Goal: Task Accomplishment & Management: Manage account settings

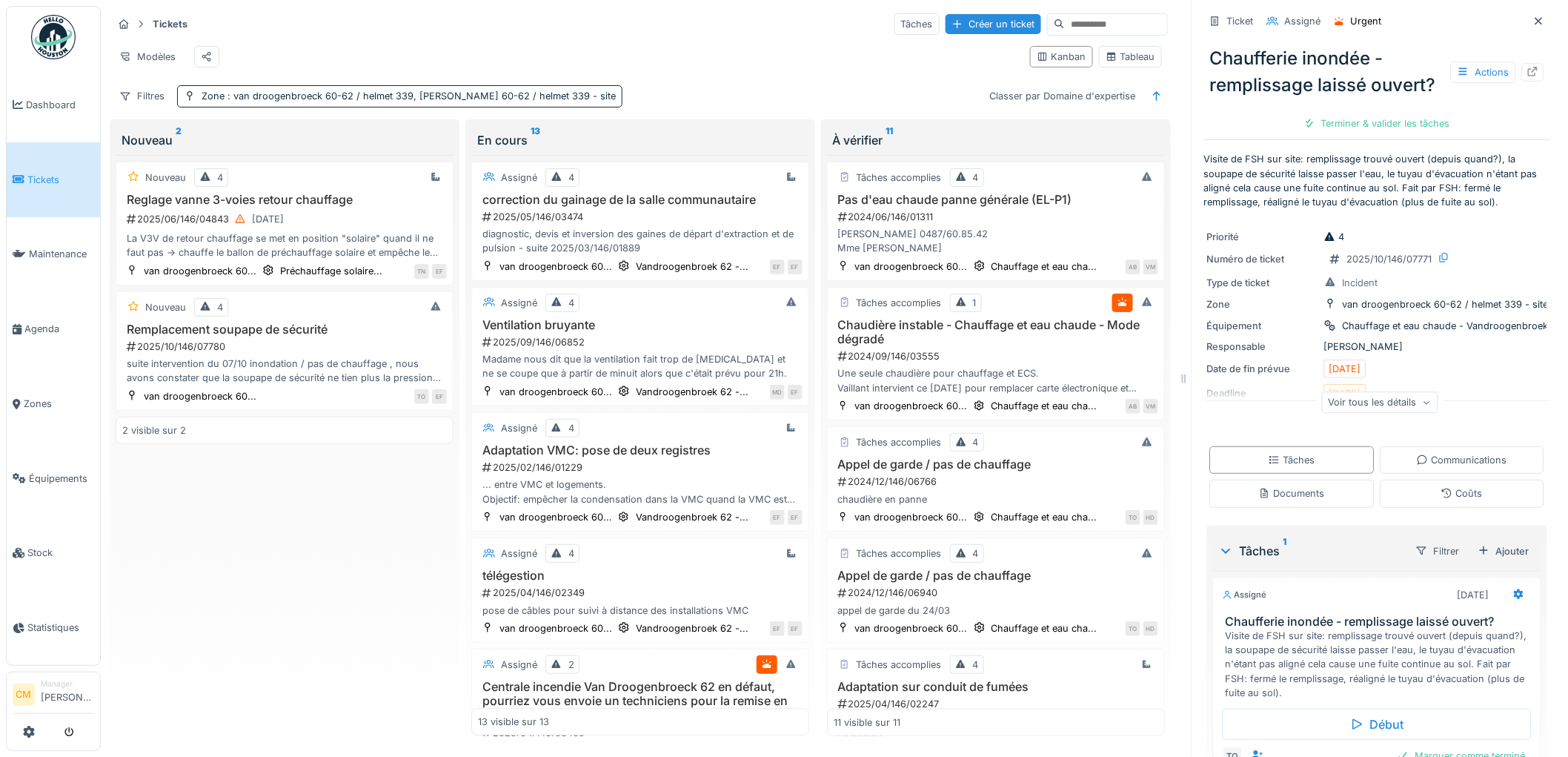
scroll to position [756, 0]
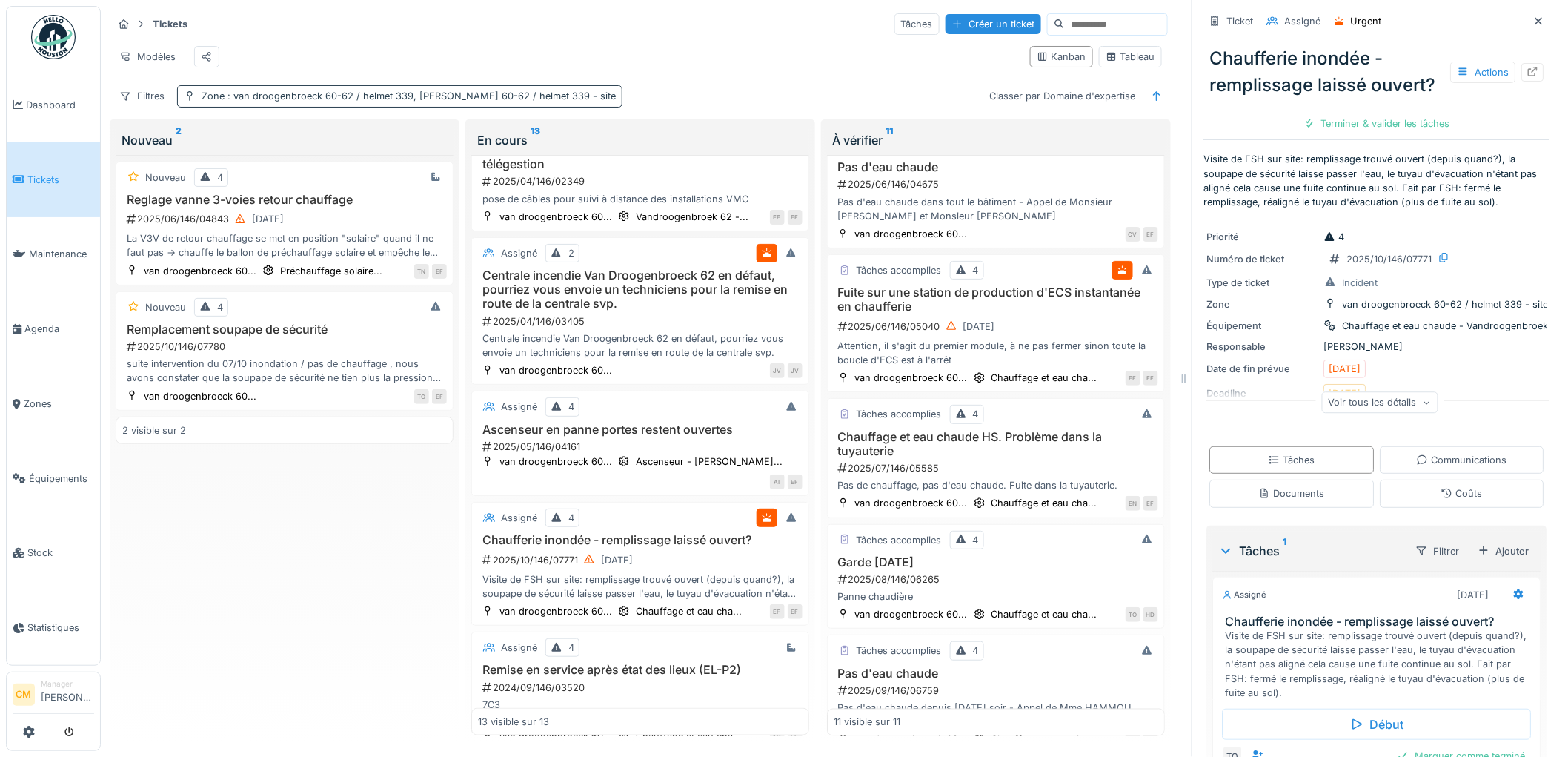
click at [275, 101] on span ": van droogenbroeck 60-62 / helmet 339, van droogenbroeck 60-62 / helmet 339 - …" at bounding box center [419, 97] width 391 height 11
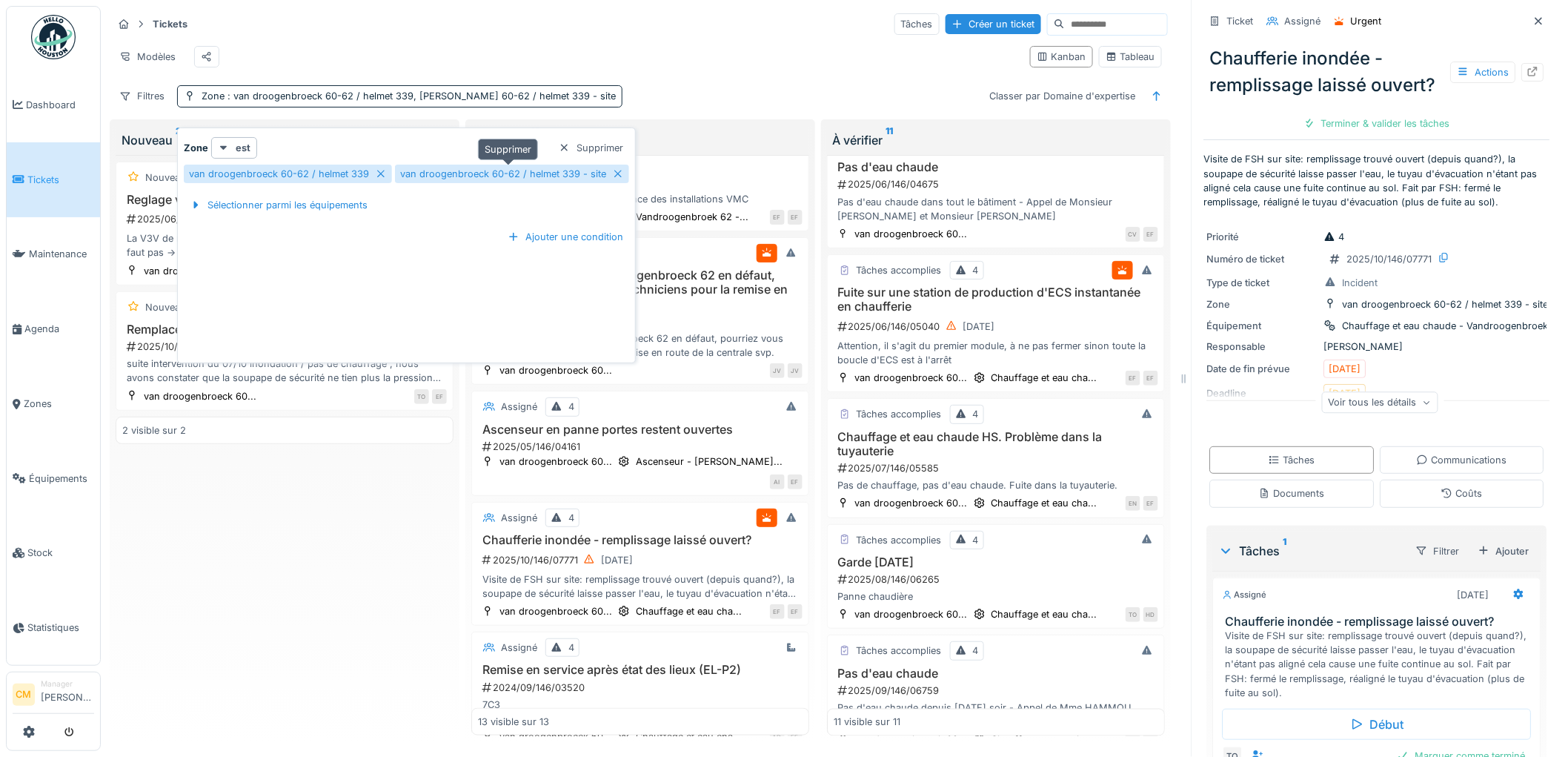
click at [612, 169] on icon at bounding box center [618, 174] width 11 height 10
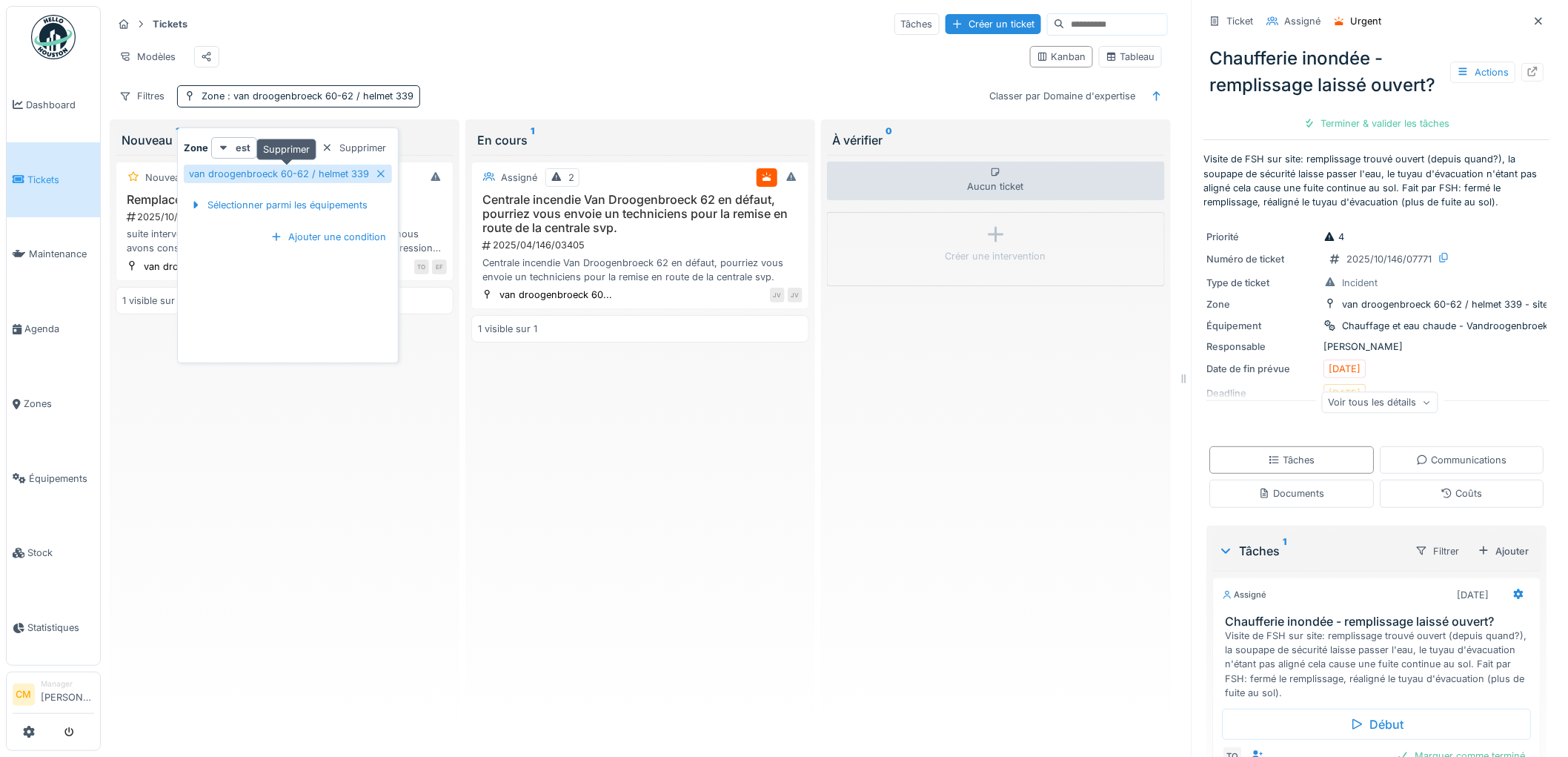
click at [380, 169] on icon at bounding box center [380, 174] width 11 height 10
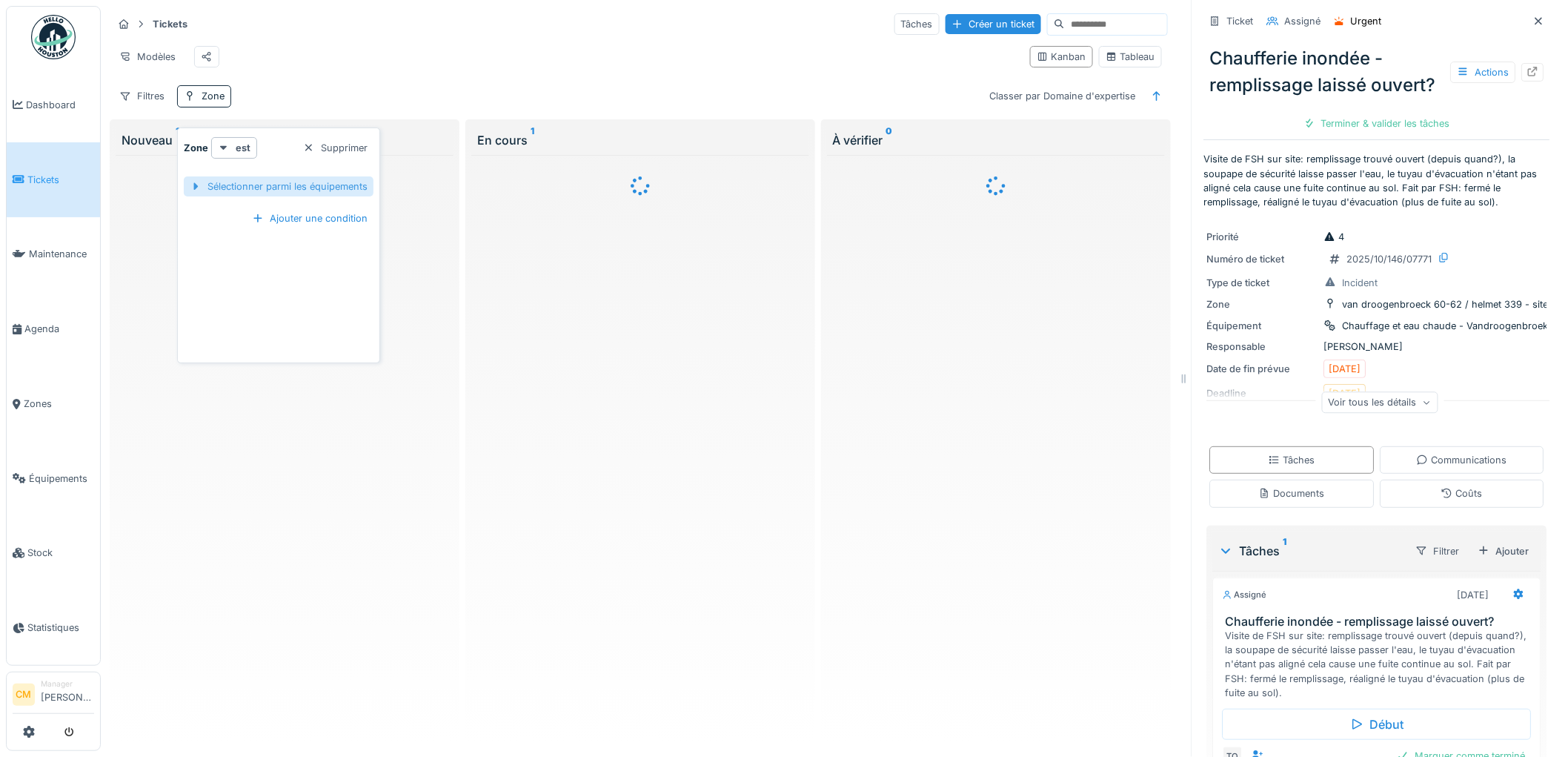
click at [229, 178] on div "Sélectionner parmi les équipements" at bounding box center [278, 186] width 190 height 20
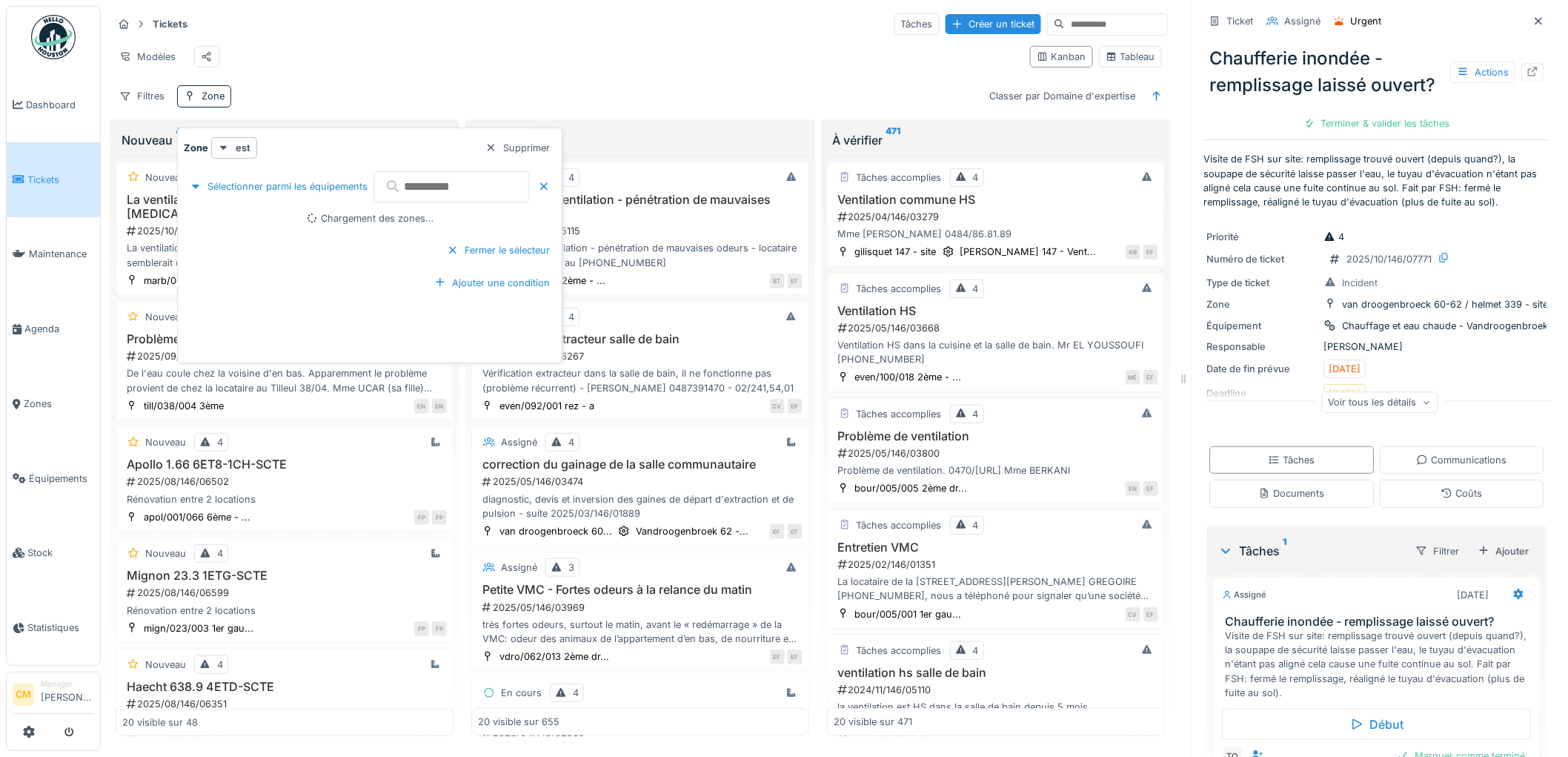
click at [424, 175] on input "text" at bounding box center [451, 186] width 156 height 32
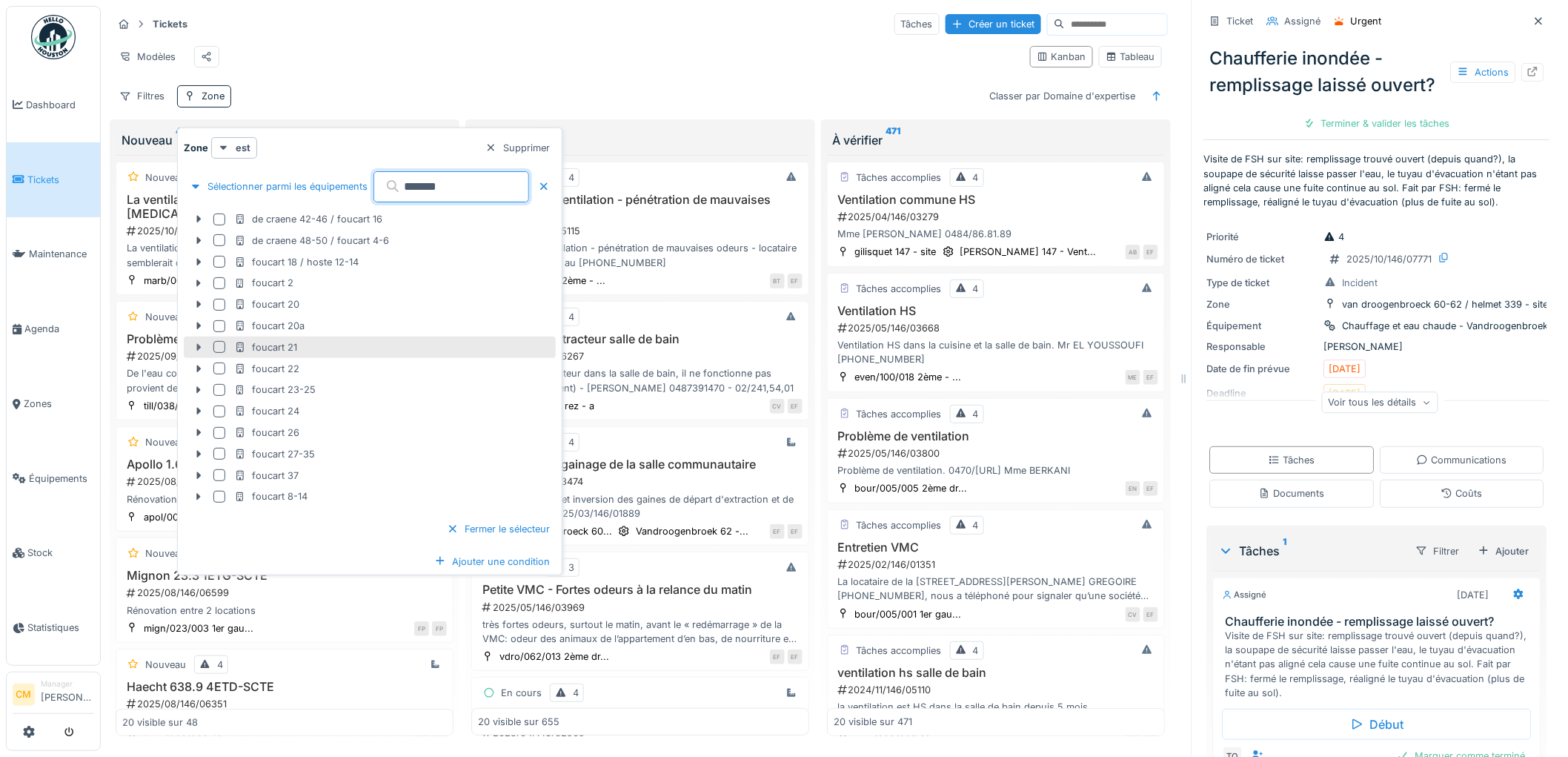
type input "*******"
click at [199, 342] on icon at bounding box center [199, 347] width 11 height 10
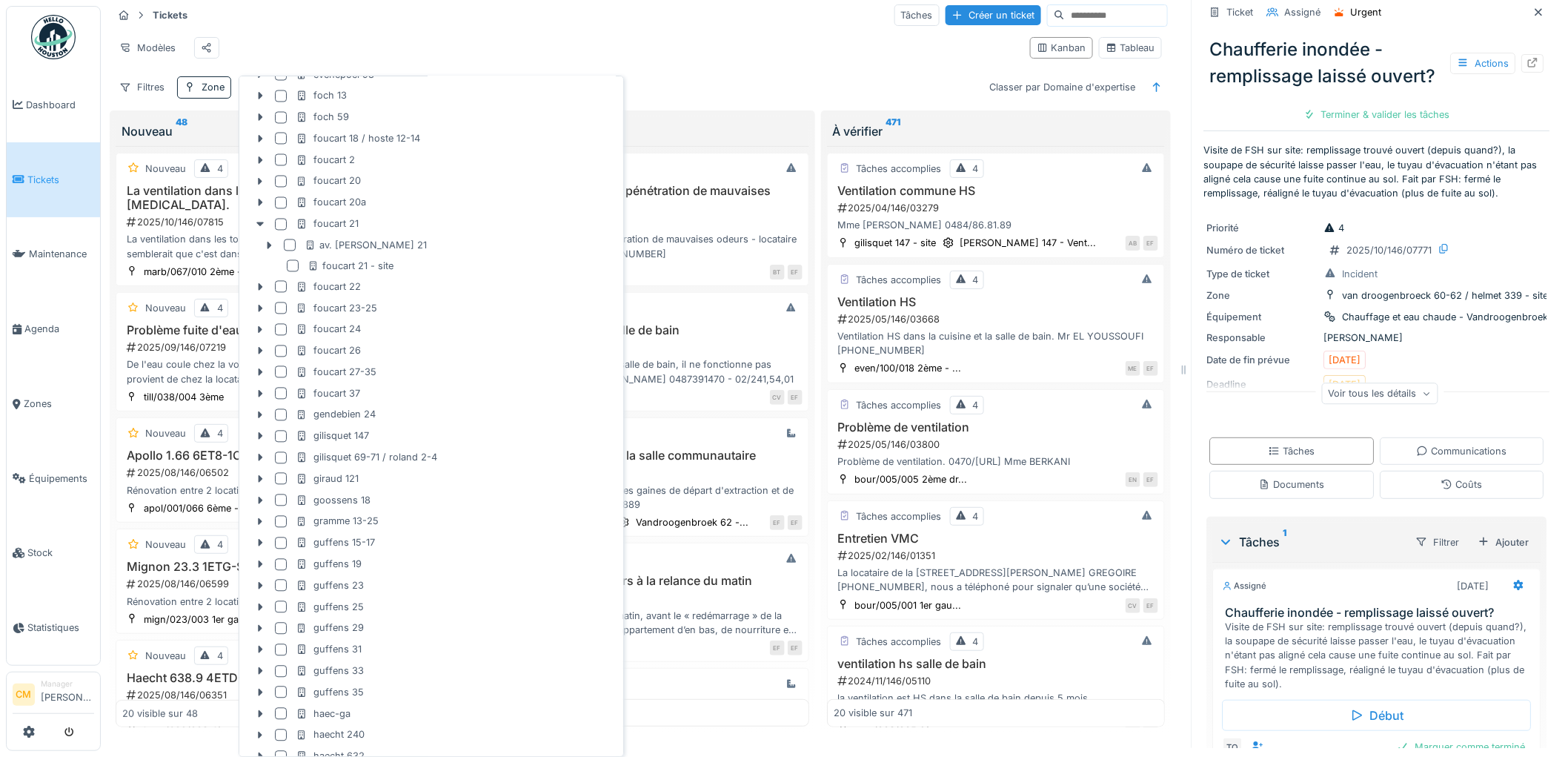
scroll to position [1153, 0]
click at [267, 249] on icon at bounding box center [268, 253] width 11 height 10
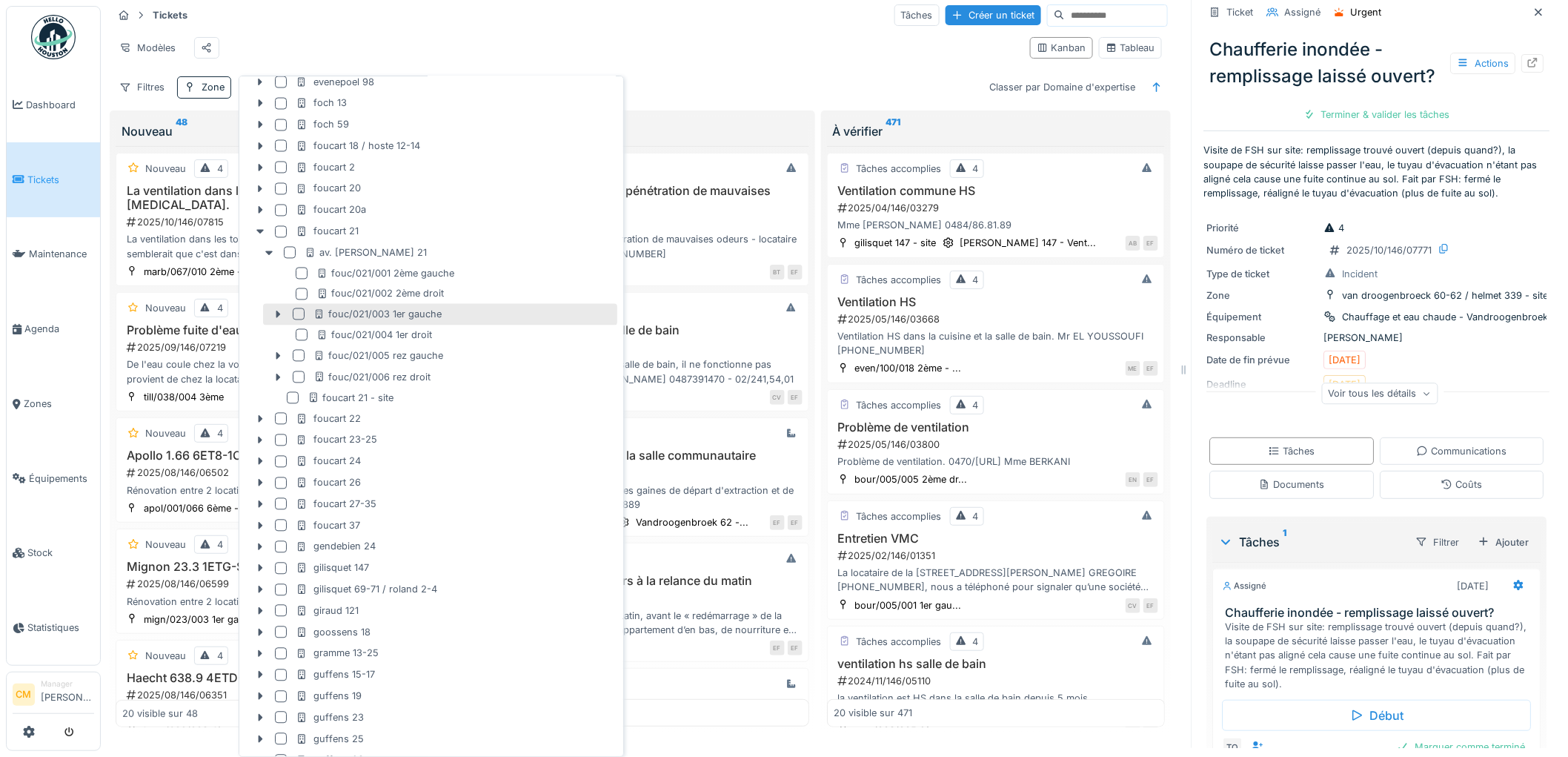
click at [302, 312] on div at bounding box center [298, 314] width 11 height 11
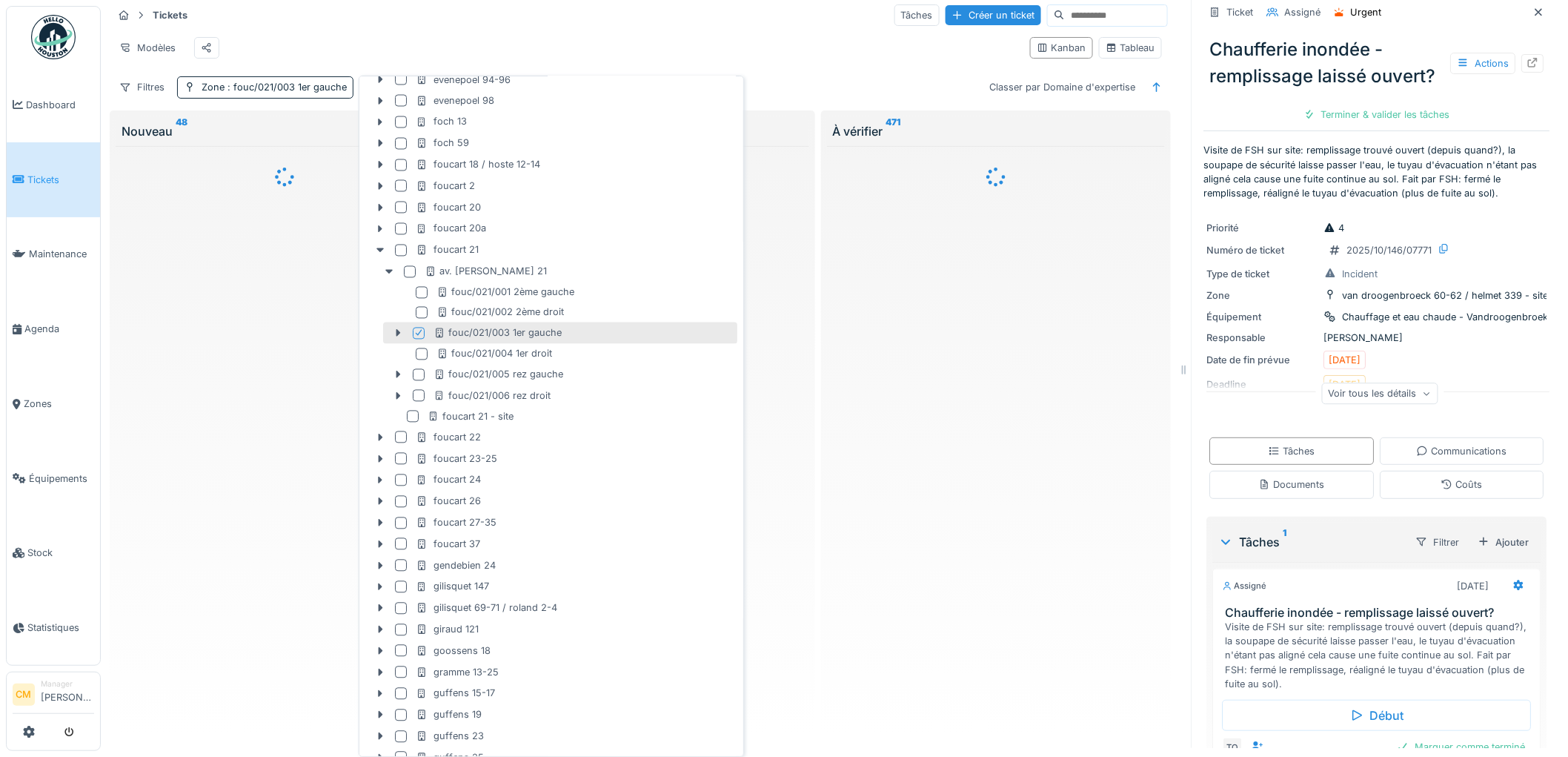
scroll to position [1172, 0]
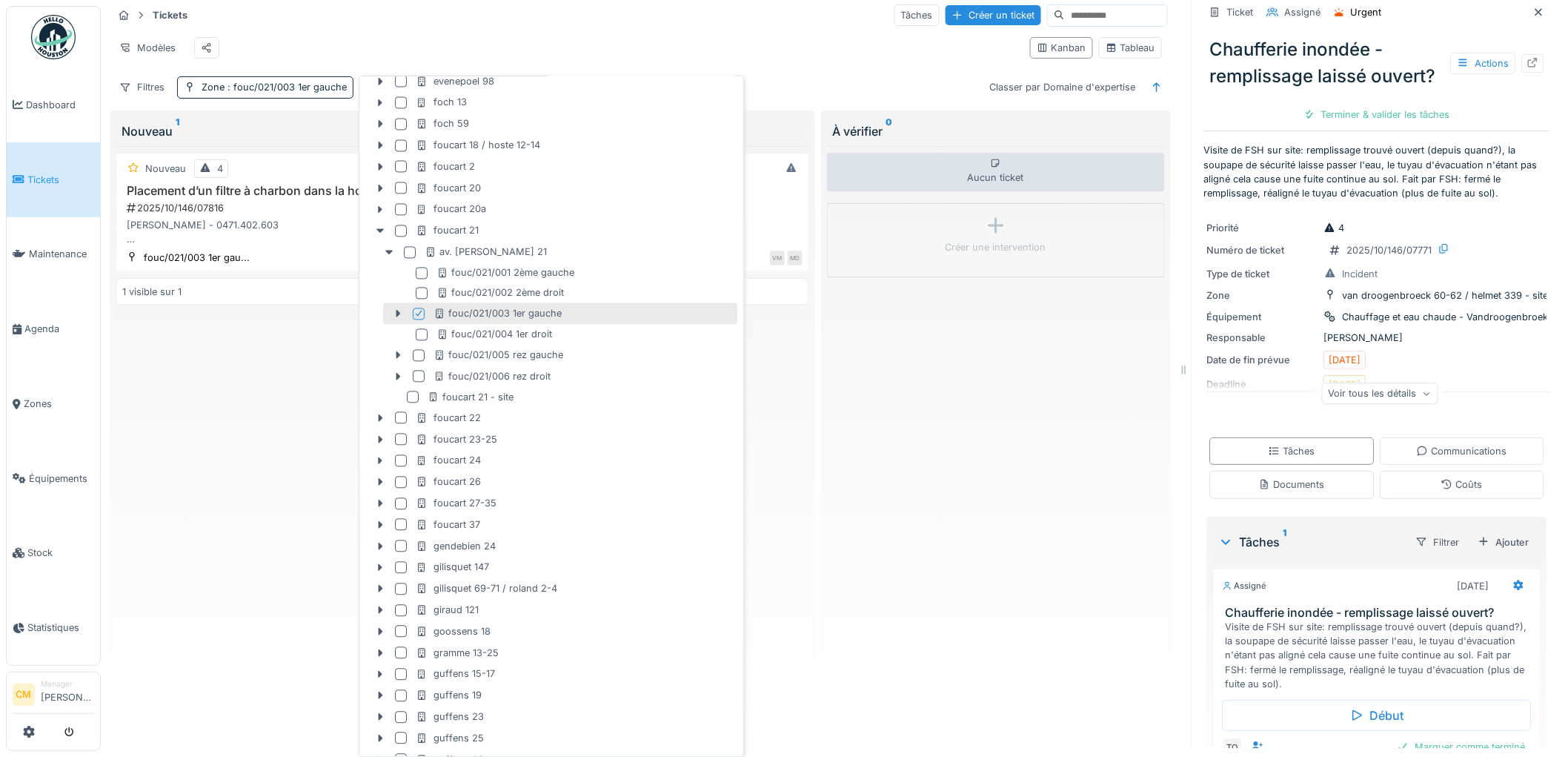
click at [724, 32] on div "Modèles" at bounding box center [566, 48] width 906 height 33
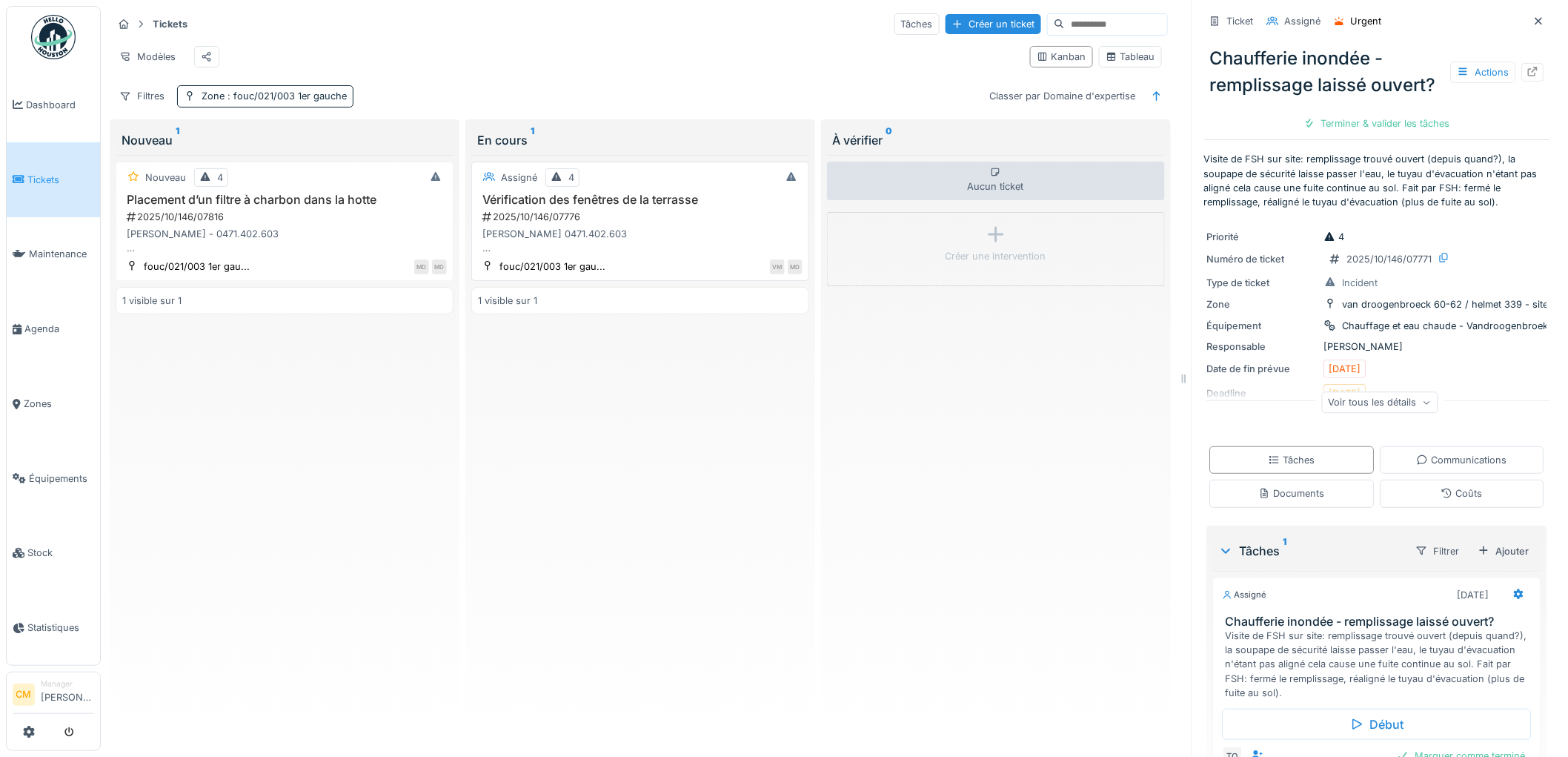
click at [543, 206] on h3 "Vérification des fenêtres de la terrasse" at bounding box center [640, 200] width 325 height 14
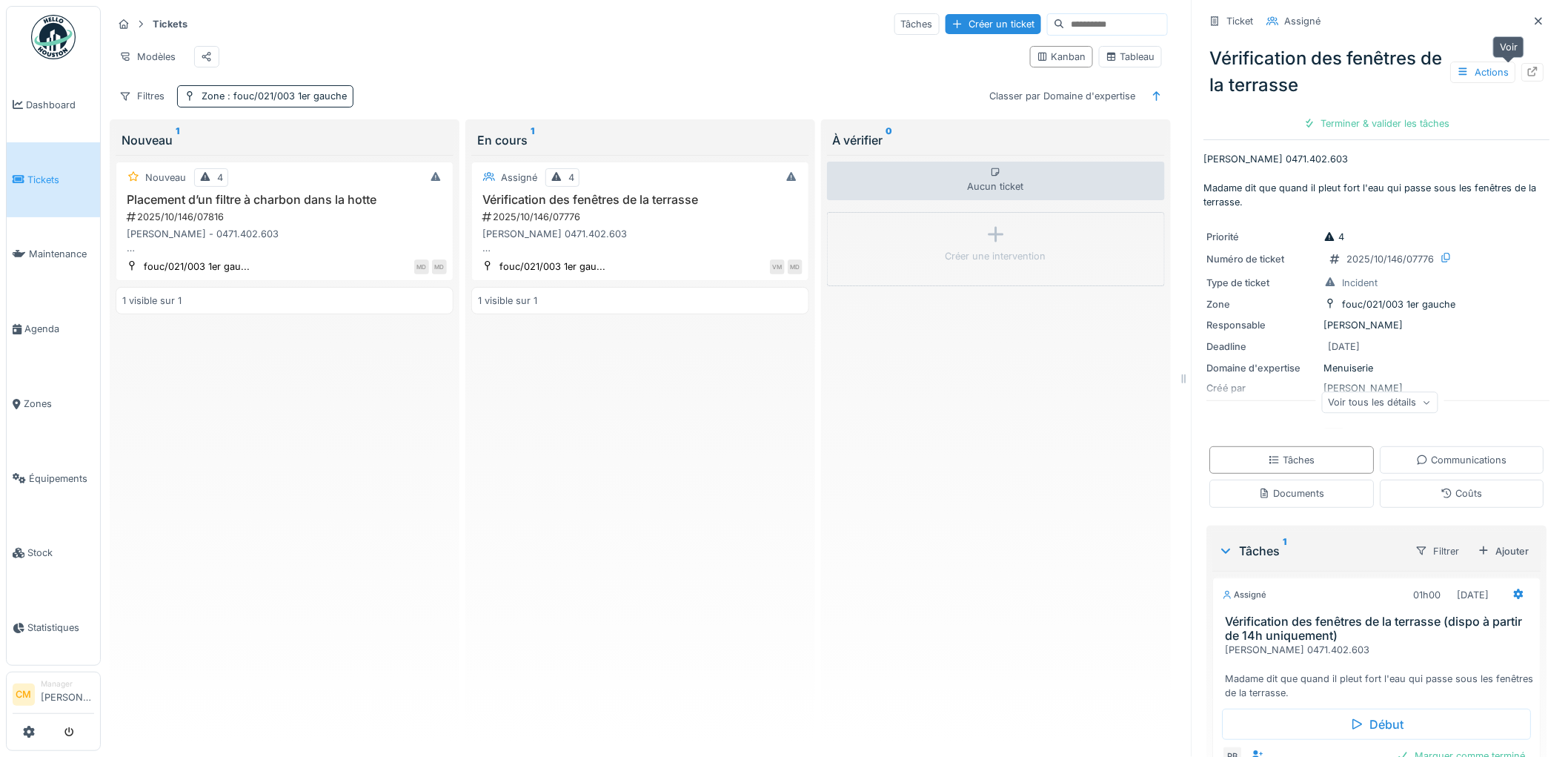
click at [1527, 67] on icon at bounding box center [1533, 72] width 11 height 10
click at [195, 232] on div "Mme MUYLAERT - 0471.402.603 Dispo uniquement à partir 14h" at bounding box center [285, 240] width 325 height 28
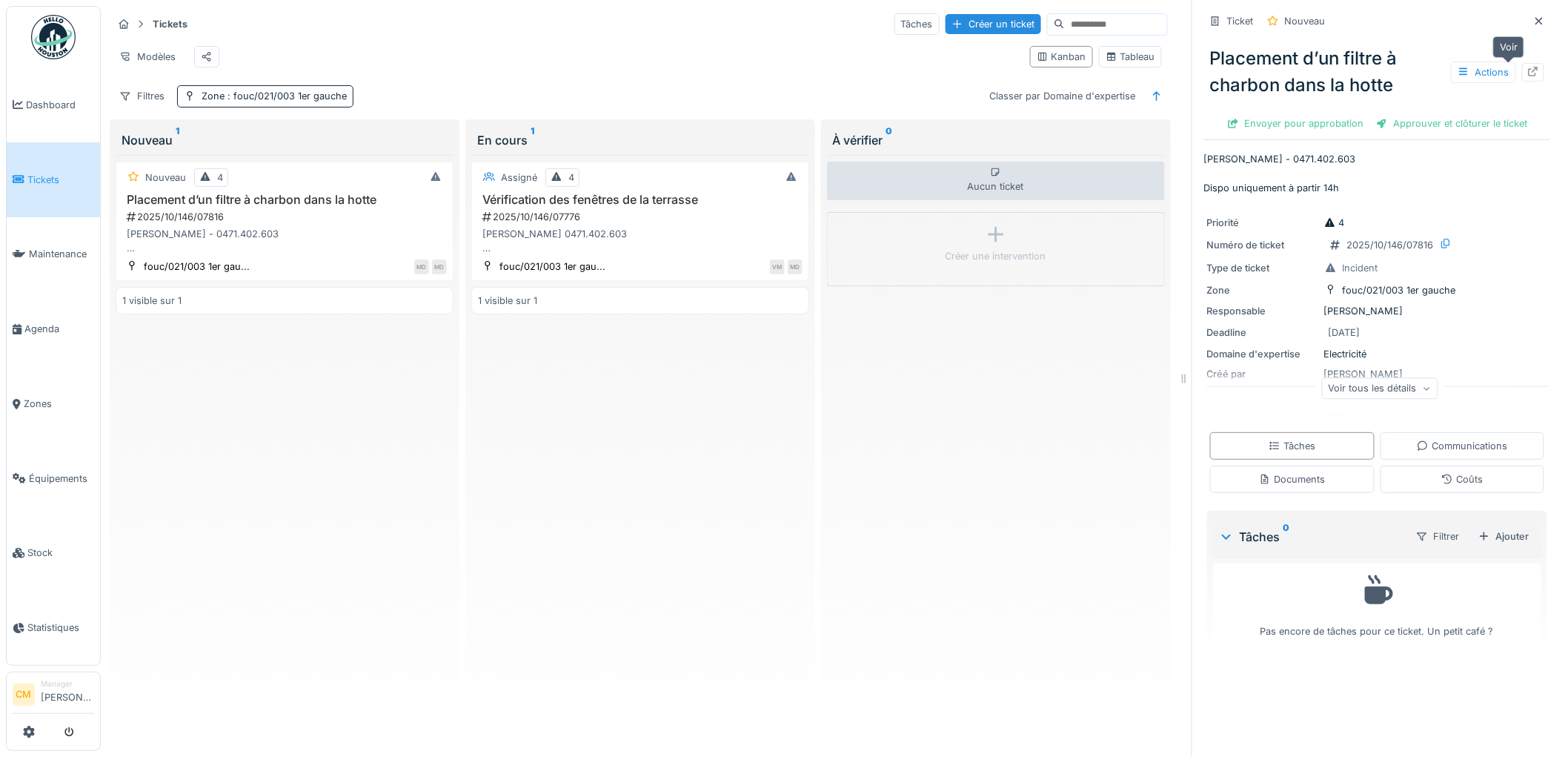
click at [1529, 67] on icon at bounding box center [1534, 72] width 10 height 10
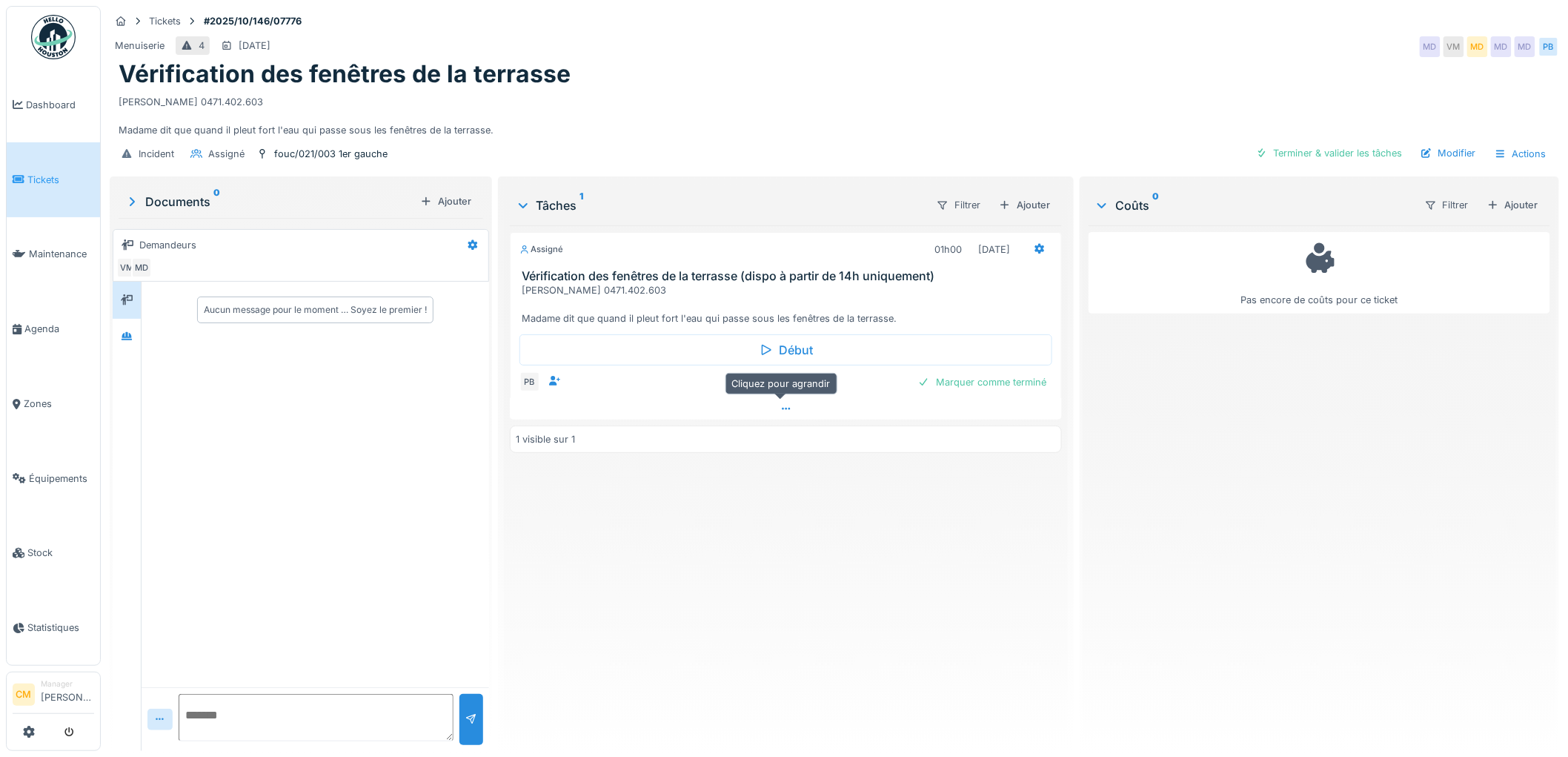
click at [781, 413] on icon at bounding box center [786, 409] width 11 height 10
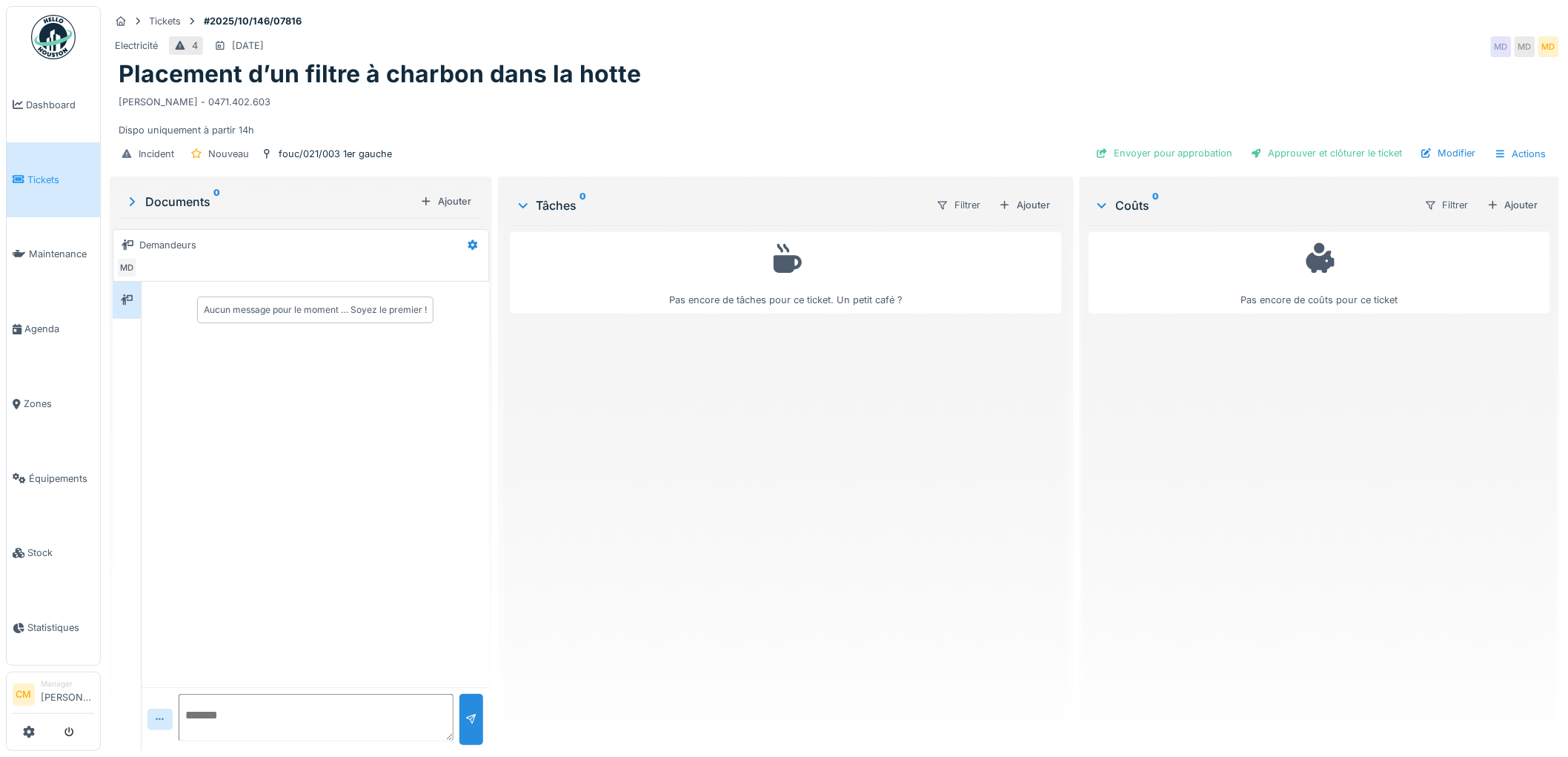
click at [50, 173] on span "Tickets" at bounding box center [61, 180] width 67 height 14
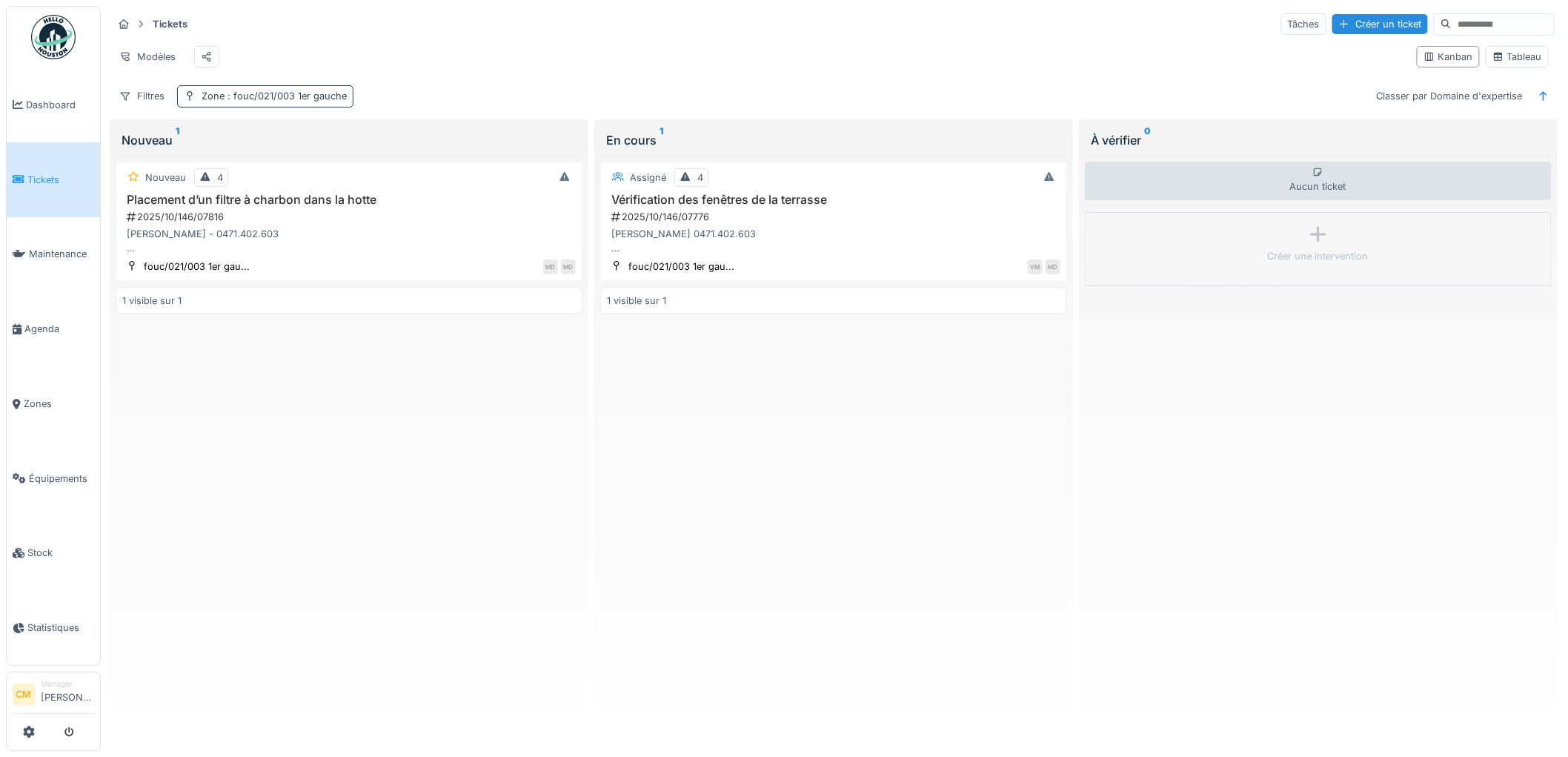
click at [321, 101] on span ": fouc/021/003 1er gauche" at bounding box center [286, 97] width 122 height 11
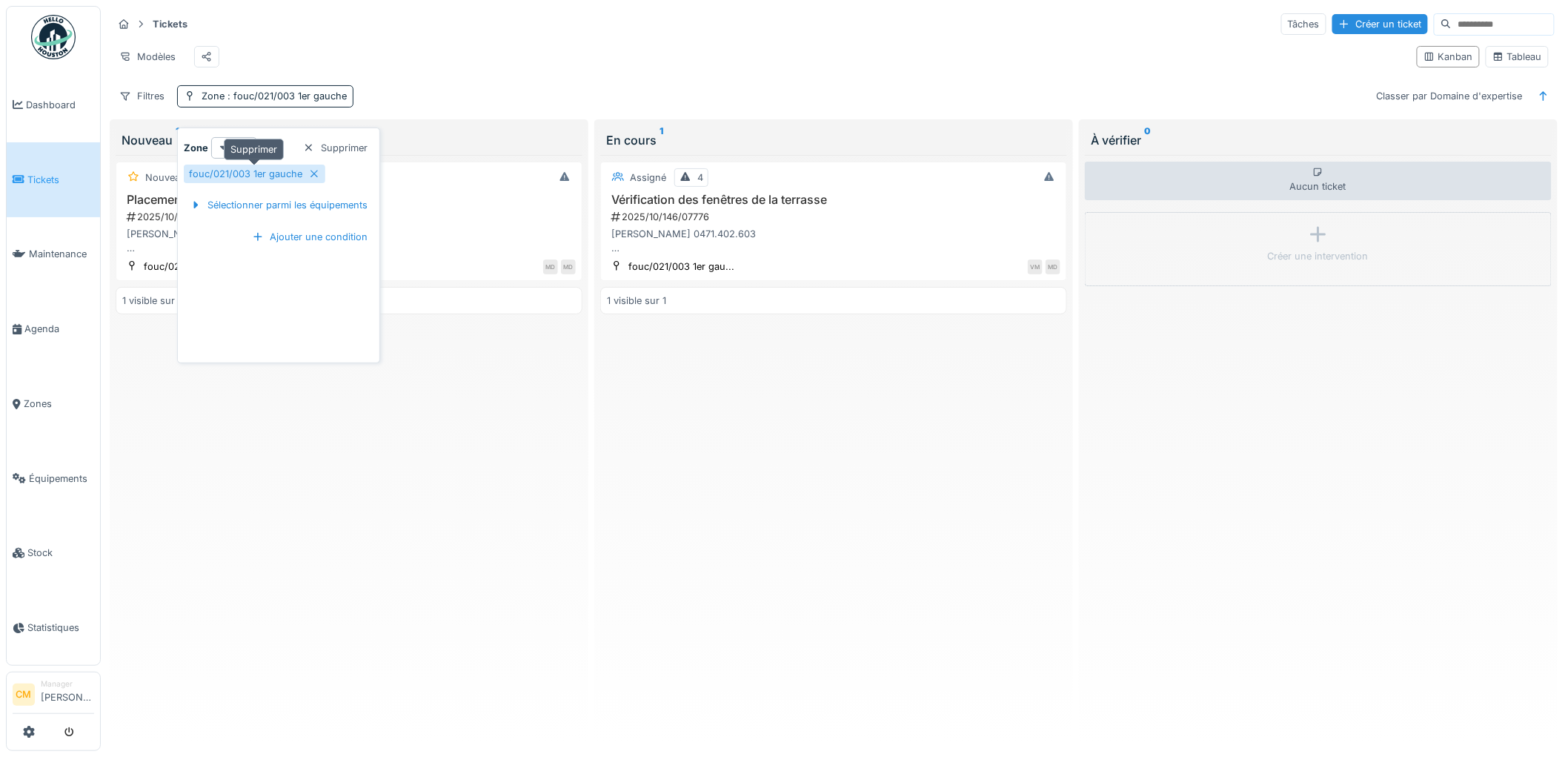
click at [316, 172] on icon at bounding box center [314, 174] width 11 height 10
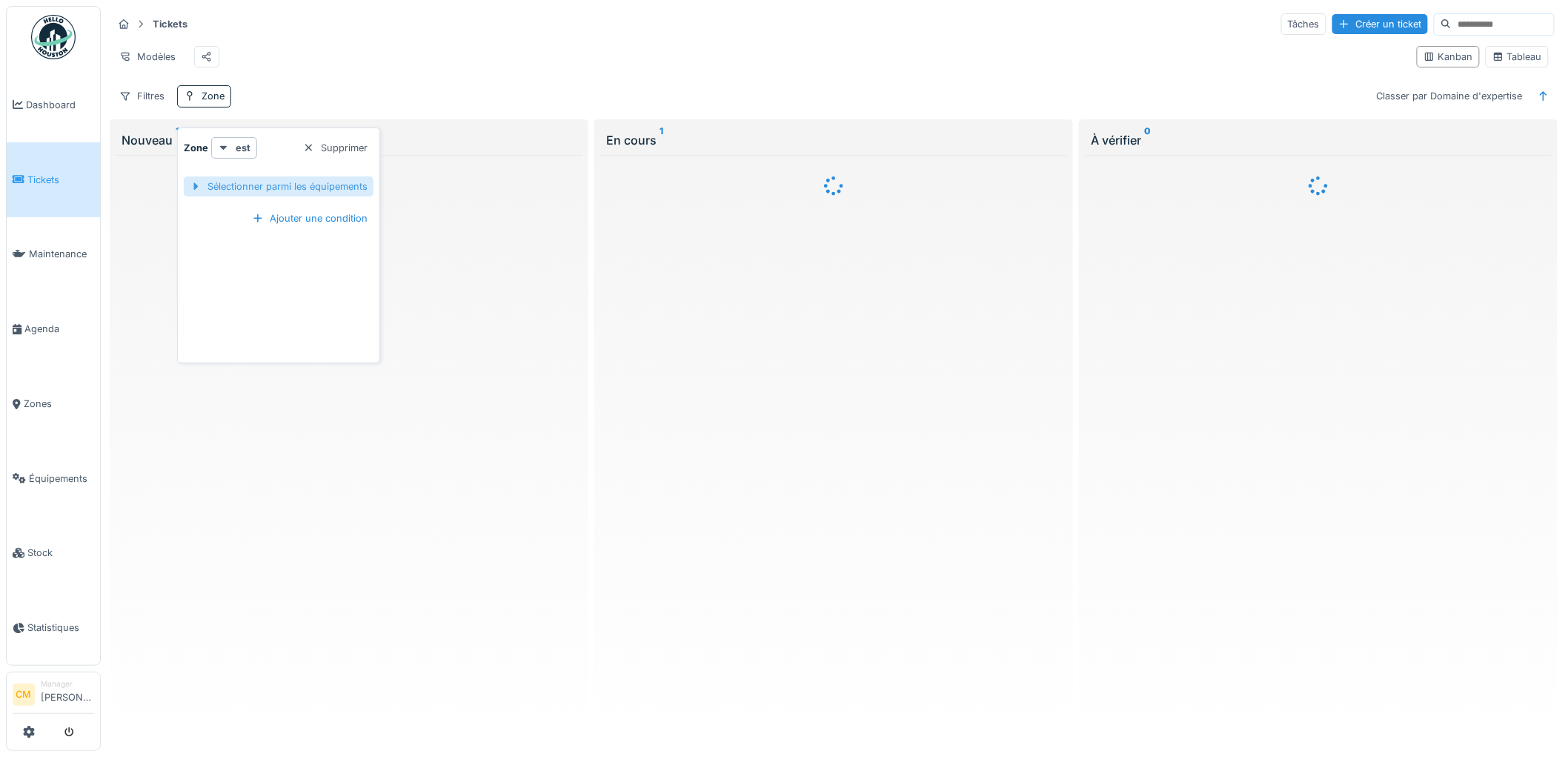
click at [290, 181] on div "Sélectionner parmi les équipements" at bounding box center [278, 186] width 190 height 20
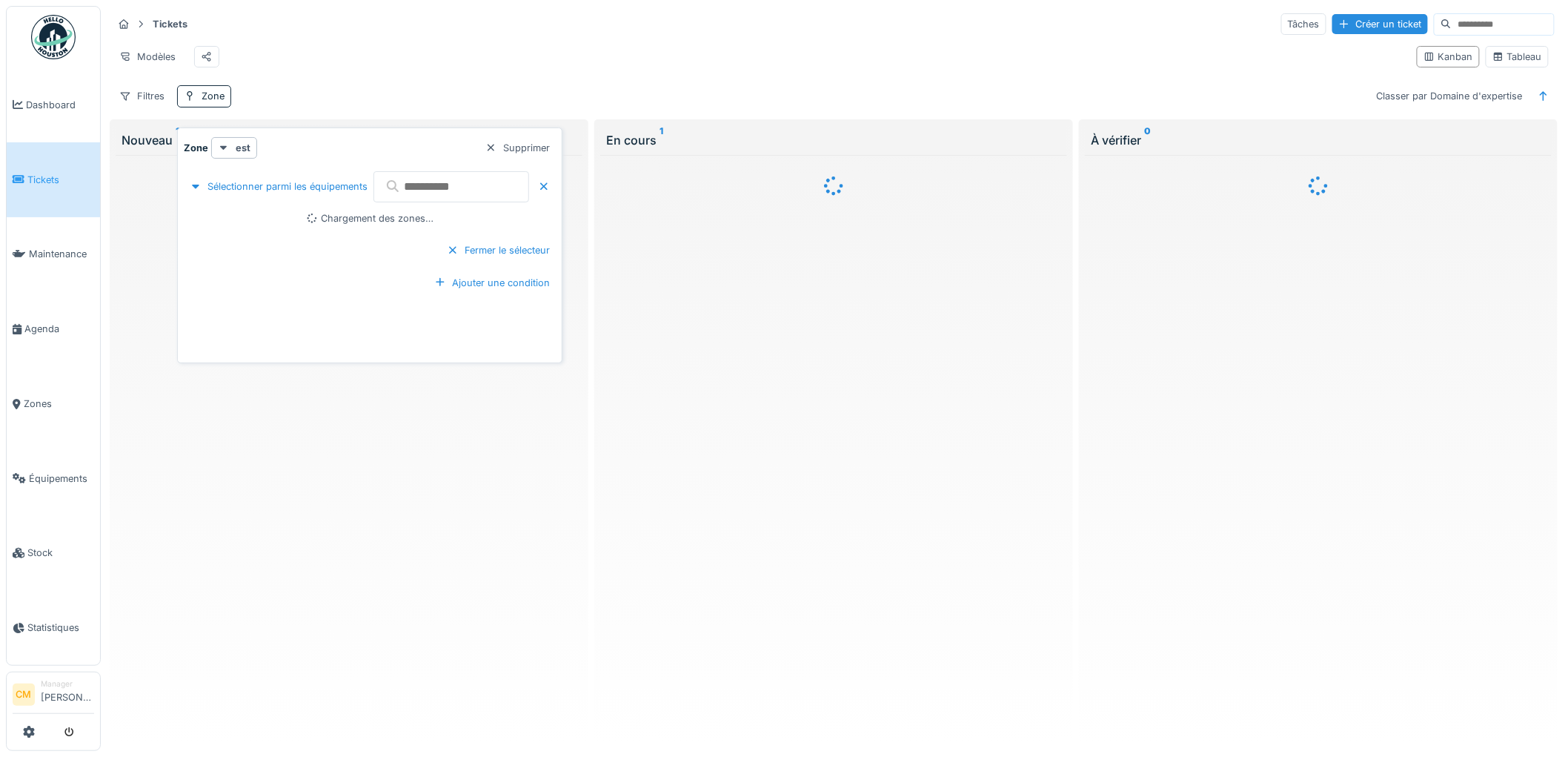
click at [461, 189] on input "text" at bounding box center [451, 186] width 156 height 32
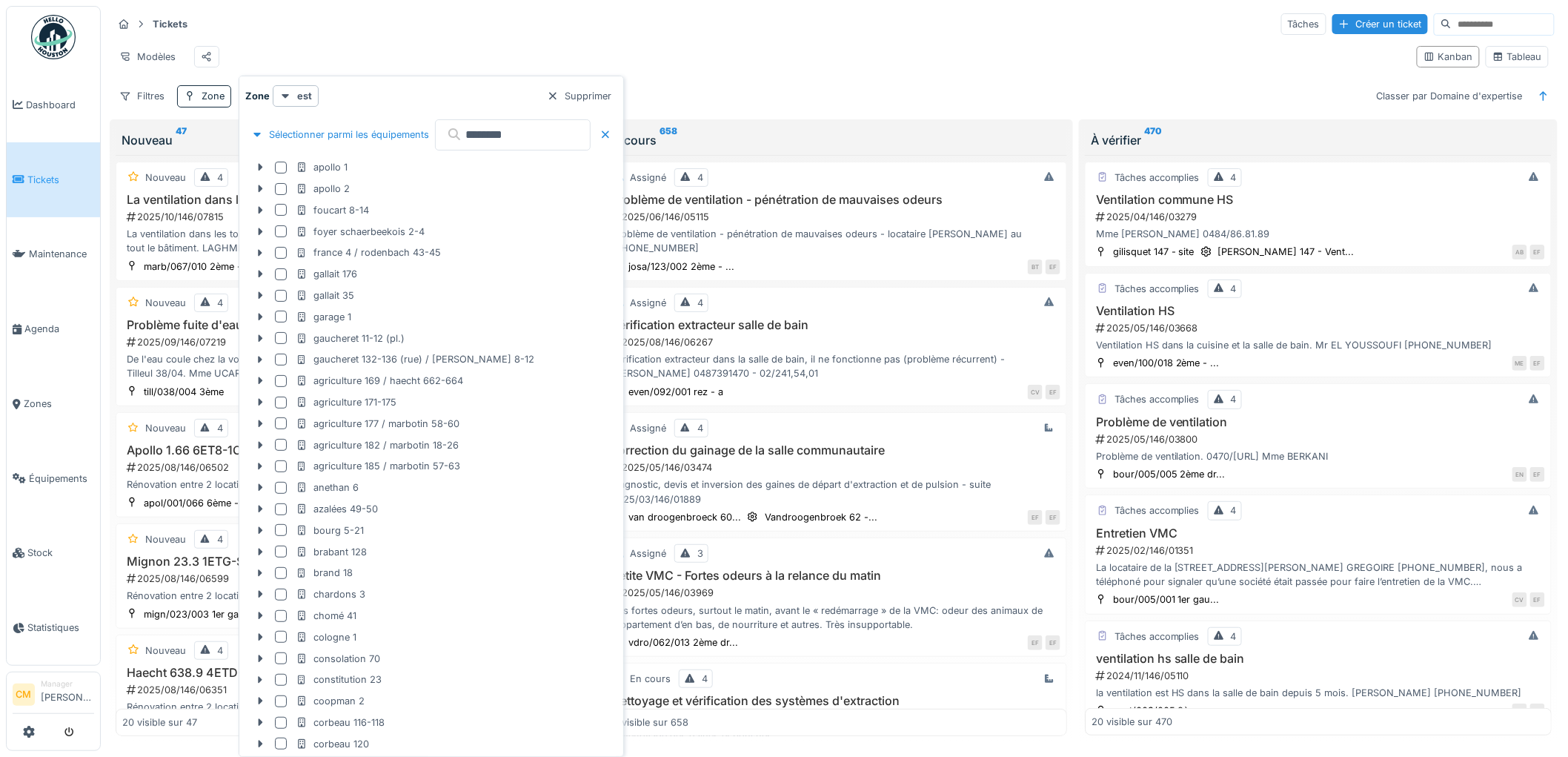
click at [536, 134] on input "********" at bounding box center [512, 135] width 156 height 32
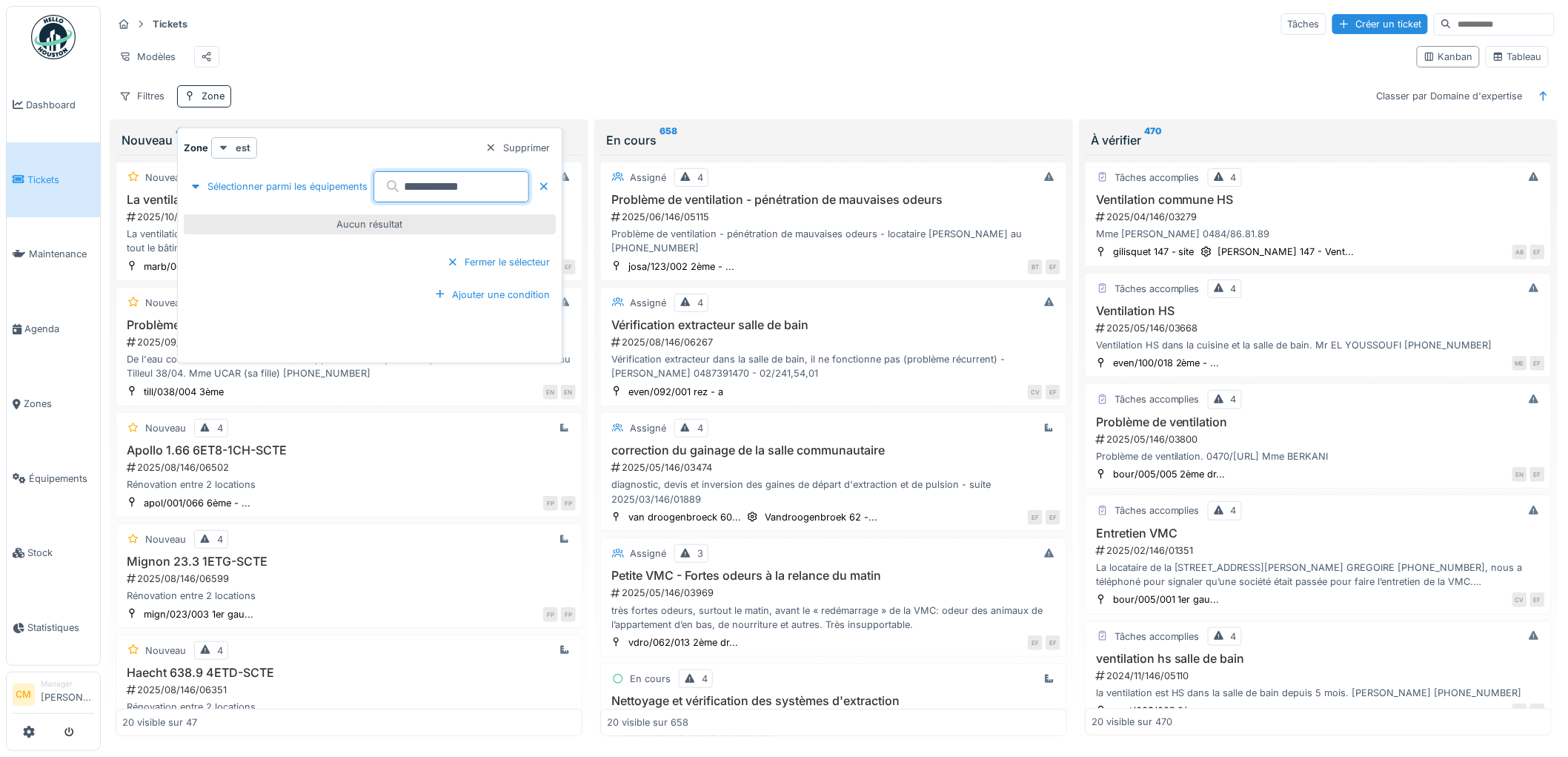
click at [491, 187] on input "**********" at bounding box center [451, 186] width 156 height 32
click at [430, 185] on input "********" at bounding box center [451, 186] width 156 height 32
click at [453, 185] on input "********" at bounding box center [451, 186] width 156 height 32
click at [512, 191] on input "********" at bounding box center [451, 186] width 156 height 32
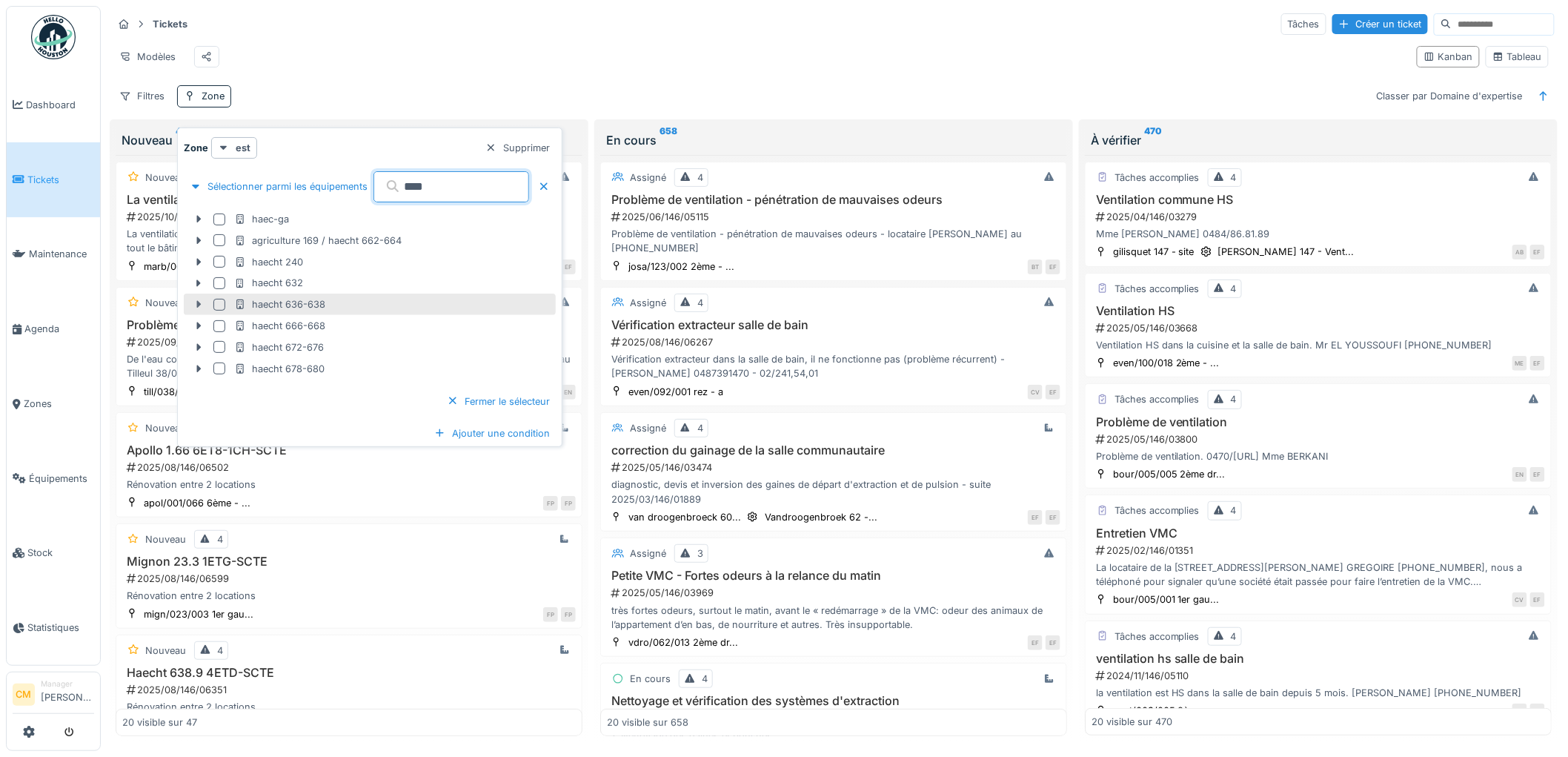
type input "****"
click at [196, 306] on icon at bounding box center [199, 304] width 11 height 10
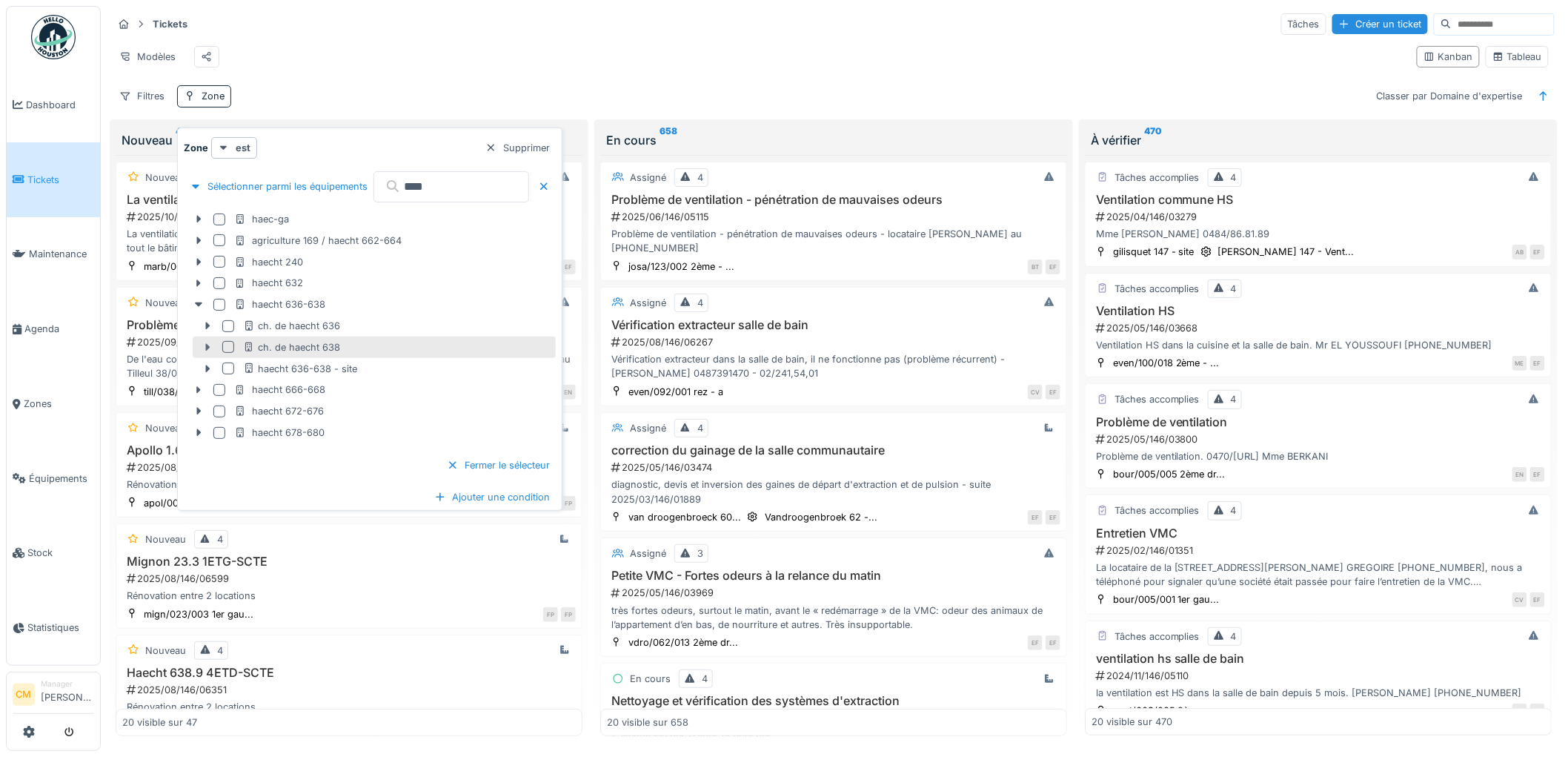
click at [207, 346] on icon at bounding box center [208, 348] width 5 height 8
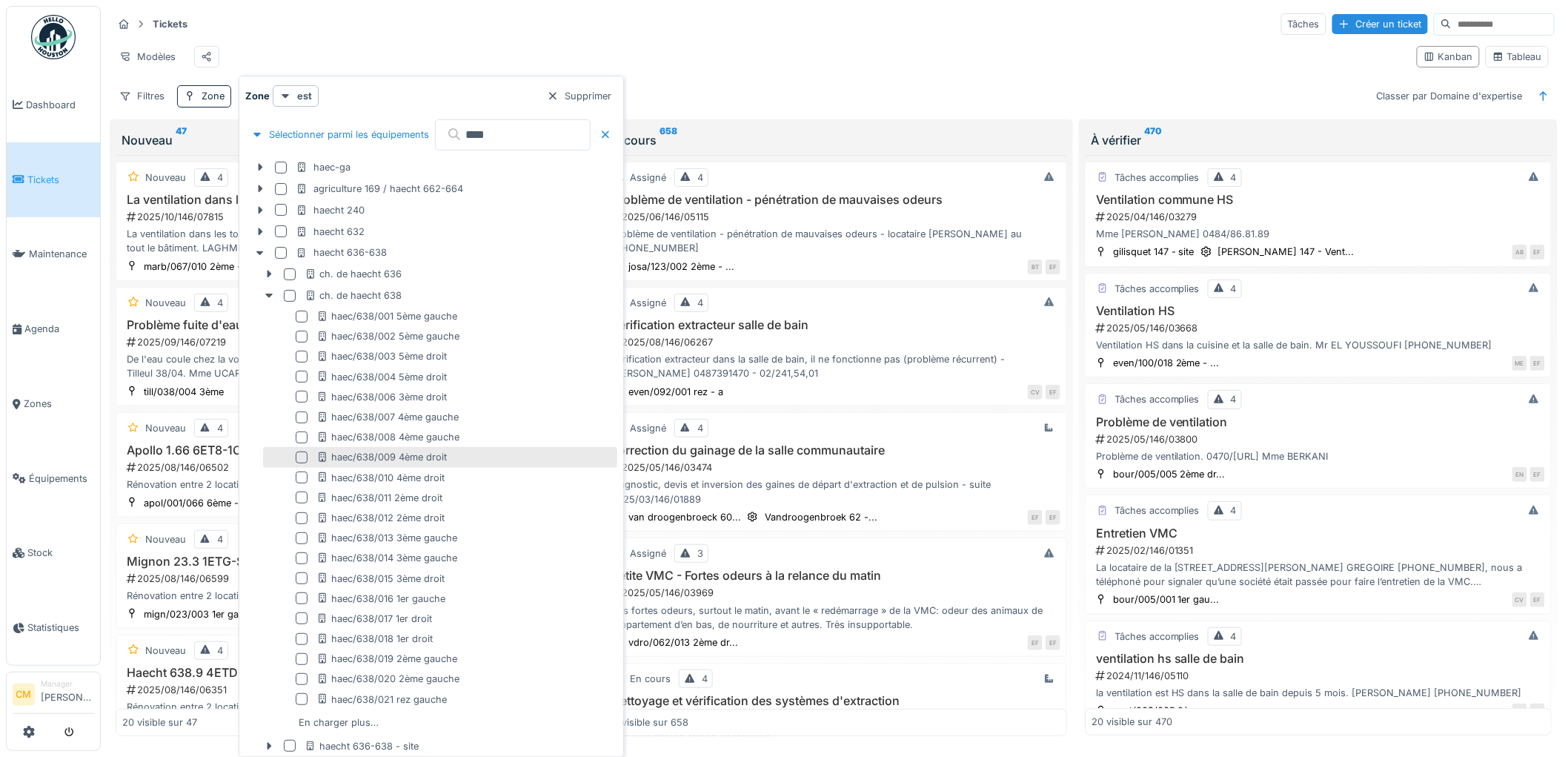
click at [302, 456] on div at bounding box center [301, 457] width 11 height 11
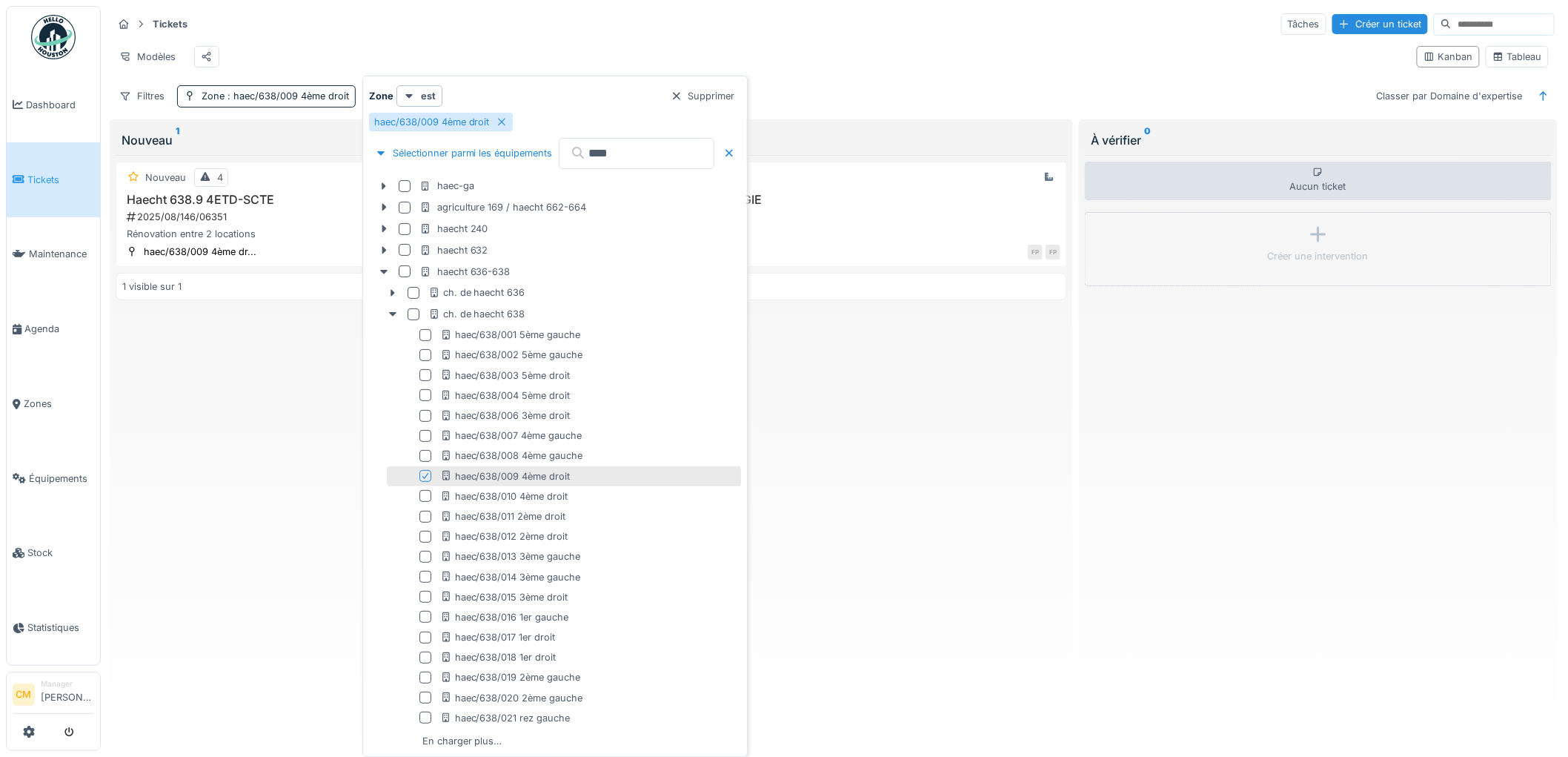
click at [665, 160] on input "****" at bounding box center [636, 153] width 156 height 32
click at [583, 98] on div "Zone est Supprimer" at bounding box center [554, 96] width 372 height 21
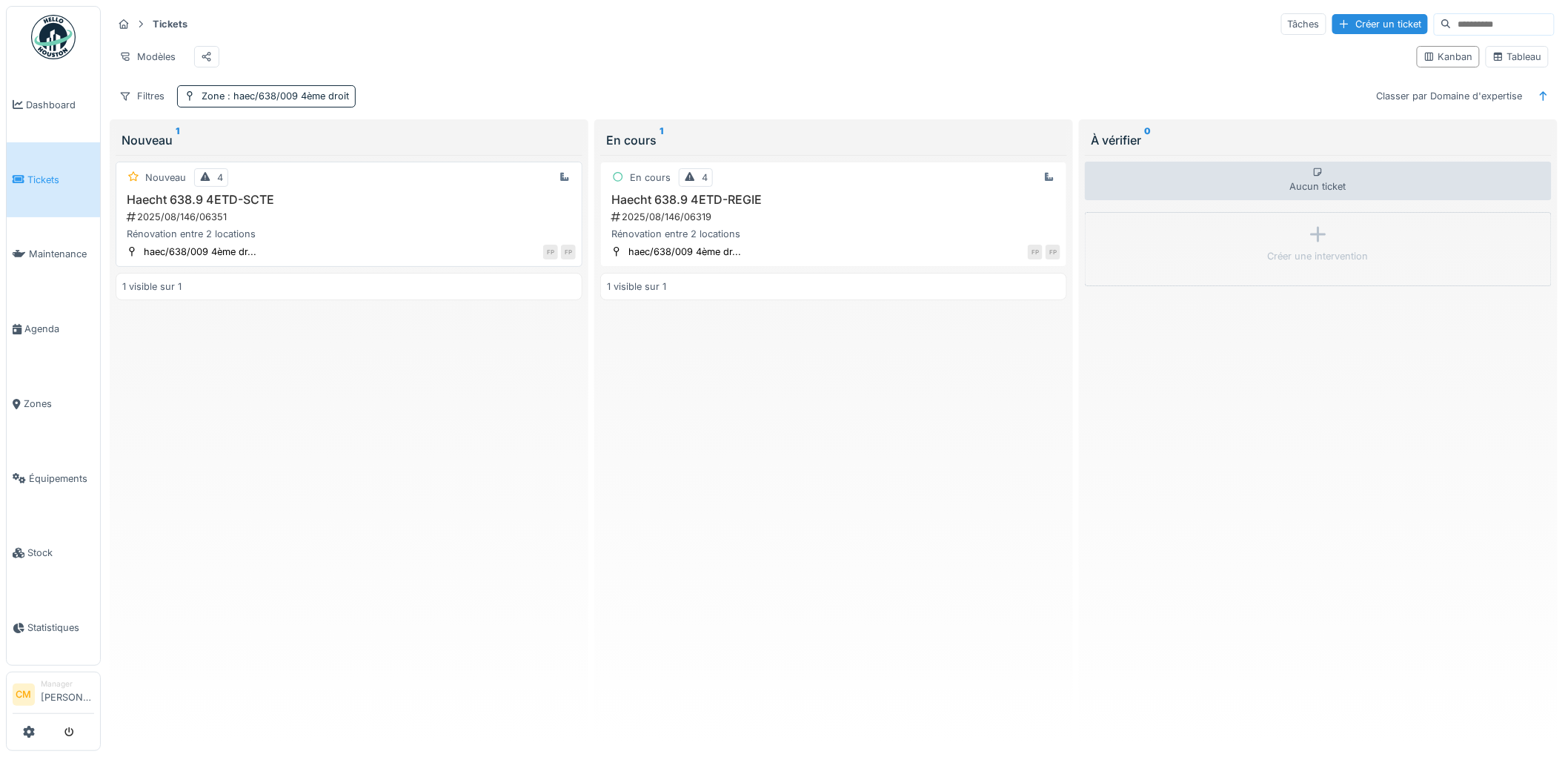
click at [300, 220] on div "Haecht 638.9 4ETD-SCTE 2025/08/146/06351 Rénovation entre 2 locations" at bounding box center [349, 217] width 454 height 49
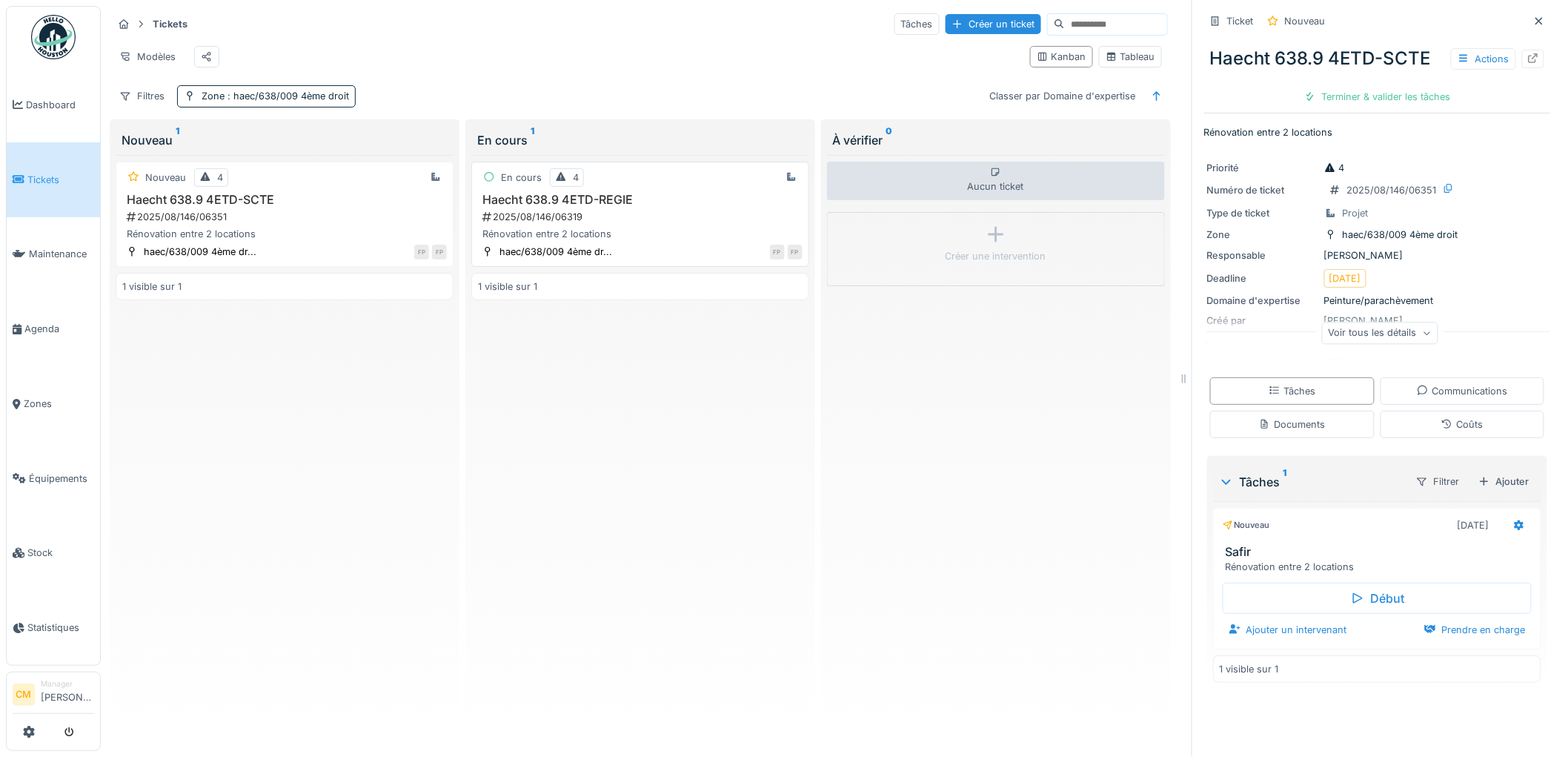
click at [672, 241] on div "Rénovation entre 2 locations" at bounding box center [640, 233] width 325 height 14
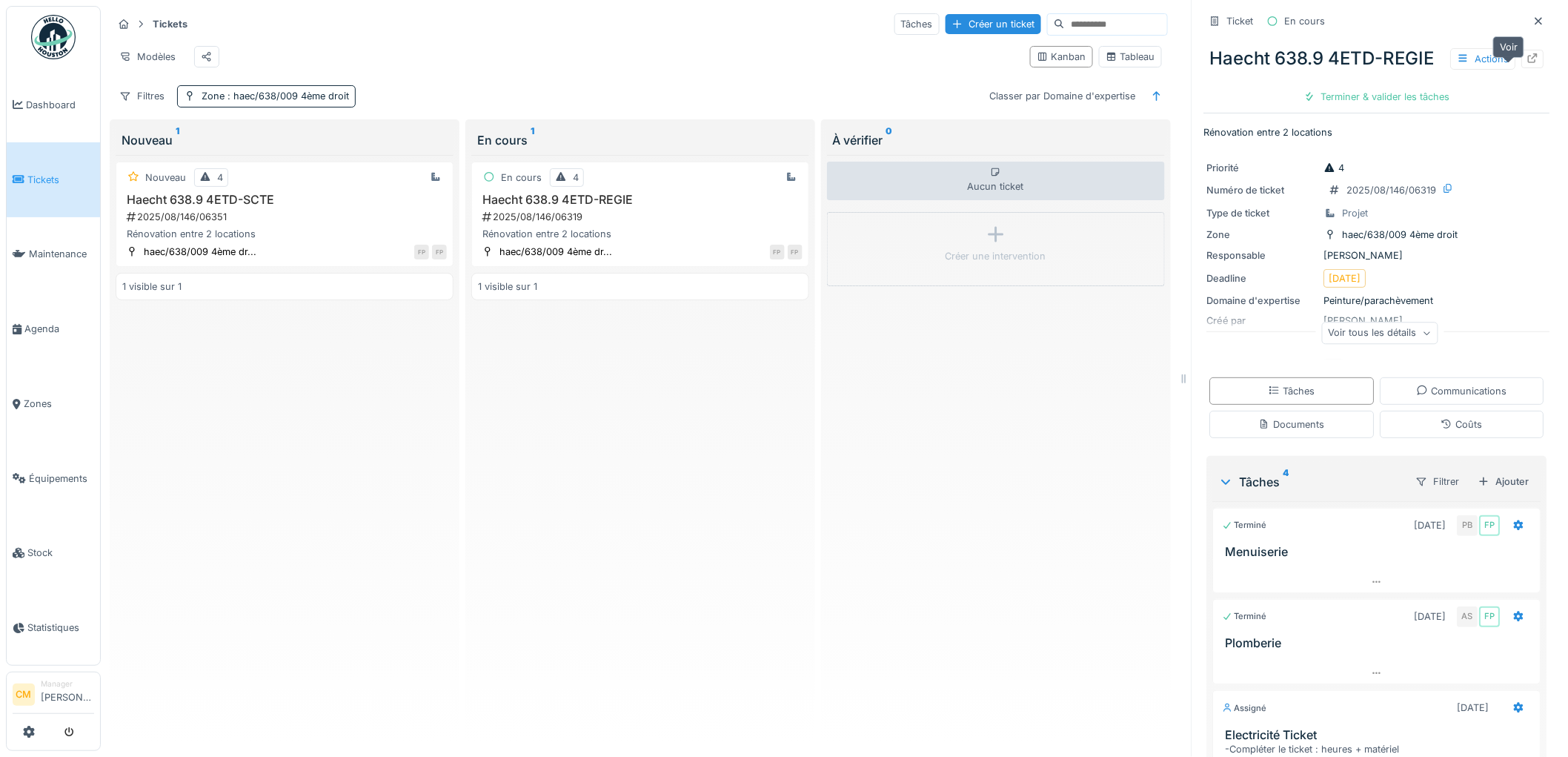
click at [1529, 63] on icon at bounding box center [1534, 58] width 10 height 10
click at [545, 241] on div "Rénovation entre 2 locations" at bounding box center [640, 233] width 325 height 14
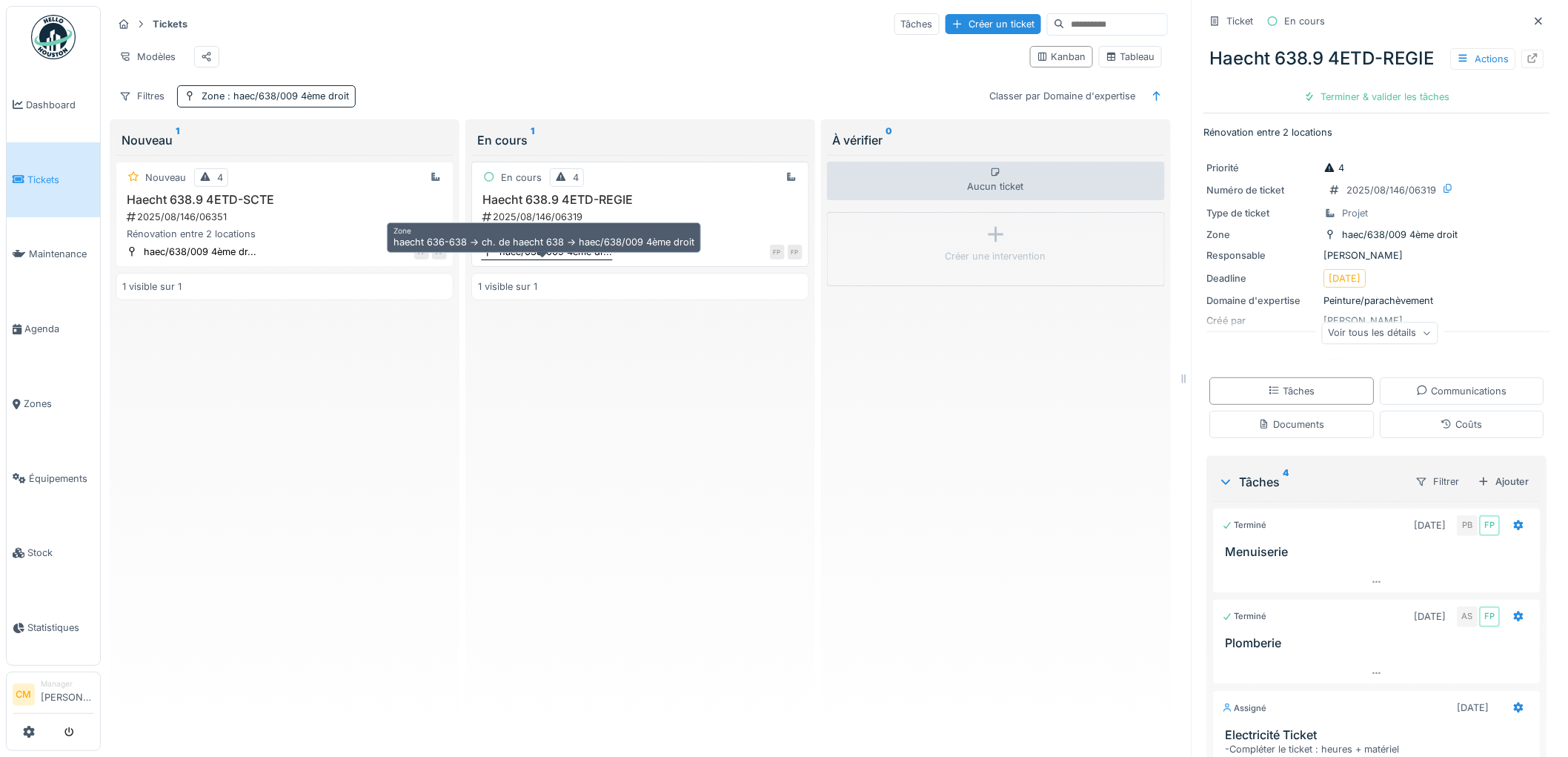
click at [553, 259] on div "haec/638/009 4ème dr..." at bounding box center [556, 251] width 113 height 14
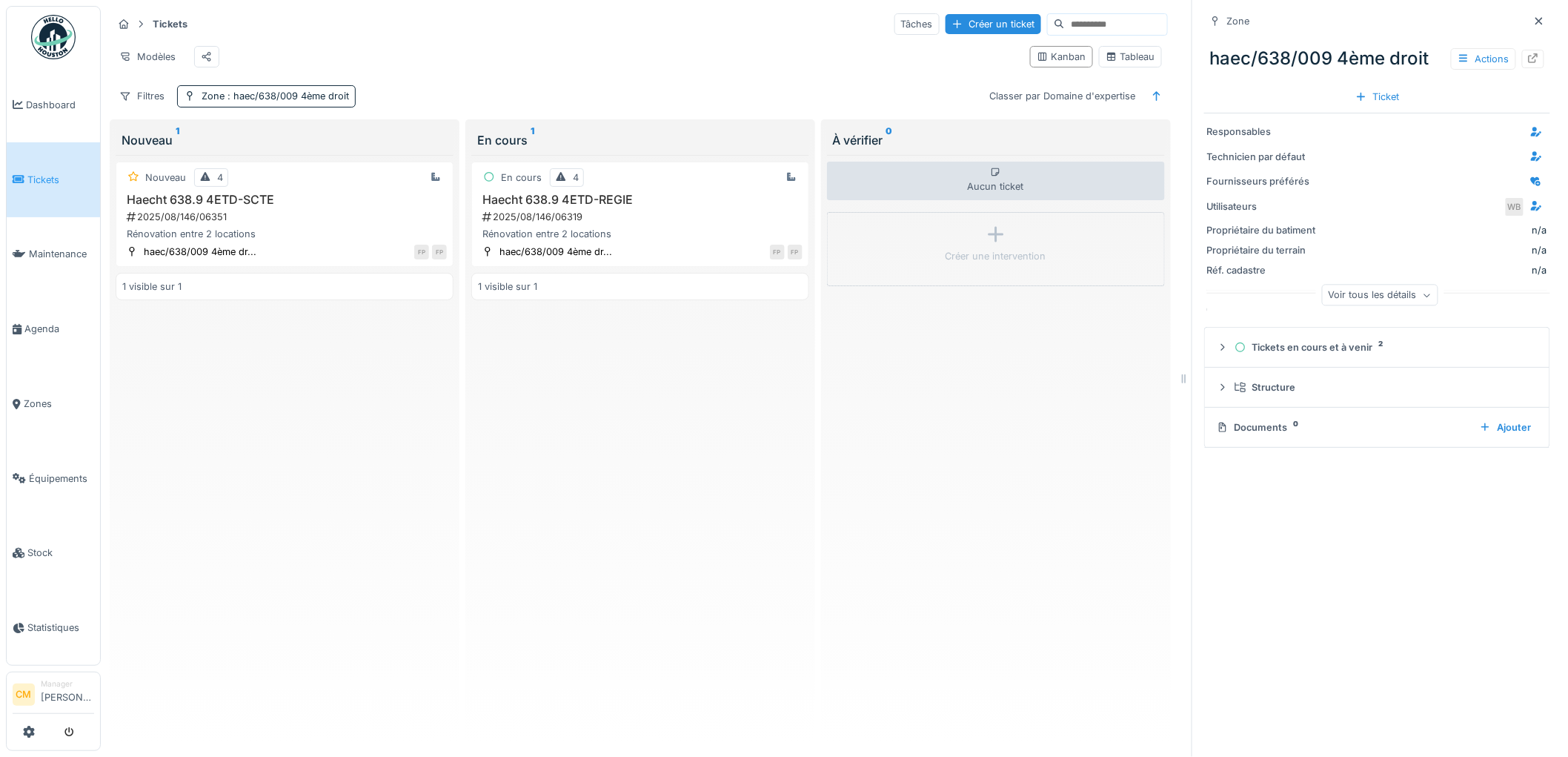
click at [1398, 293] on div "Voir tous les détails" at bounding box center [1381, 295] width 117 height 21
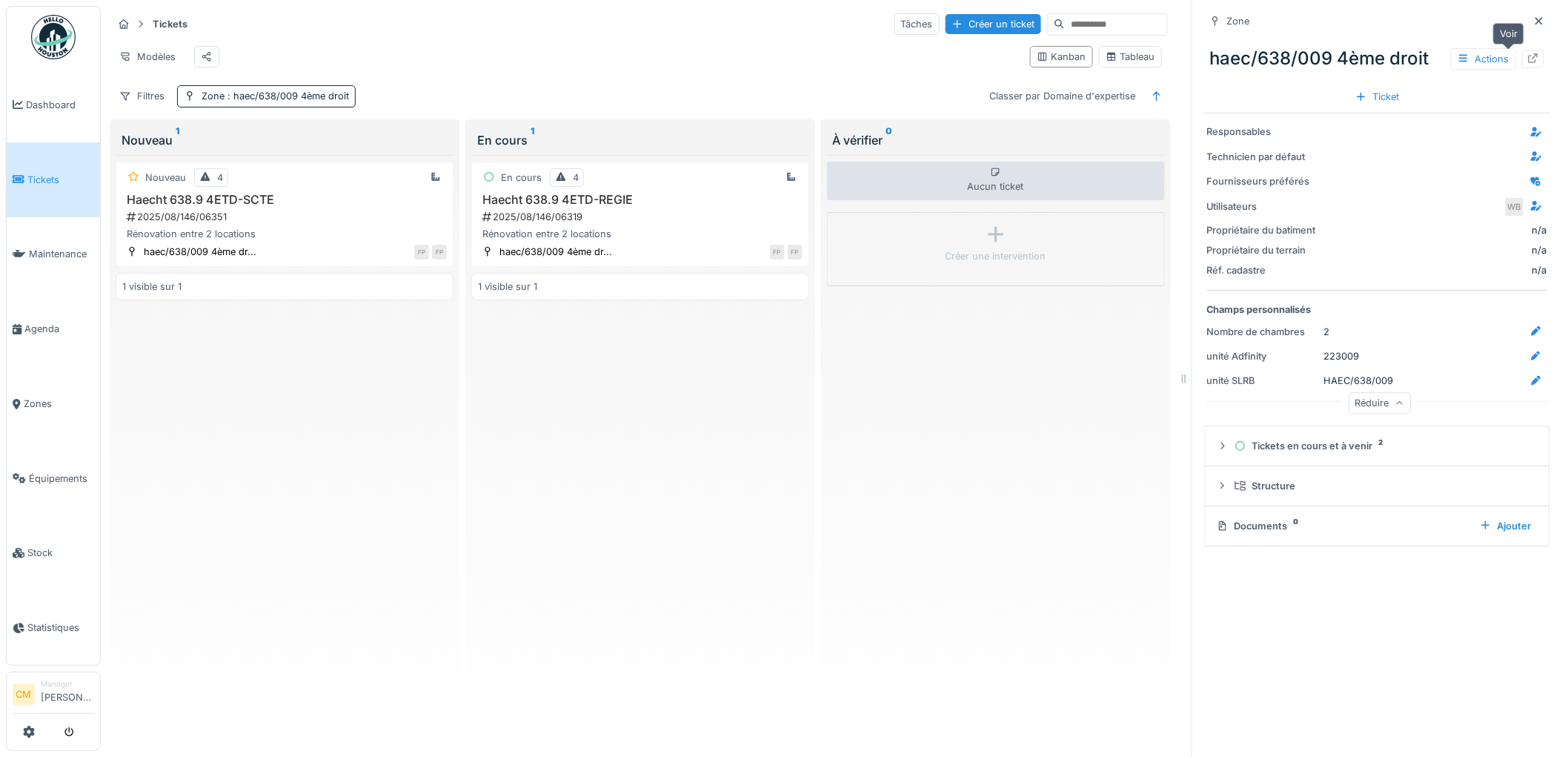
click at [1529, 62] on icon at bounding box center [1534, 58] width 10 height 10
click at [543, 206] on h3 "Haecht 638.9 4ETD-REGIE" at bounding box center [640, 200] width 325 height 14
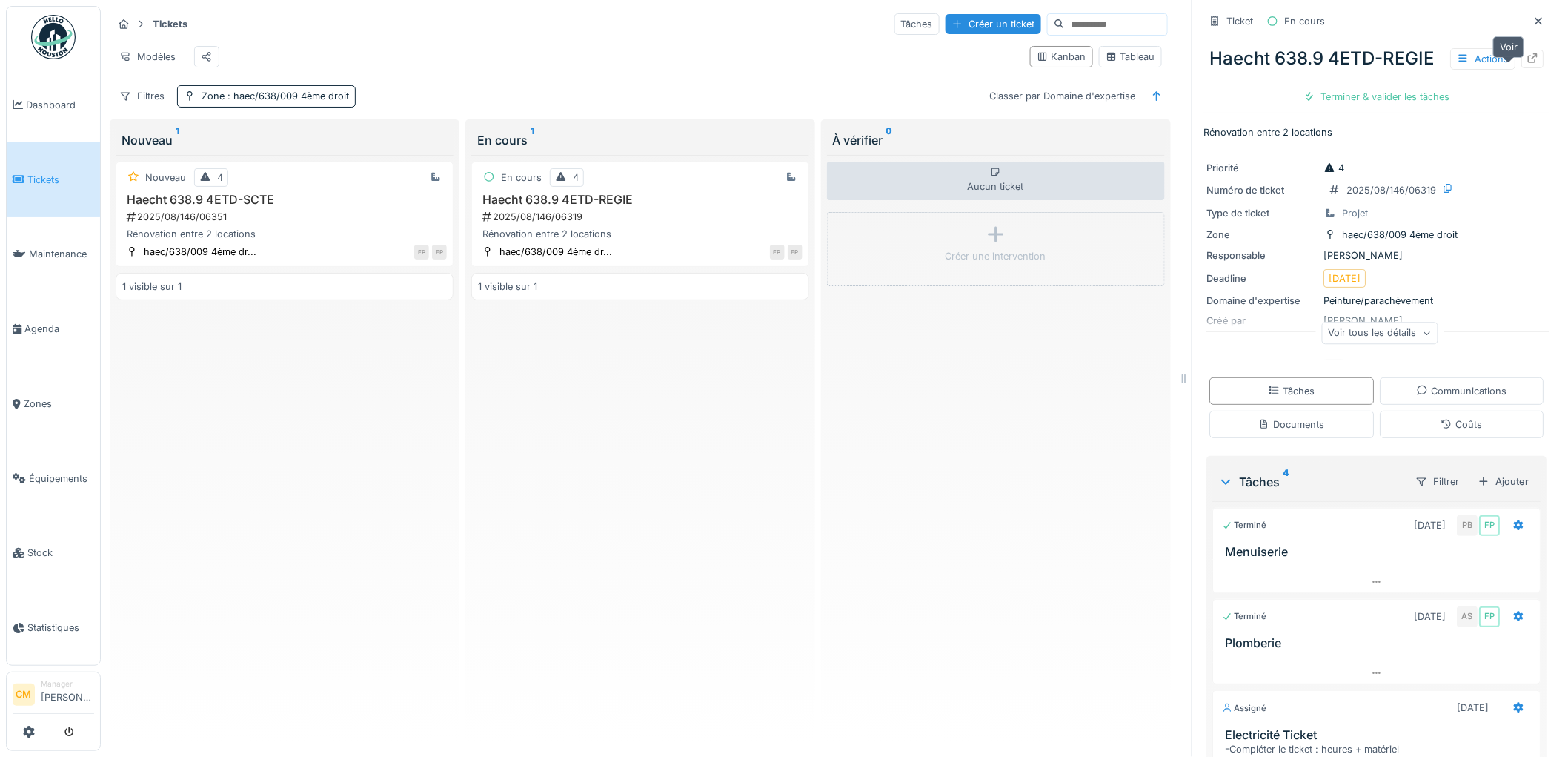
click at [1527, 63] on icon at bounding box center [1533, 58] width 11 height 10
click at [553, 224] on div "2025/08/146/06319" at bounding box center [641, 216] width 322 height 14
click at [1527, 63] on icon at bounding box center [1533, 58] width 11 height 10
click at [236, 224] on div "2025/08/146/06351" at bounding box center [286, 216] width 322 height 14
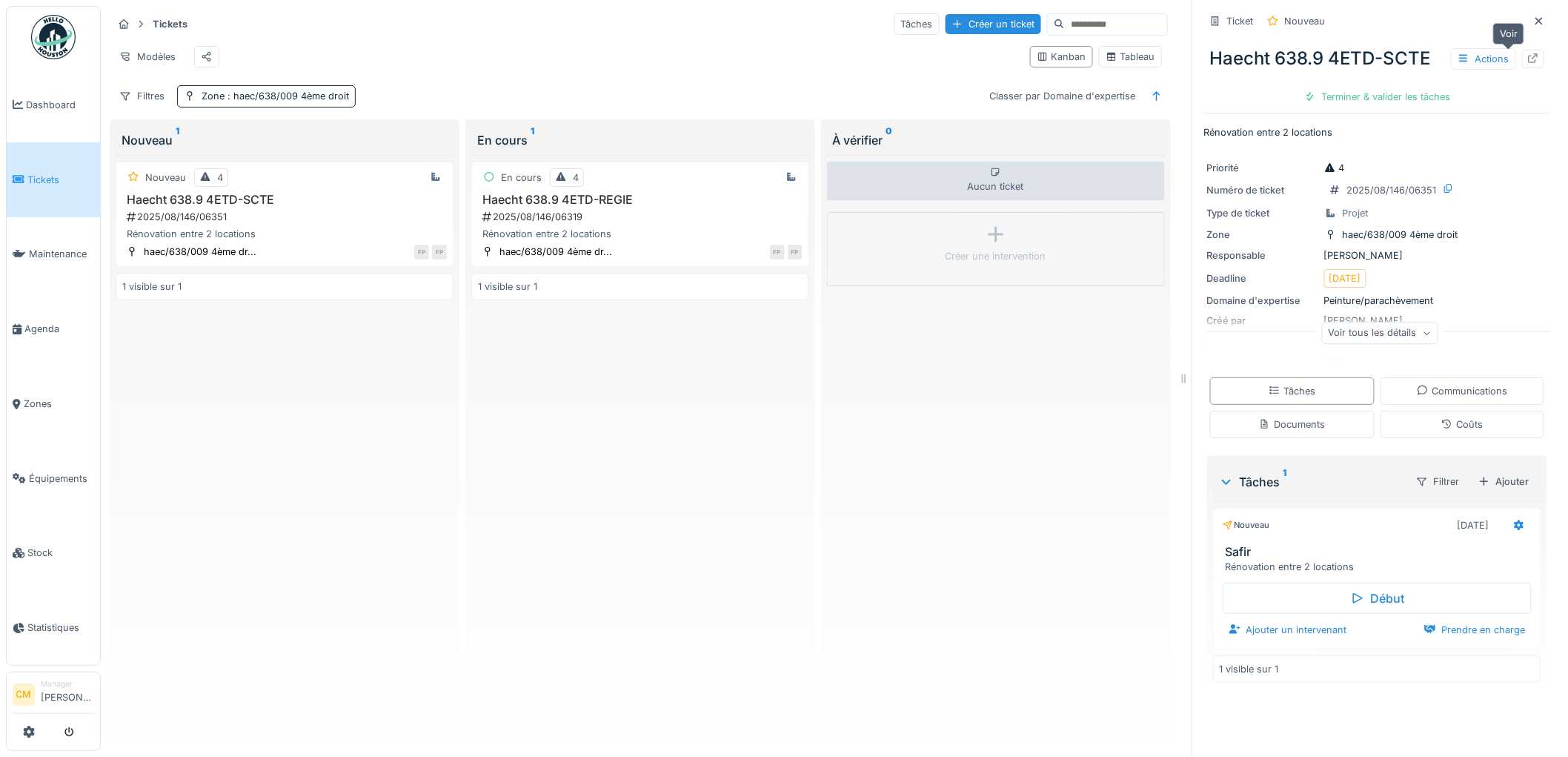
click at [1529, 60] on icon at bounding box center [1534, 58] width 10 height 10
click at [312, 101] on span ": haec/638/009 4ème droit" at bounding box center [287, 97] width 124 height 11
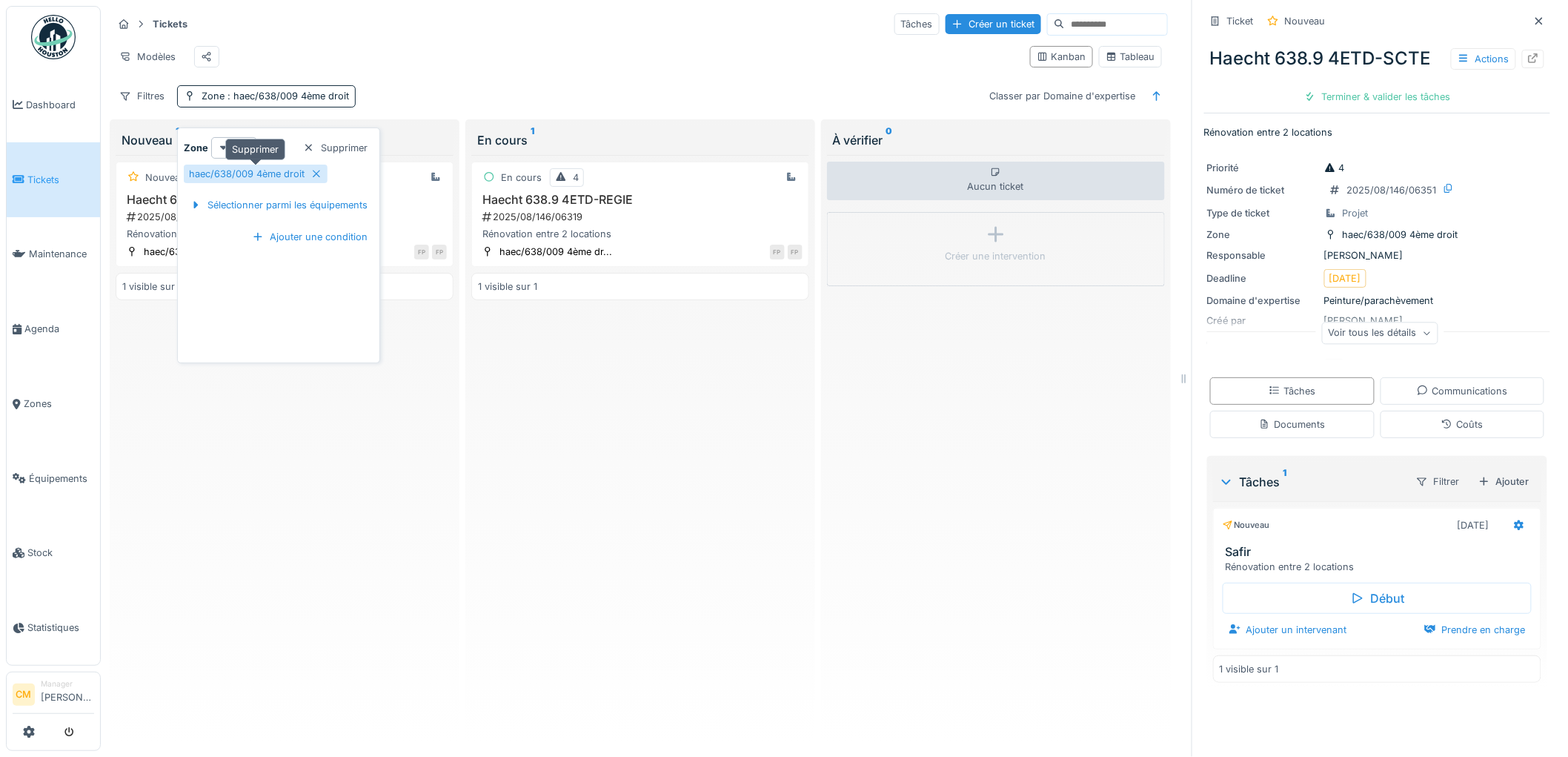
click at [313, 172] on icon at bounding box center [316, 174] width 11 height 10
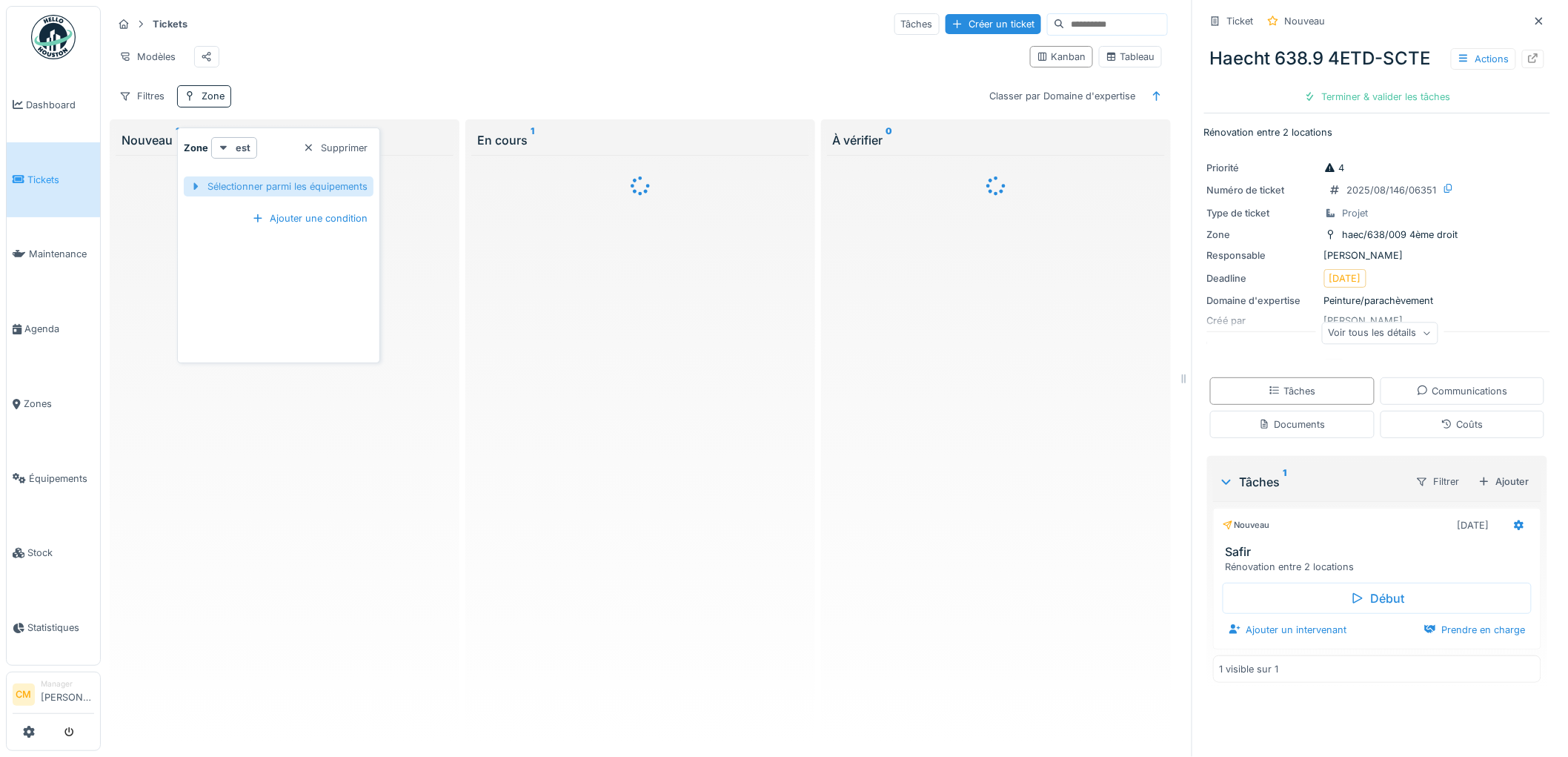
click at [306, 184] on div "Sélectionner parmi les équipements" at bounding box center [278, 186] width 190 height 20
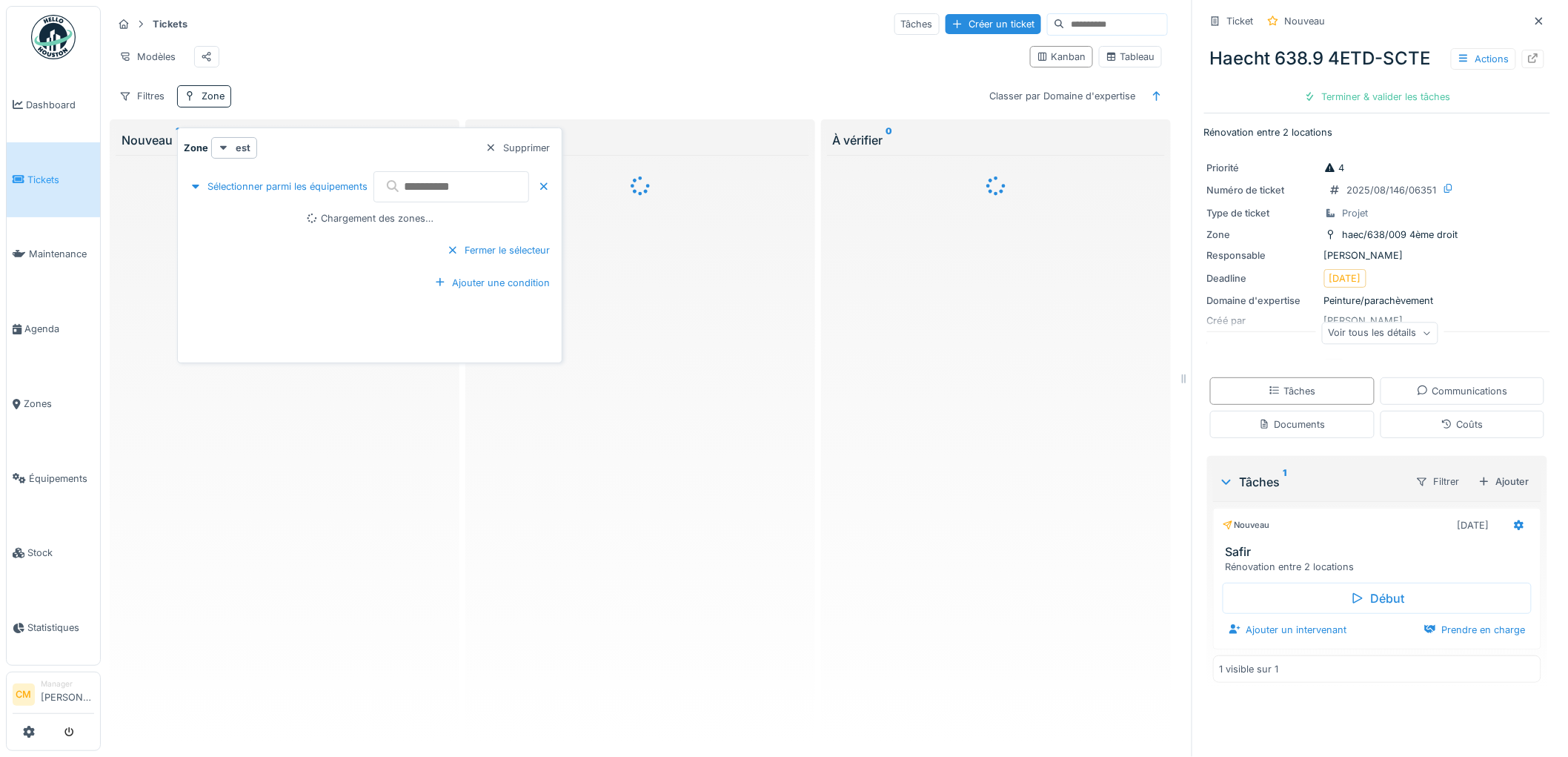
click at [409, 186] on input "text" at bounding box center [451, 186] width 156 height 32
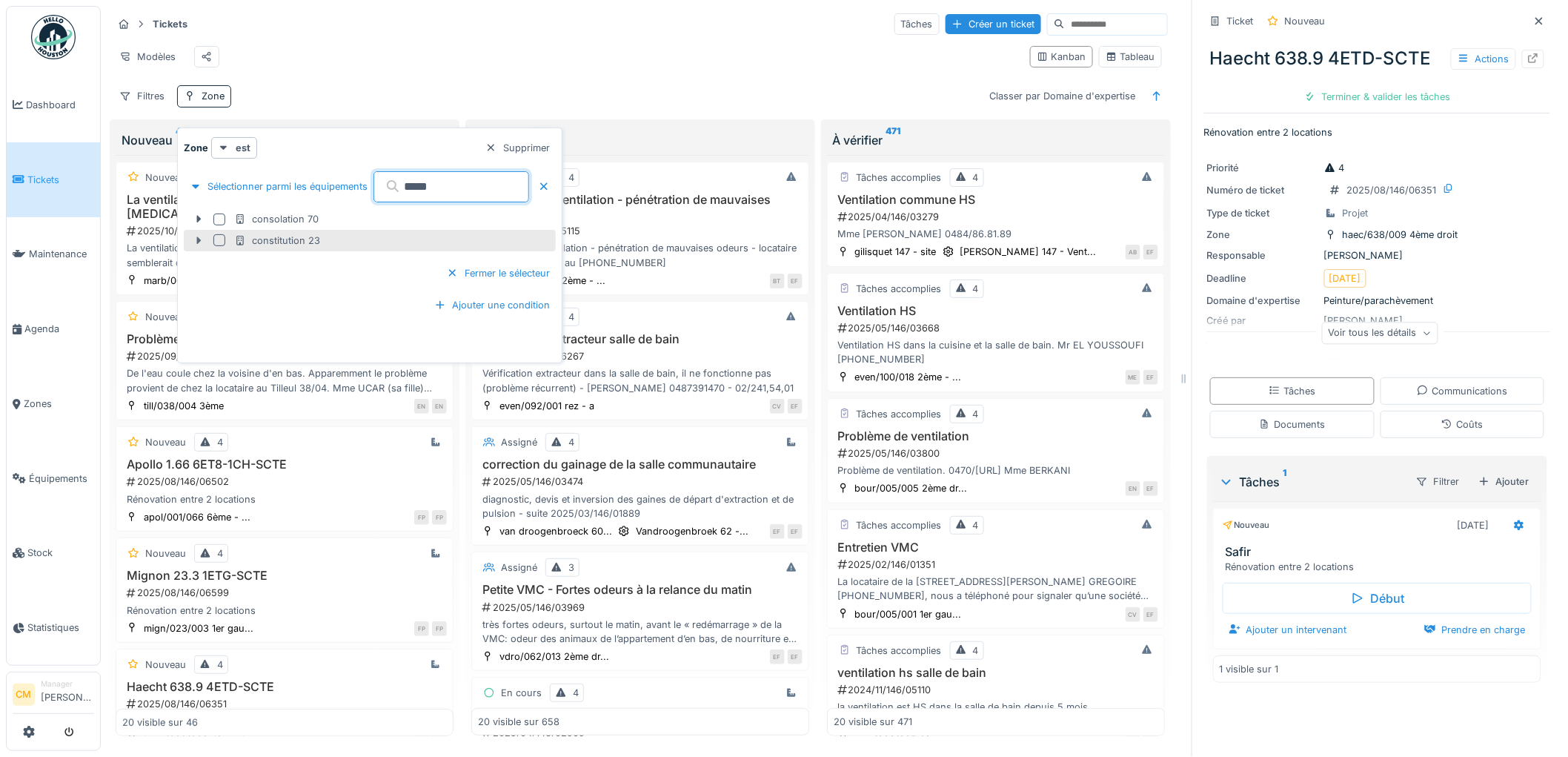
type input "*****"
click at [197, 242] on icon at bounding box center [199, 241] width 5 height 8
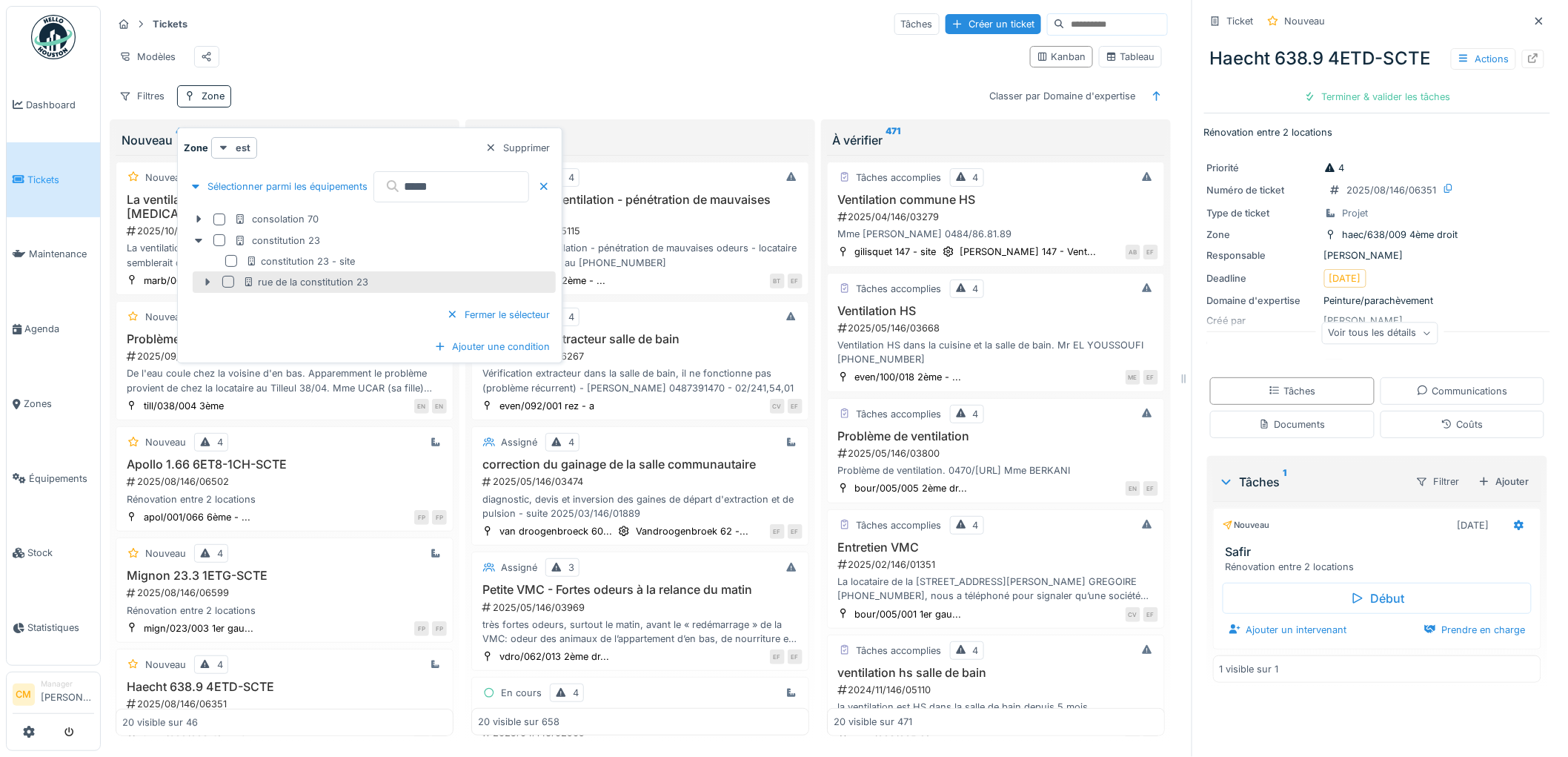
click at [204, 280] on icon at bounding box center [207, 282] width 11 height 10
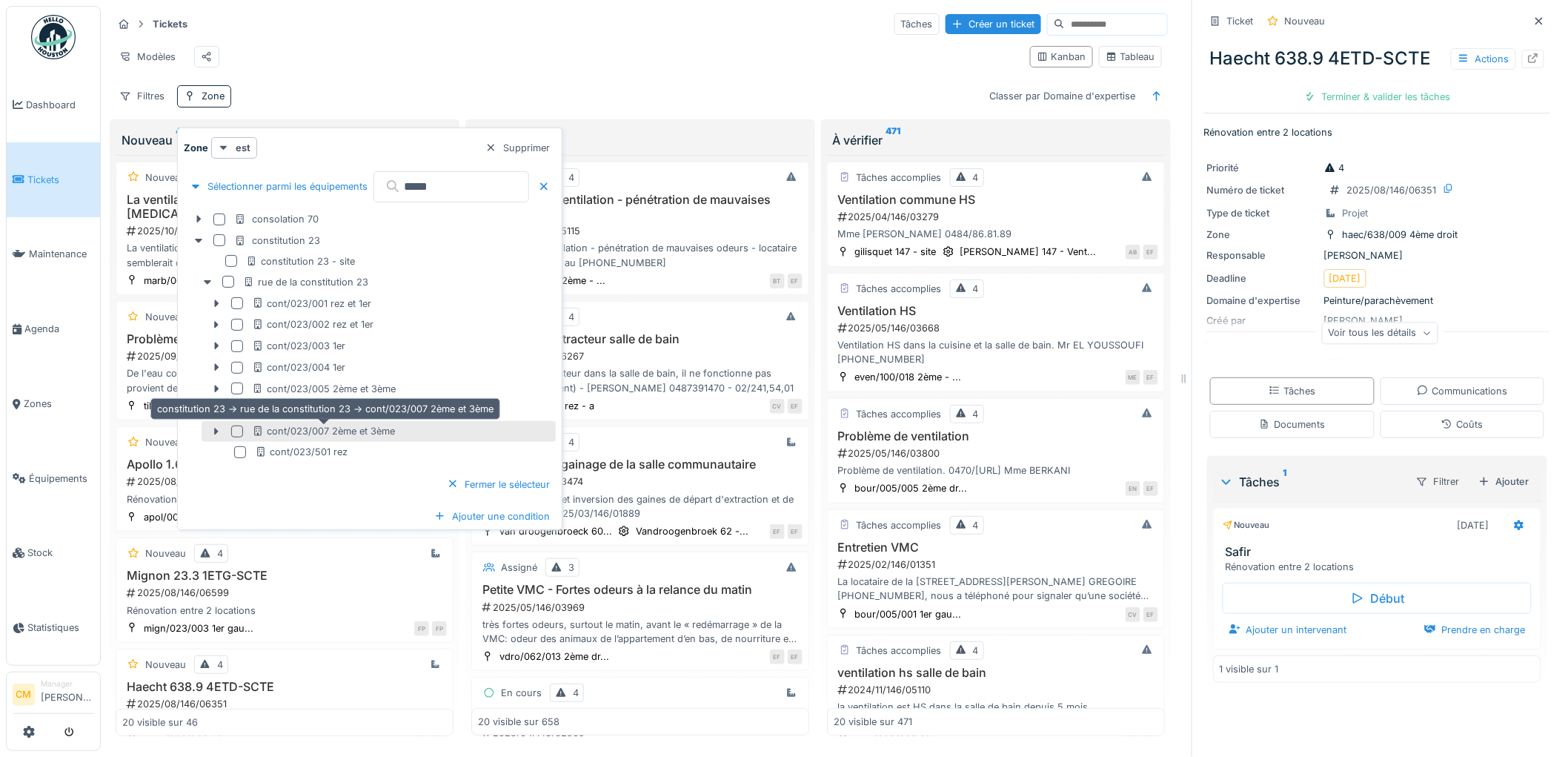
click at [276, 427] on div "cont/023/007 2ème et 3ème" at bounding box center [324, 431] width 143 height 14
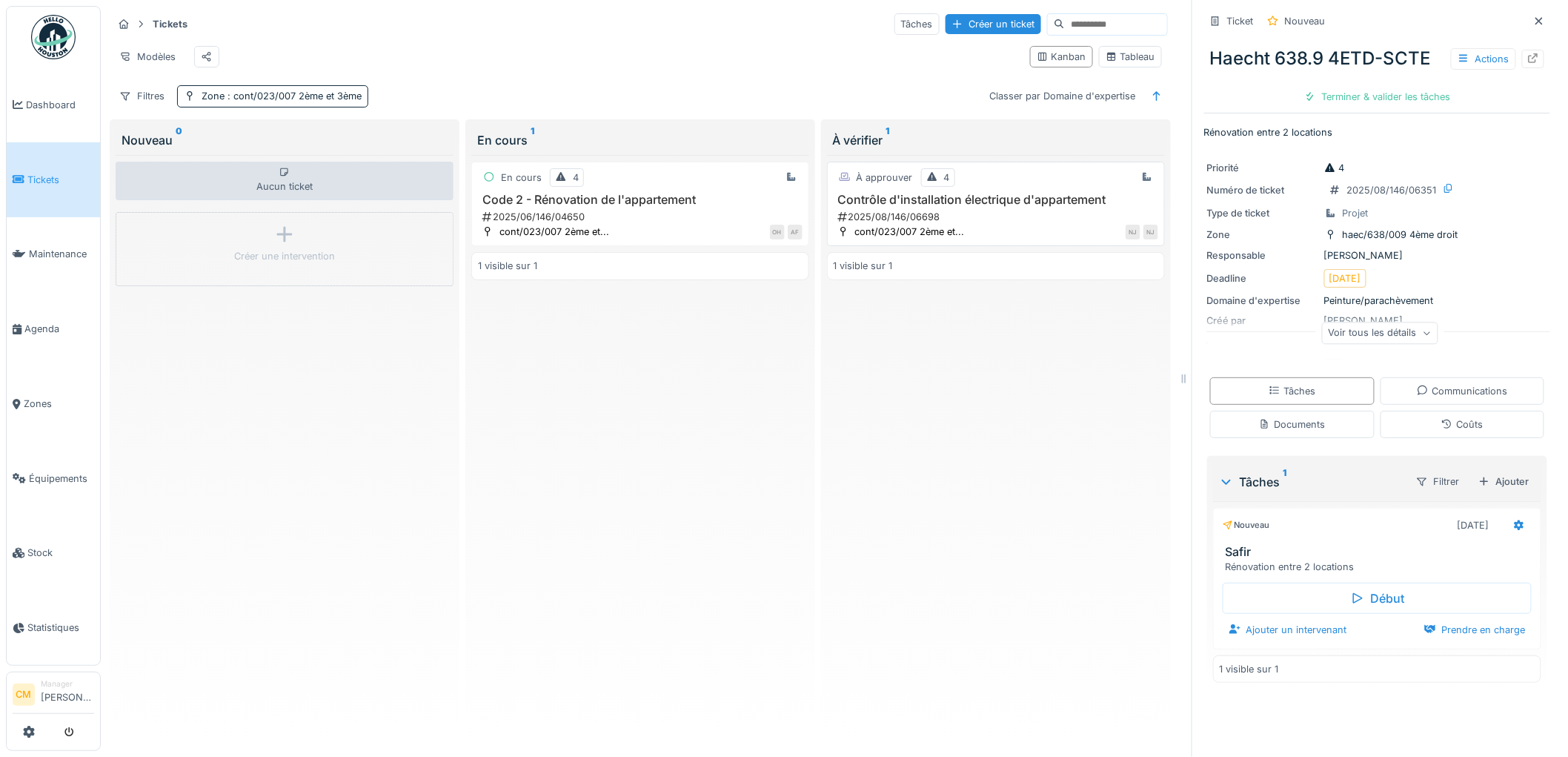
click at [928, 224] on div "2025/08/146/06698" at bounding box center [998, 216] width 322 height 14
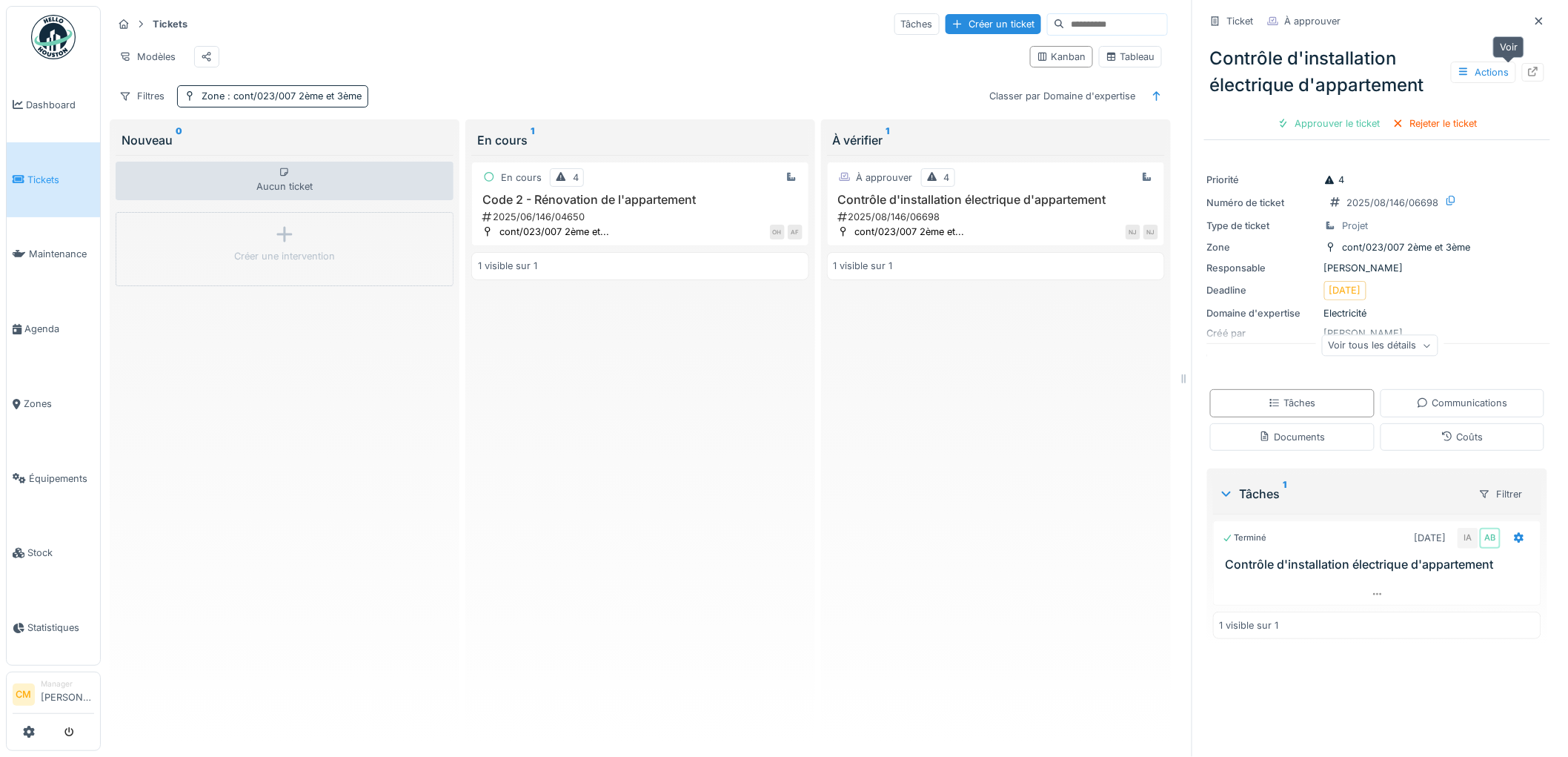
click at [1527, 75] on icon at bounding box center [1533, 72] width 11 height 10
click at [307, 101] on span ": cont/023/007 2ème et 3ème" at bounding box center [292, 97] width 137 height 11
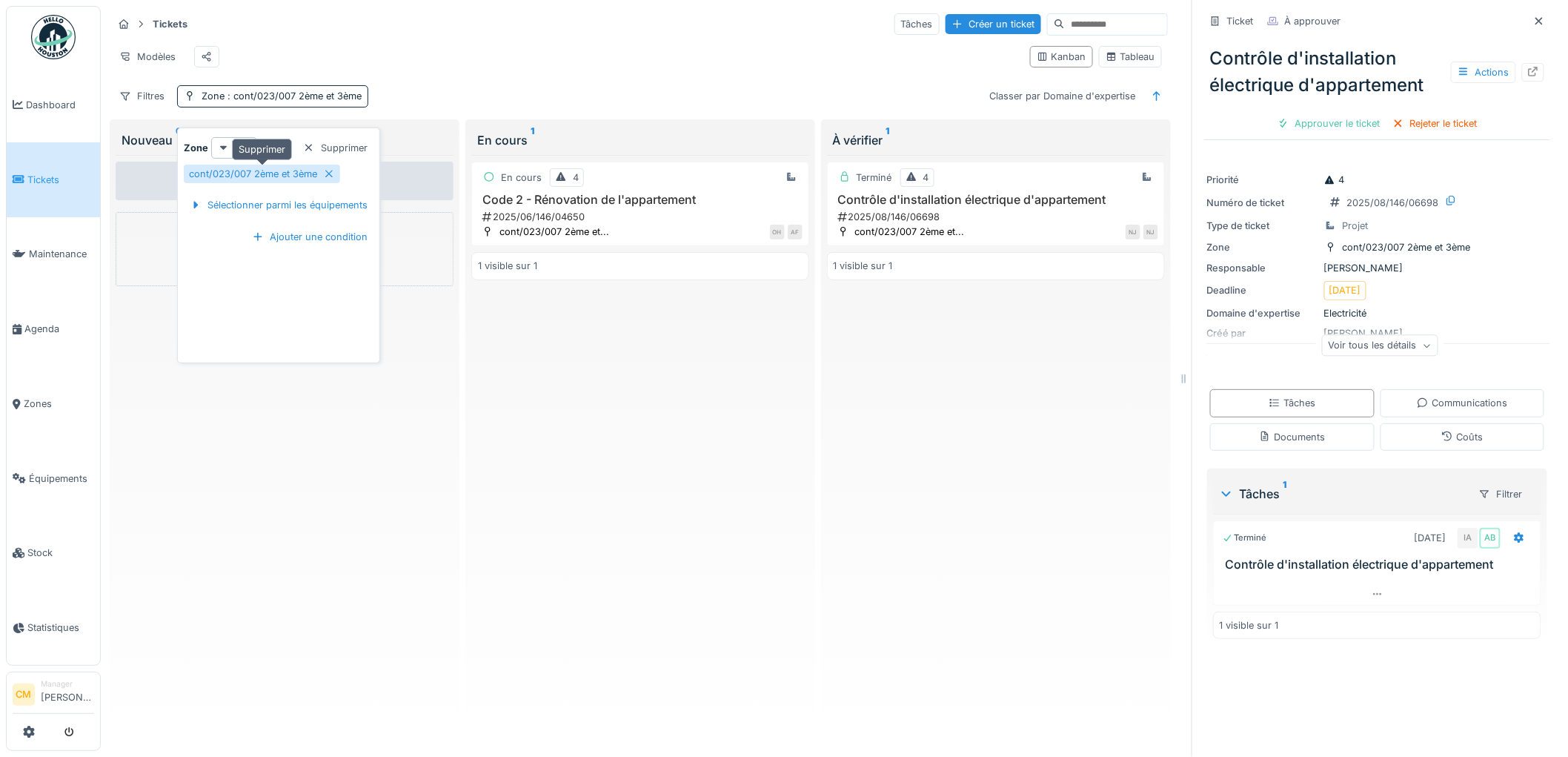
click at [331, 173] on icon at bounding box center [329, 174] width 11 height 10
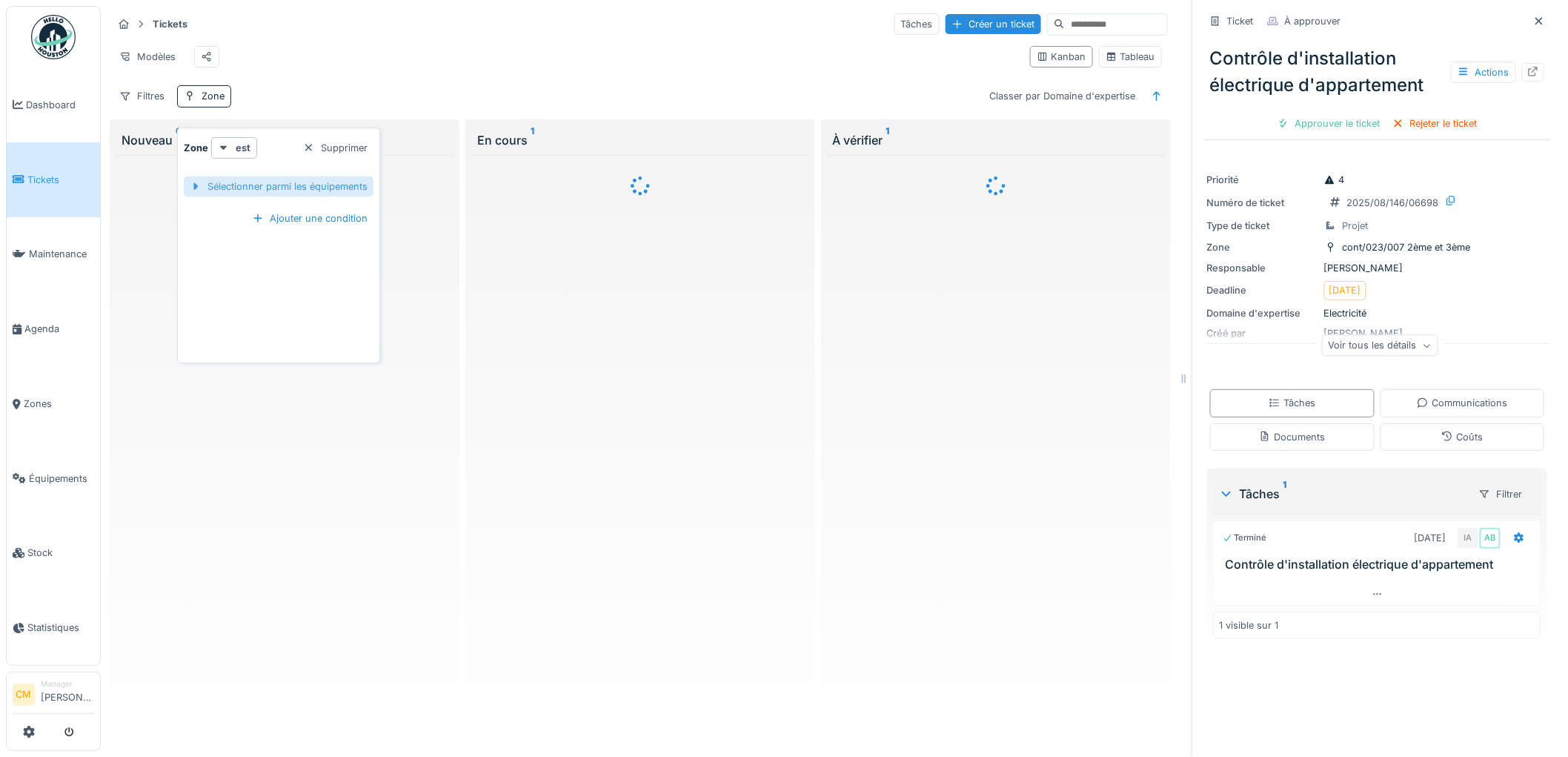
click at [304, 186] on div "Sélectionner parmi les équipements" at bounding box center [278, 186] width 190 height 20
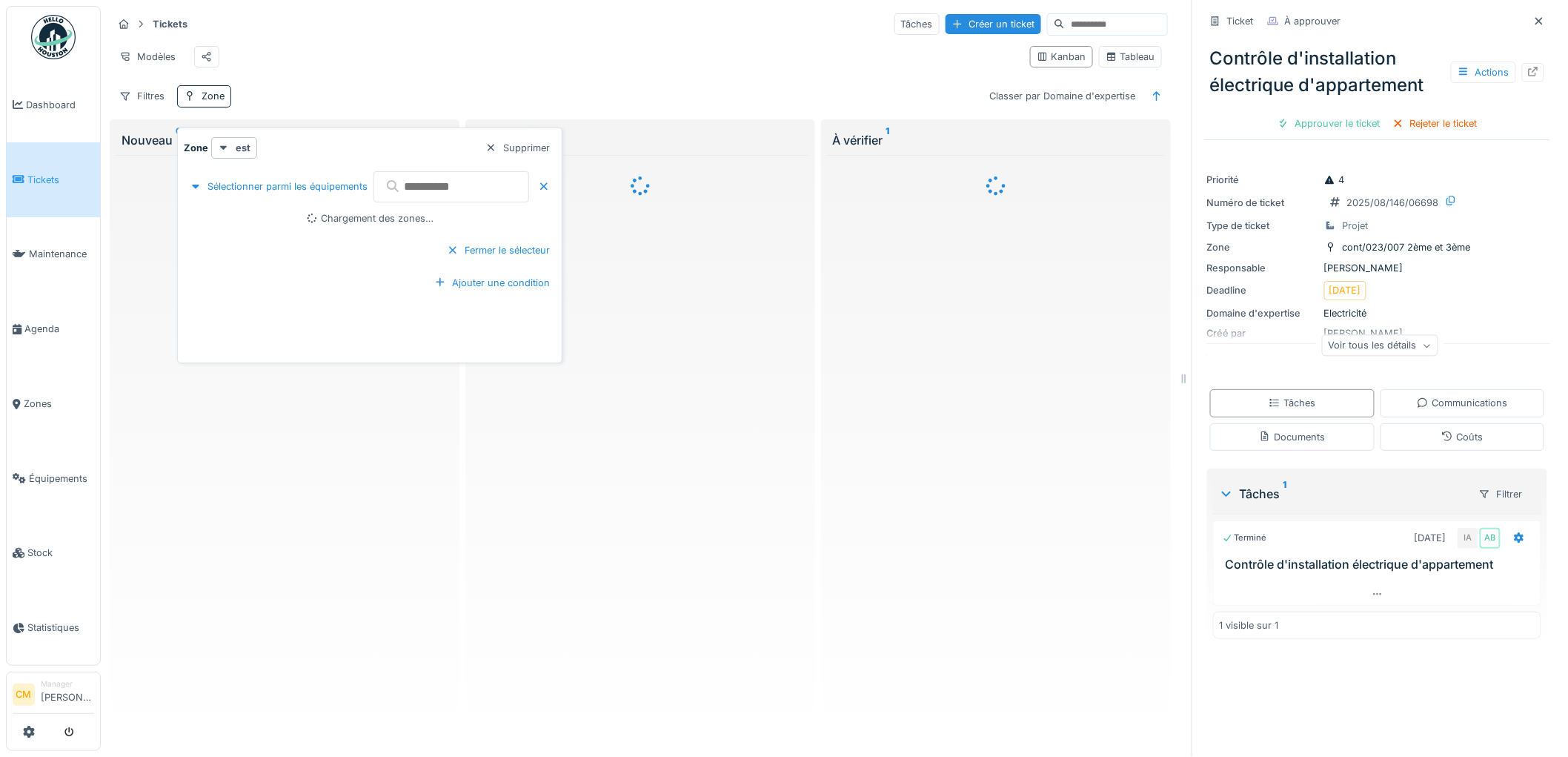
click at [414, 190] on input "text" at bounding box center [451, 186] width 156 height 32
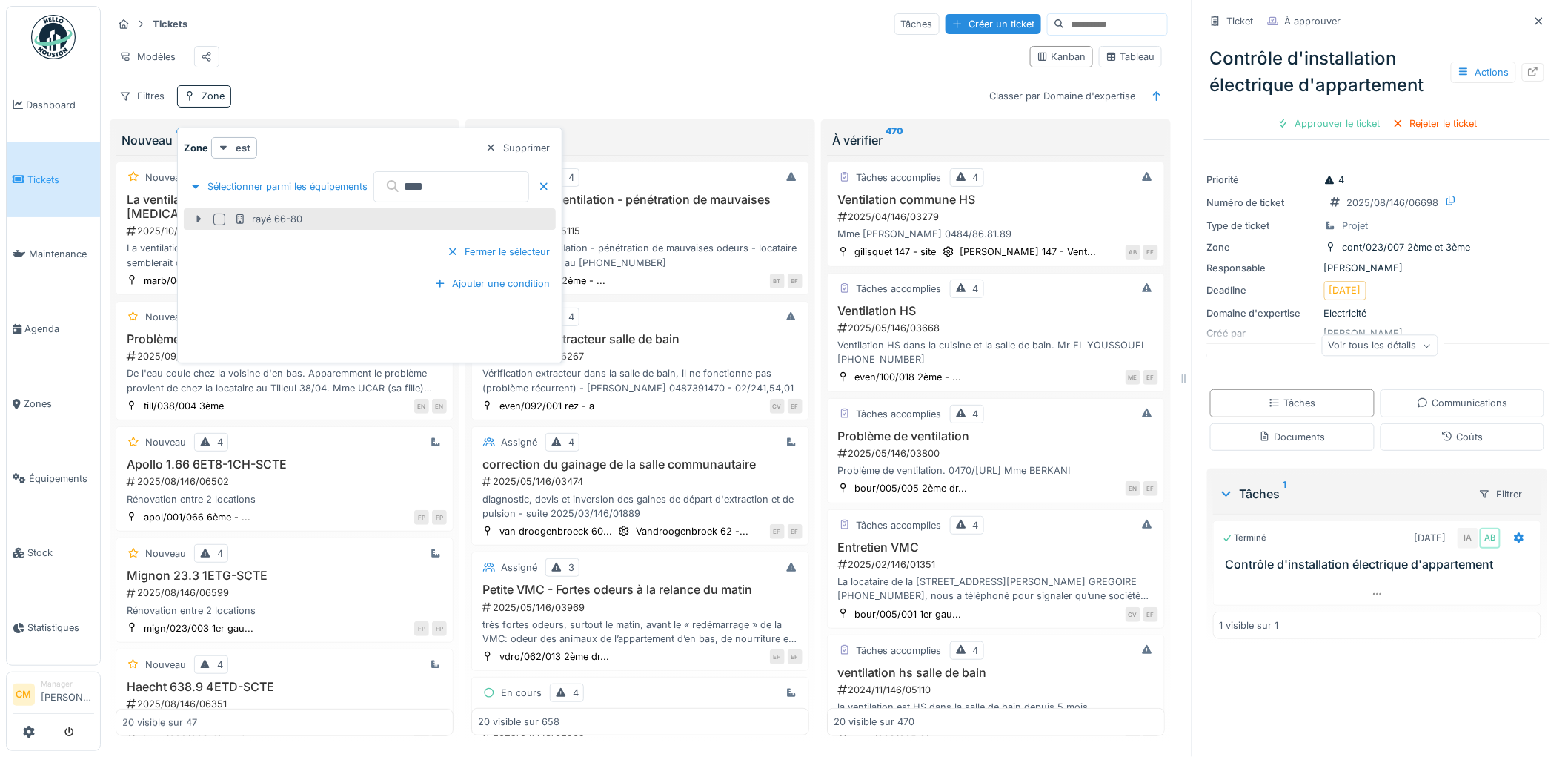
click at [199, 218] on icon at bounding box center [199, 220] width 5 height 8
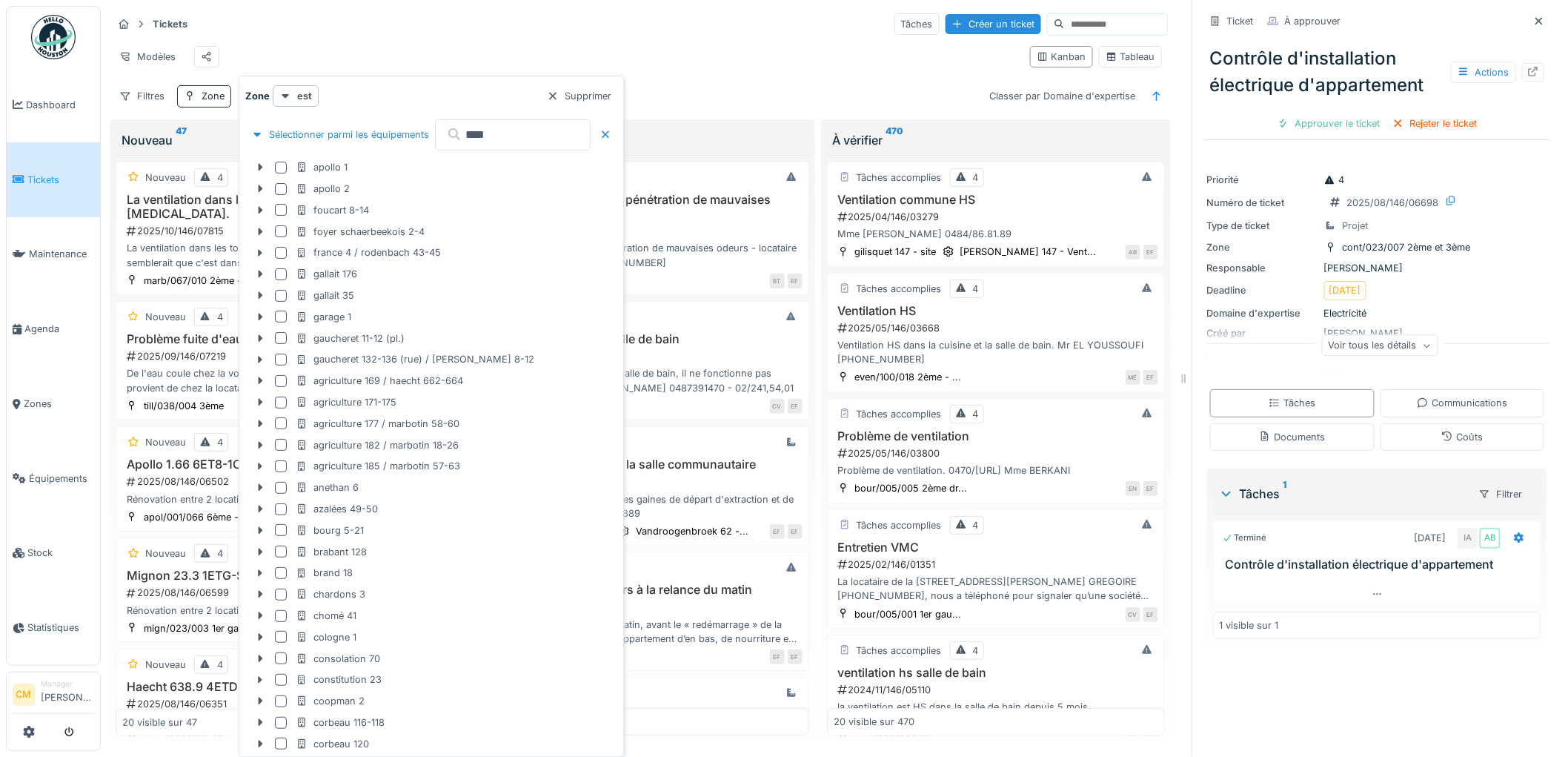
click at [495, 138] on input "****" at bounding box center [512, 135] width 156 height 32
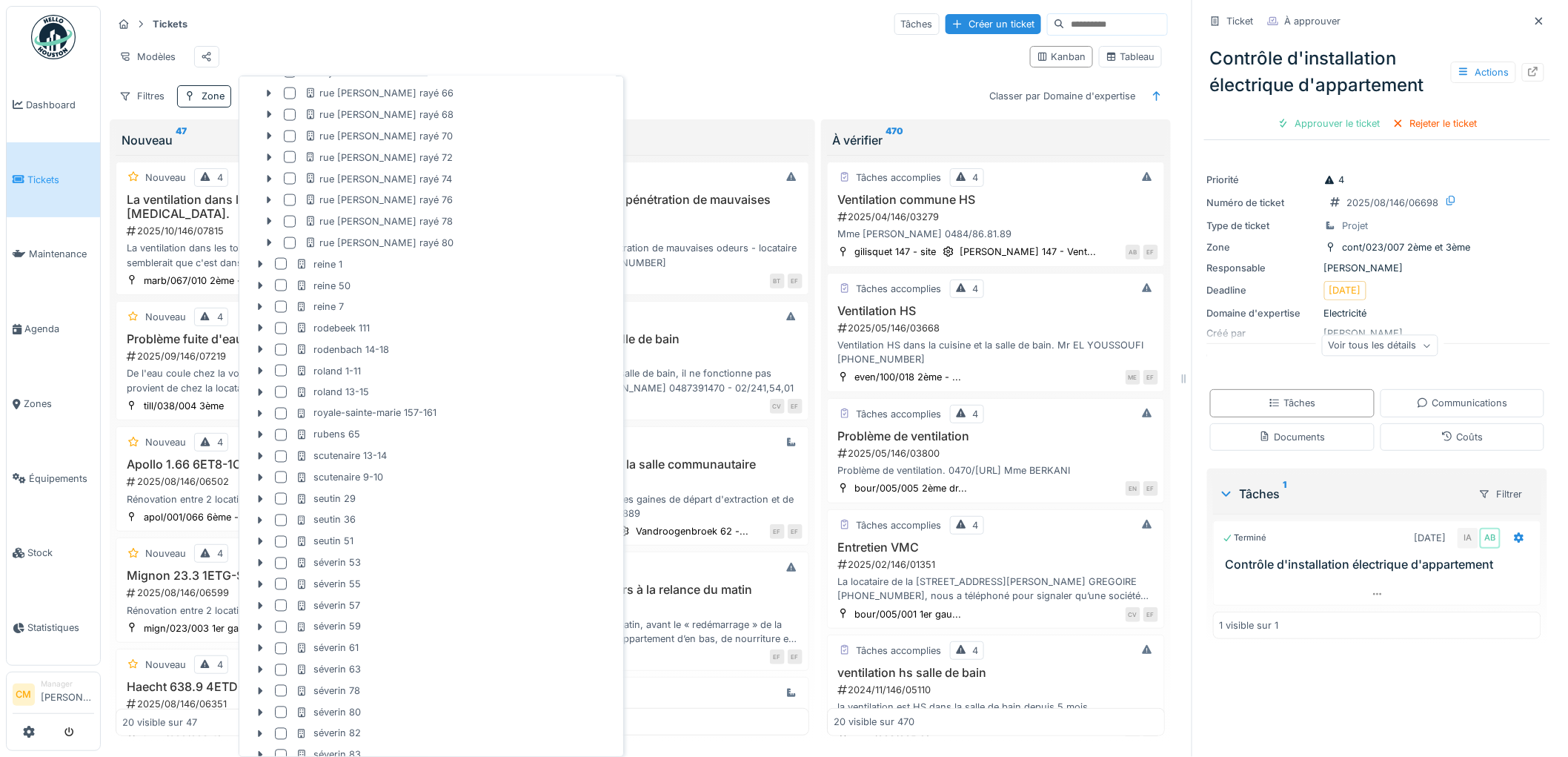
scroll to position [3047, 0]
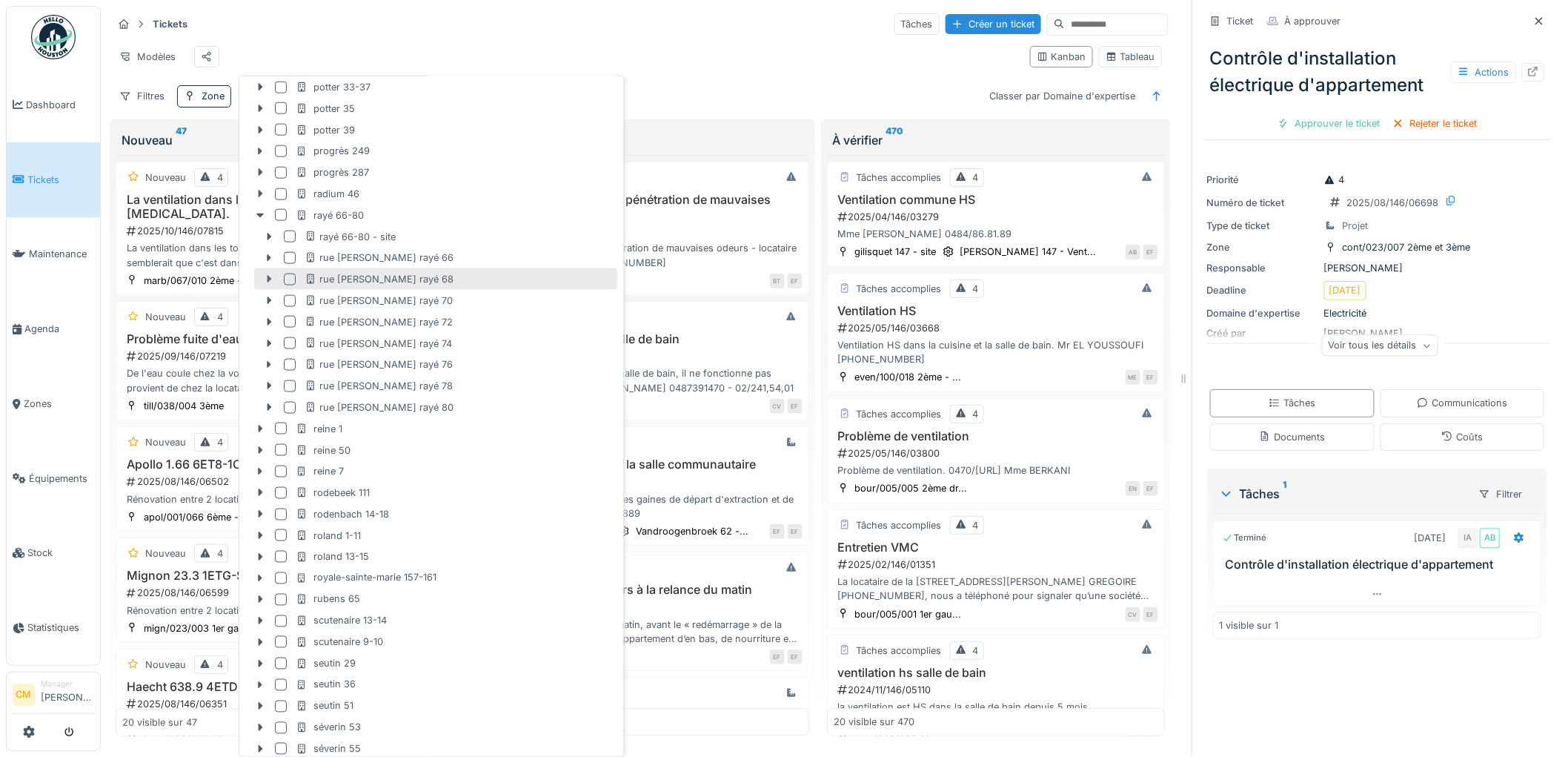
type input "****"
click at [269, 278] on icon at bounding box center [269, 279] width 5 height 8
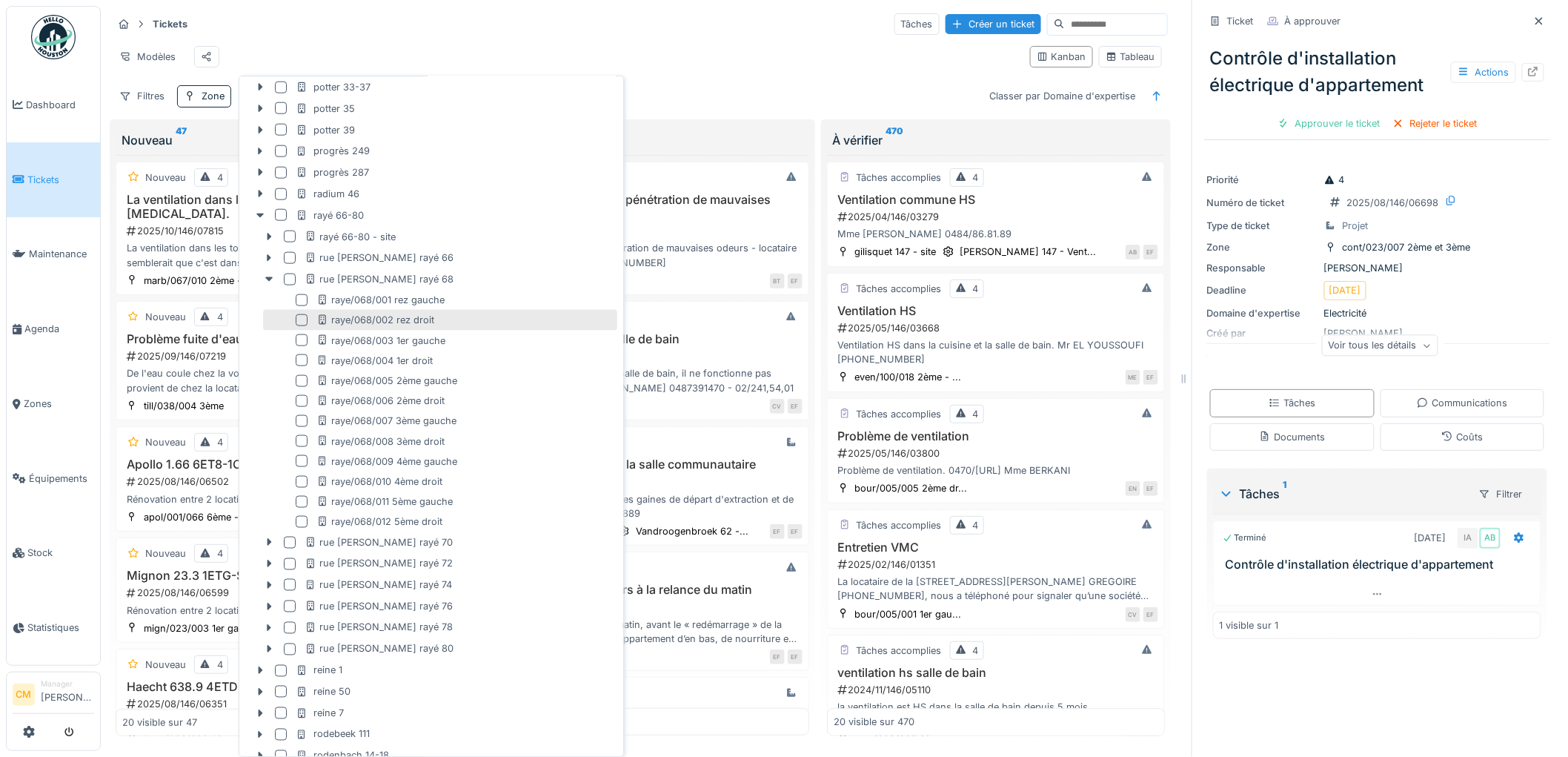
click at [302, 318] on div at bounding box center [301, 320] width 11 height 11
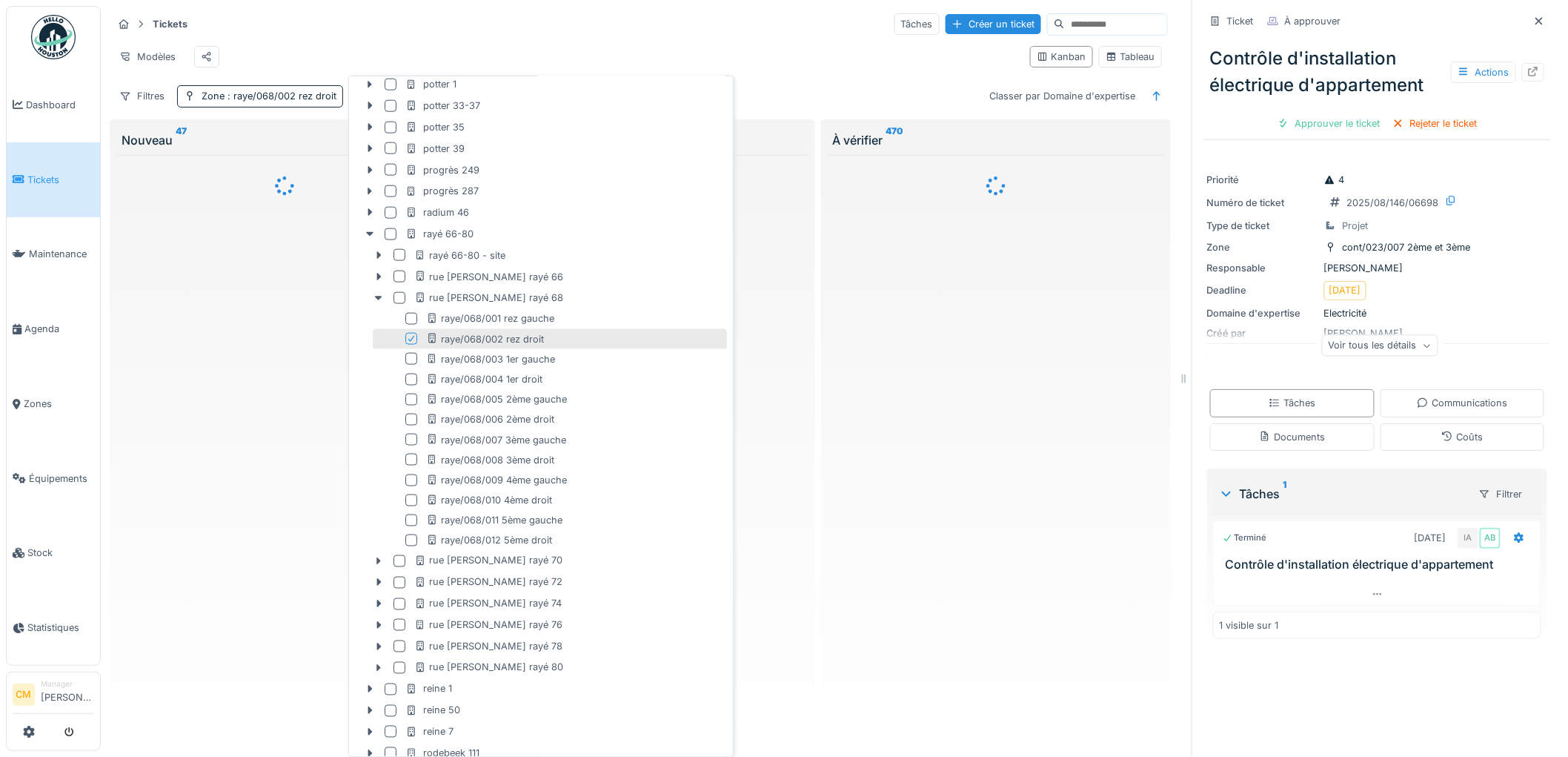
scroll to position [3066, 0]
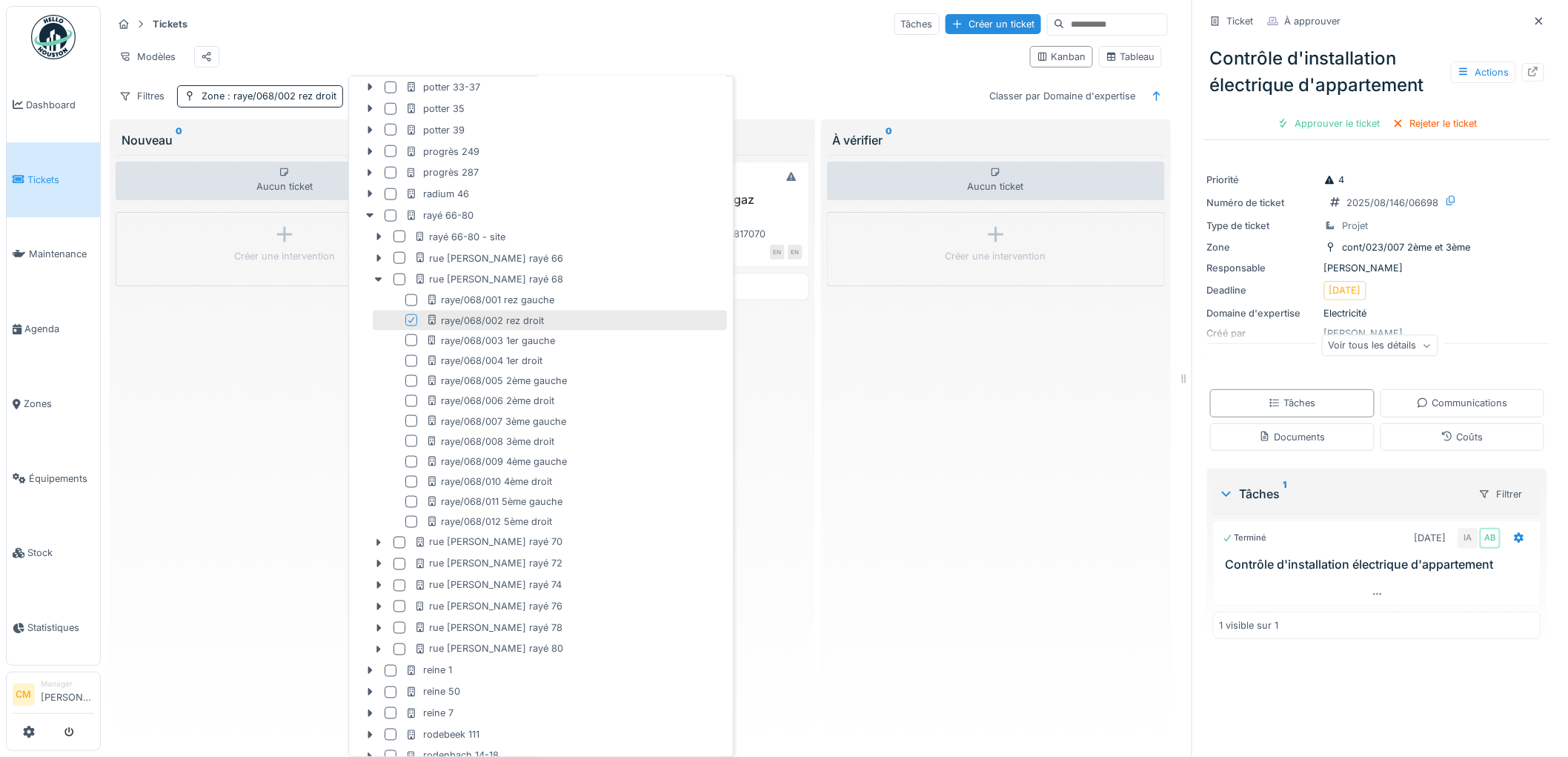
click at [761, 38] on hr at bounding box center [640, 38] width 1055 height 1
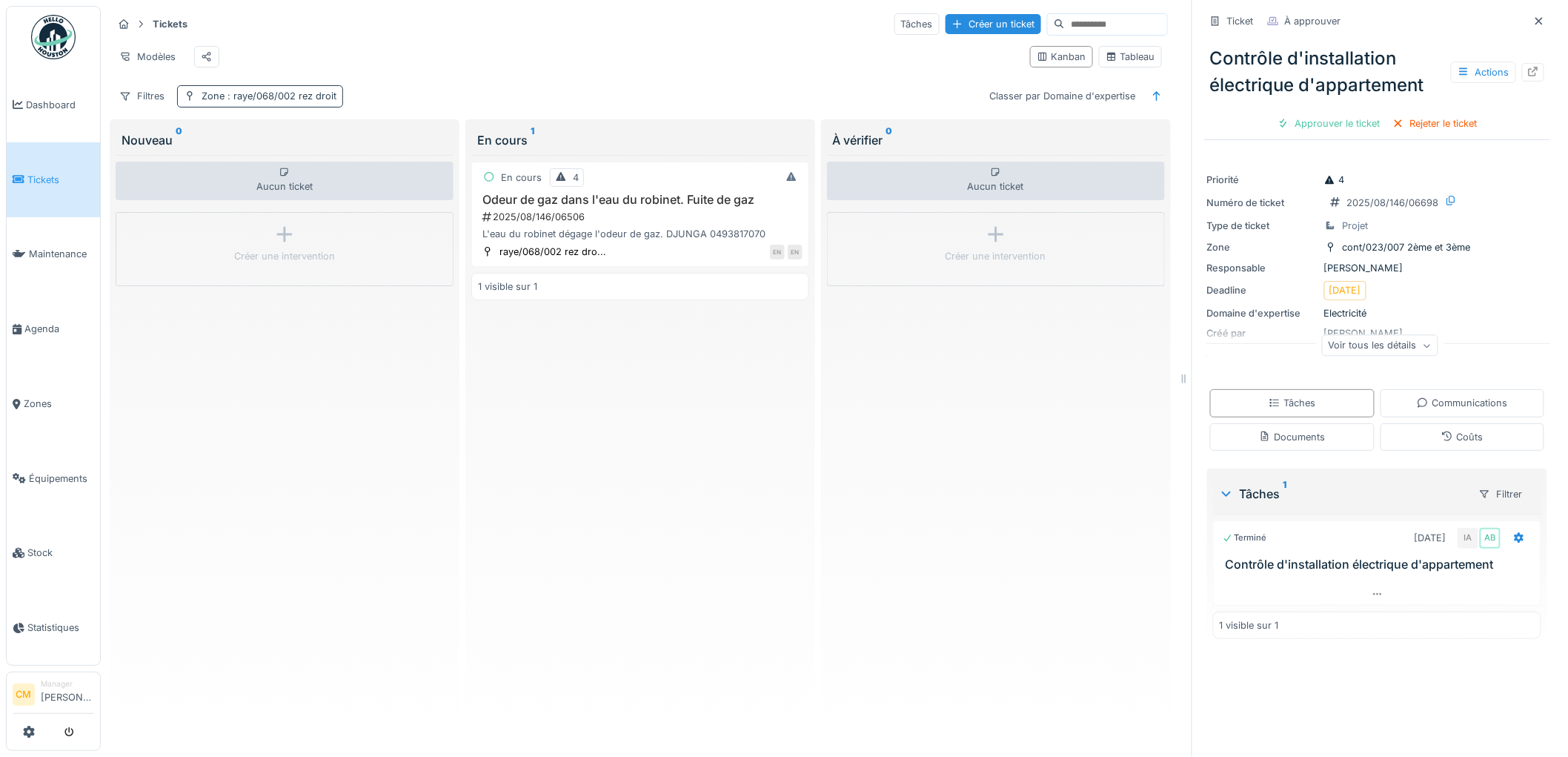
click at [301, 101] on span ": raye/068/002 rez droit" at bounding box center [280, 97] width 112 height 11
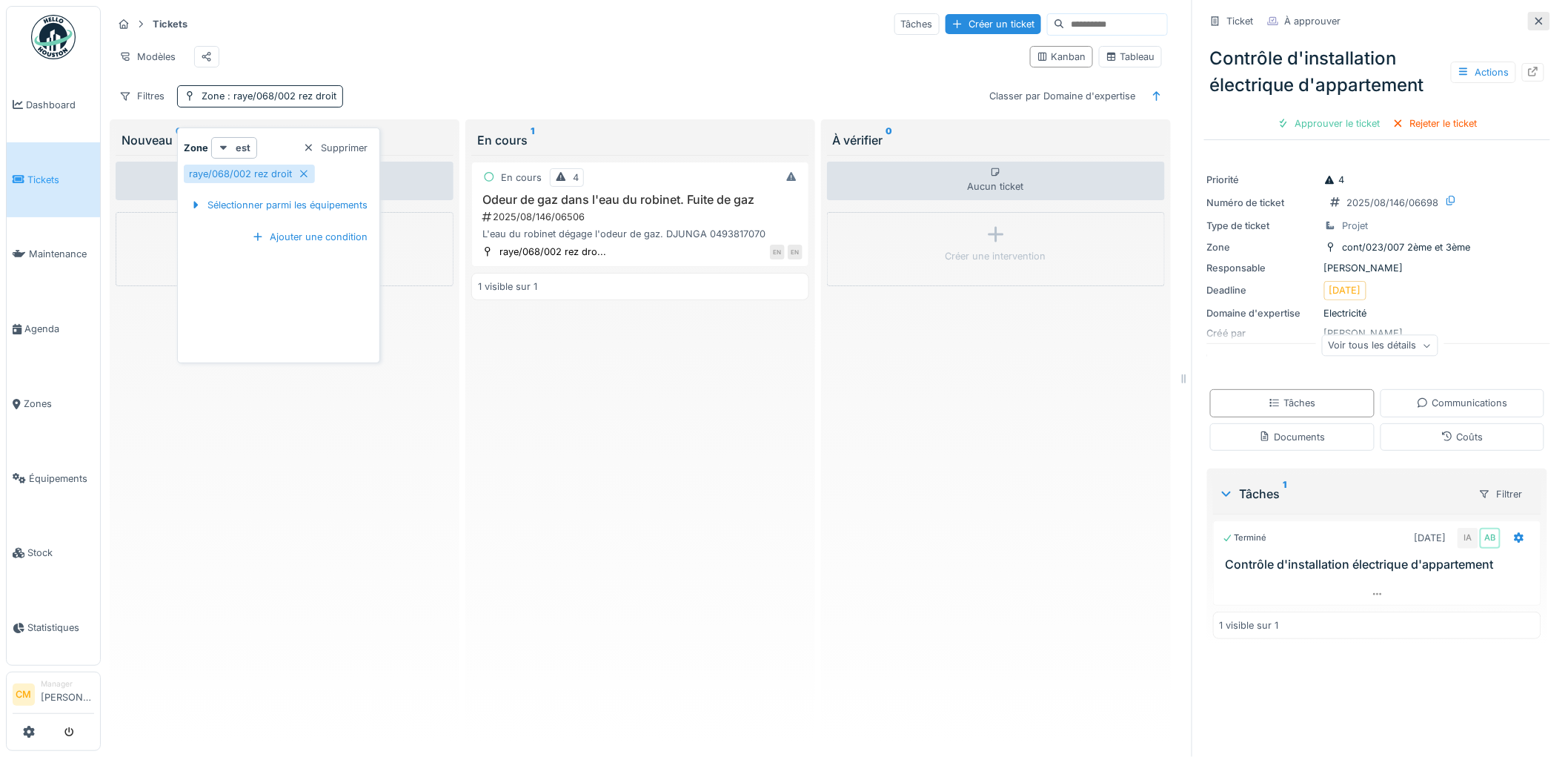
click at [1536, 18] on icon at bounding box center [1539, 21] width 8 height 8
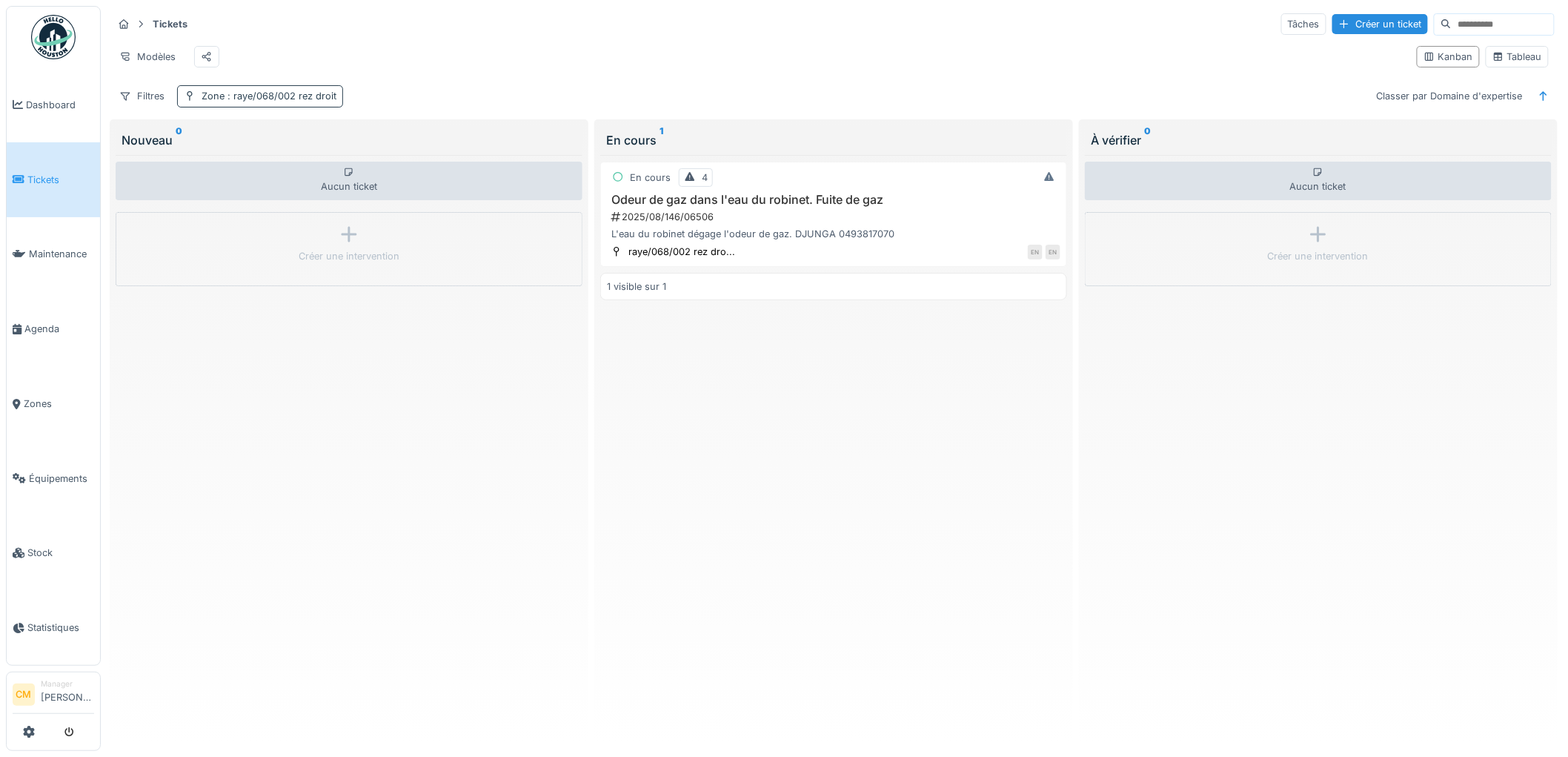
click at [245, 101] on span ": raye/068/002 rez droit" at bounding box center [280, 97] width 112 height 11
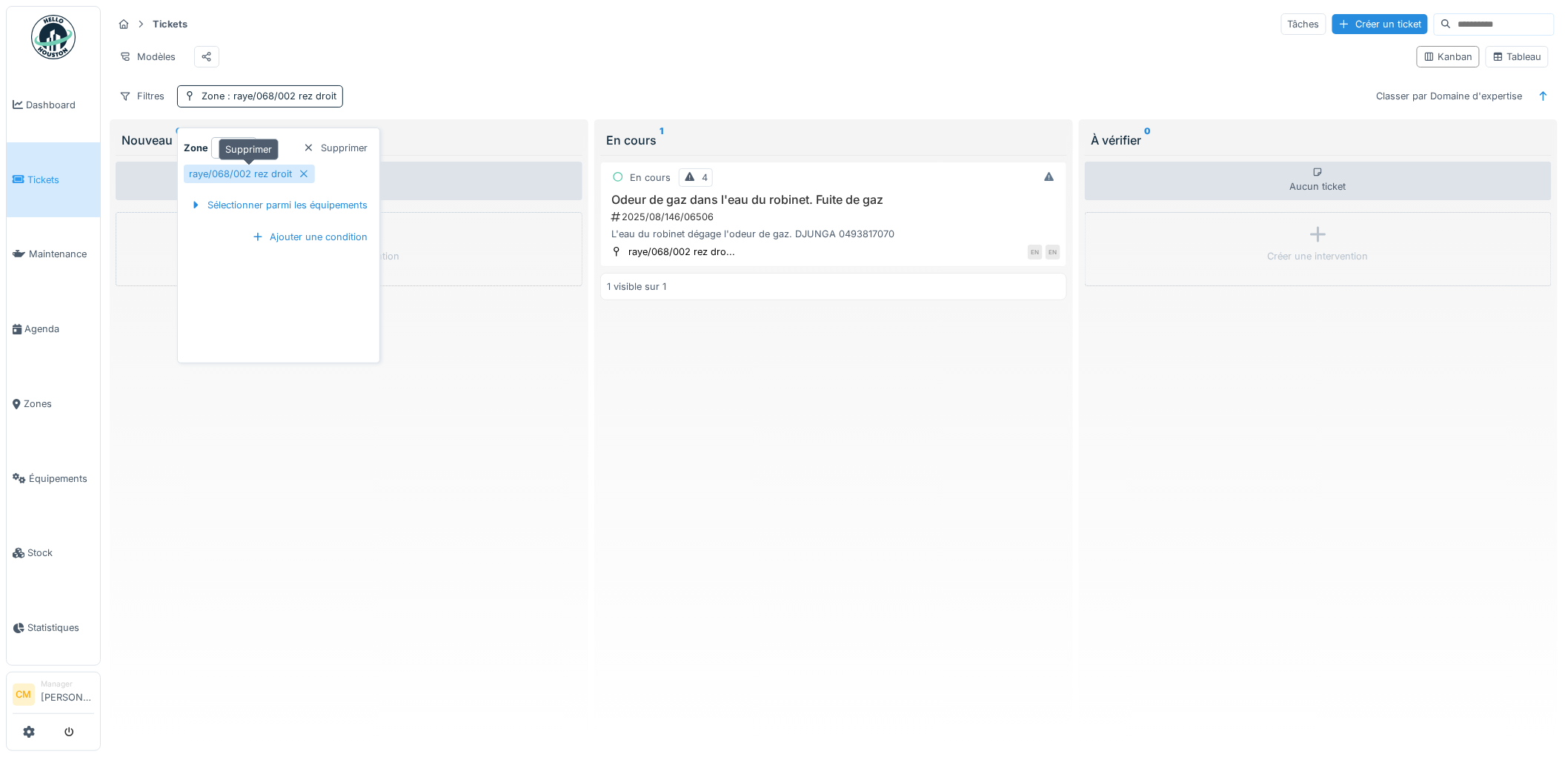
click at [302, 172] on icon at bounding box center [304, 174] width 11 height 10
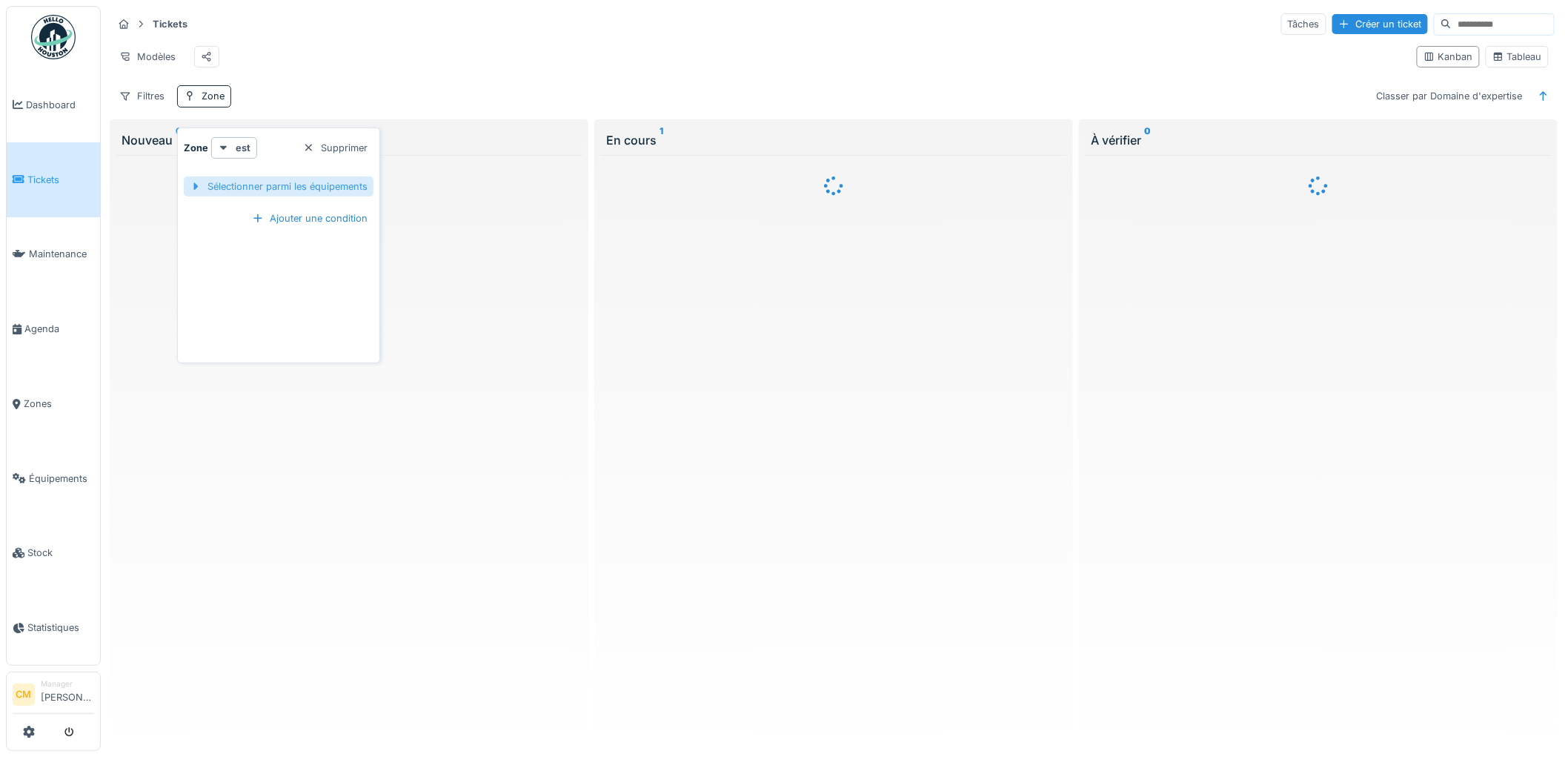
click at [276, 187] on div "Sélectionner parmi les équipements" at bounding box center [278, 186] width 190 height 20
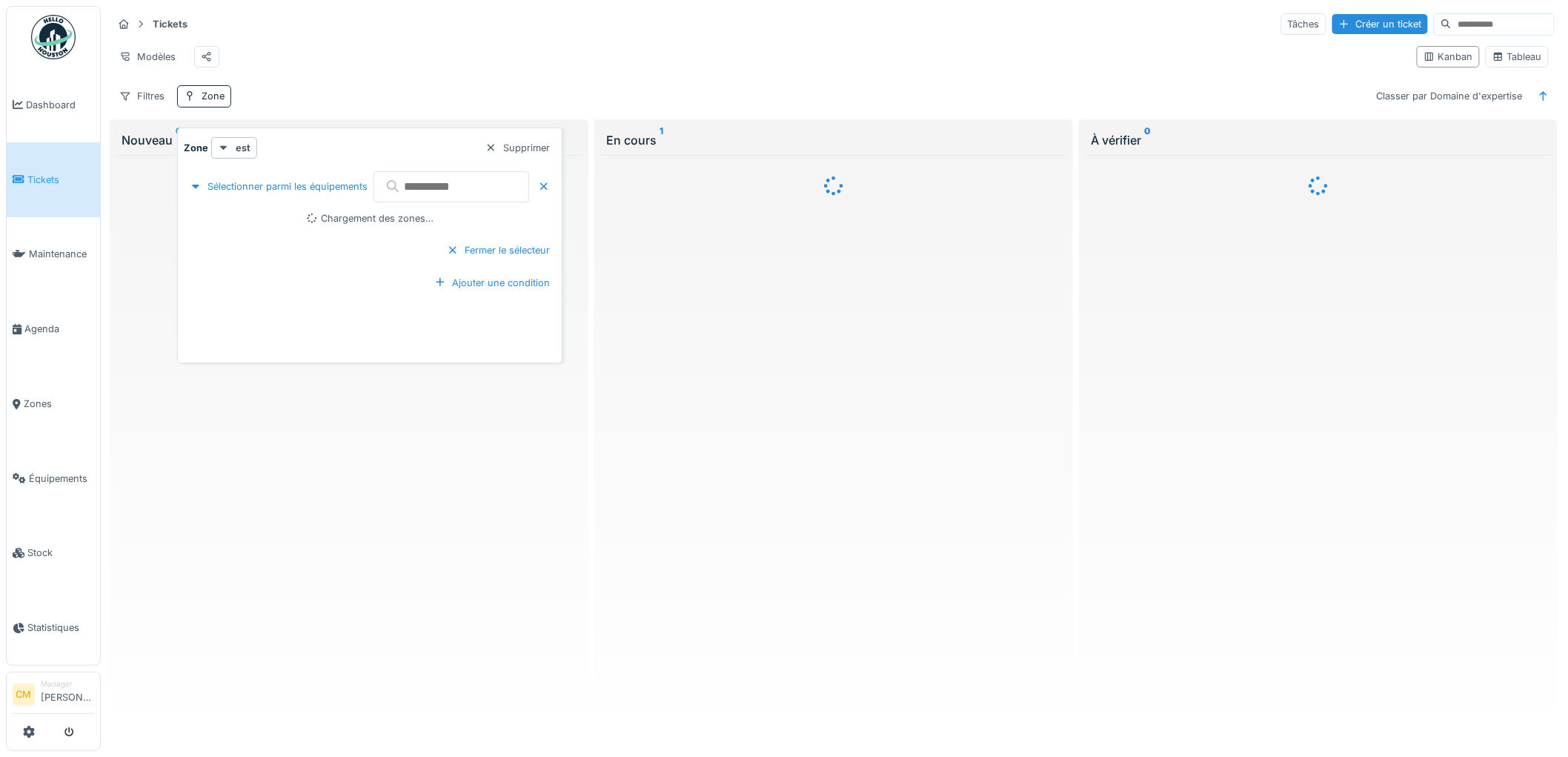
click at [415, 188] on input "text" at bounding box center [451, 186] width 156 height 32
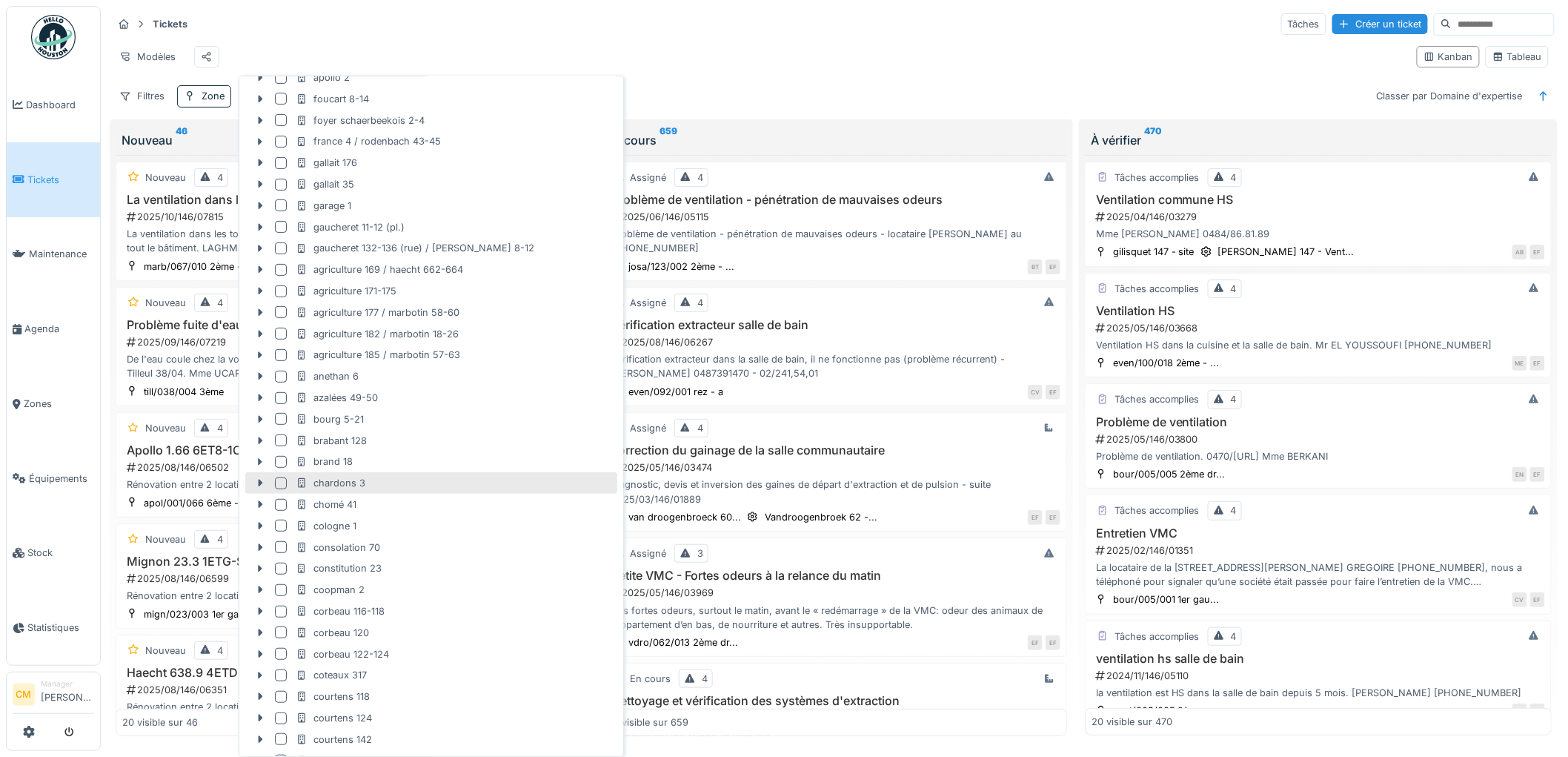
scroll to position [82, 0]
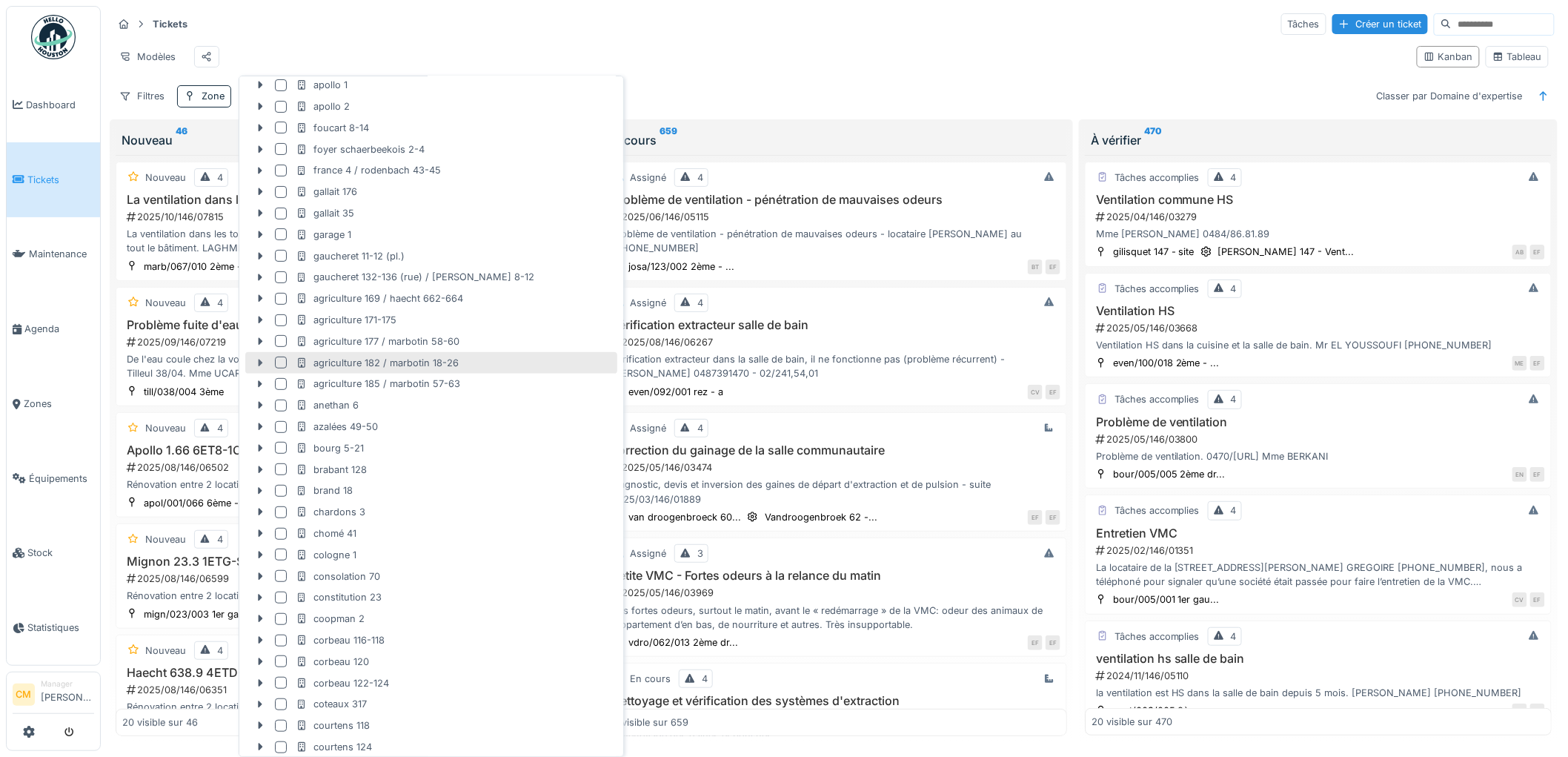
type input "****"
click at [257, 364] on icon at bounding box center [260, 363] width 11 height 10
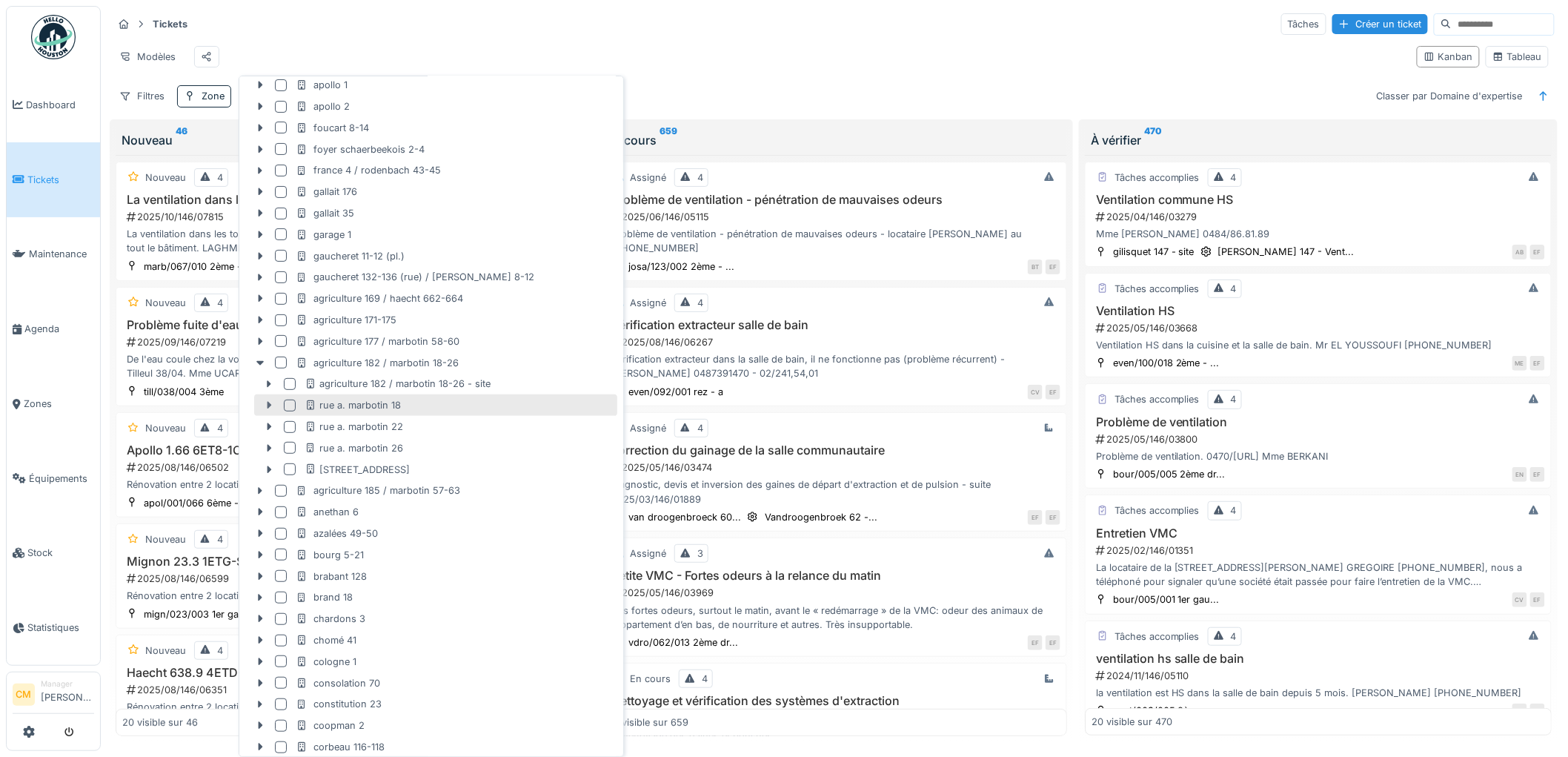
click at [268, 406] on icon at bounding box center [269, 405] width 5 height 8
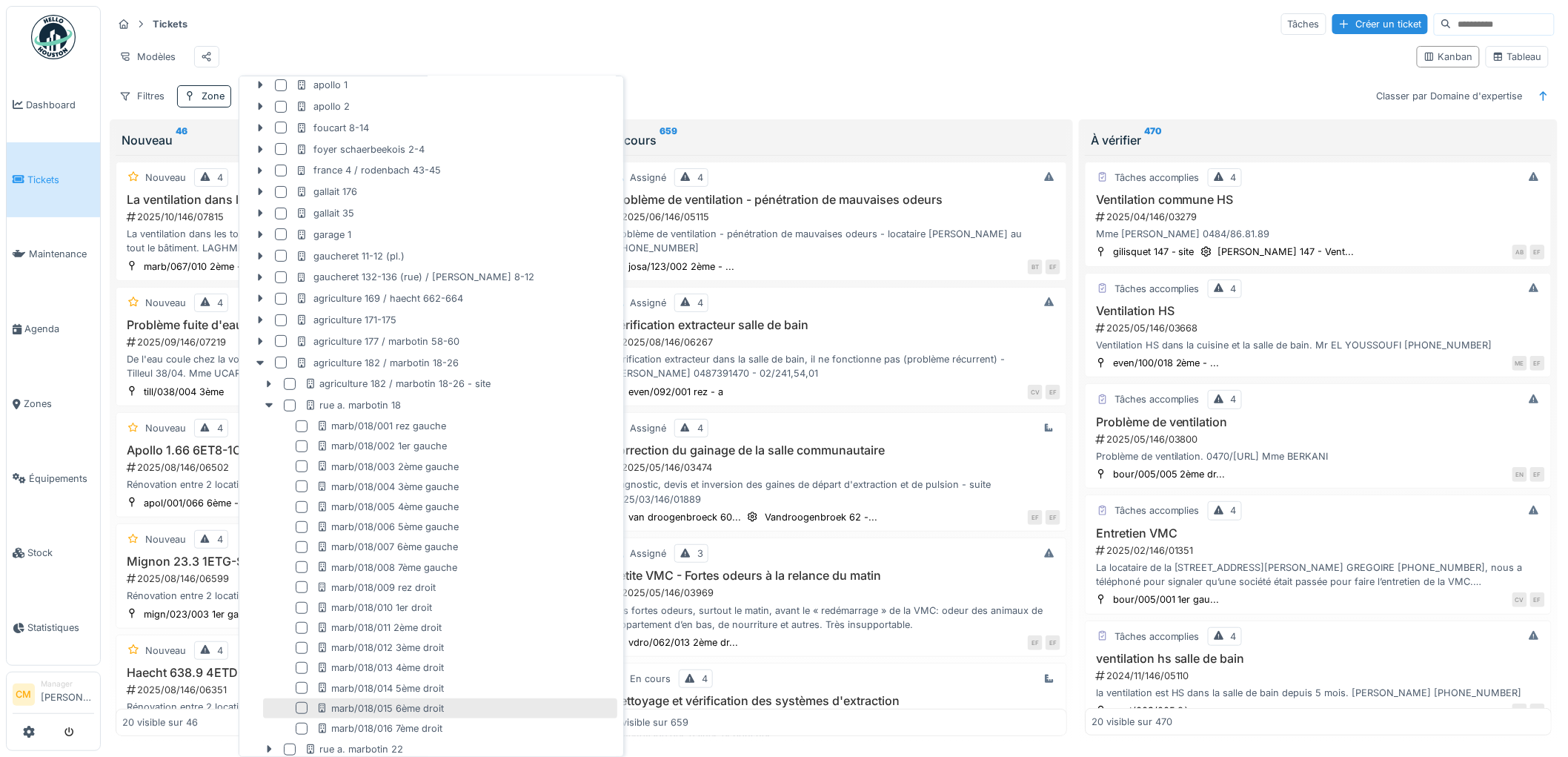
click at [299, 709] on div at bounding box center [301, 707] width 11 height 11
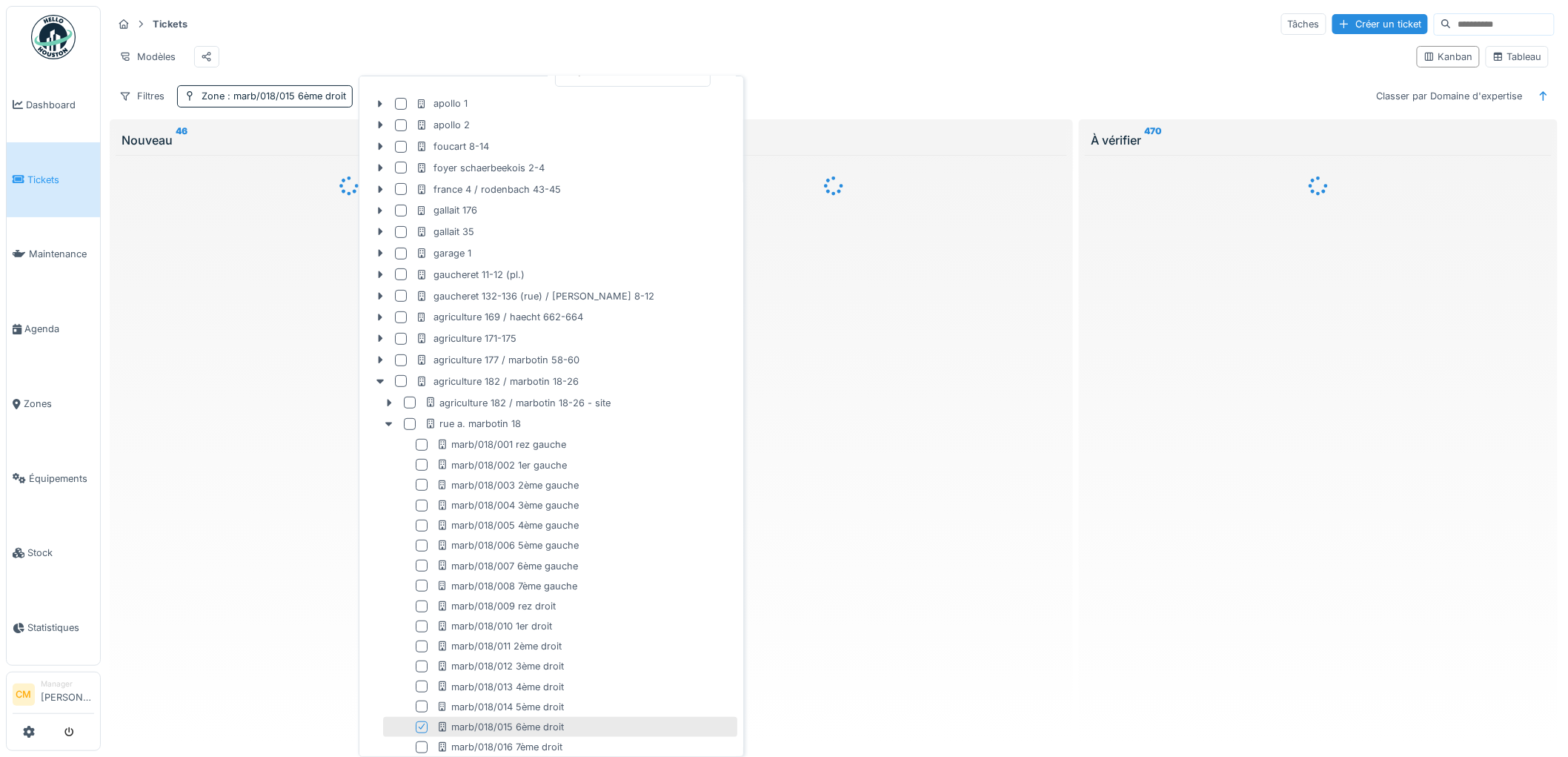
scroll to position [100, 0]
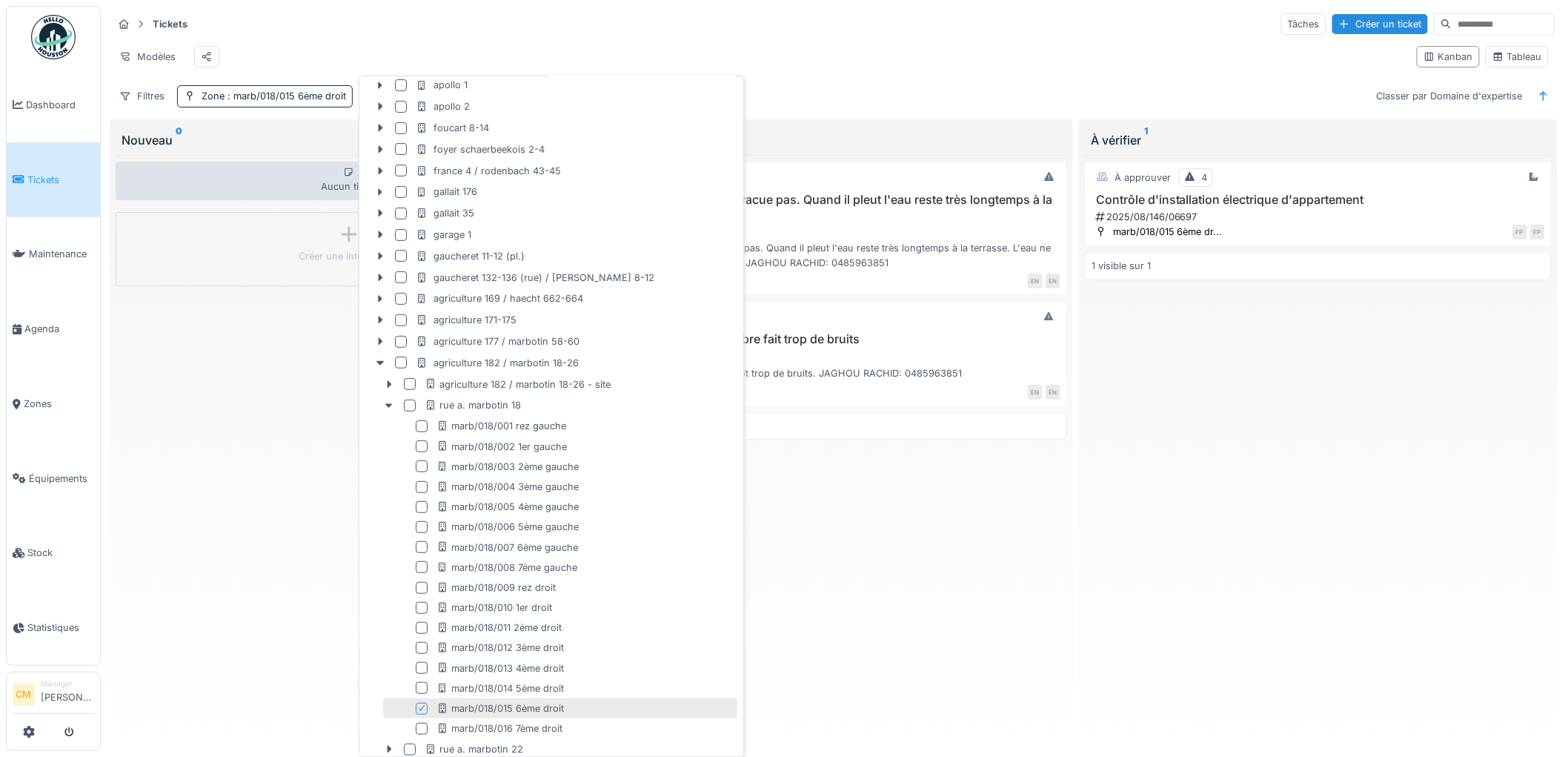
click at [951, 42] on div "Modèles" at bounding box center [759, 56] width 1292 height 33
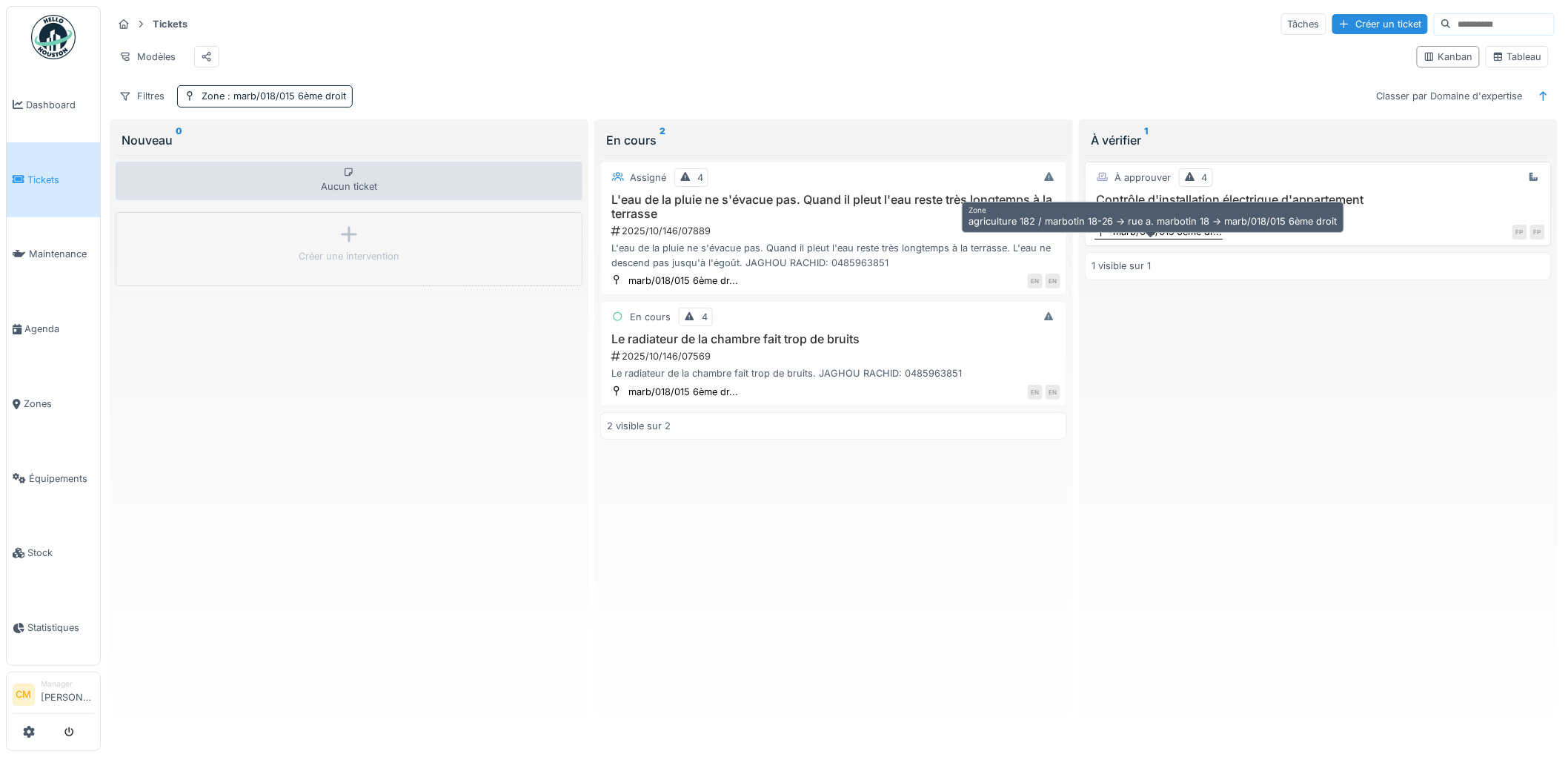
click at [1144, 238] on div "marb/018/015 6ème dr..." at bounding box center [1168, 231] width 110 height 14
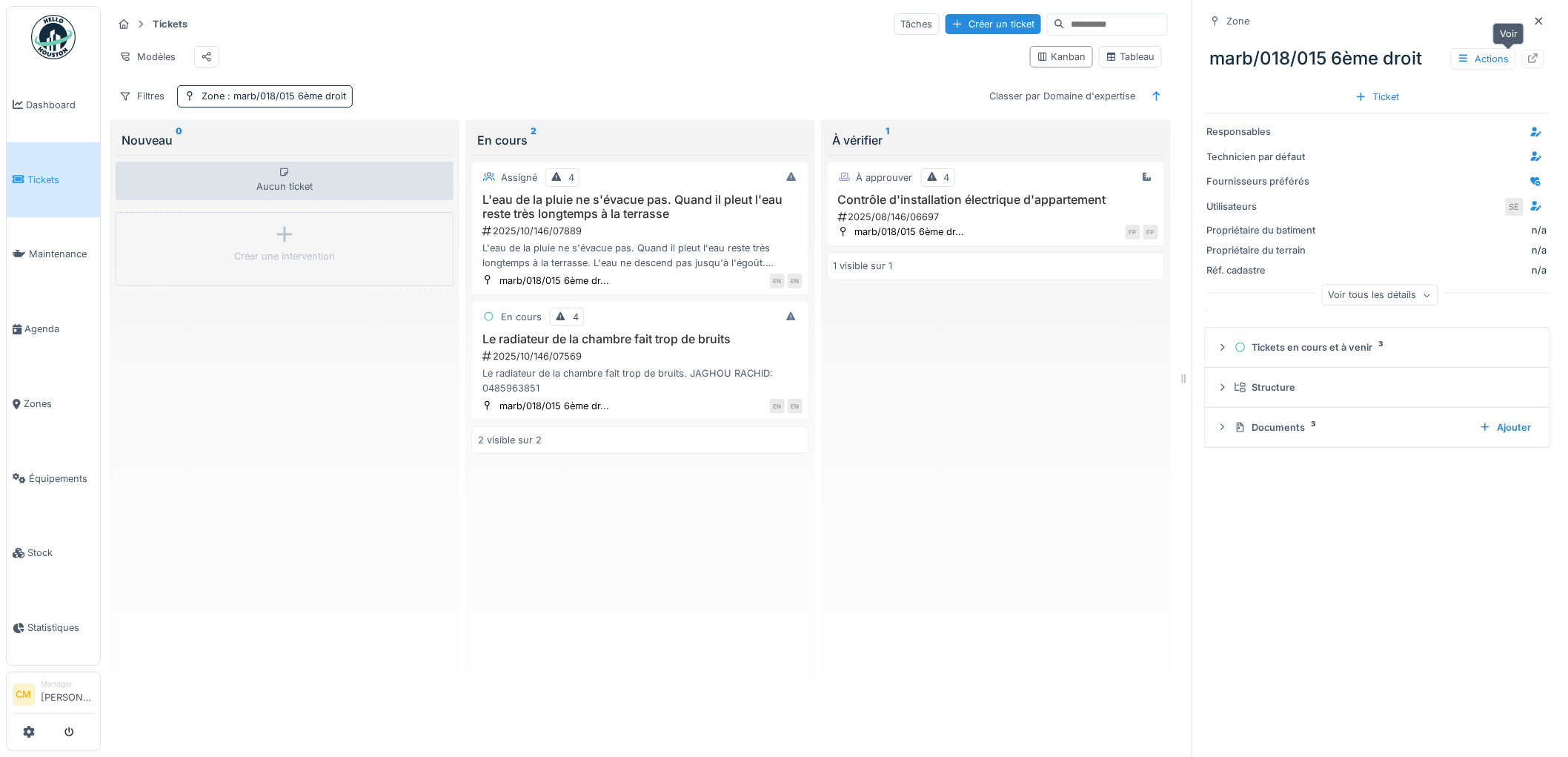
click at [1527, 60] on icon at bounding box center [1533, 58] width 11 height 10
click at [1221, 351] on icon at bounding box center [1223, 347] width 4 height 7
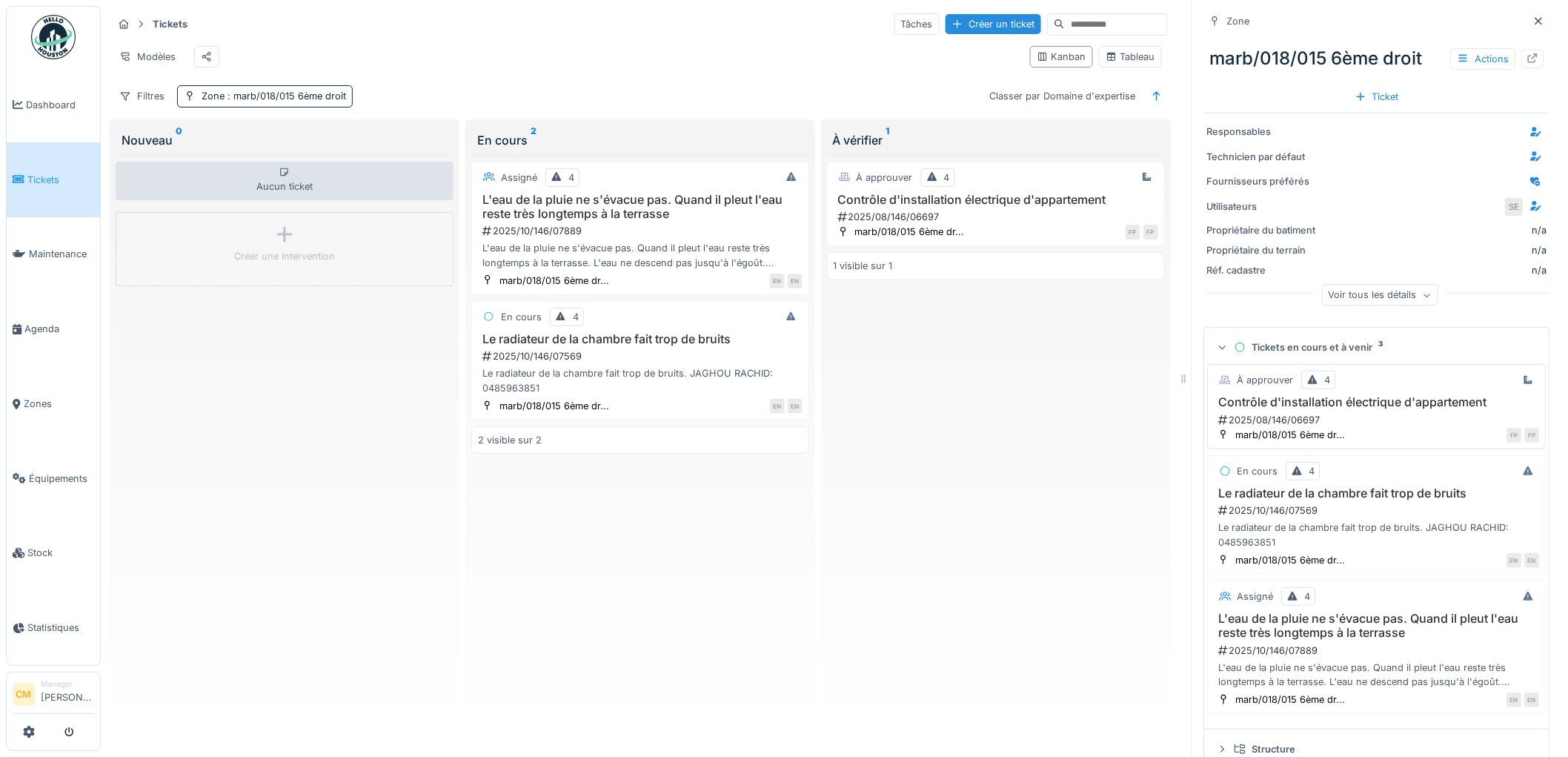
click at [1277, 424] on div "2025/08/146/06697" at bounding box center [1378, 420] width 322 height 14
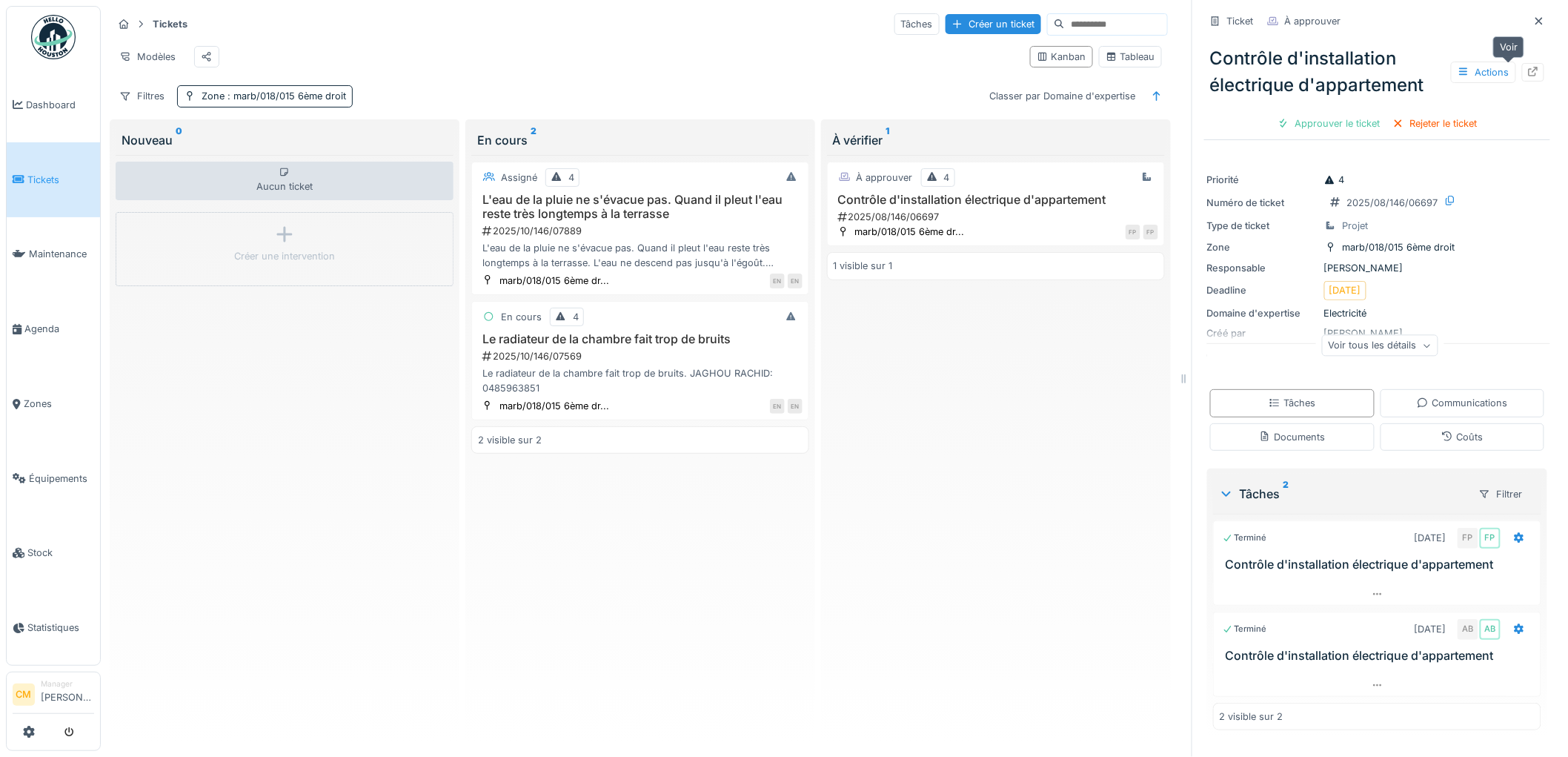
click at [1527, 75] on icon at bounding box center [1533, 72] width 11 height 10
click at [267, 101] on span ": marb/018/015 6ème droit" at bounding box center [285, 97] width 121 height 11
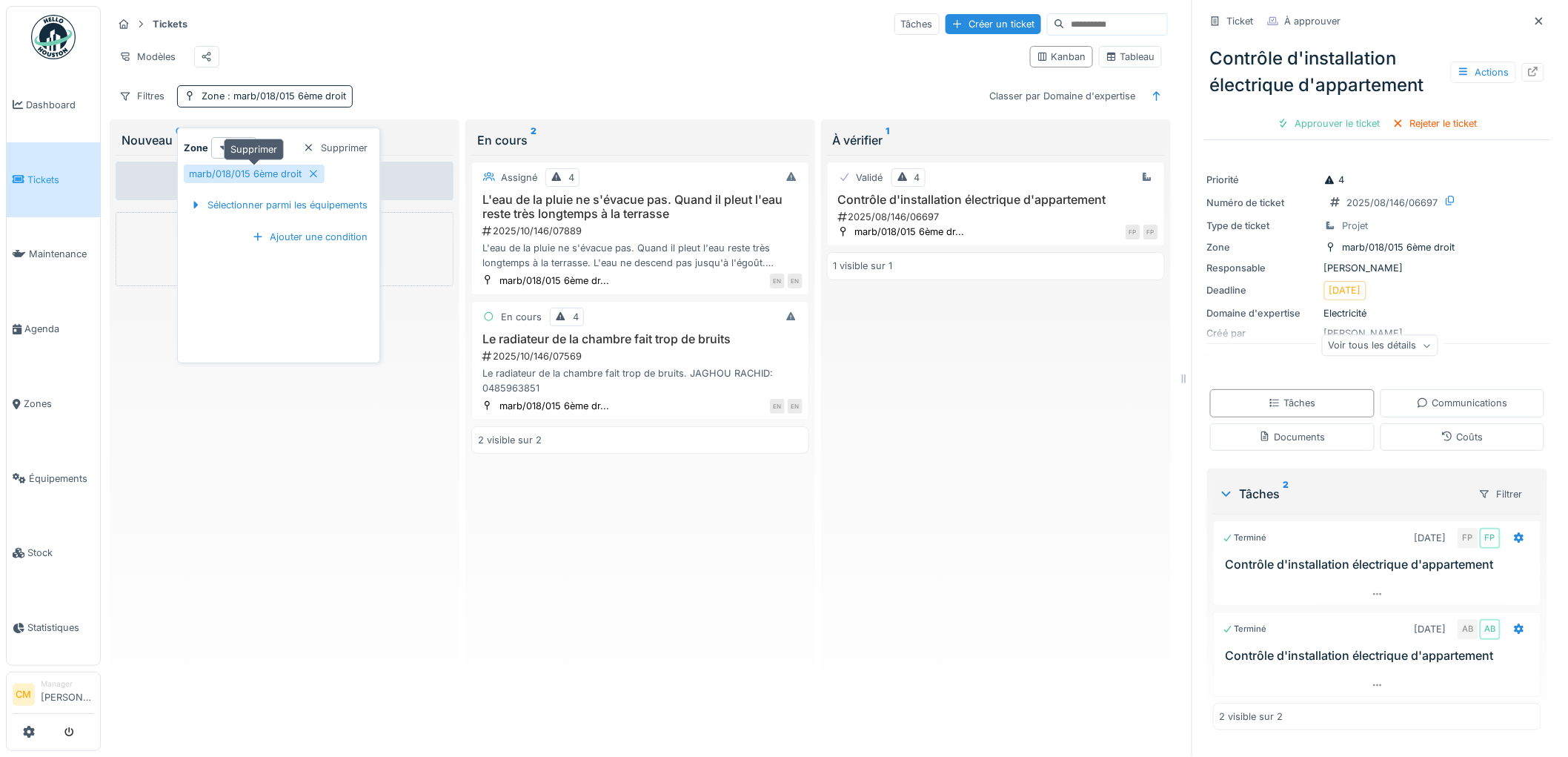
click at [316, 177] on icon at bounding box center [313, 174] width 11 height 10
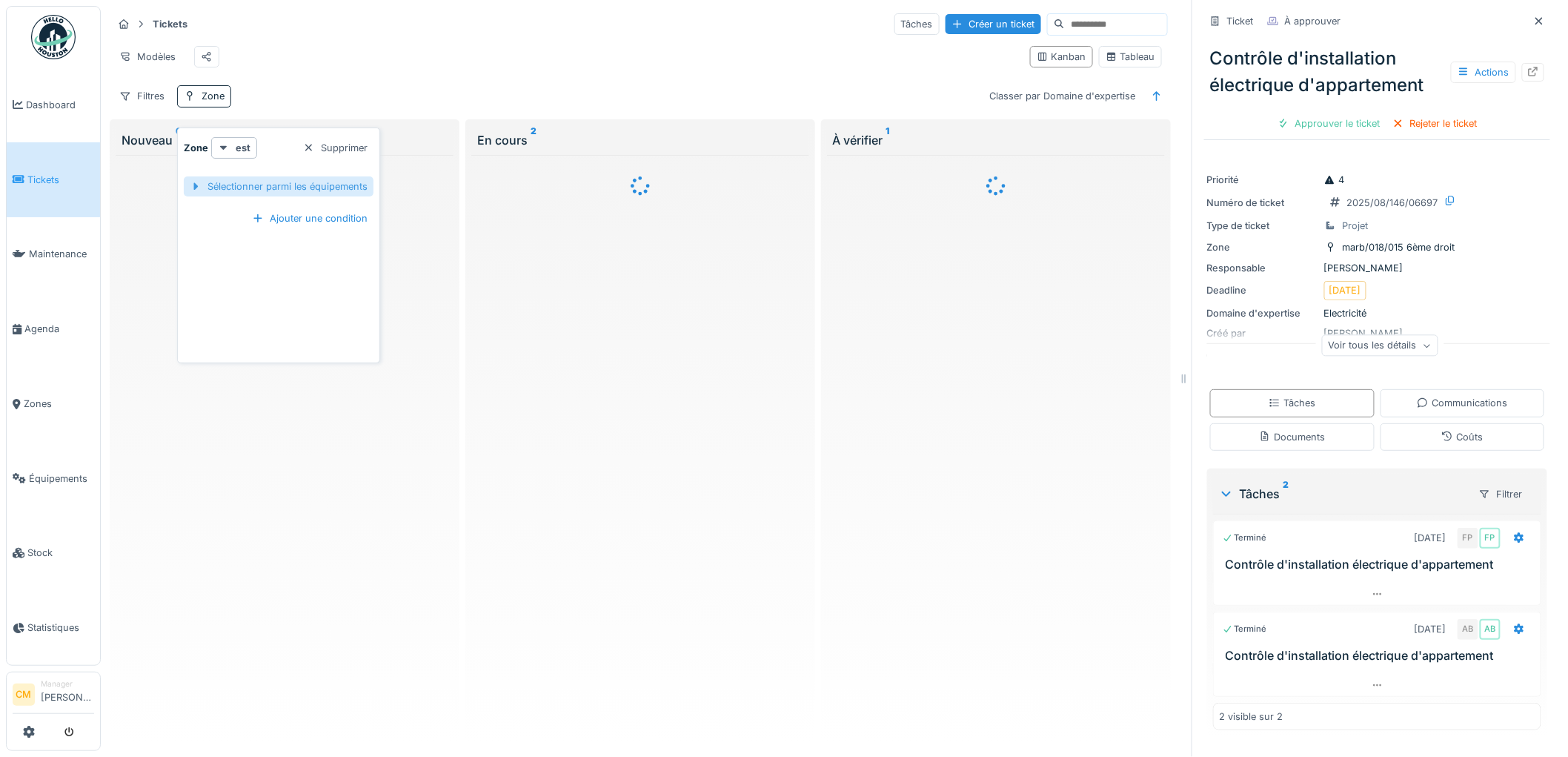
click at [300, 190] on div "Sélectionner parmi les équipements" at bounding box center [278, 186] width 190 height 20
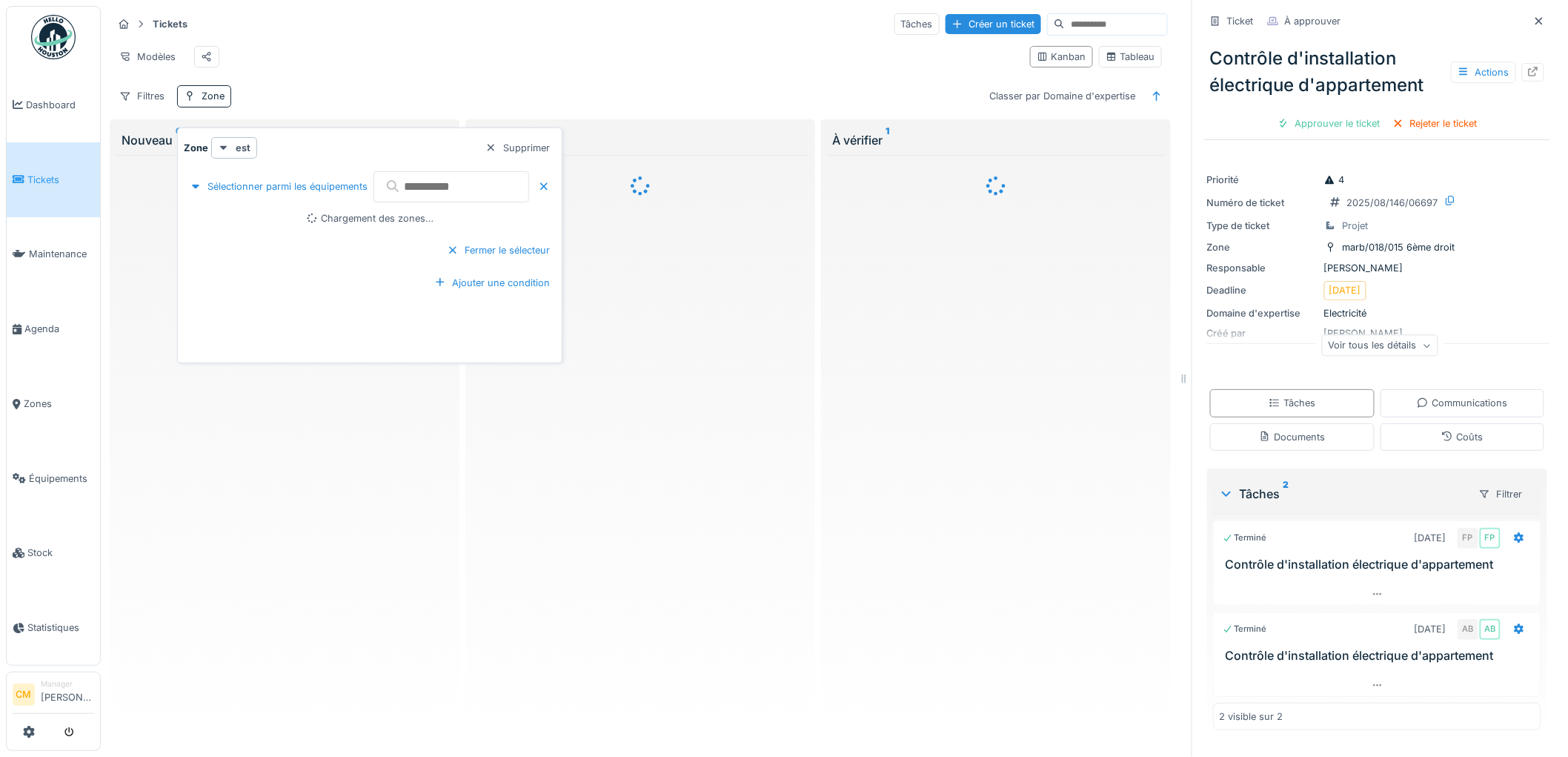
click at [422, 181] on input "text" at bounding box center [451, 186] width 156 height 32
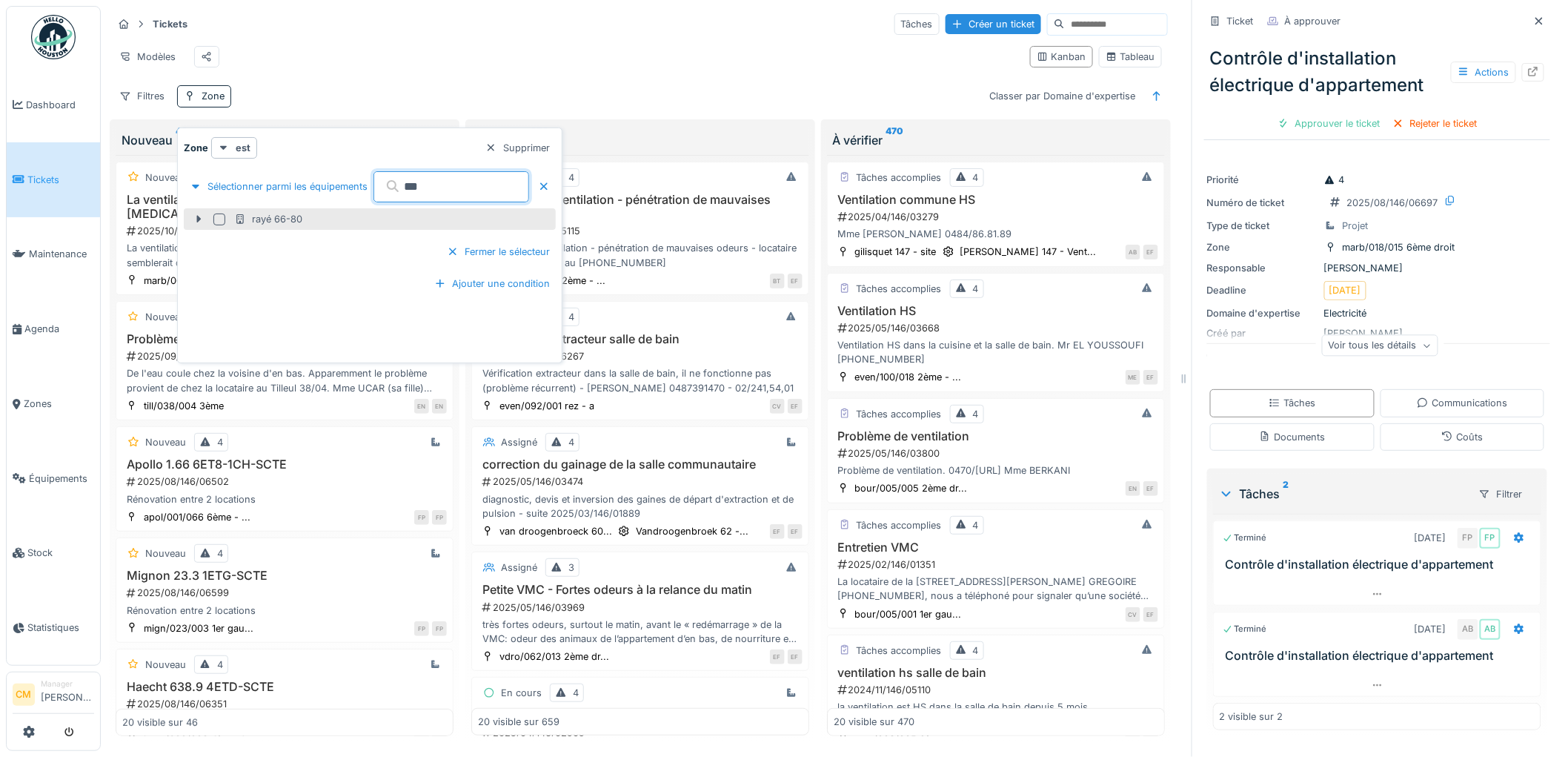
type input "***"
click at [216, 221] on div at bounding box center [219, 219] width 11 height 11
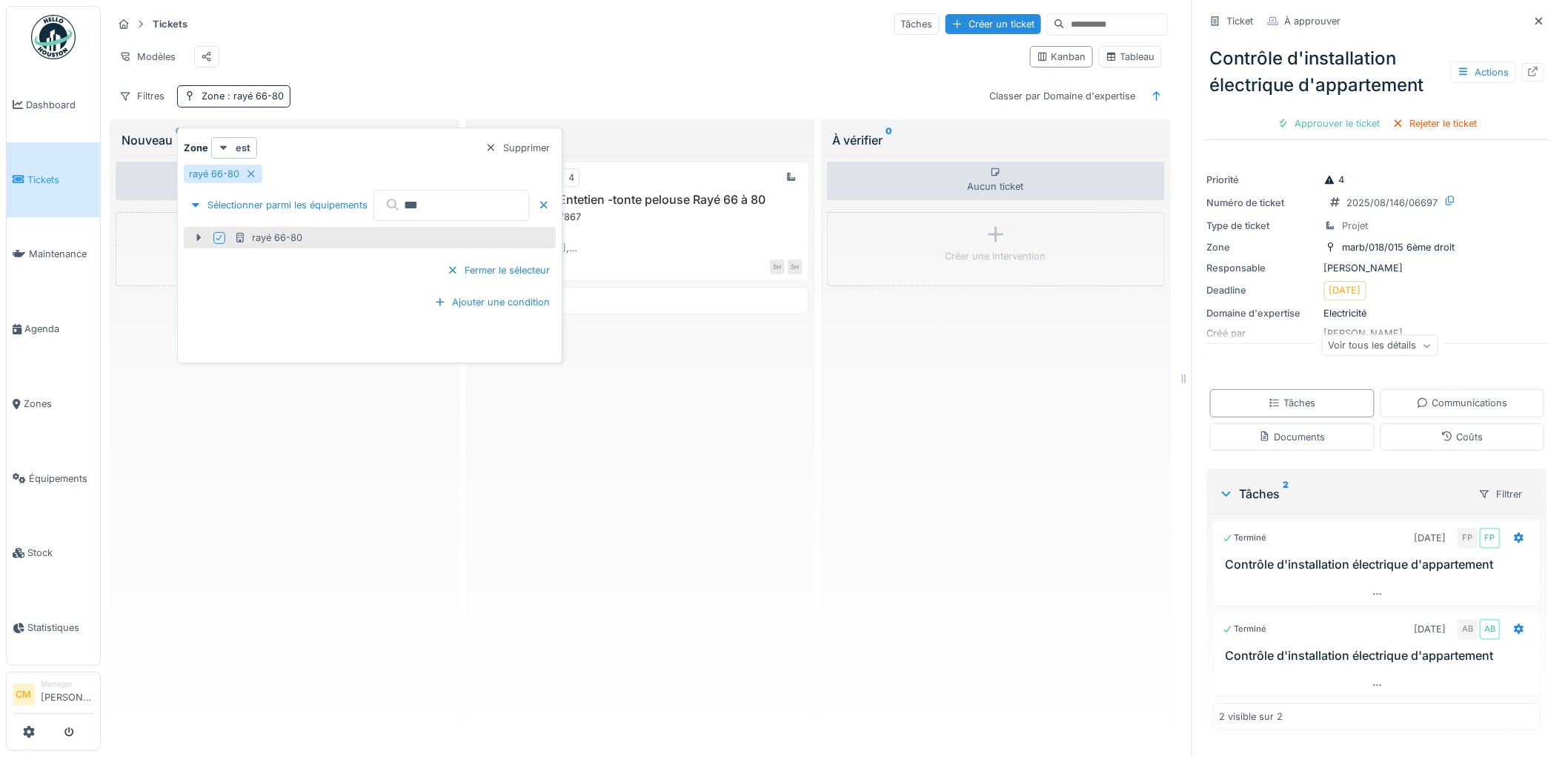
click at [195, 240] on icon at bounding box center [199, 238] width 11 height 10
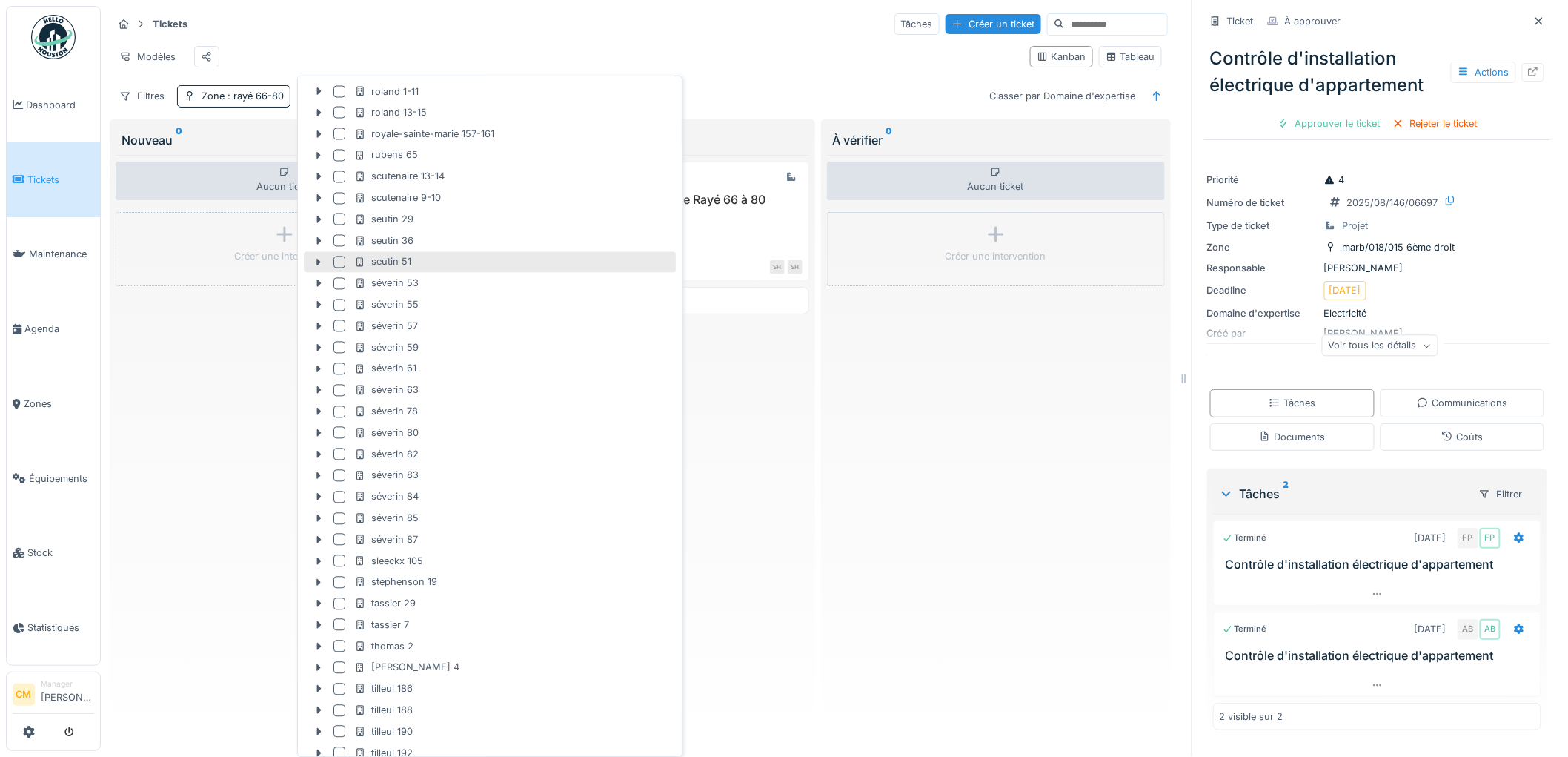
scroll to position [3212, 0]
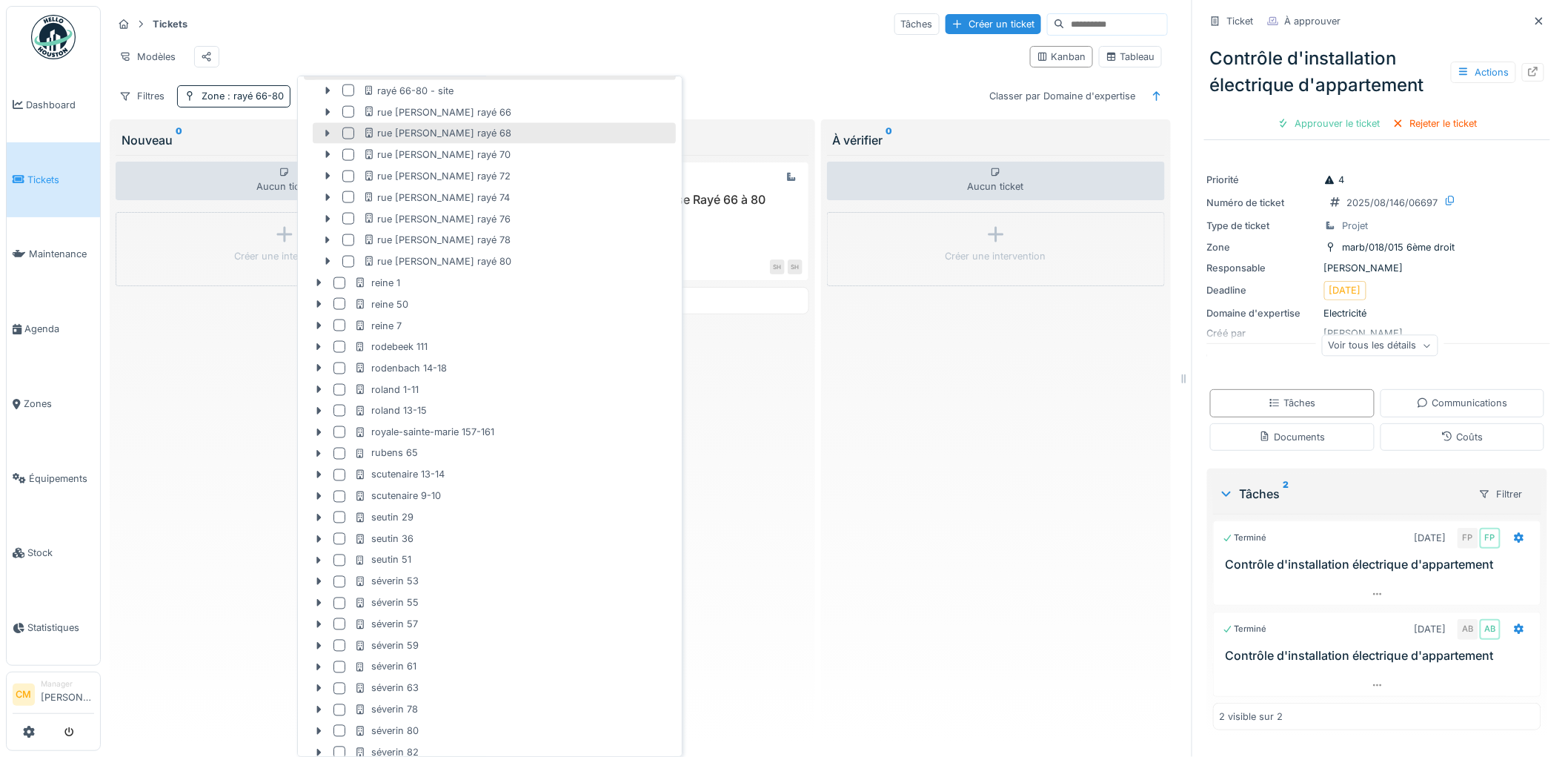
click at [326, 131] on icon at bounding box center [327, 134] width 5 height 8
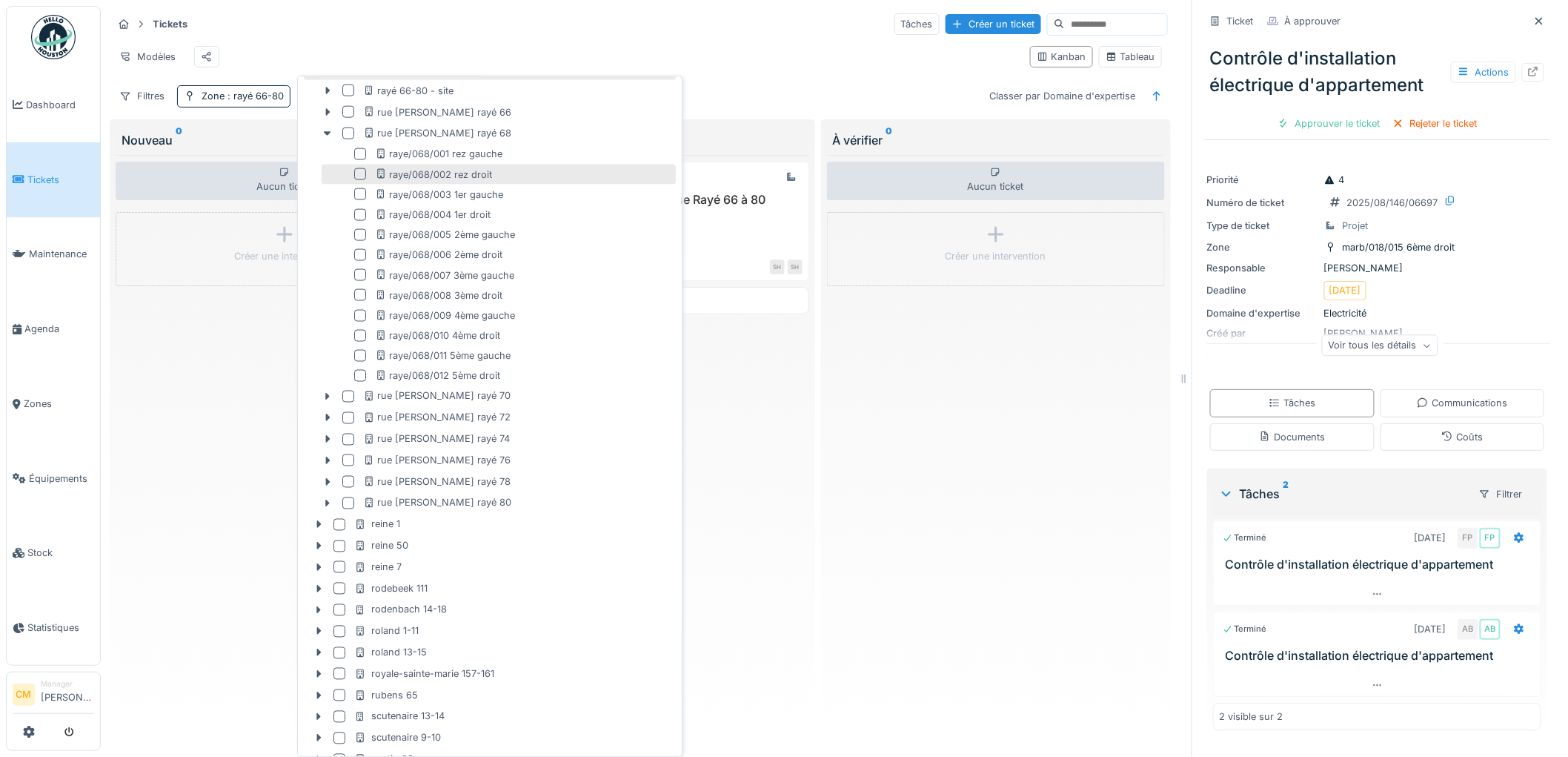
click at [358, 171] on div at bounding box center [360, 174] width 11 height 11
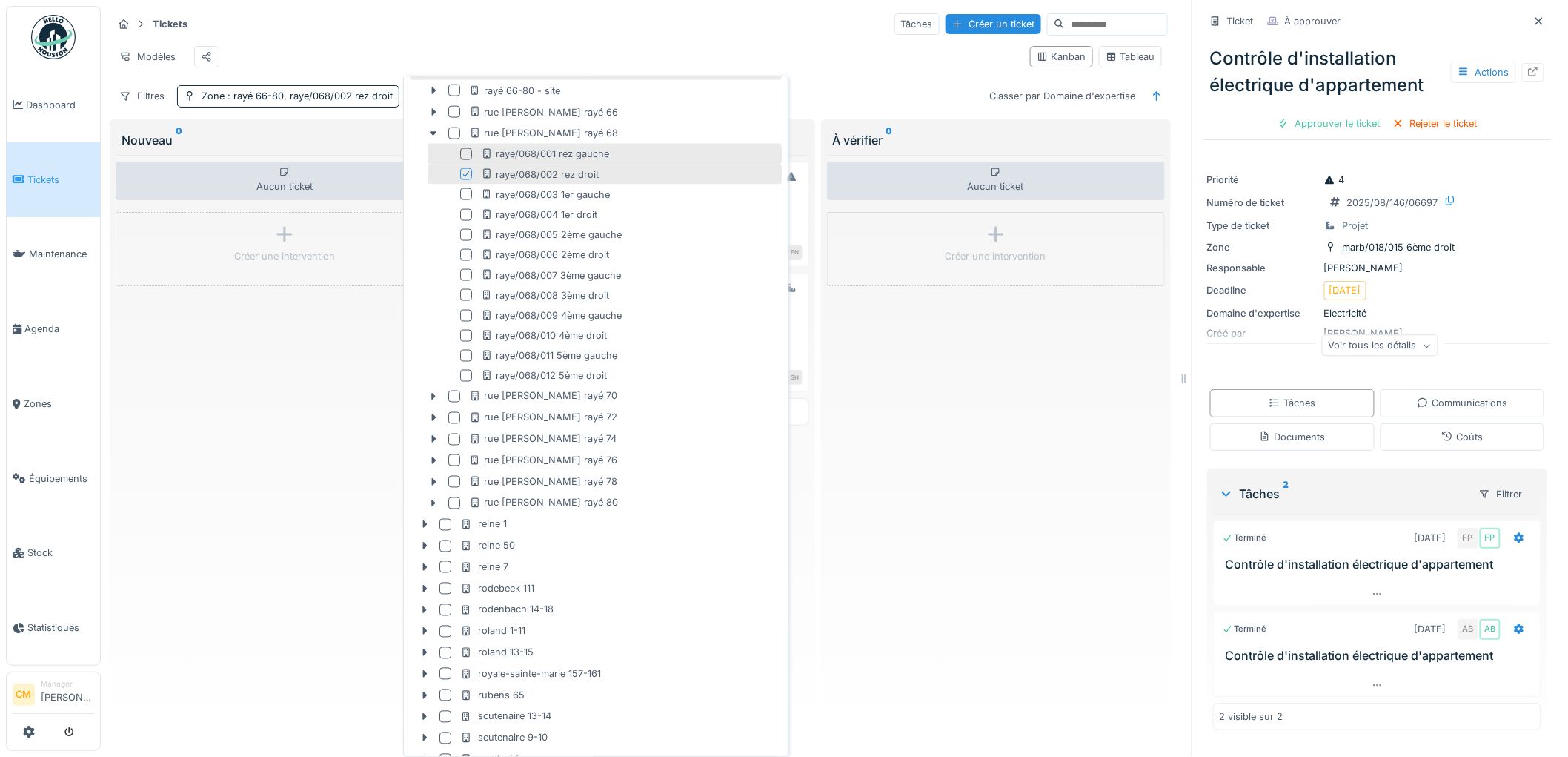
click at [463, 154] on div at bounding box center [466, 154] width 11 height 11
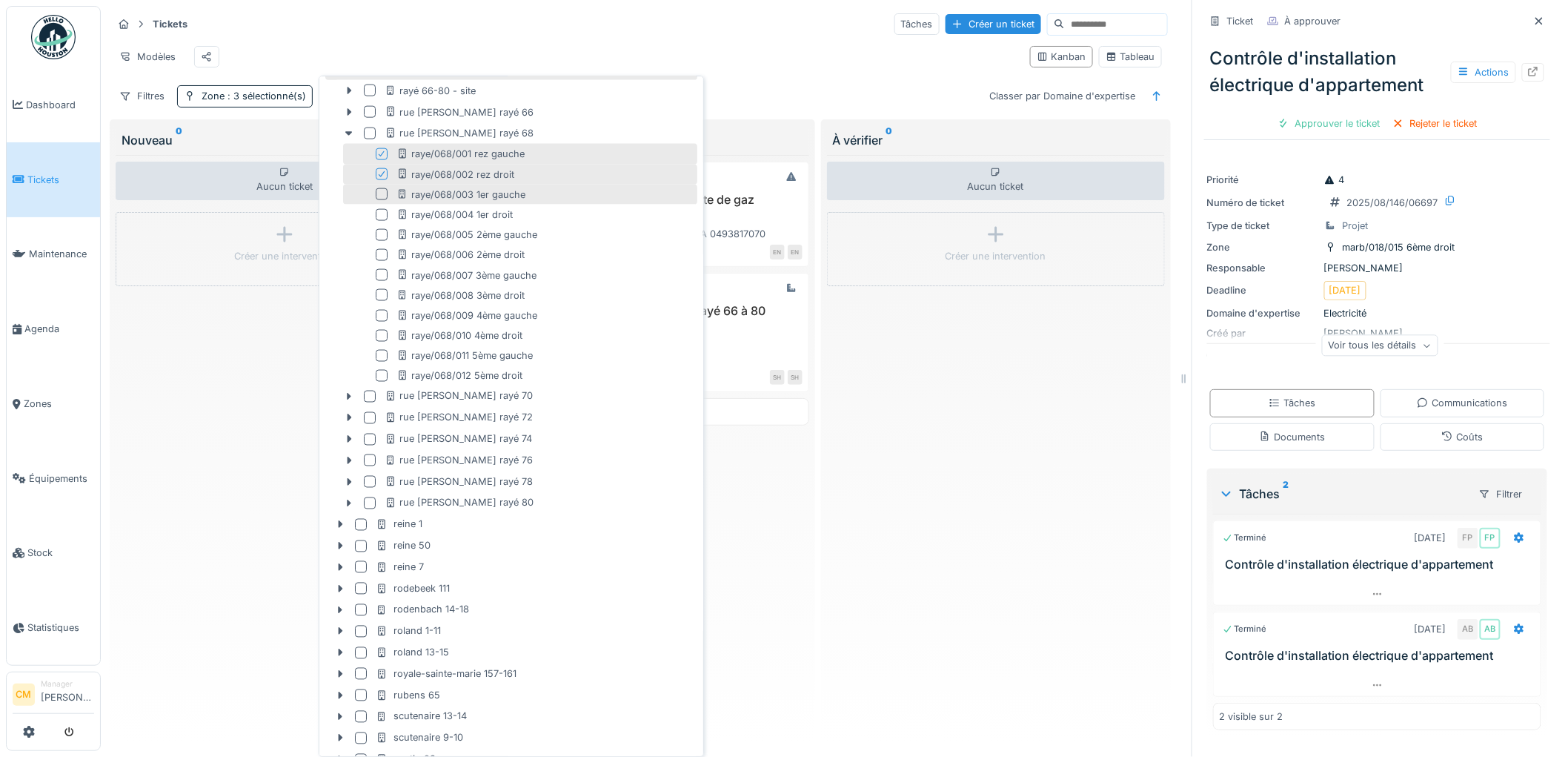
click at [380, 188] on div at bounding box center [381, 194] width 11 height 11
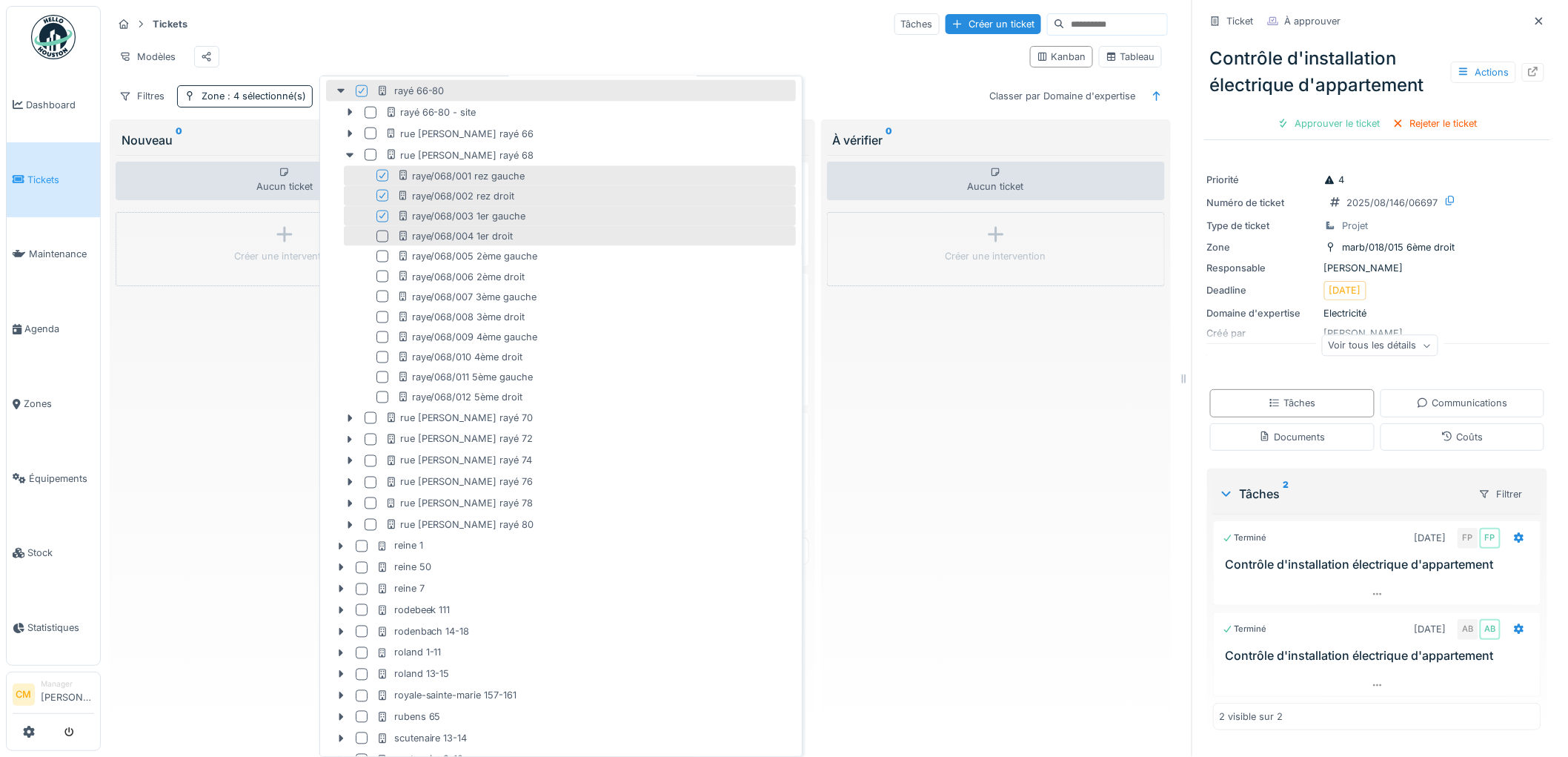
click at [378, 233] on div at bounding box center [382, 236] width 11 height 11
click at [381, 256] on div at bounding box center [381, 256] width 11 height 11
click at [381, 271] on div at bounding box center [381, 276] width 11 height 11
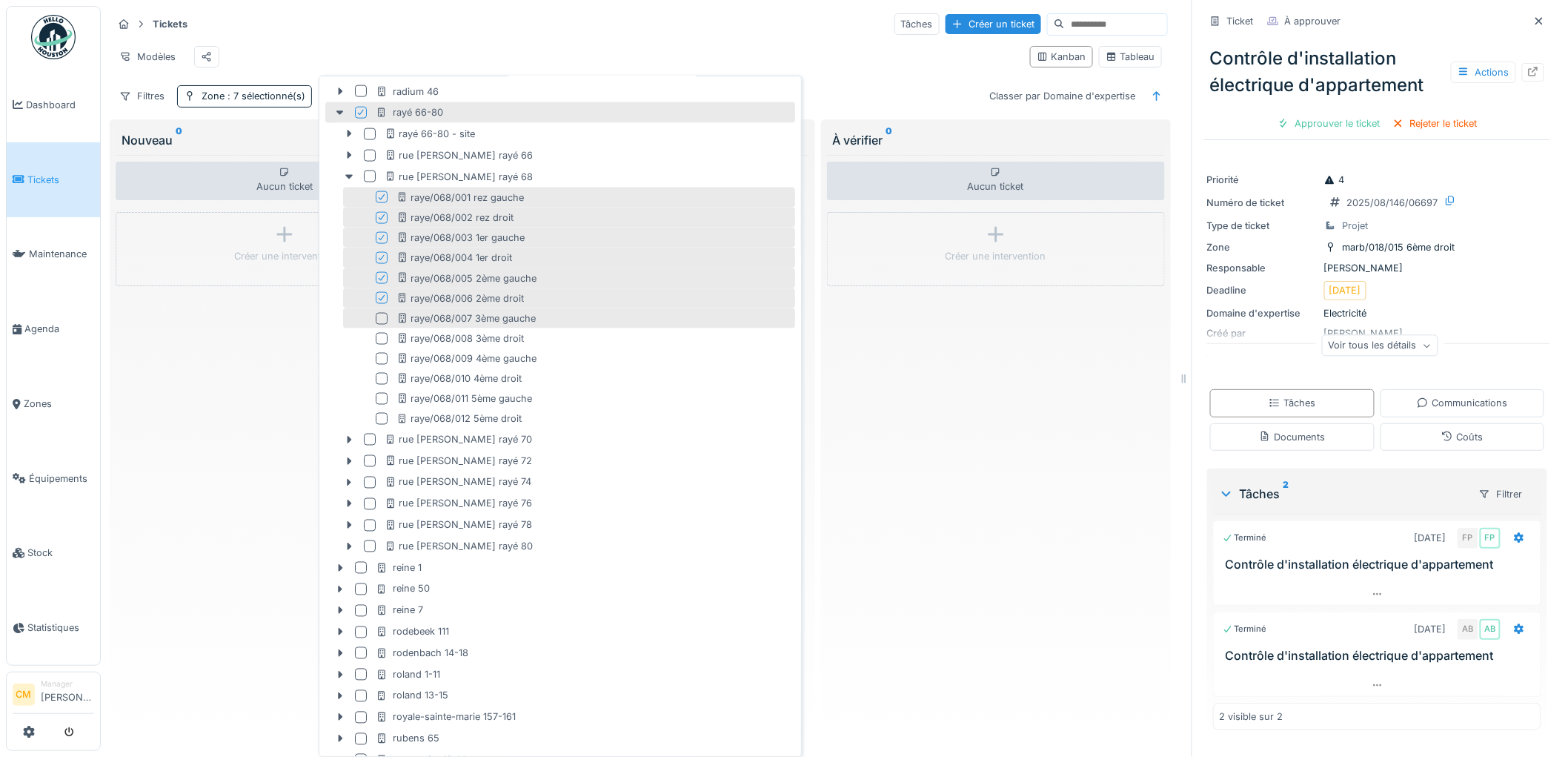
click at [381, 315] on div at bounding box center [381, 318] width 11 height 11
click at [380, 339] on div at bounding box center [381, 338] width 11 height 11
click at [380, 357] on div at bounding box center [381, 358] width 11 height 11
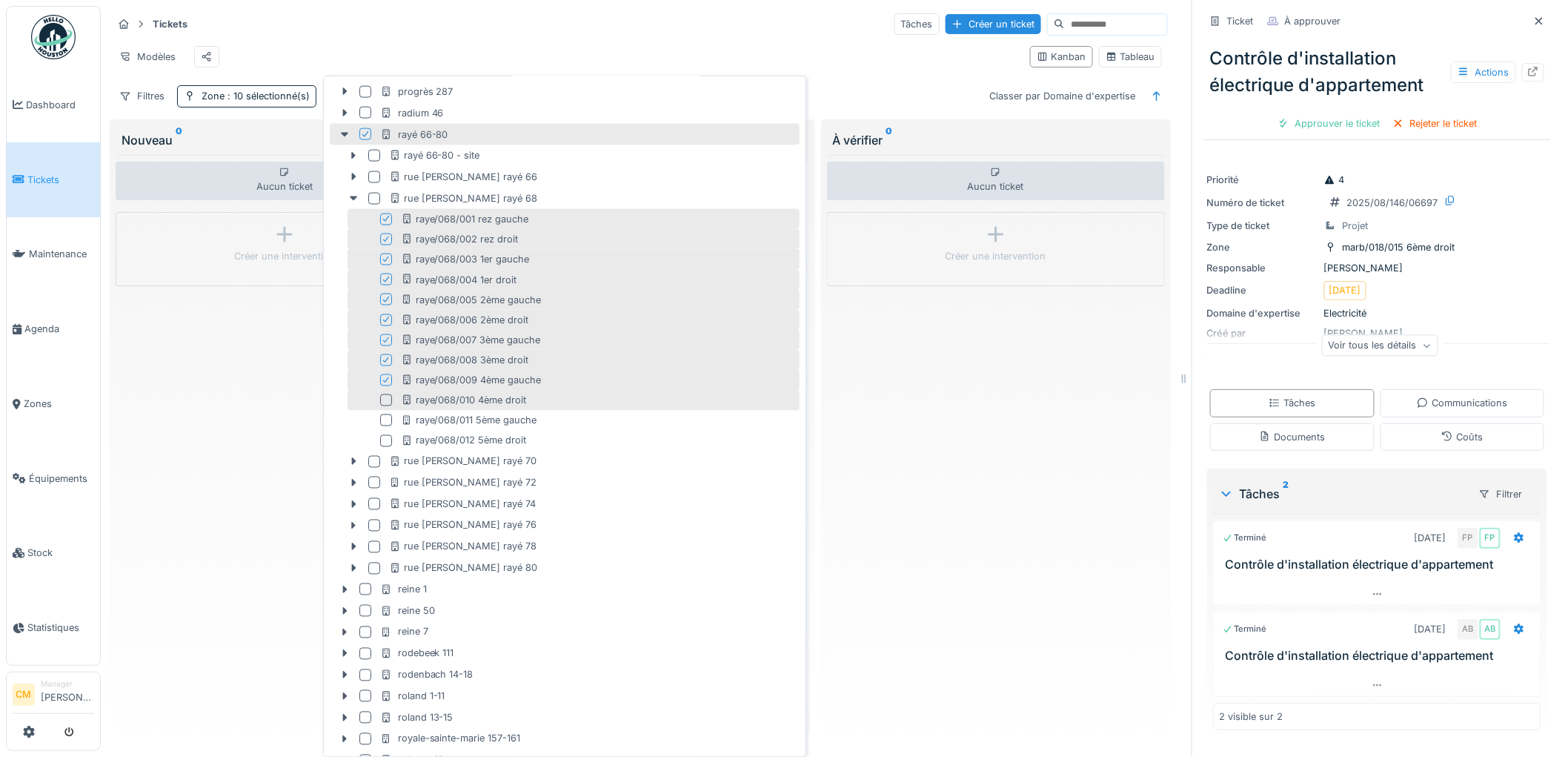
click at [387, 399] on div at bounding box center [386, 400] width 11 height 11
click at [387, 419] on div at bounding box center [384, 421] width 11 height 11
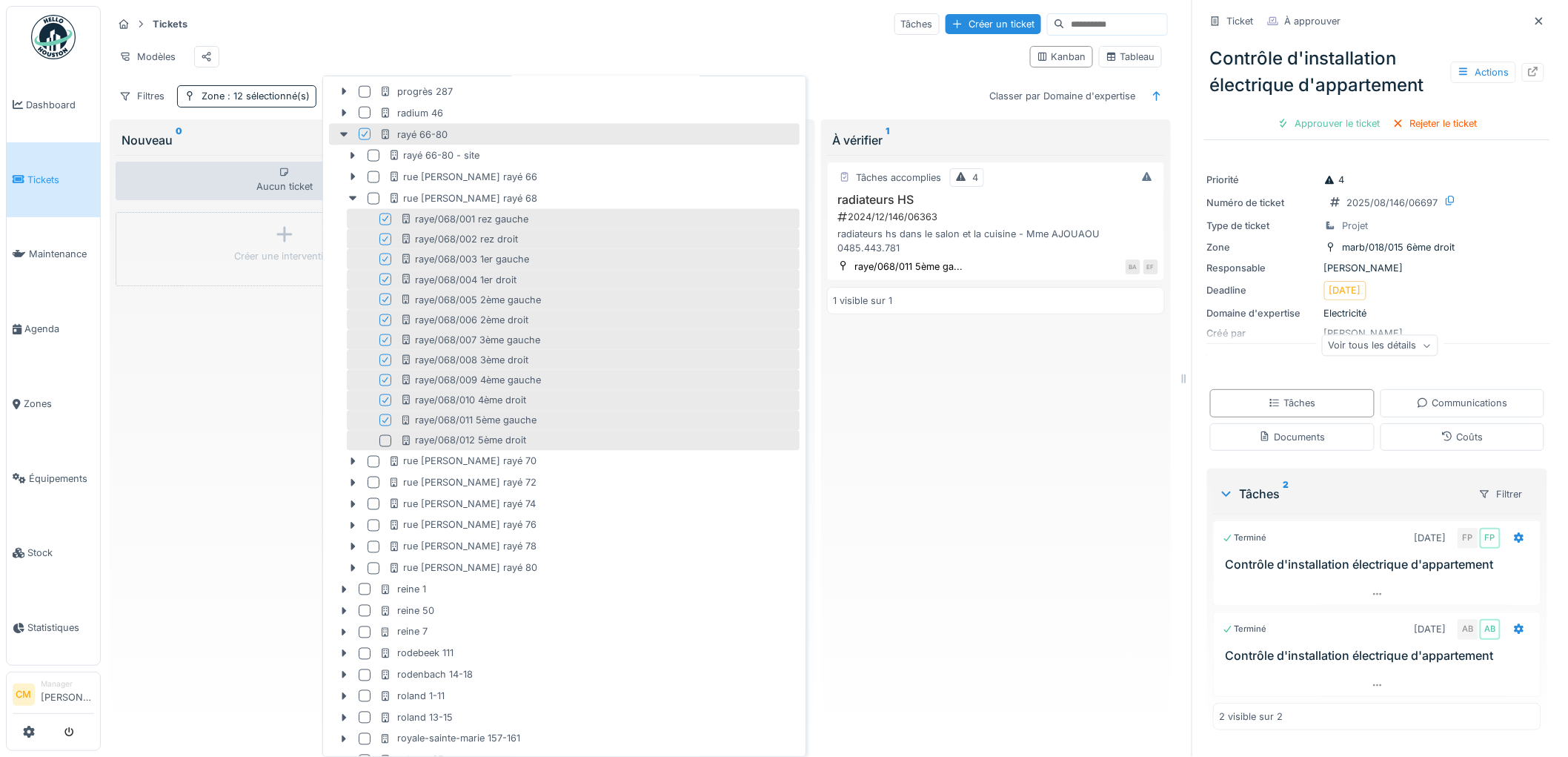
click at [389, 436] on div at bounding box center [385, 441] width 11 height 11
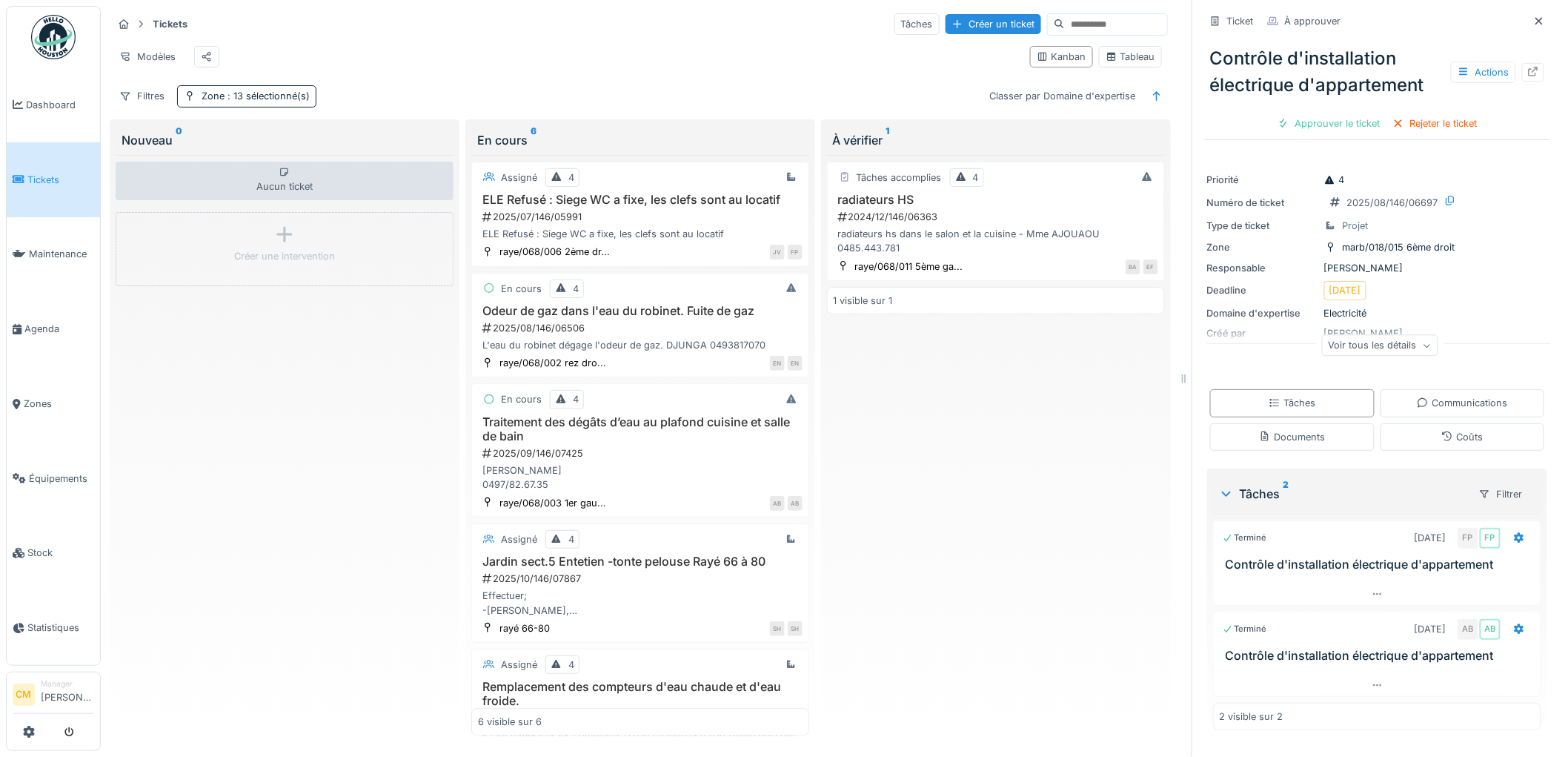
click at [694, 24] on div "Tickets Tâches Créer un ticket" at bounding box center [640, 24] width 1055 height 25
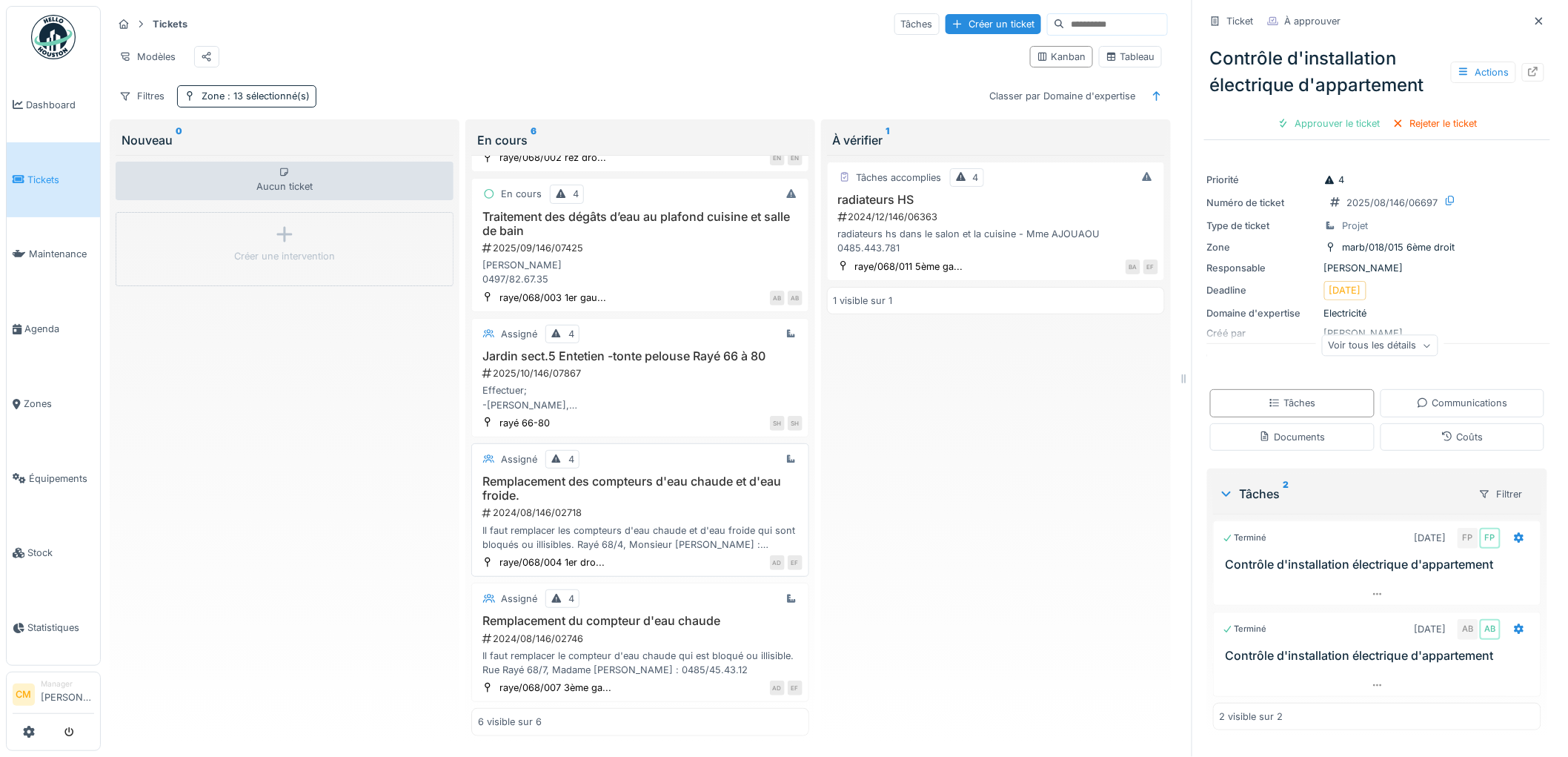
scroll to position [11, 0]
click at [1536, 17] on icon at bounding box center [1539, 21] width 8 height 8
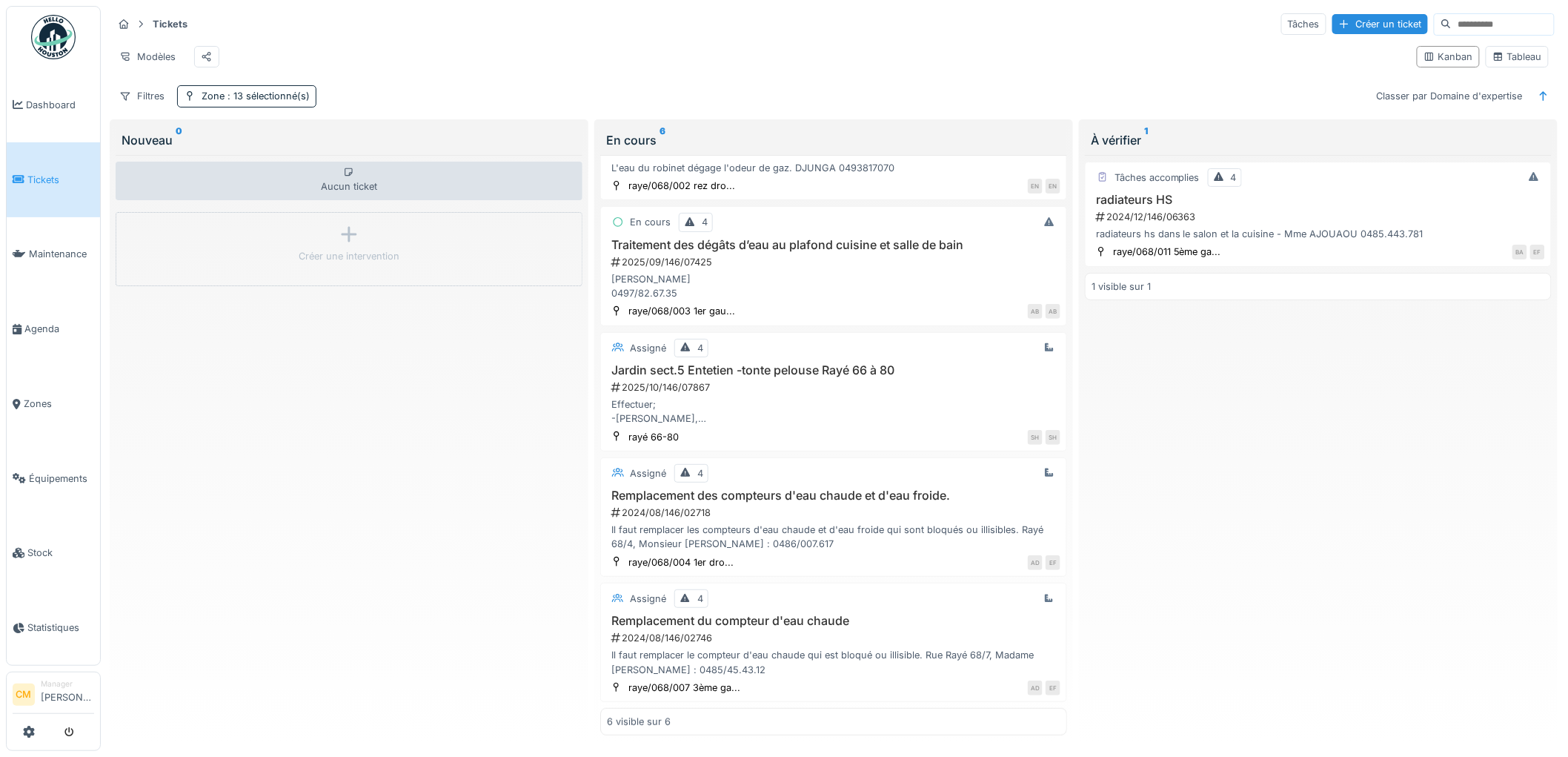
scroll to position [193, 0]
click at [248, 101] on span ": 13 sélectionné(s)" at bounding box center [267, 97] width 85 height 11
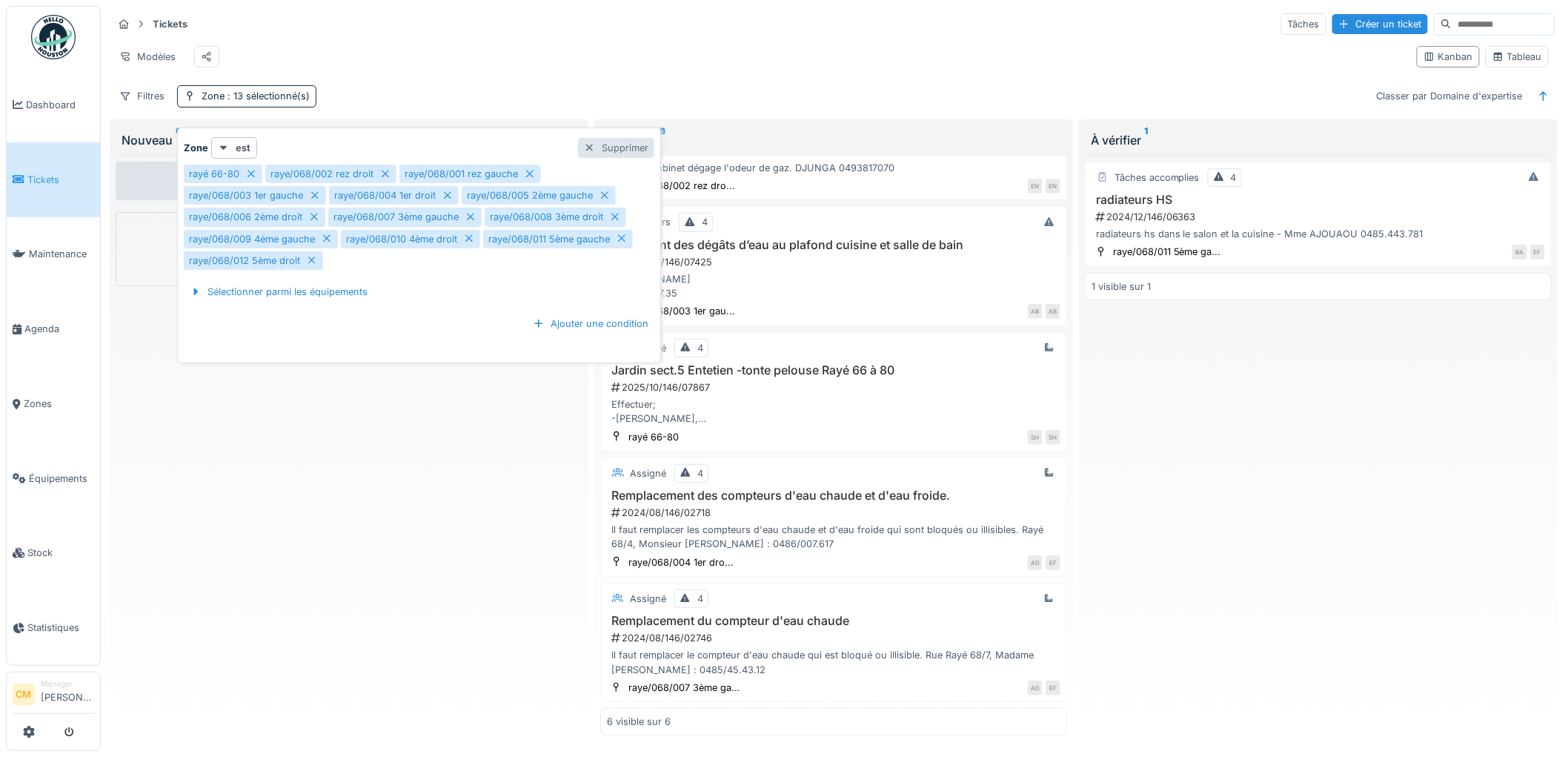
click at [622, 138] on div "Supprimer" at bounding box center [616, 147] width 76 height 20
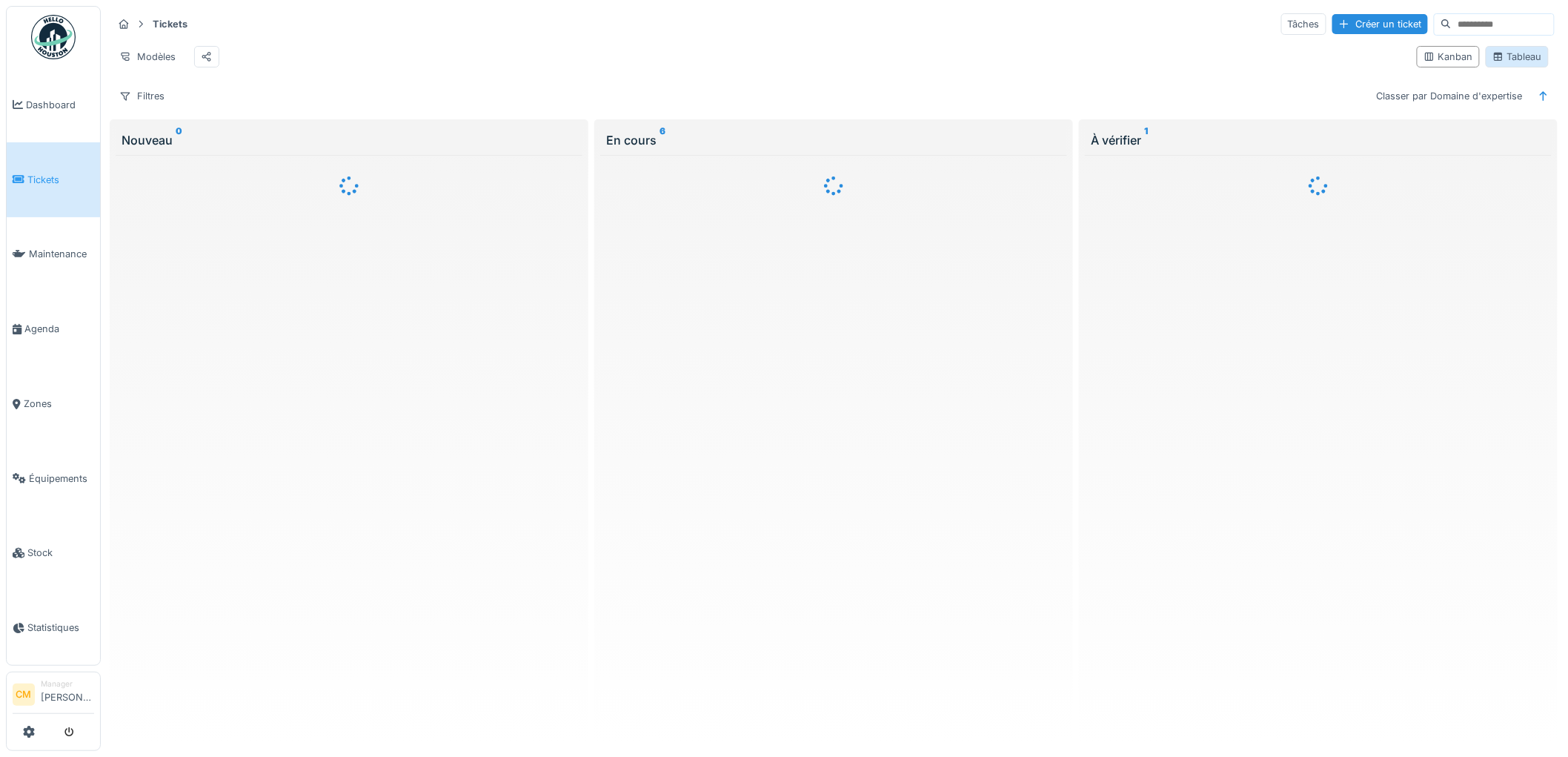
click at [1495, 57] on div "Tableau" at bounding box center [1517, 56] width 50 height 14
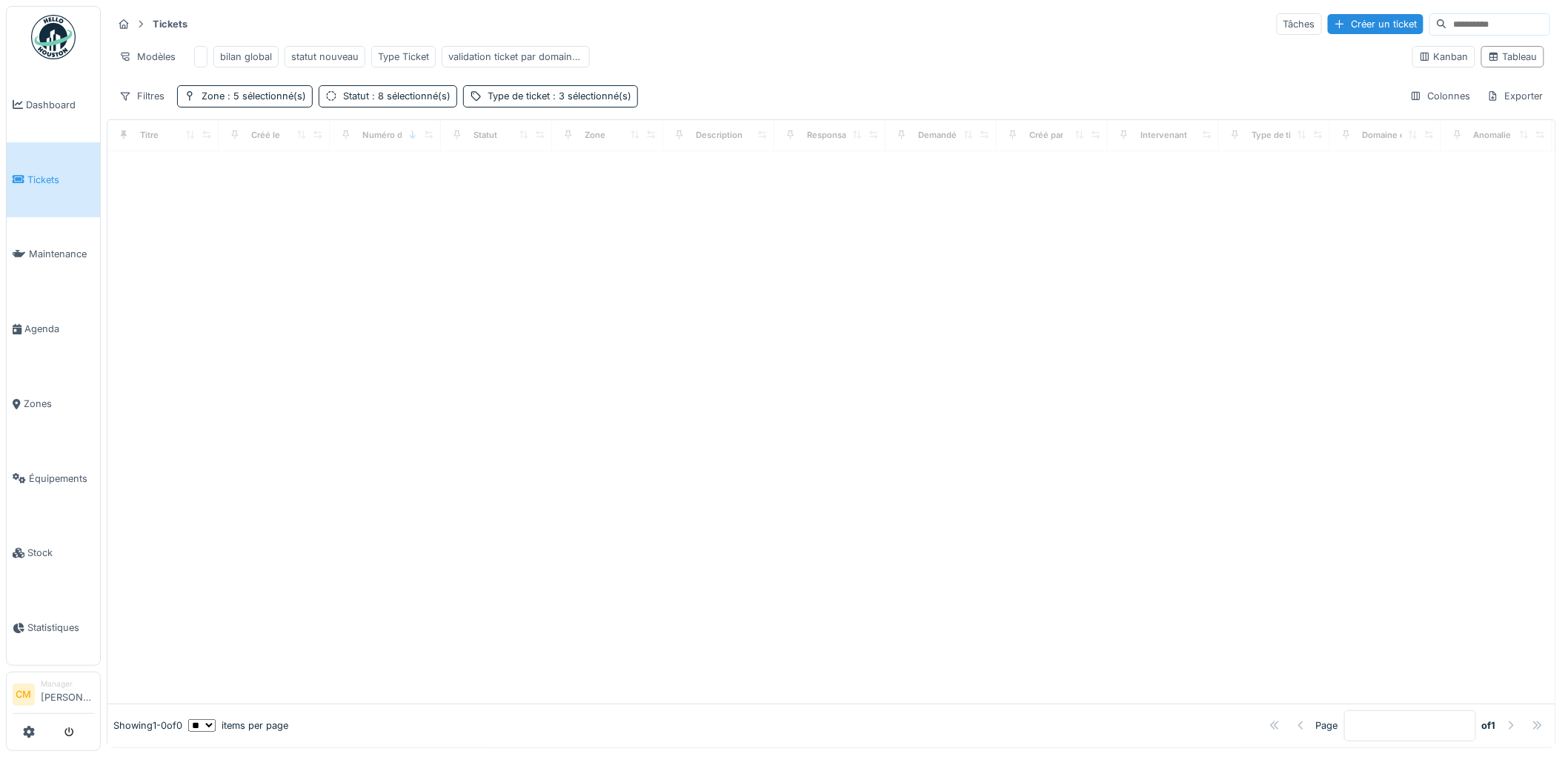
click at [1448, 15] on input at bounding box center [1498, 25] width 102 height 21
type input "**********"
click at [278, 101] on span ": 5 sélectionné(s)" at bounding box center [265, 97] width 81 height 11
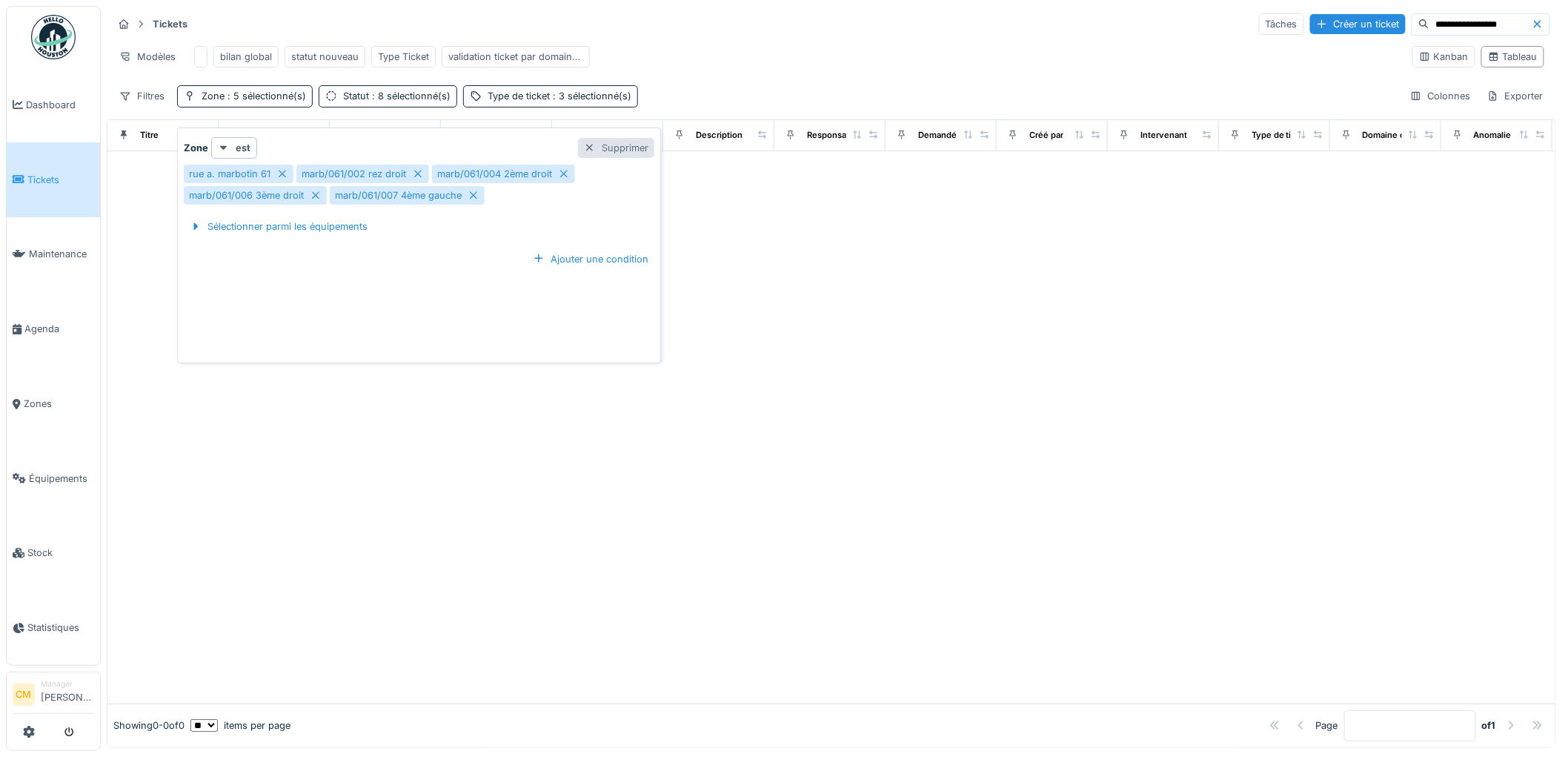
click at [611, 138] on div "Supprimer" at bounding box center [616, 147] width 76 height 20
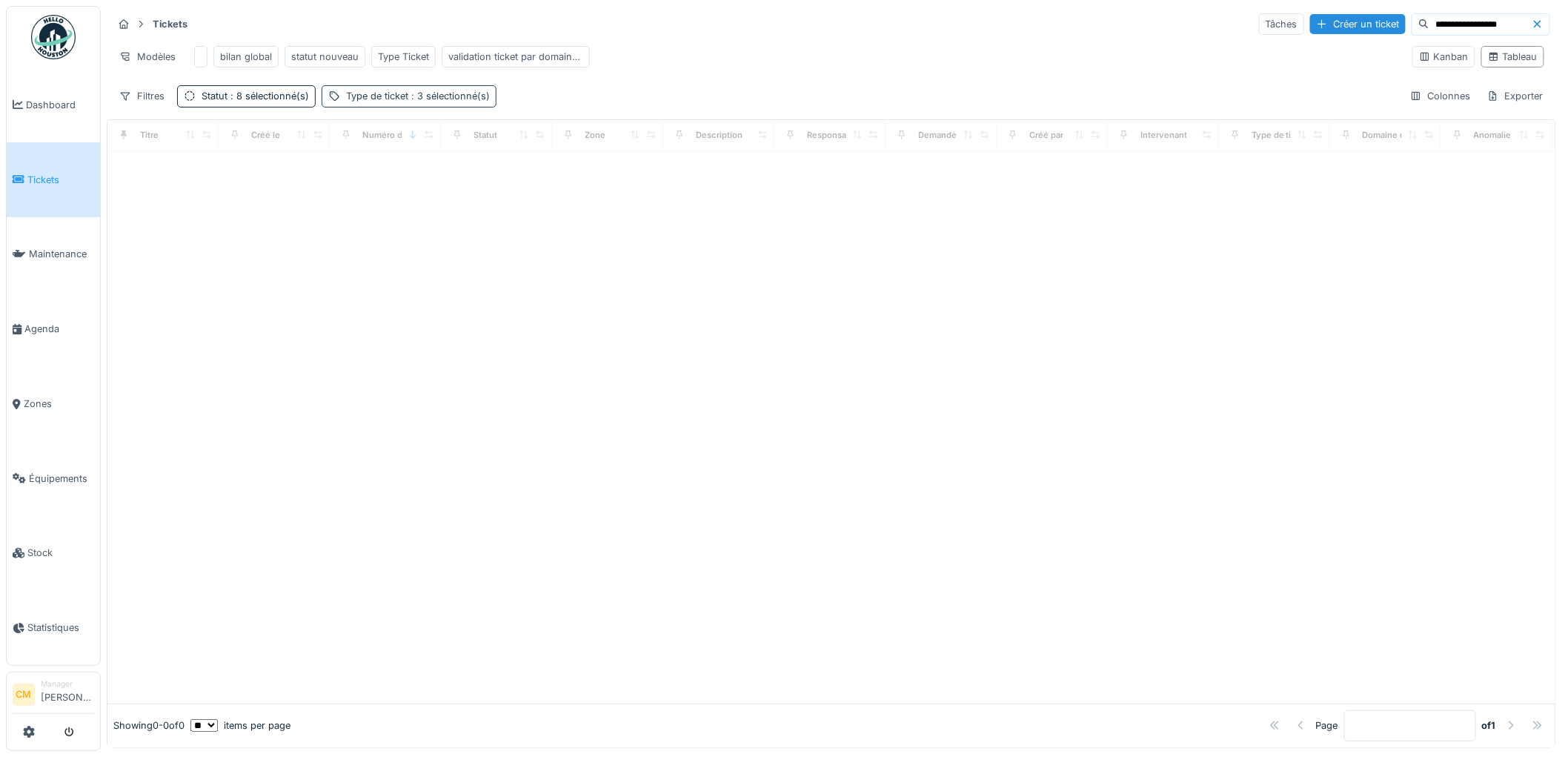
click at [389, 97] on div "Type de ticket : 3 sélectionné(s)" at bounding box center [418, 96] width 143 height 14
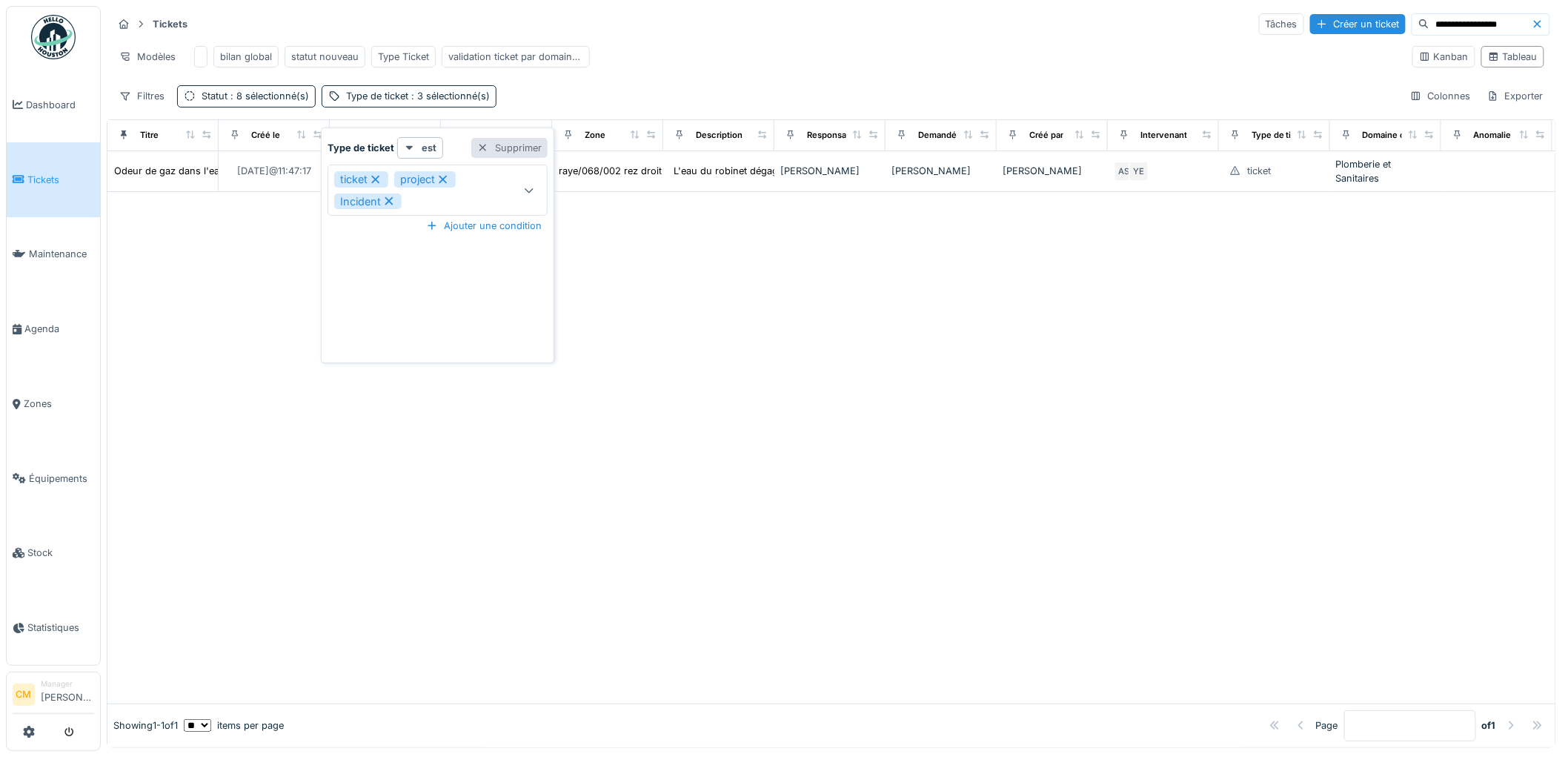
drag, startPoint x: 513, startPoint y: 141, endPoint x: 306, endPoint y: 101, distance: 210.8
click at [510, 138] on div "Supprimer" at bounding box center [509, 147] width 76 height 20
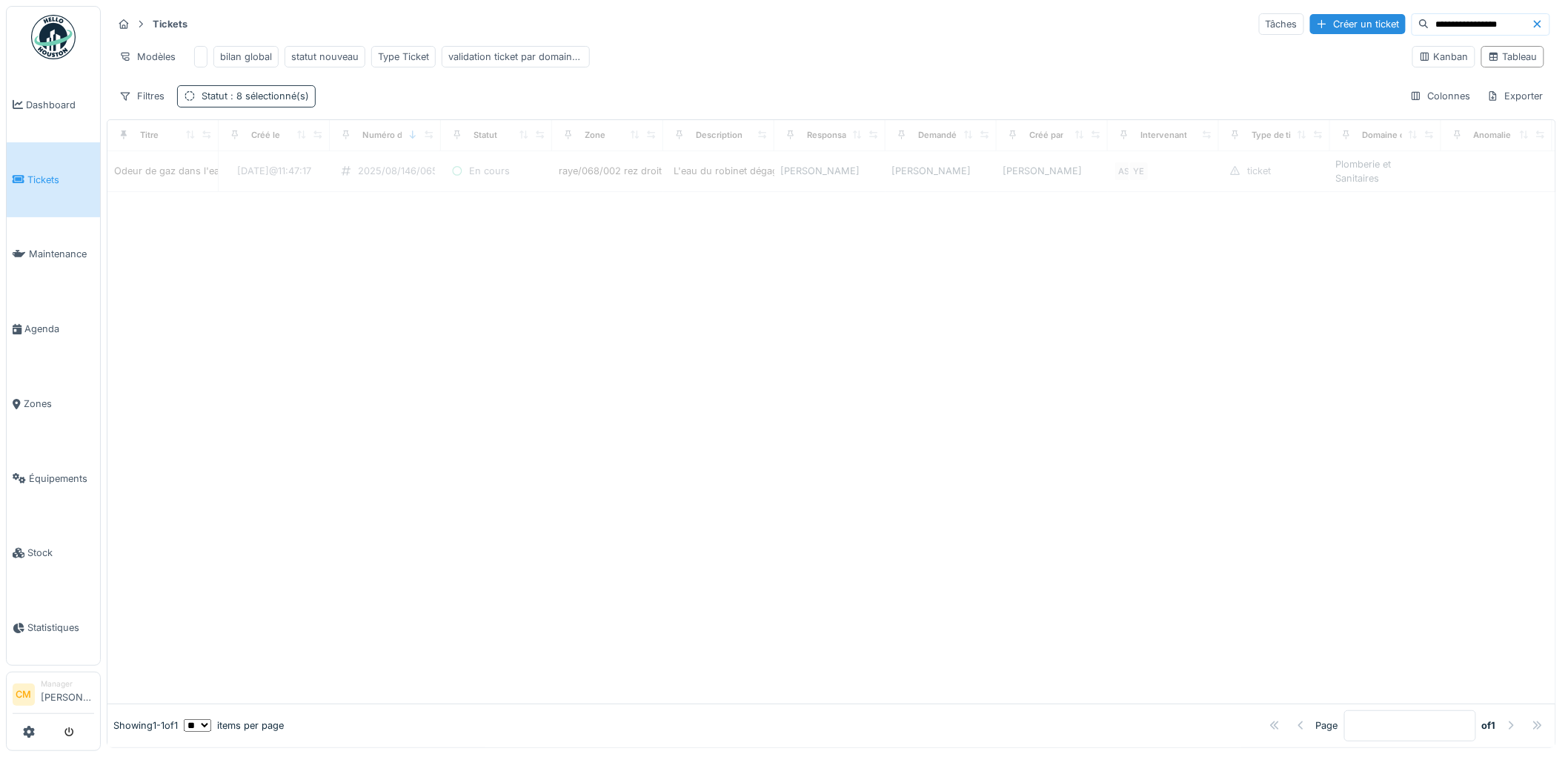
click at [261, 97] on span ": 8 sélectionné(s)" at bounding box center [268, 97] width 81 height 11
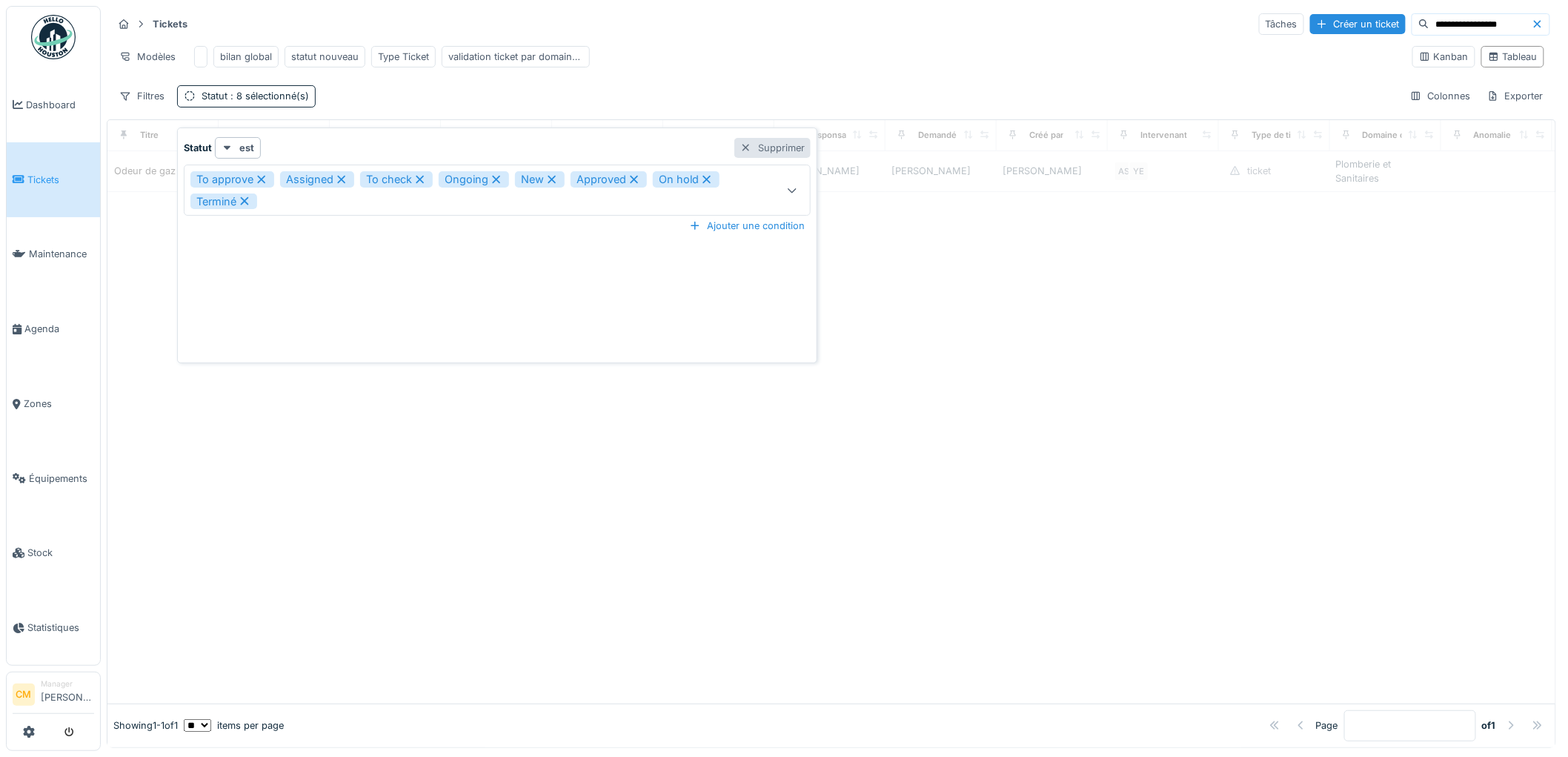
click at [753, 143] on div "Supprimer" at bounding box center [773, 147] width 76 height 20
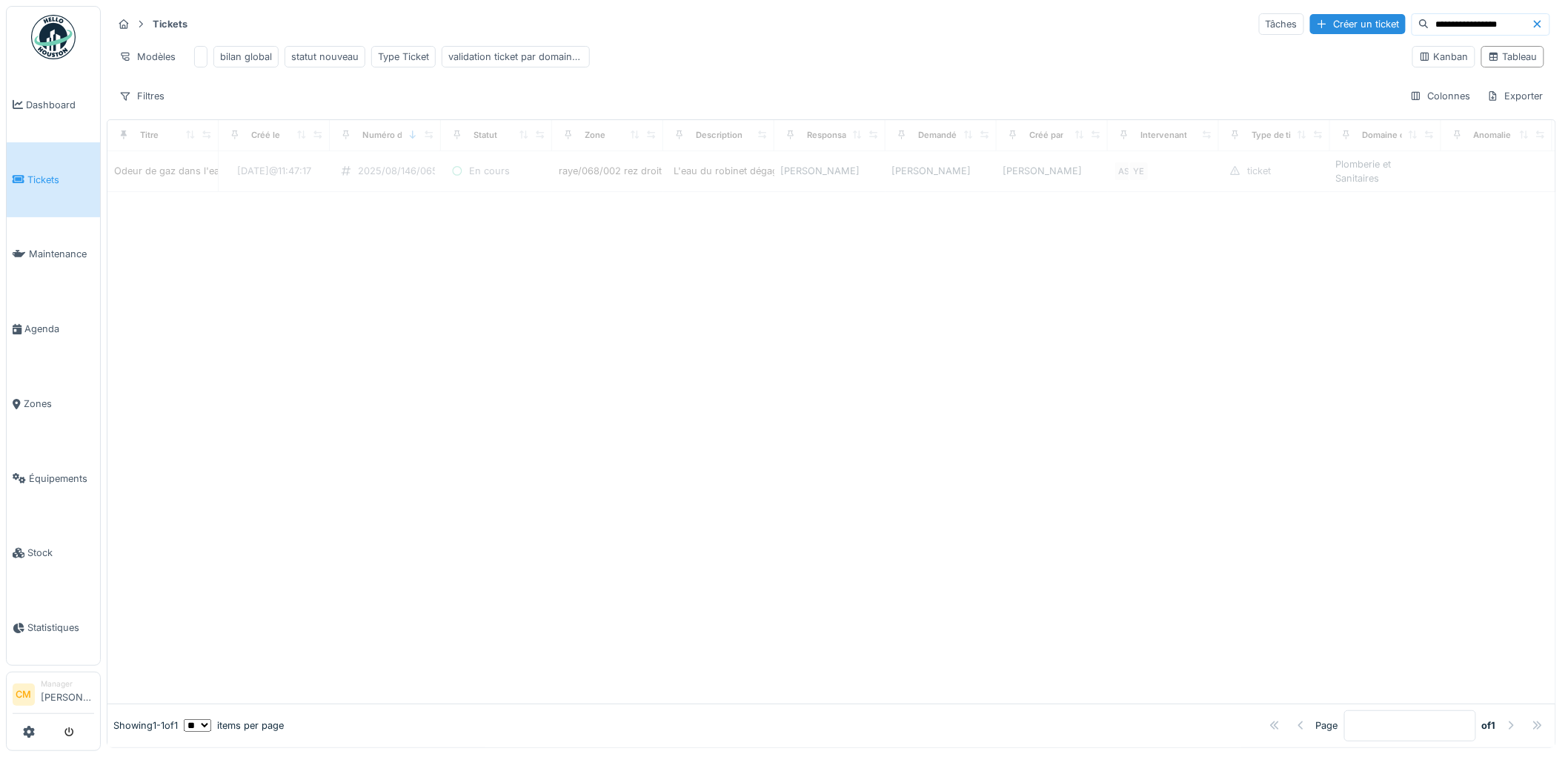
click at [1473, 14] on input "**********" at bounding box center [1480, 25] width 102 height 21
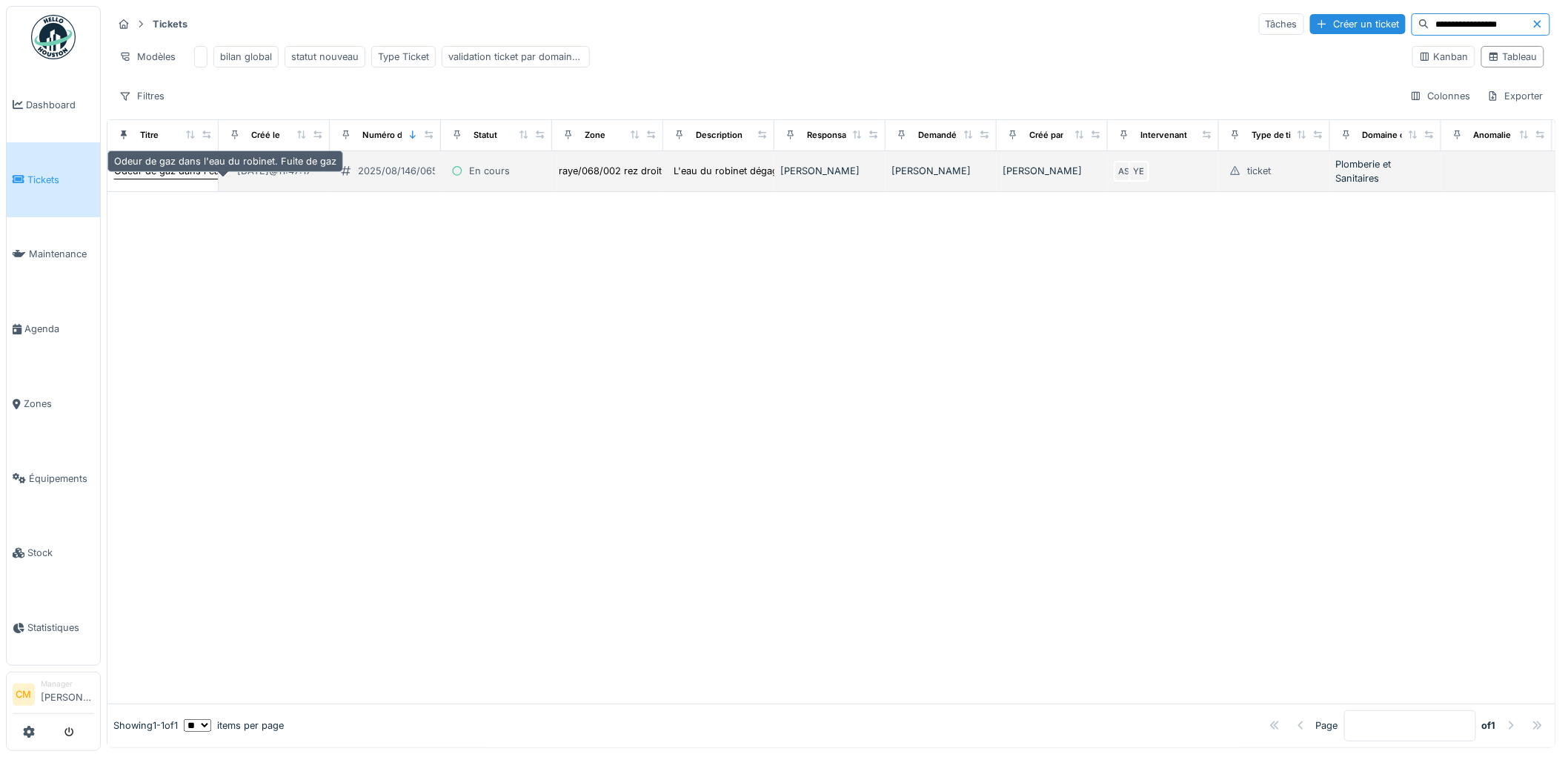
click at [156, 178] on div "Odeur de gaz dans l'eau du robinet. Fuite de gaz" at bounding box center [225, 170] width 223 height 14
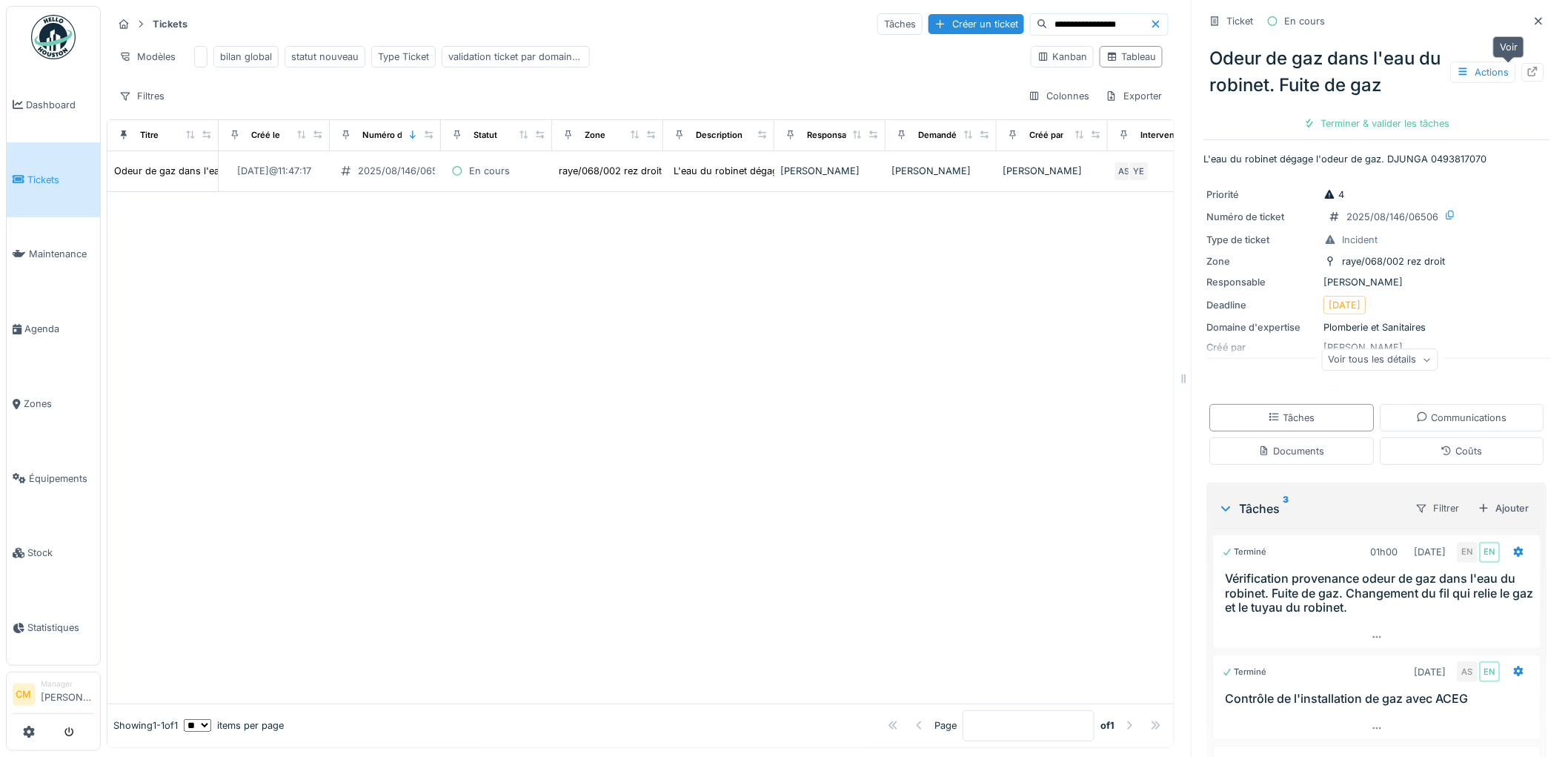
click at [1527, 68] on div at bounding box center [1533, 72] width 11 height 14
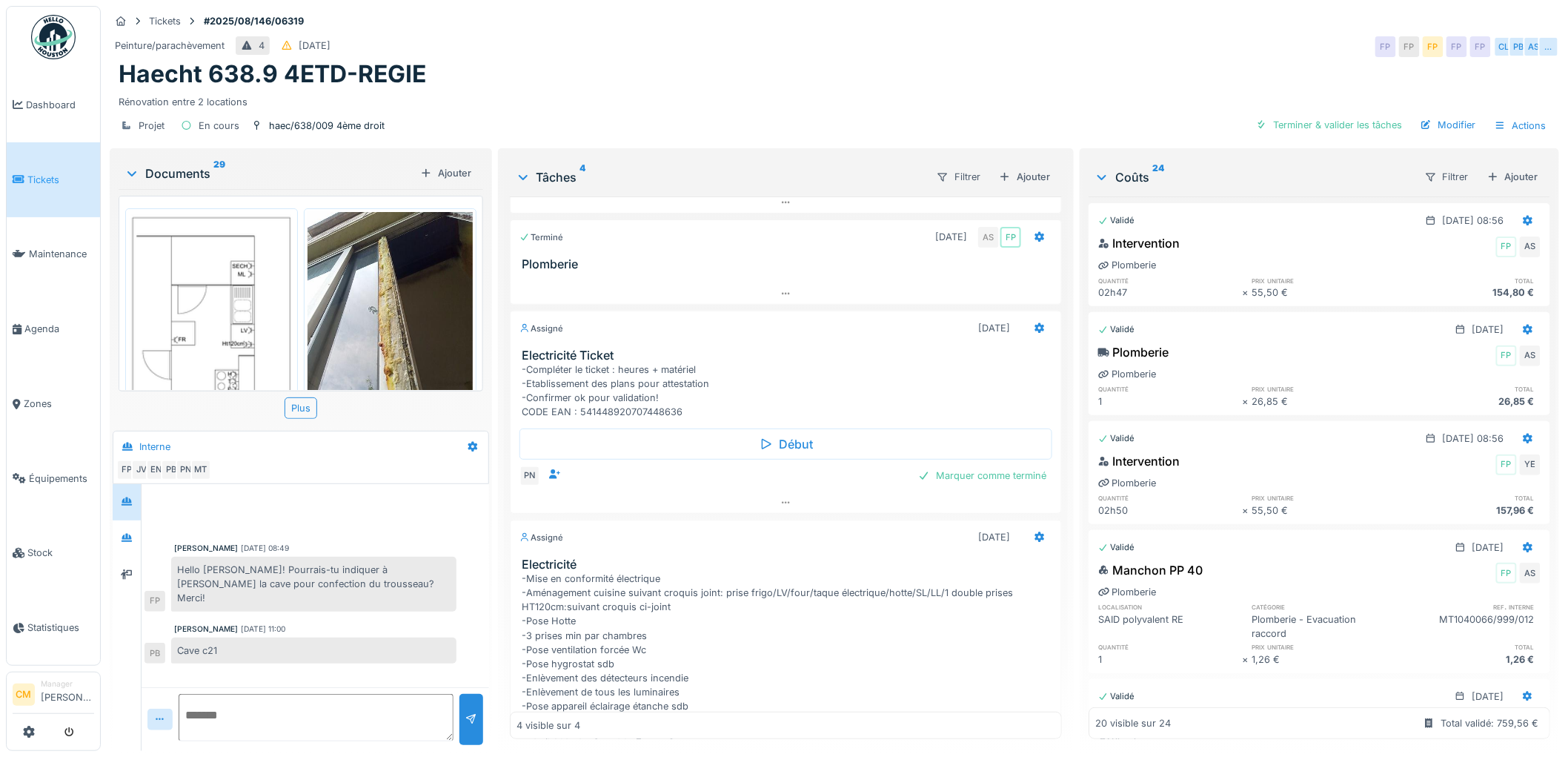
scroll to position [71, 0]
click at [782, 508] on icon at bounding box center [785, 507] width 9 height 2
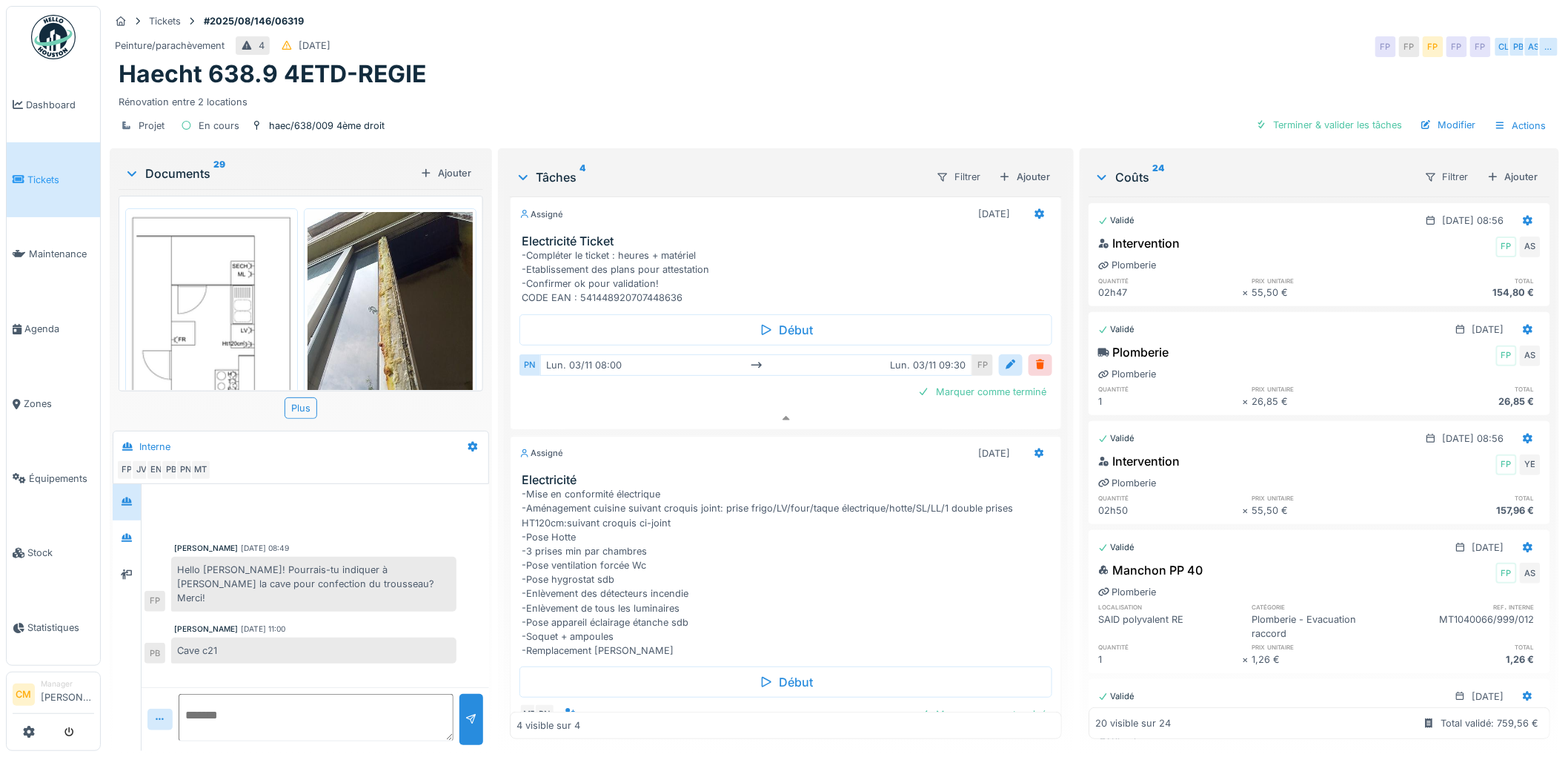
scroll to position [267, 0]
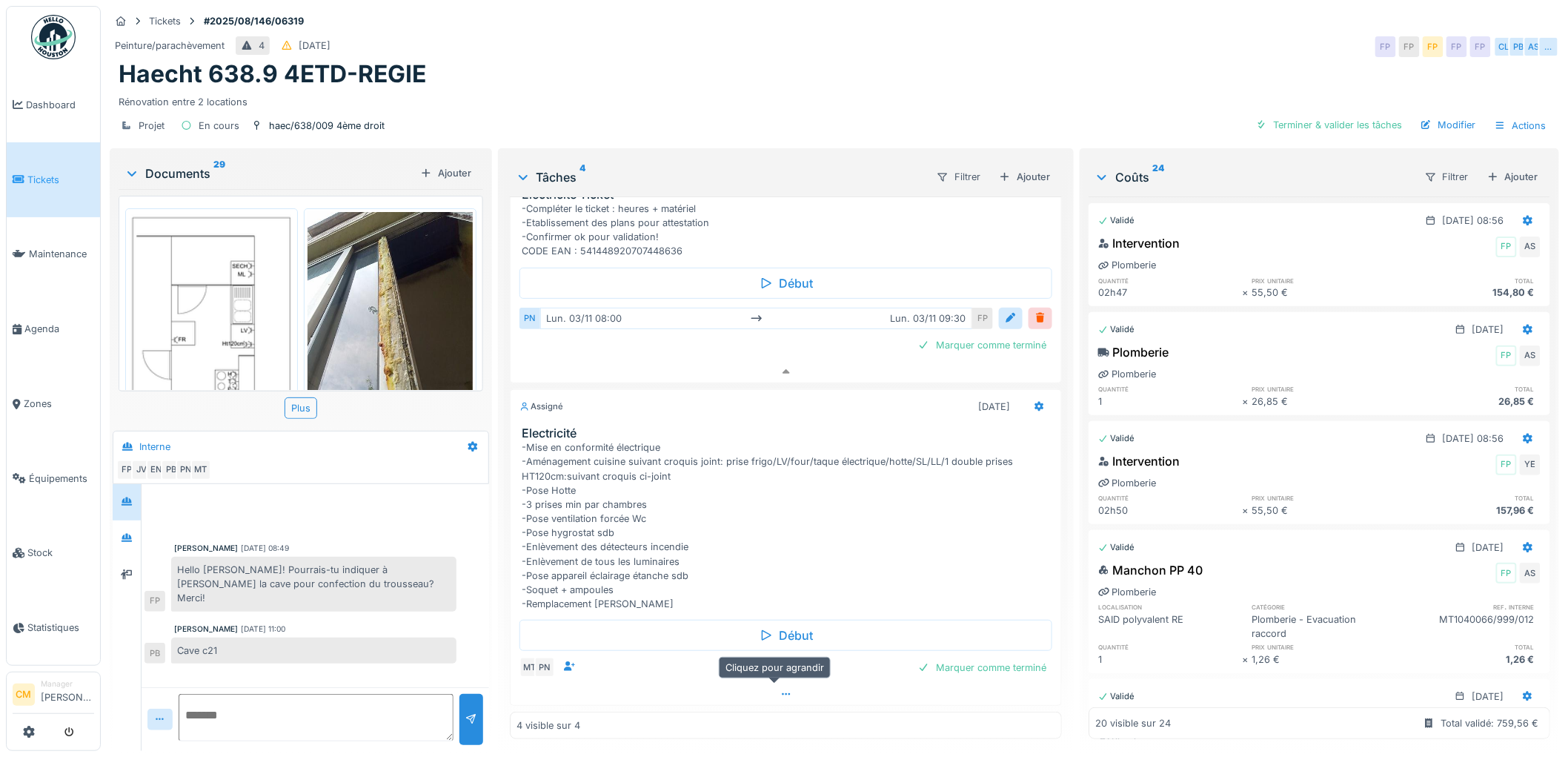
click at [781, 689] on icon at bounding box center [786, 694] width 11 height 10
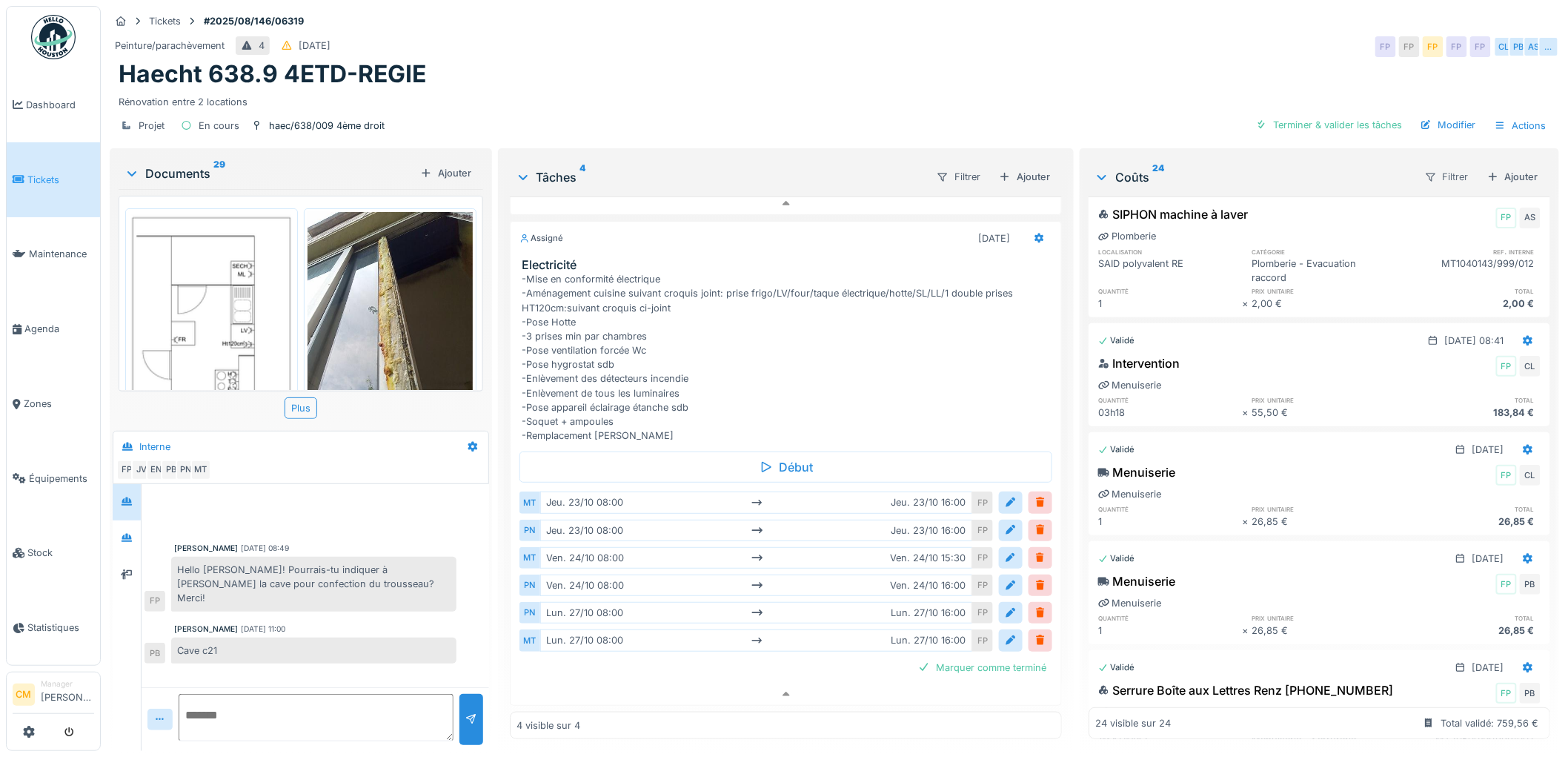
scroll to position [2280, 0]
click at [1420, 166] on div "Filtrer" at bounding box center [1447, 177] width 57 height 21
click at [1432, 223] on div "Type de coût" at bounding box center [1441, 231] width 86 height 22
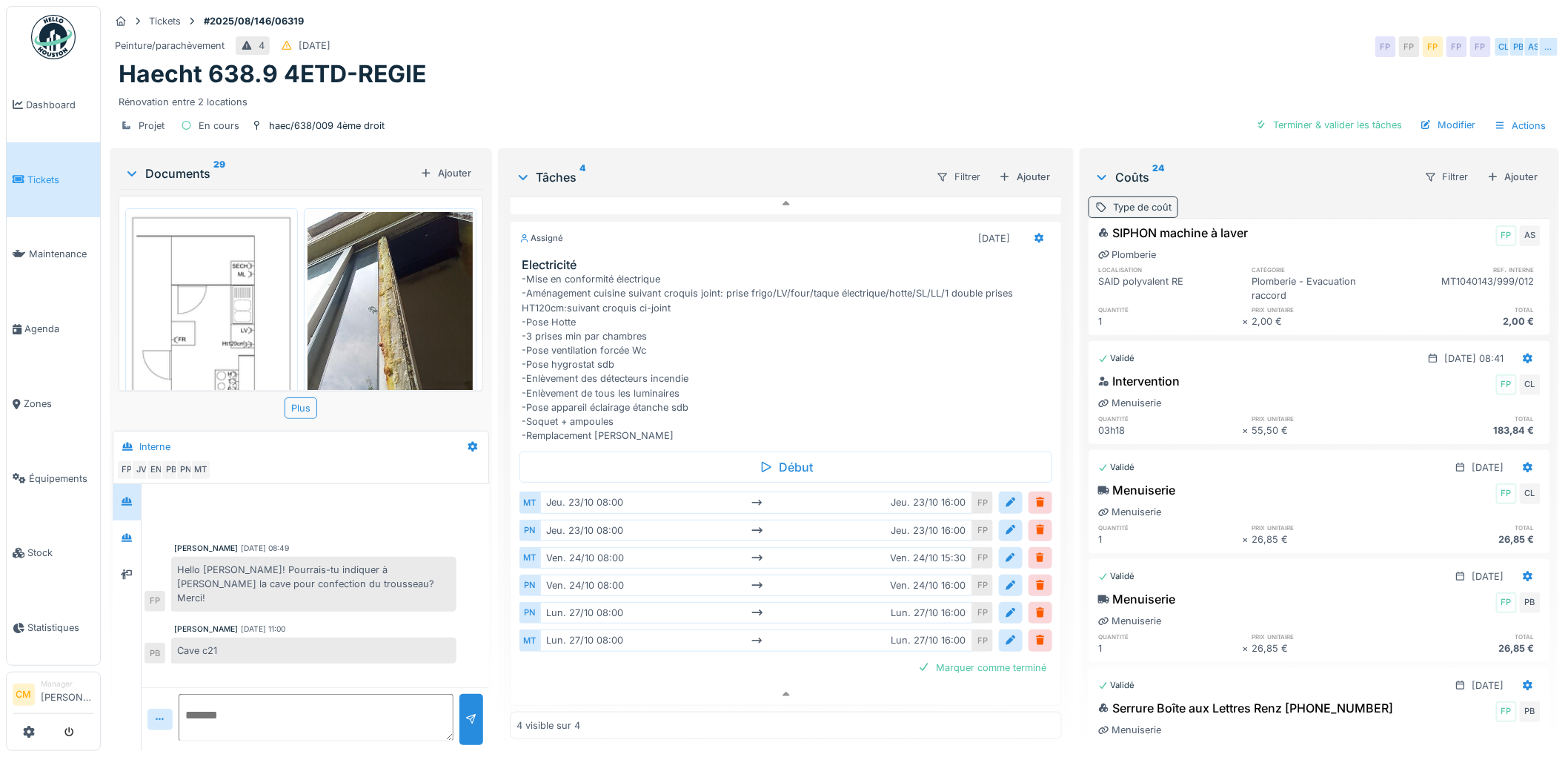
click at [1137, 200] on div "Type de coût" at bounding box center [1142, 206] width 58 height 14
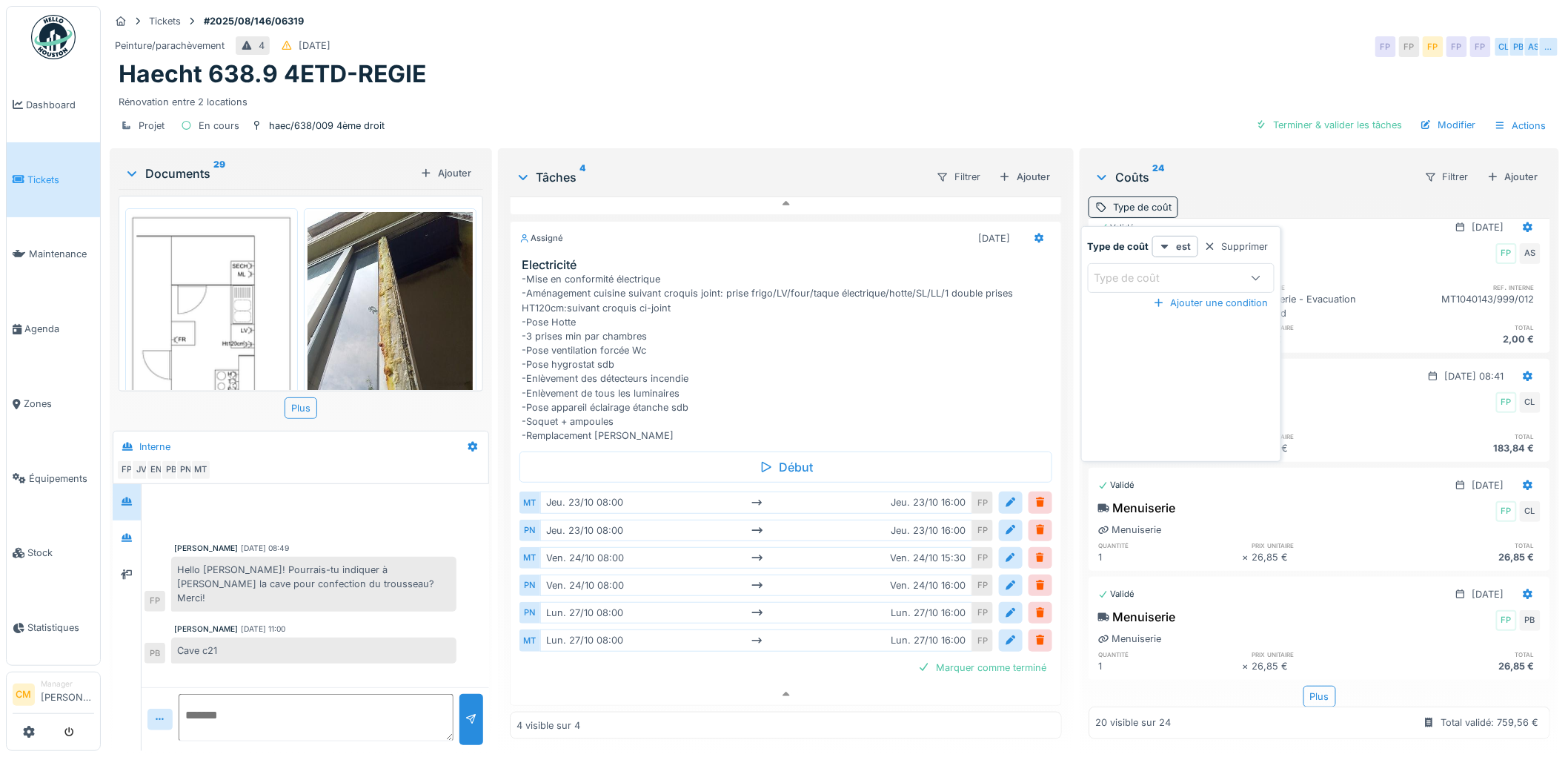
click at [1255, 272] on icon at bounding box center [1256, 277] width 11 height 10
click at [1186, 426] on div "Facture externe" at bounding box center [1181, 431] width 161 height 16
type input "**********"
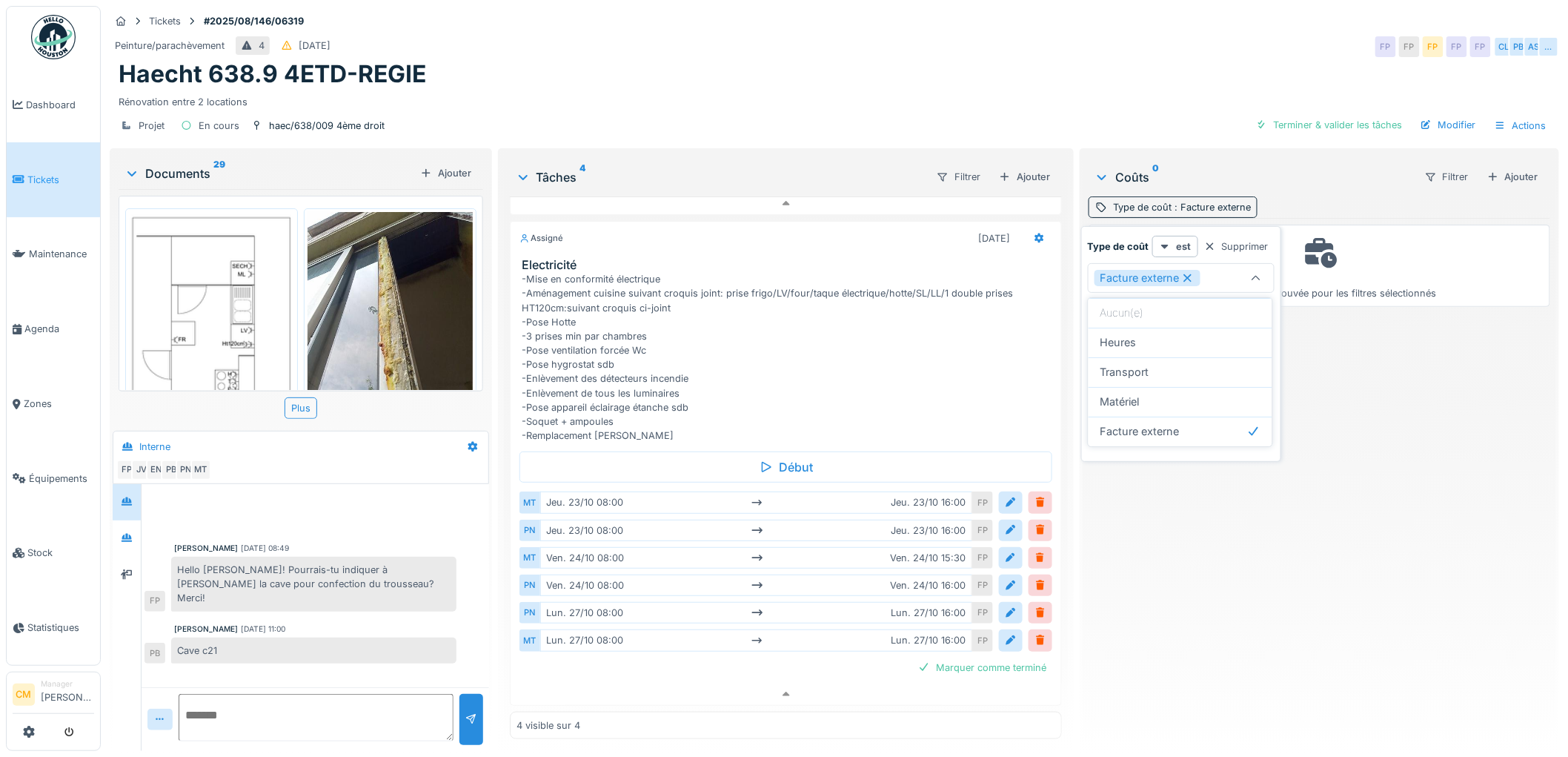
click at [1307, 190] on div "Coûts 0 Filtrer Ajouter" at bounding box center [1319, 176] width 462 height 39
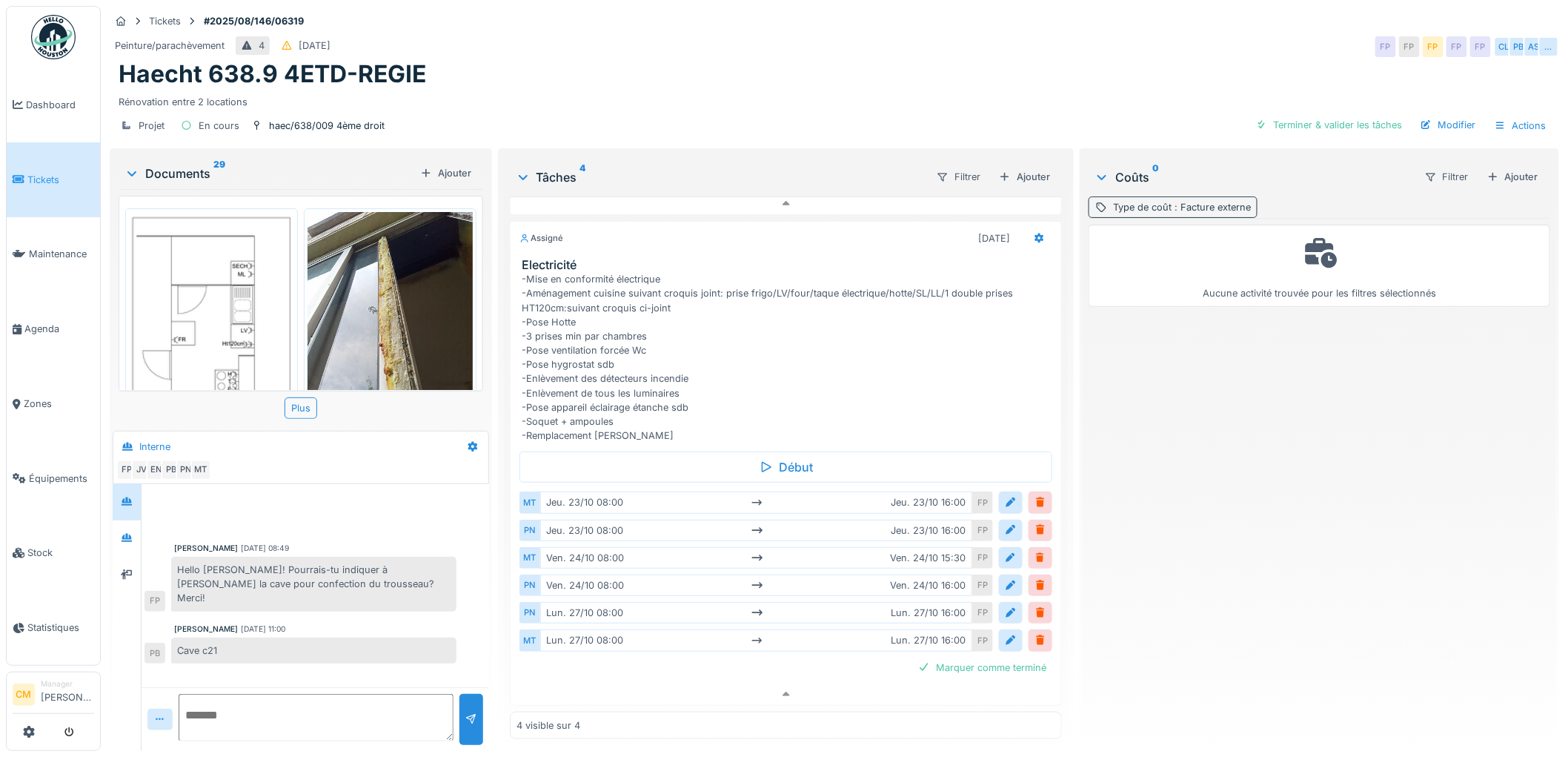
click at [1196, 206] on span ": Facture externe" at bounding box center [1211, 207] width 79 height 11
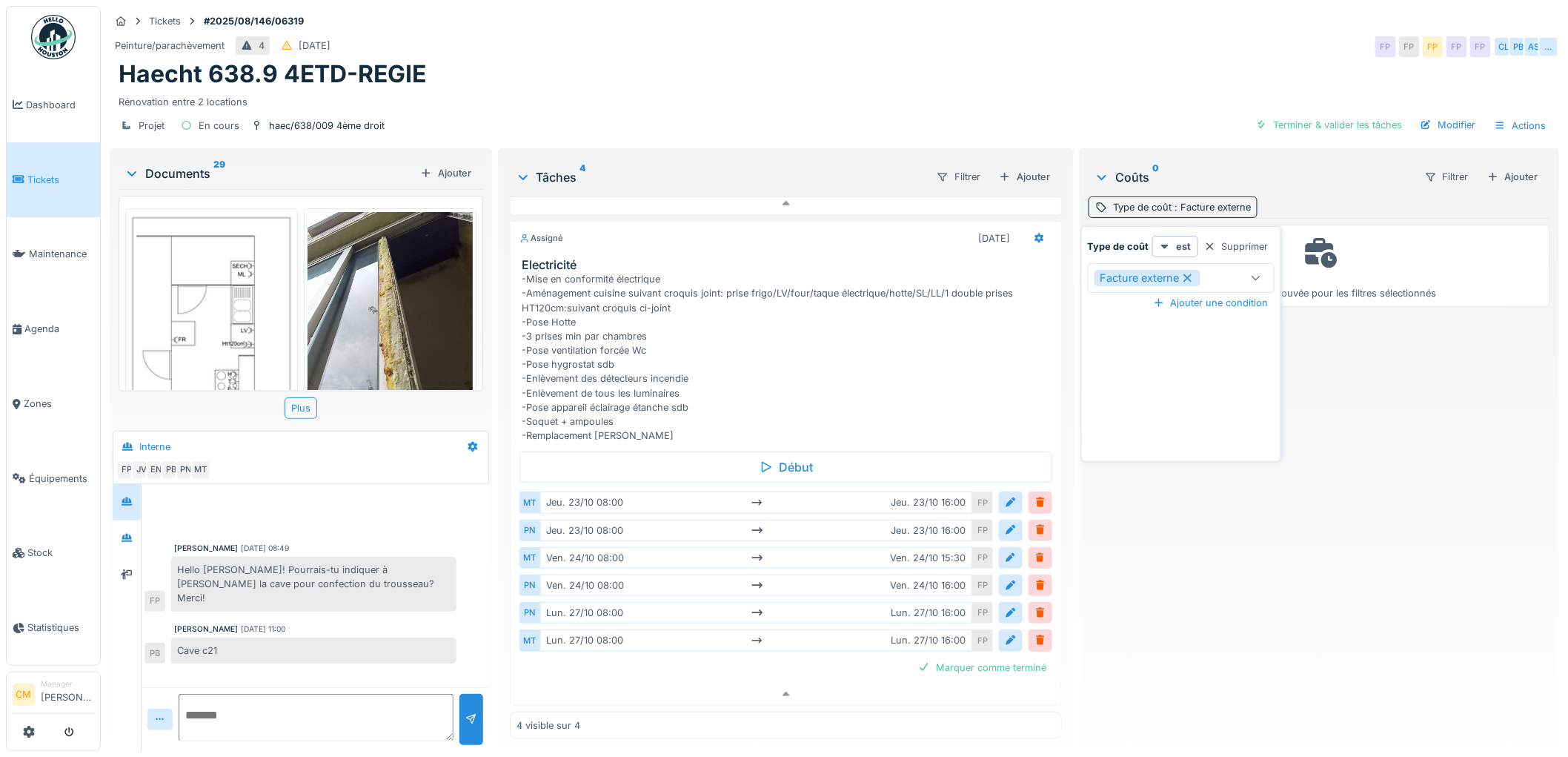
click at [1192, 272] on icon at bounding box center [1188, 277] width 13 height 11
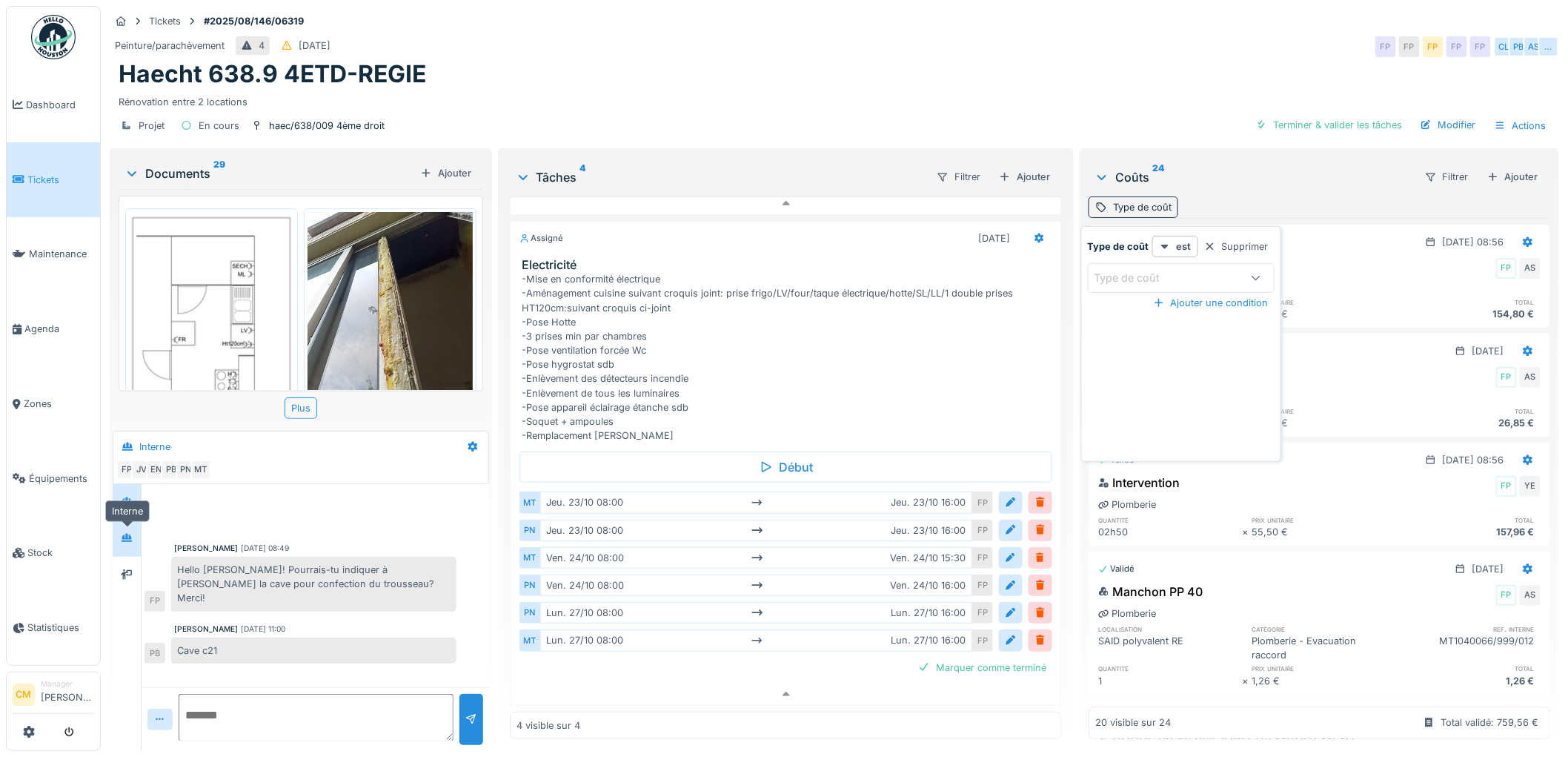
click at [130, 536] on icon at bounding box center [126, 537] width 11 height 9
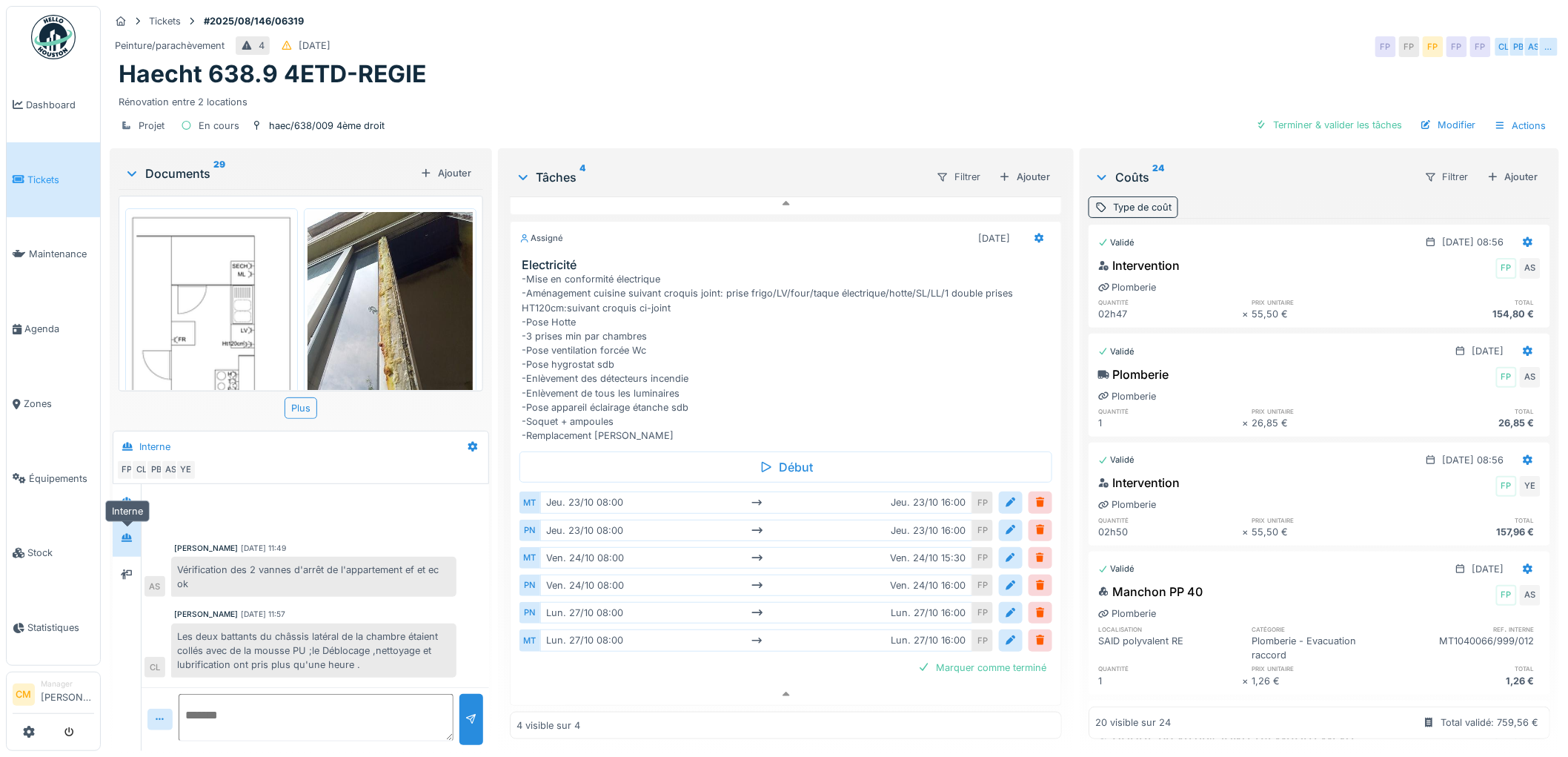
scroll to position [501, 0]
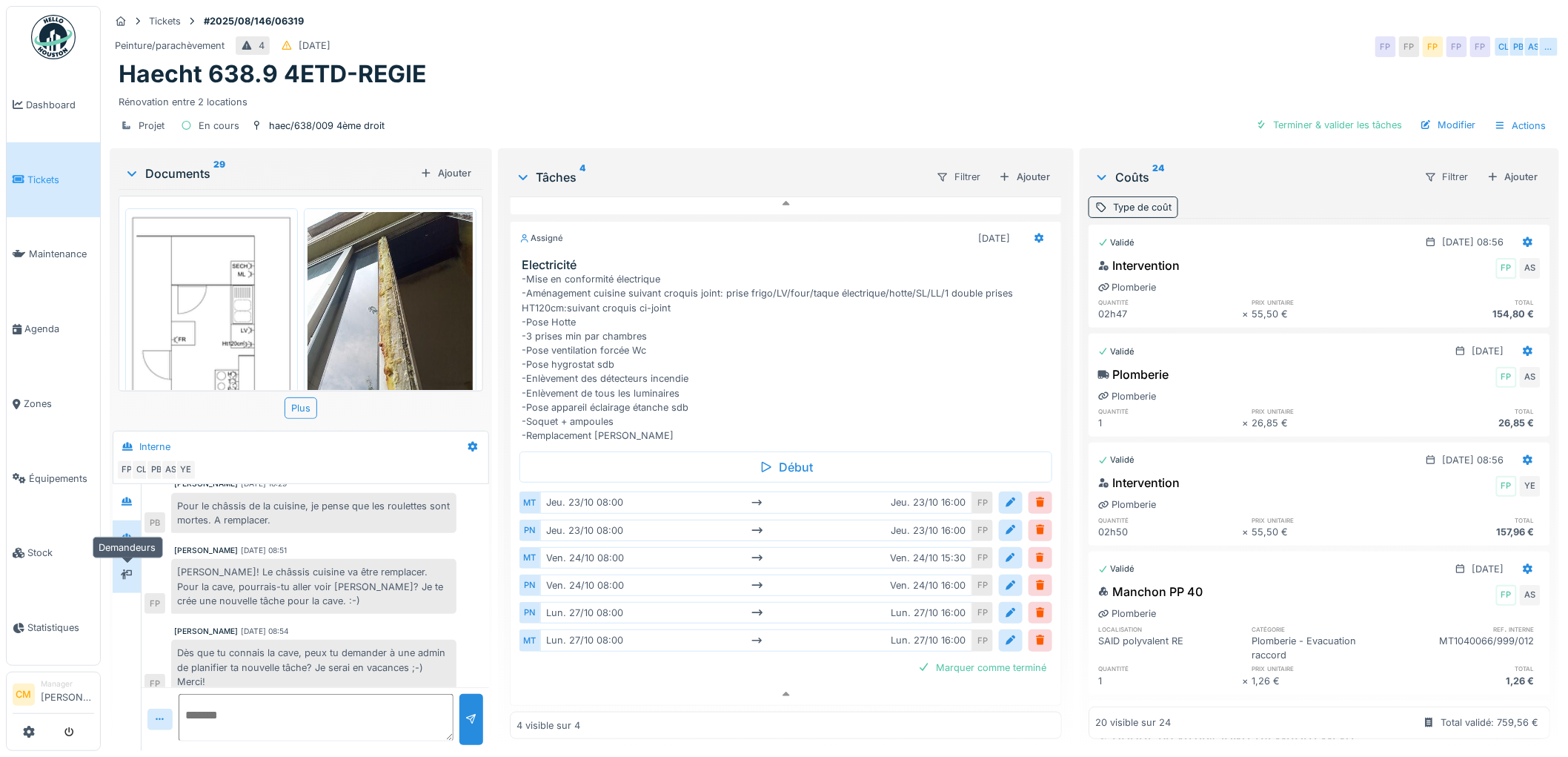
click at [130, 571] on icon at bounding box center [126, 574] width 11 height 11
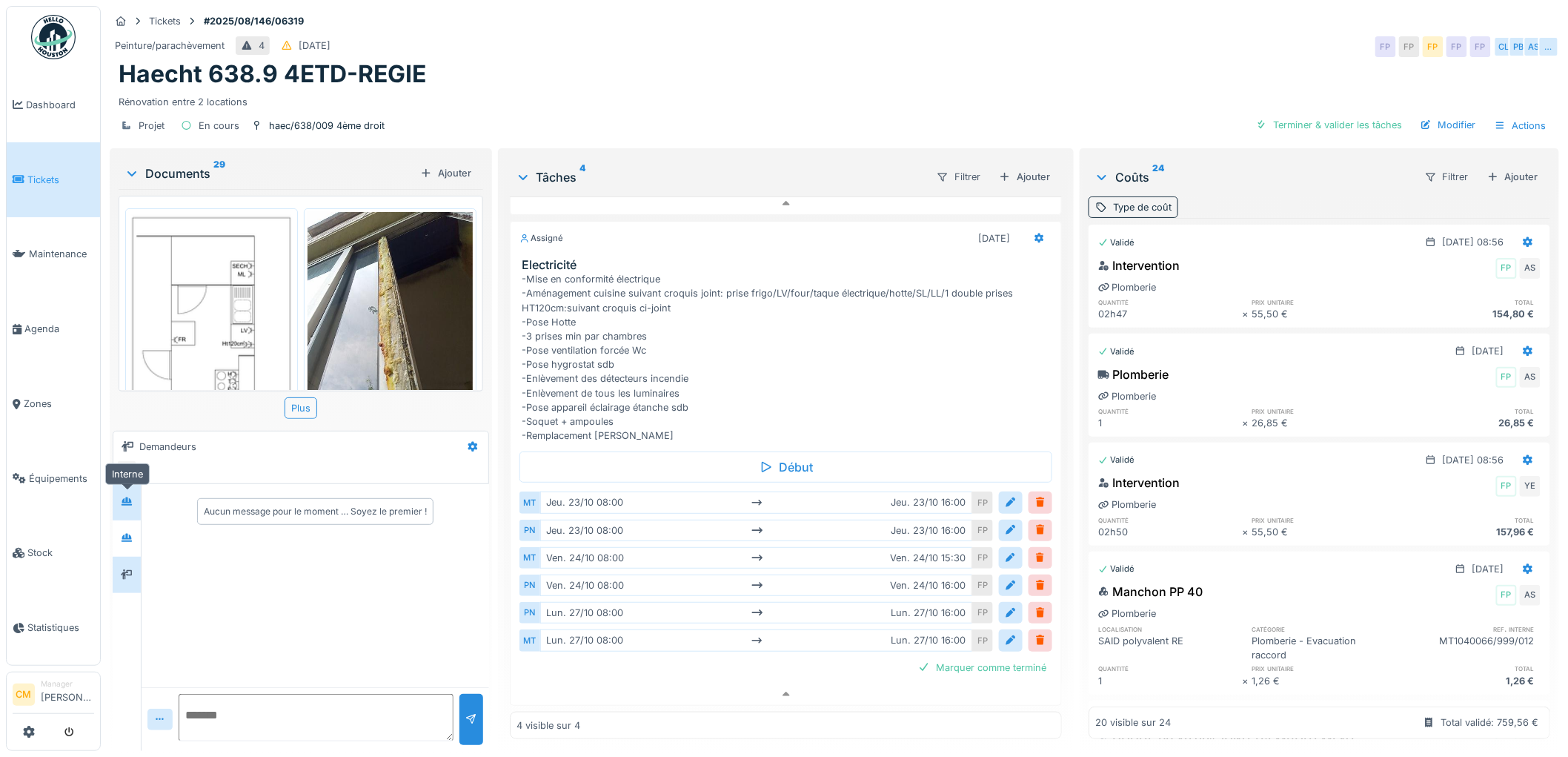
click at [127, 503] on icon at bounding box center [126, 502] width 11 height 10
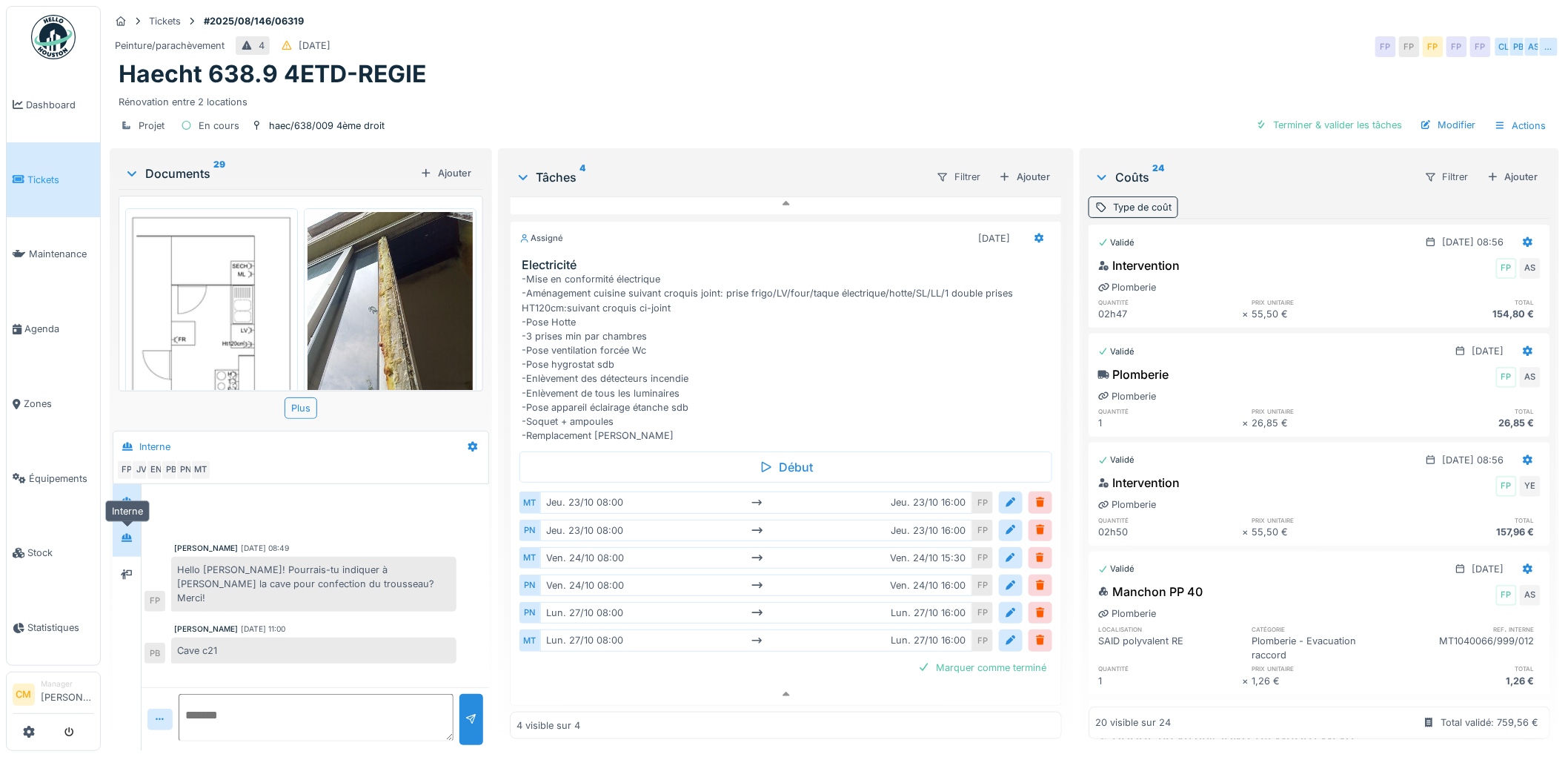
click at [126, 527] on div at bounding box center [126, 539] width 22 height 25
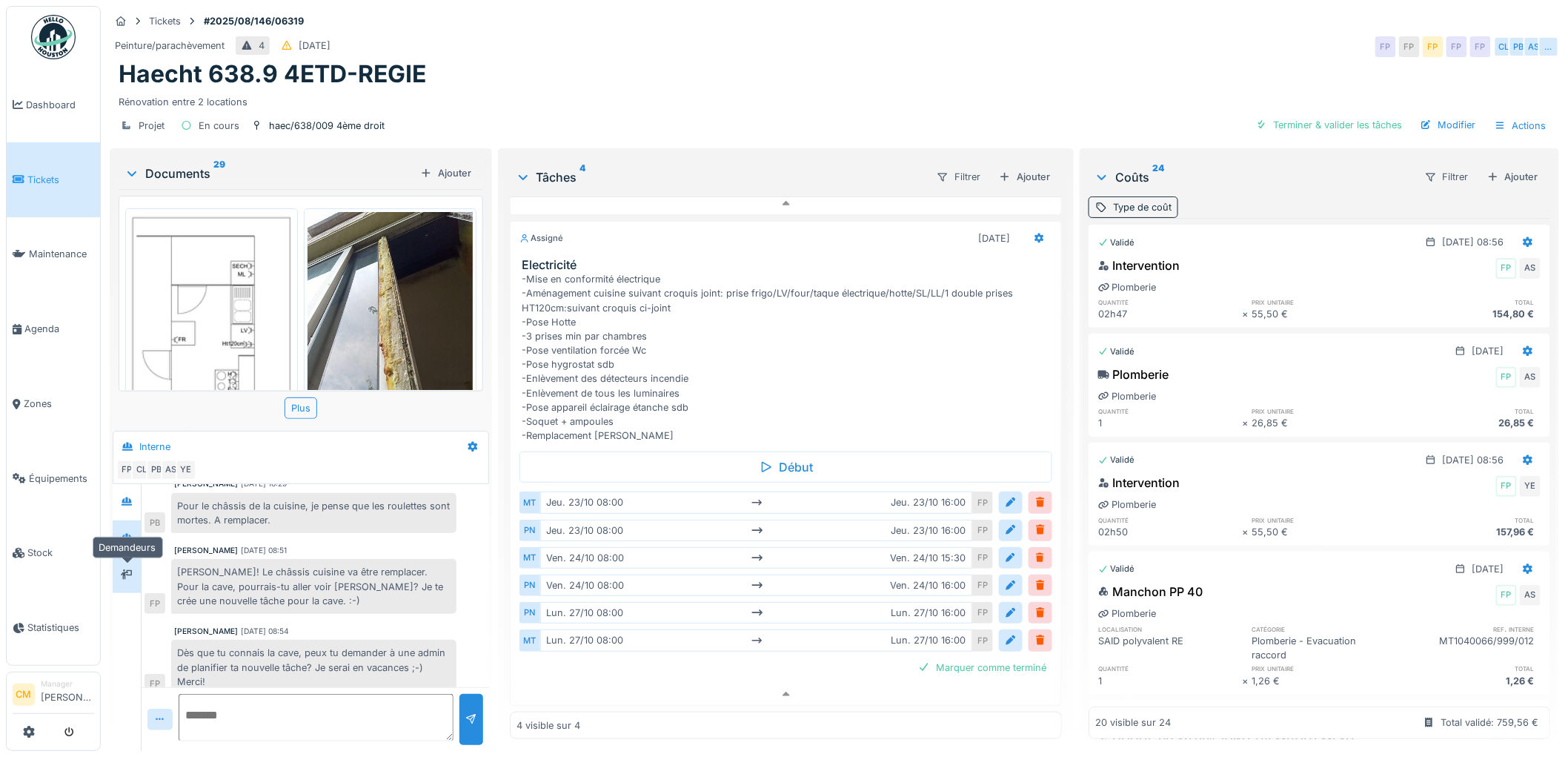
click at [120, 580] on div at bounding box center [126, 574] width 11 height 14
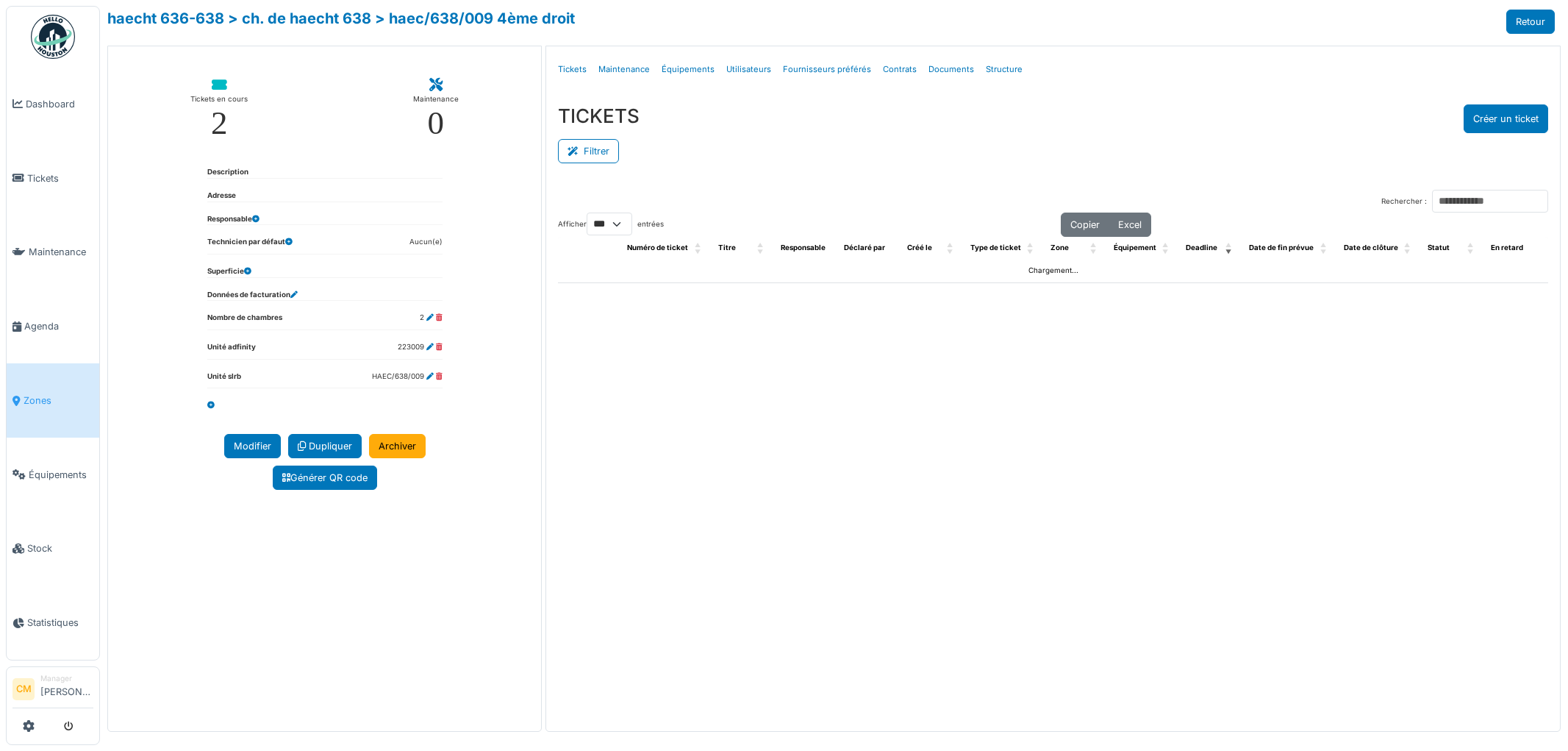
select select "***"
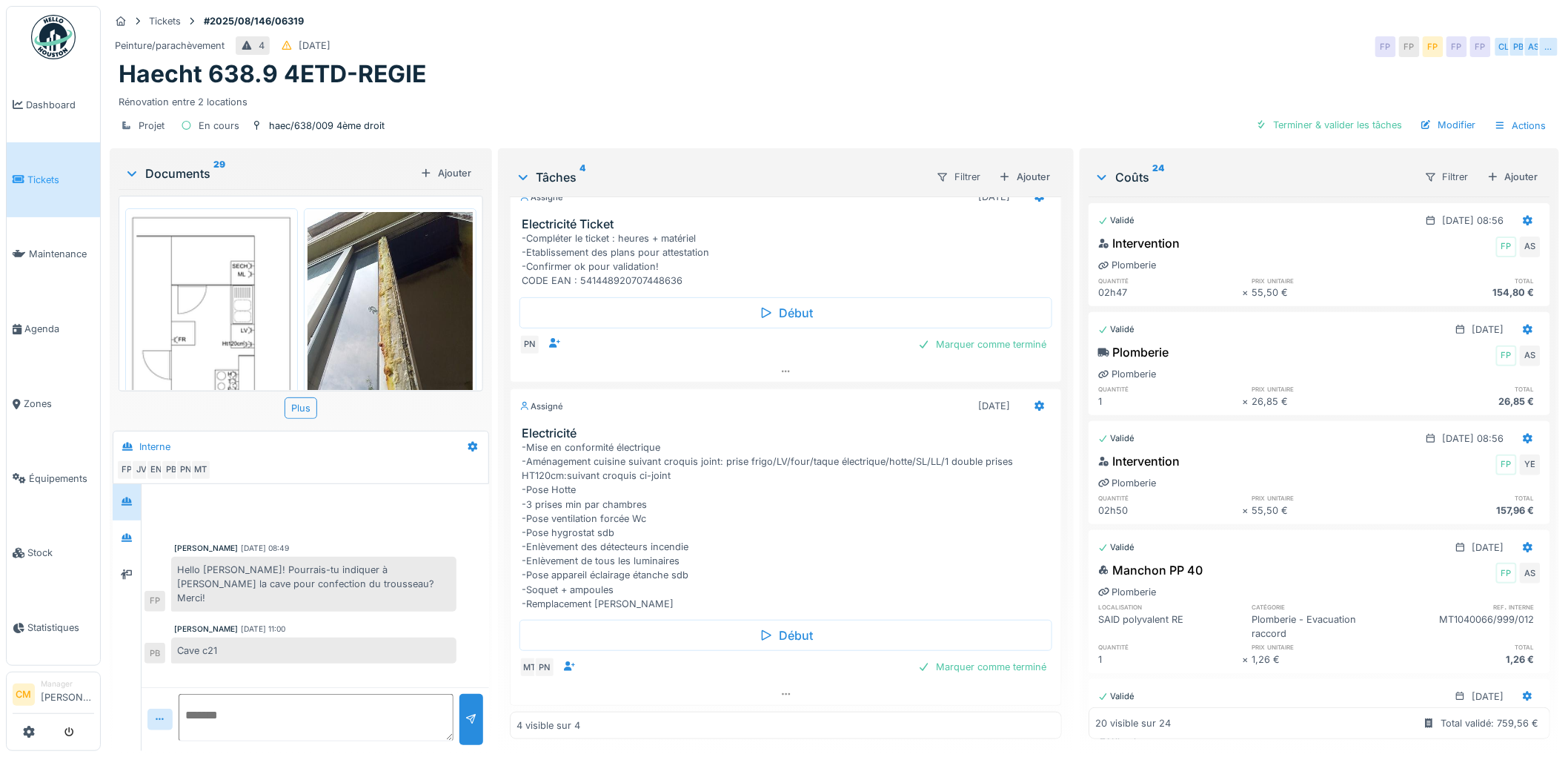
scroll to position [11, 0]
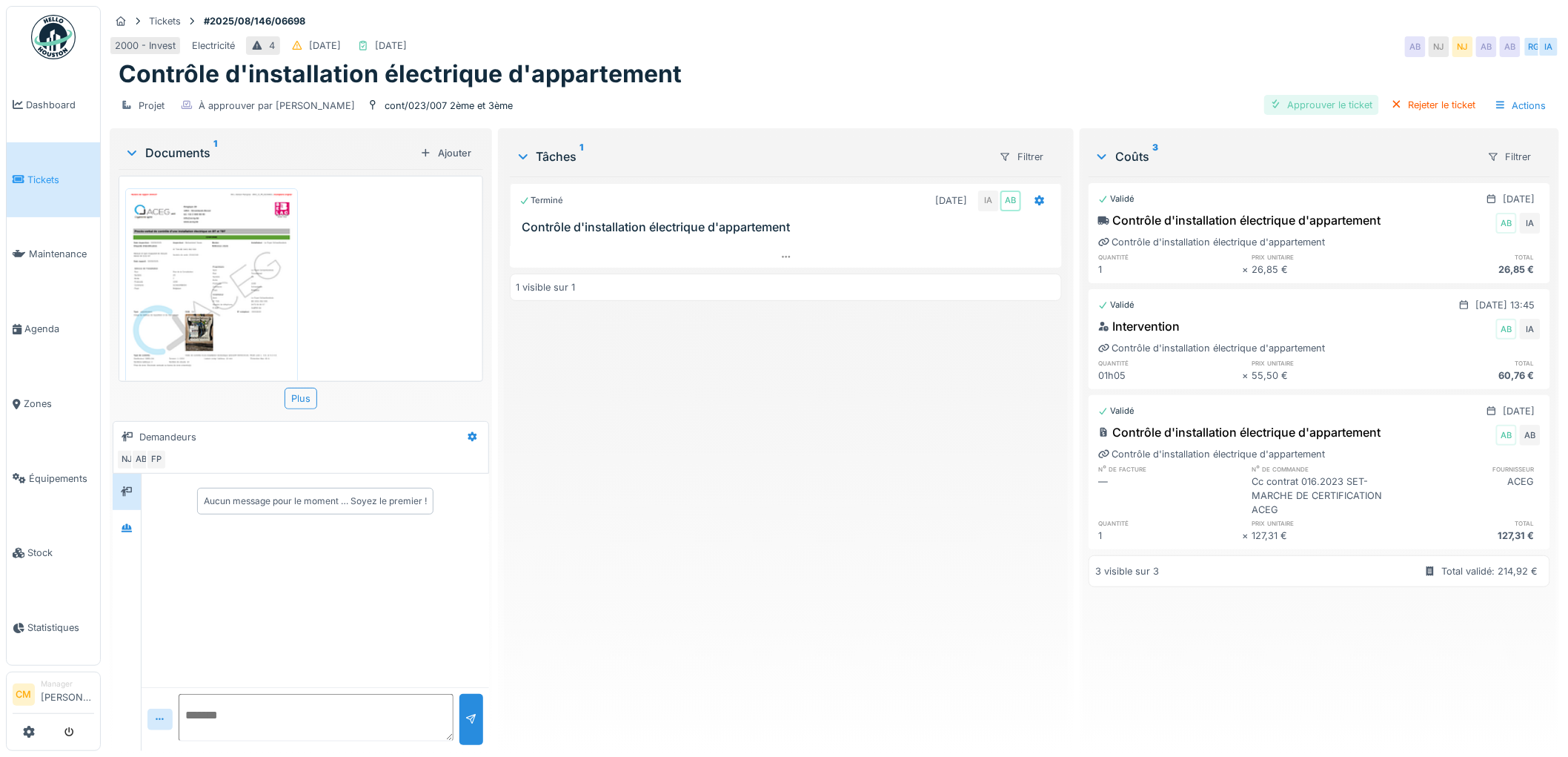
click at [1302, 108] on div "Approuver le ticket" at bounding box center [1321, 104] width 115 height 20
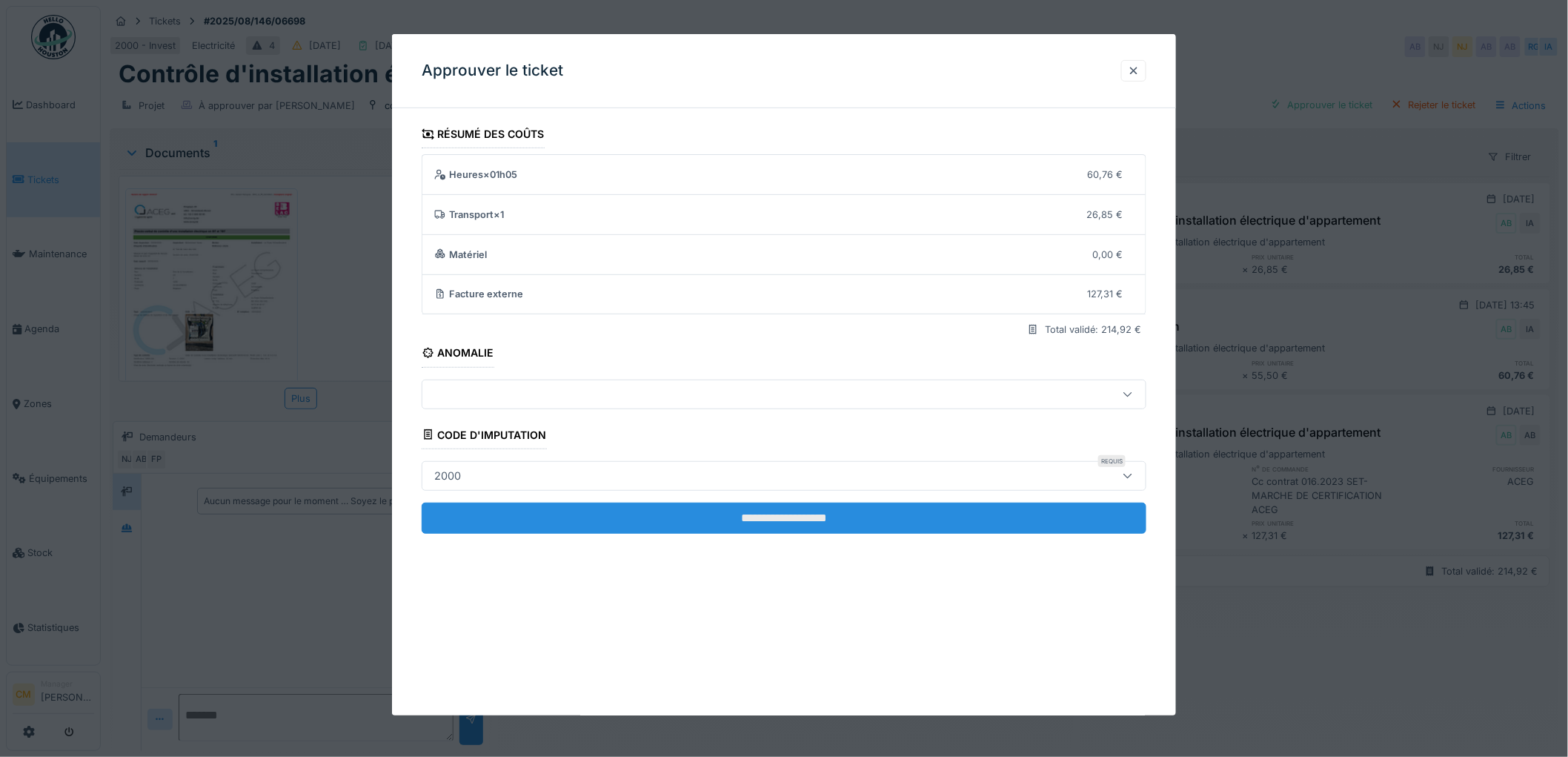
click at [774, 521] on input "**********" at bounding box center [784, 518] width 724 height 32
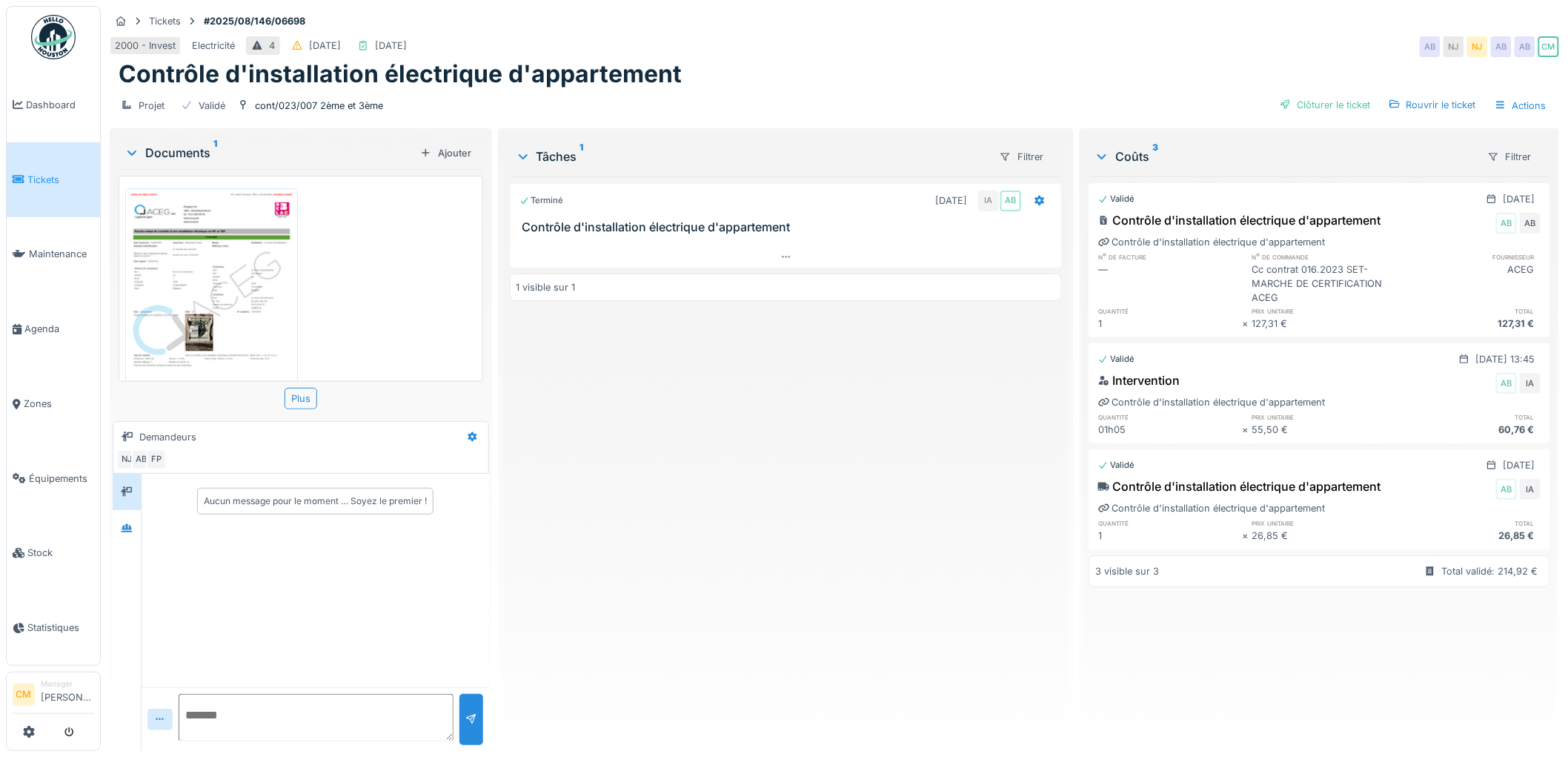
click at [187, 271] on img at bounding box center [211, 309] width 165 height 233
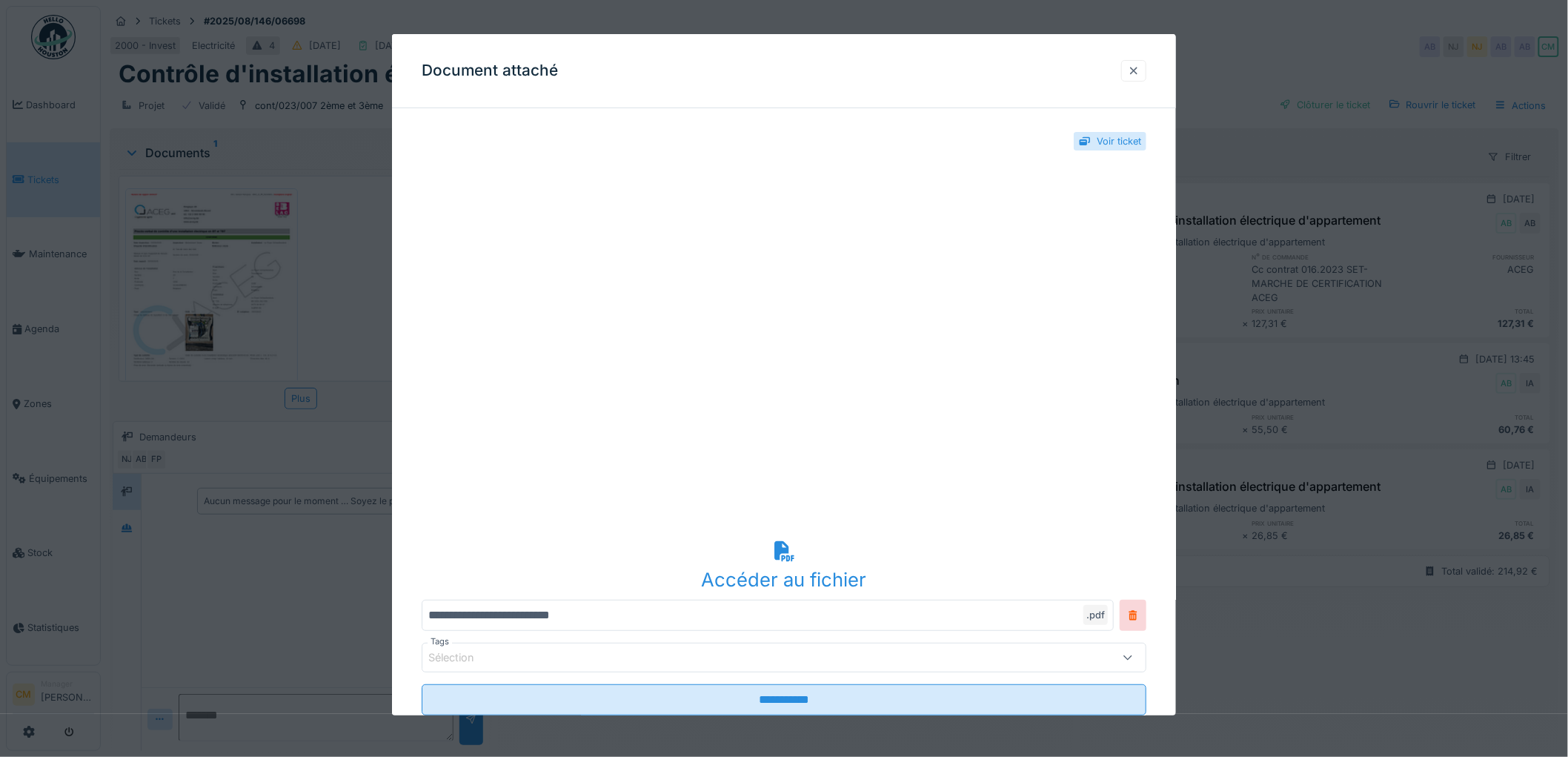
click at [1135, 75] on div at bounding box center [1133, 71] width 11 height 14
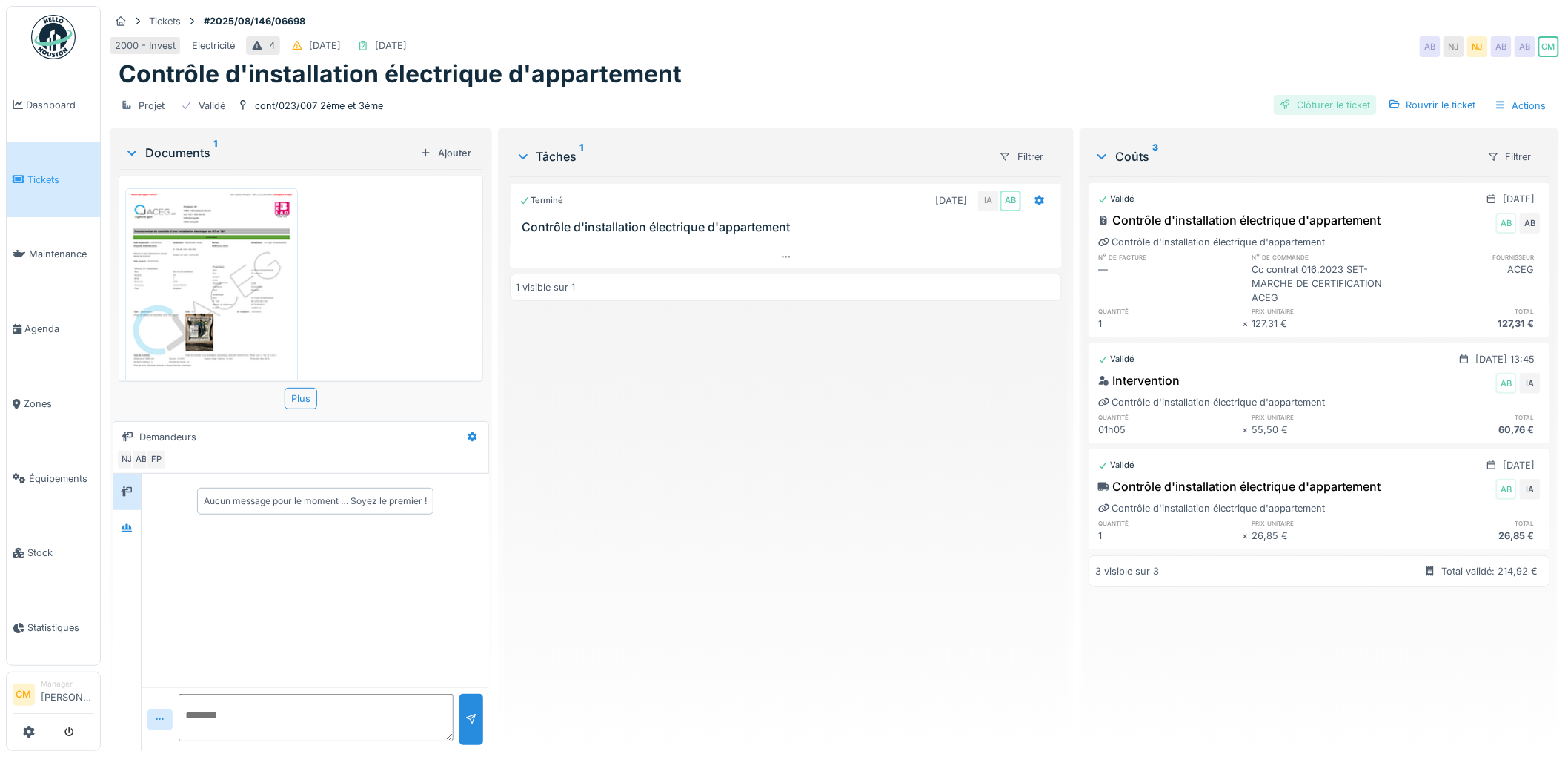
click at [1332, 111] on div "Clôturer le ticket" at bounding box center [1325, 104] width 103 height 20
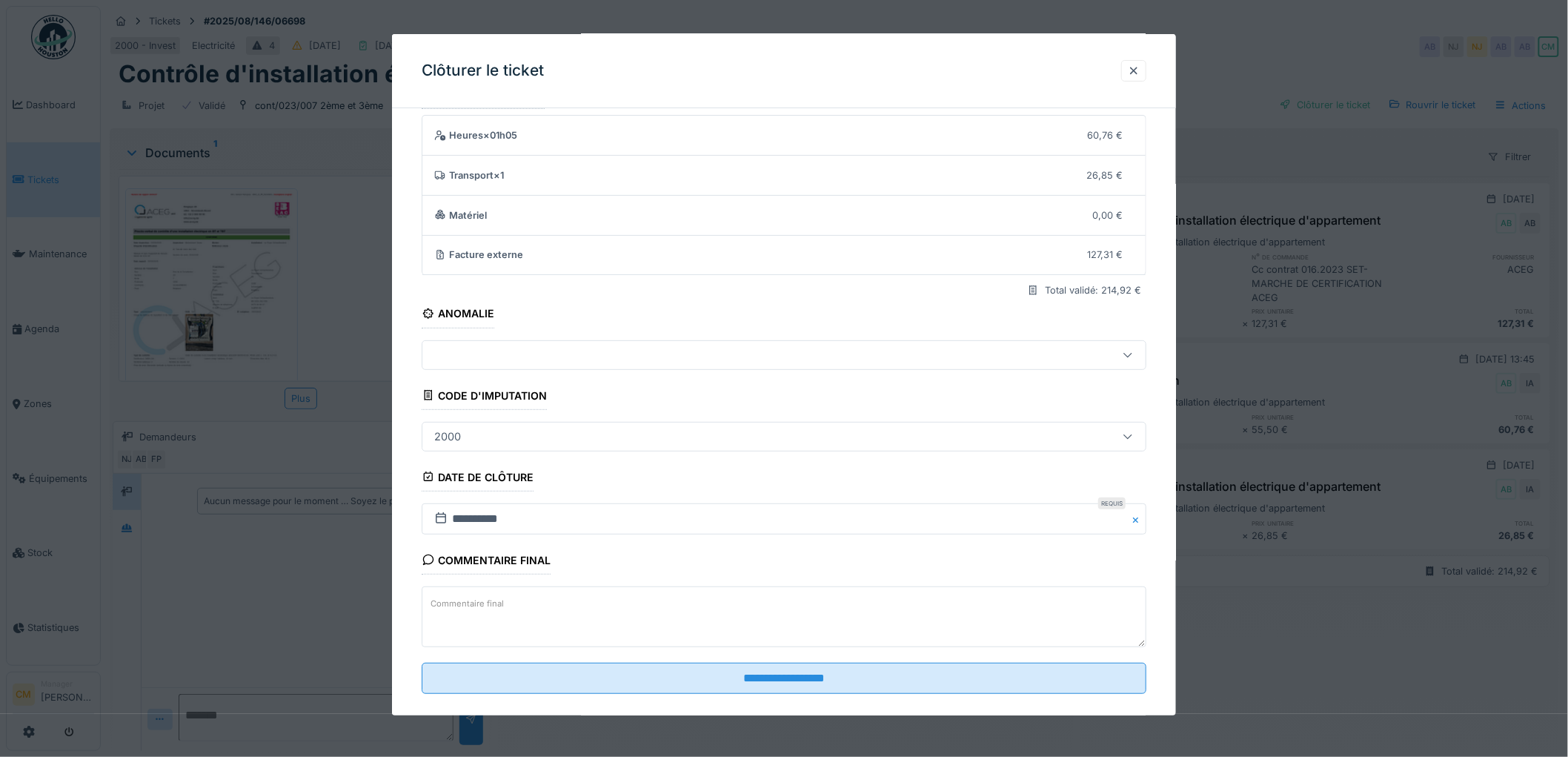
scroll to position [61, 0]
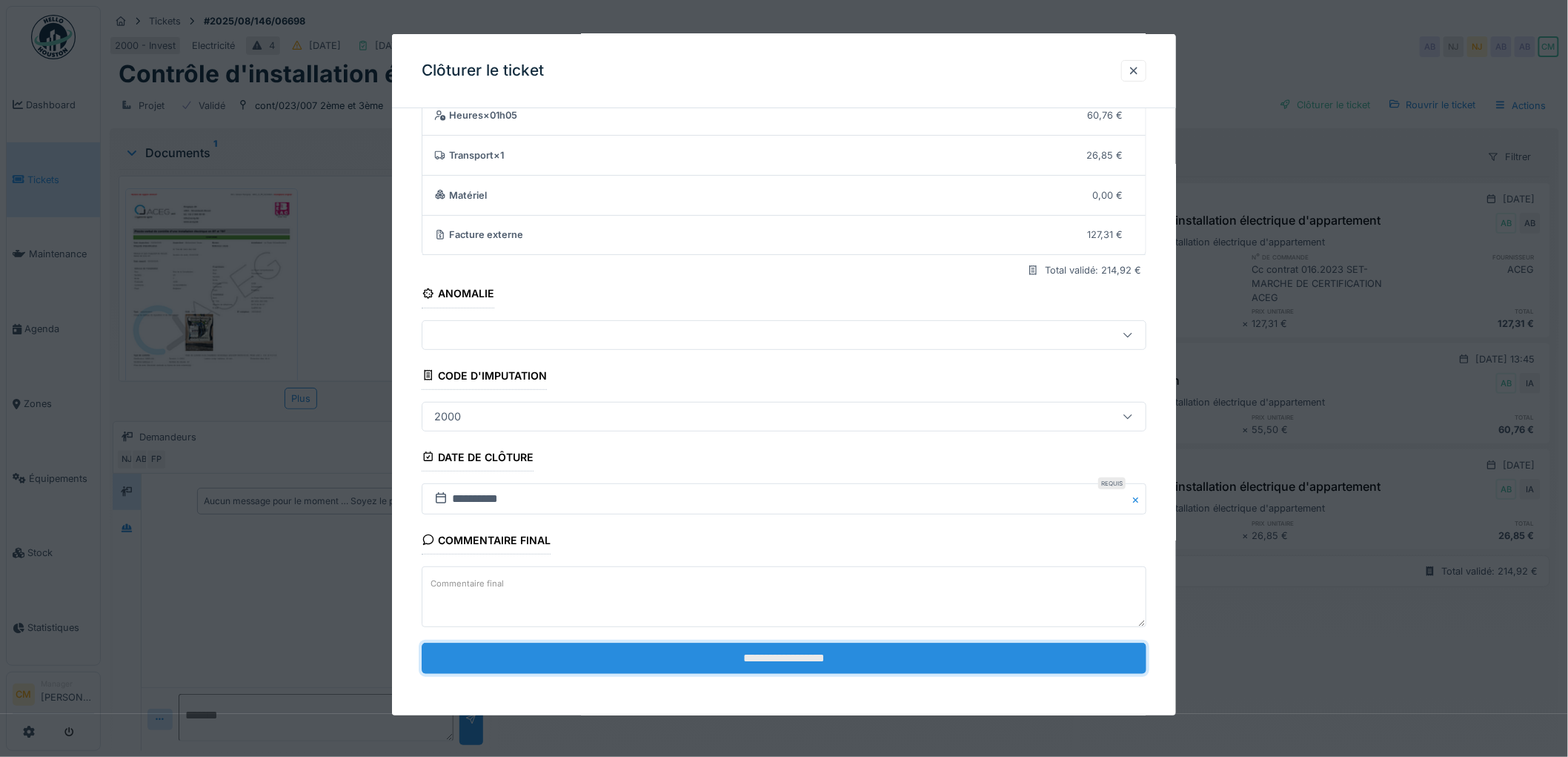
click at [734, 657] on input "**********" at bounding box center [784, 658] width 724 height 32
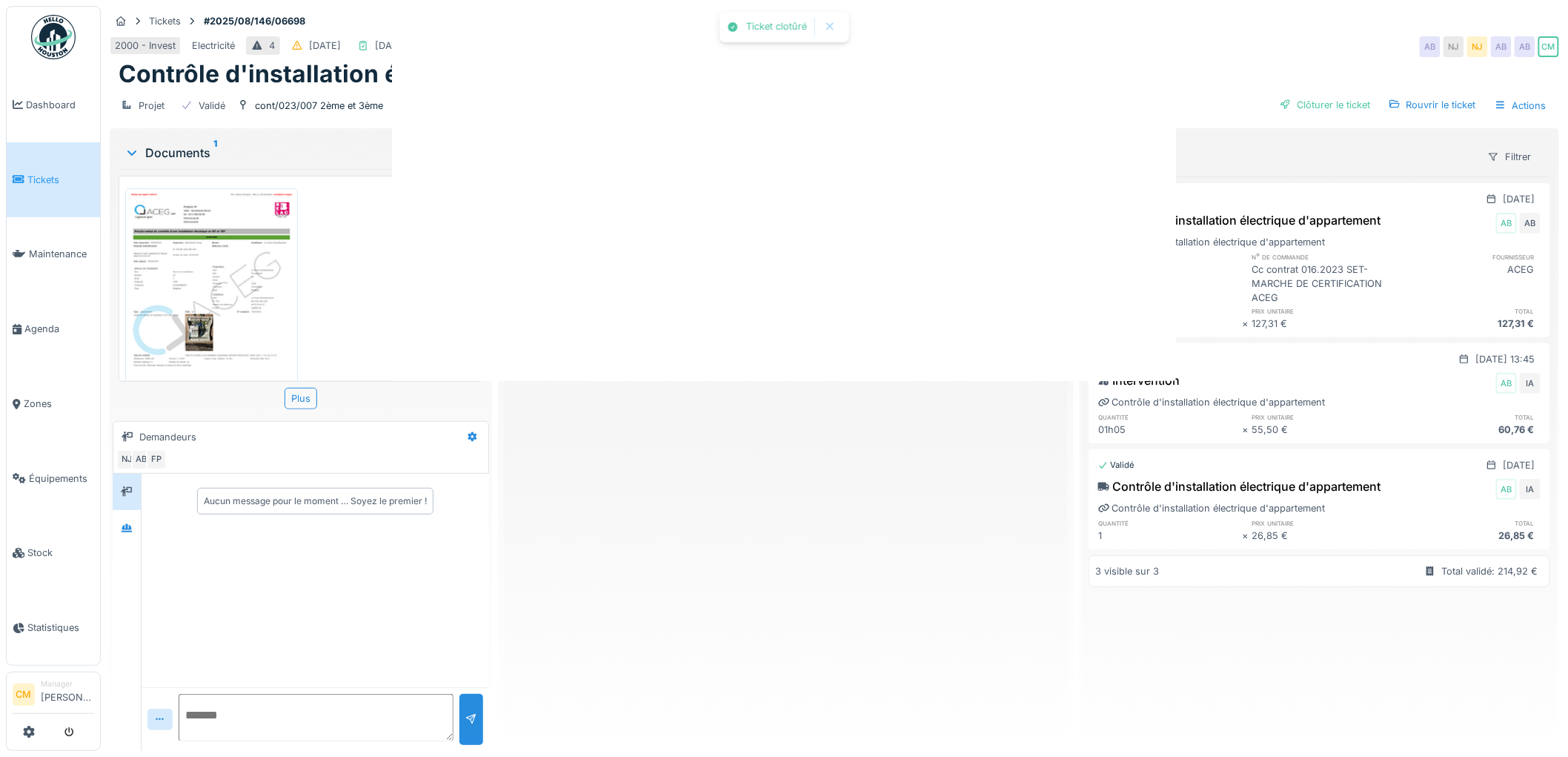
scroll to position [0, 0]
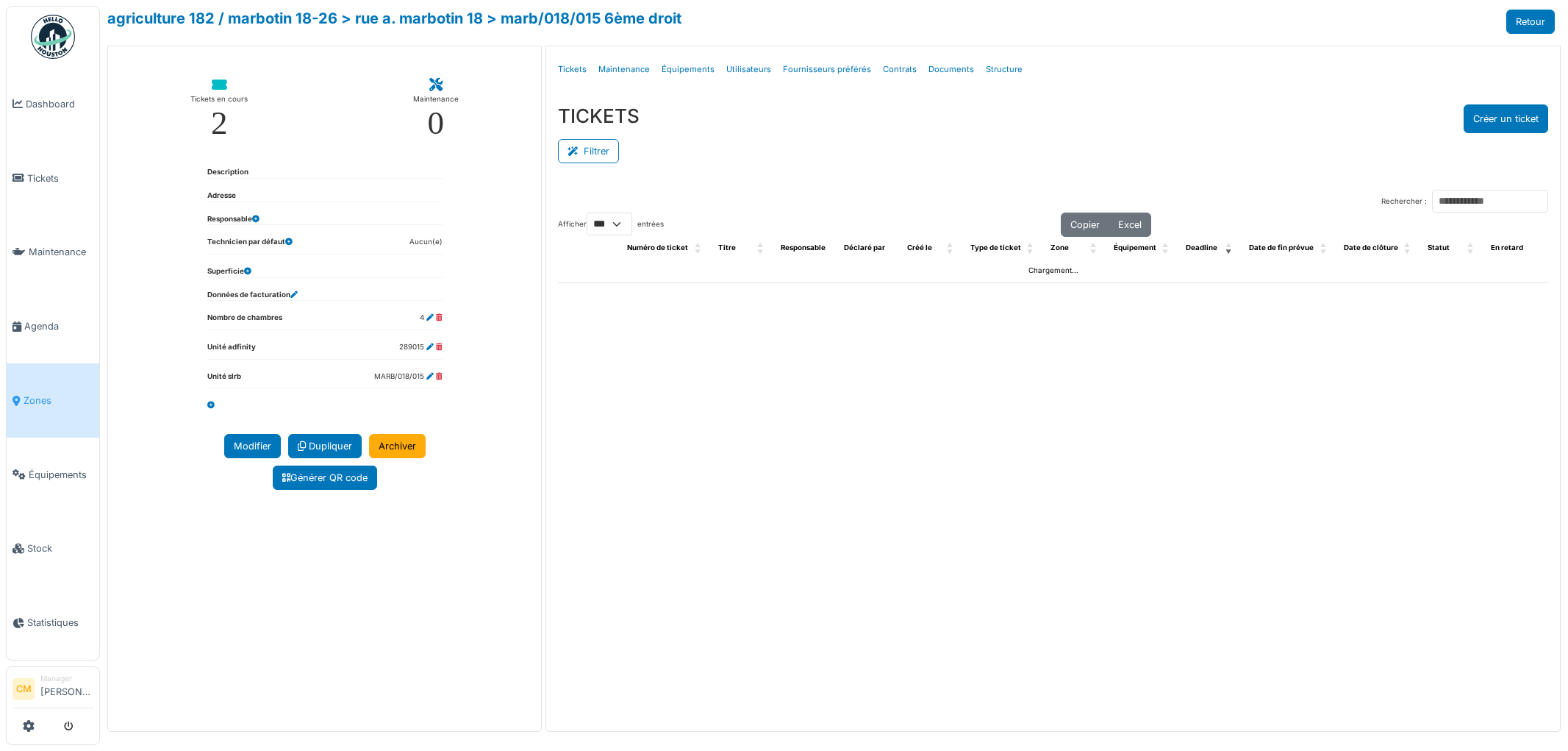
select select "***"
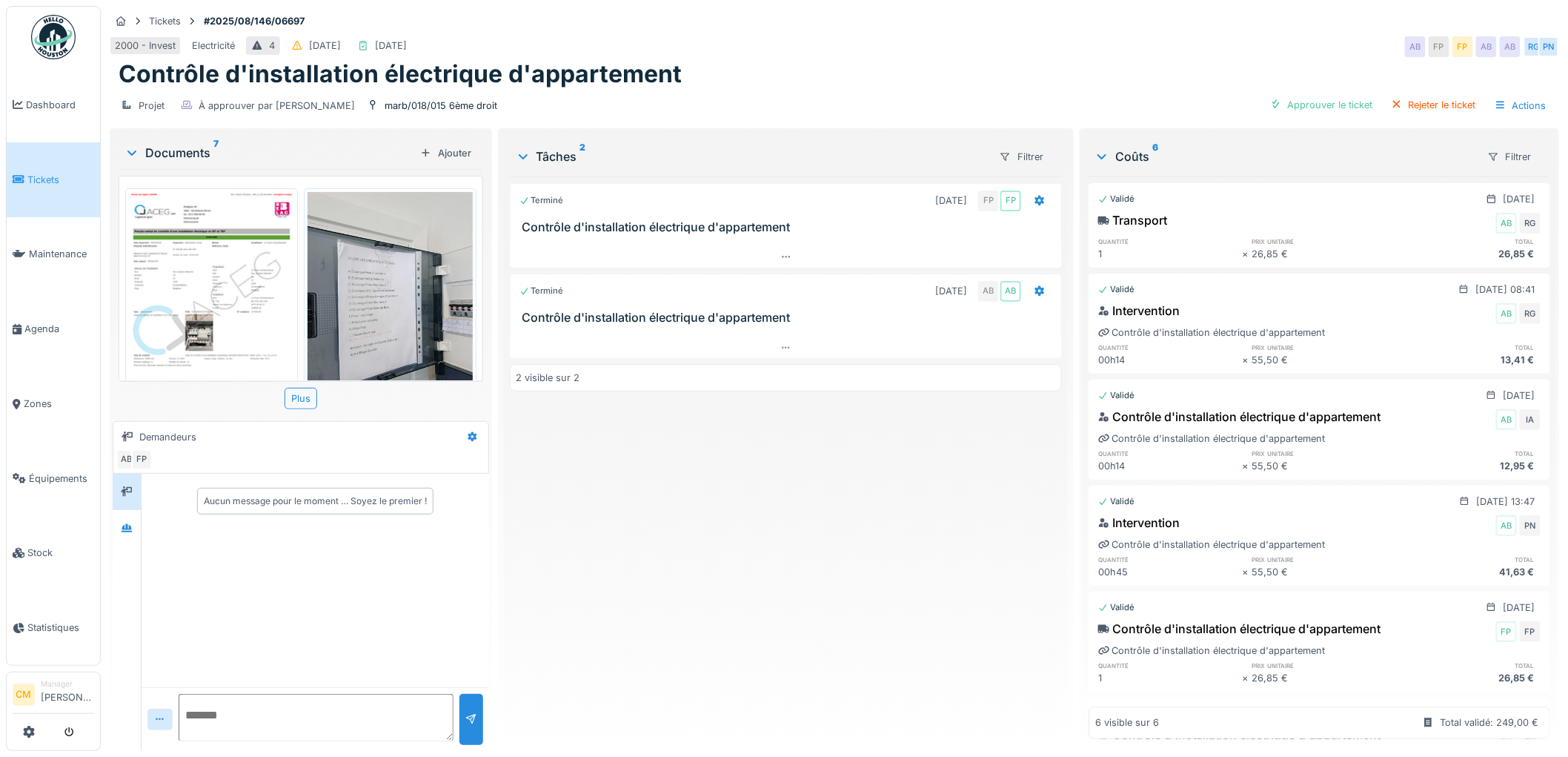
click at [188, 274] on img at bounding box center [211, 309] width 165 height 233
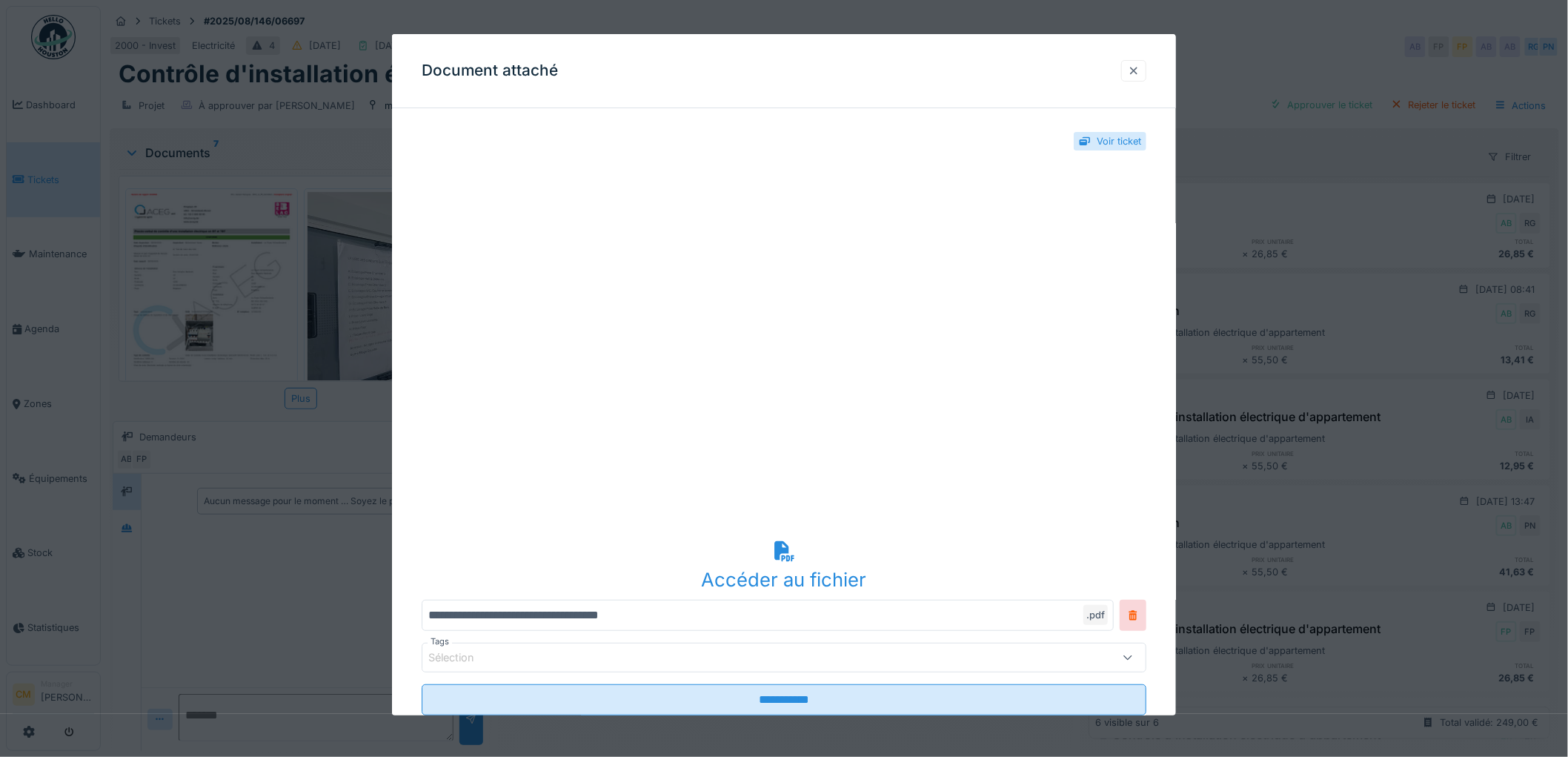
click at [1140, 71] on div at bounding box center [1133, 71] width 11 height 14
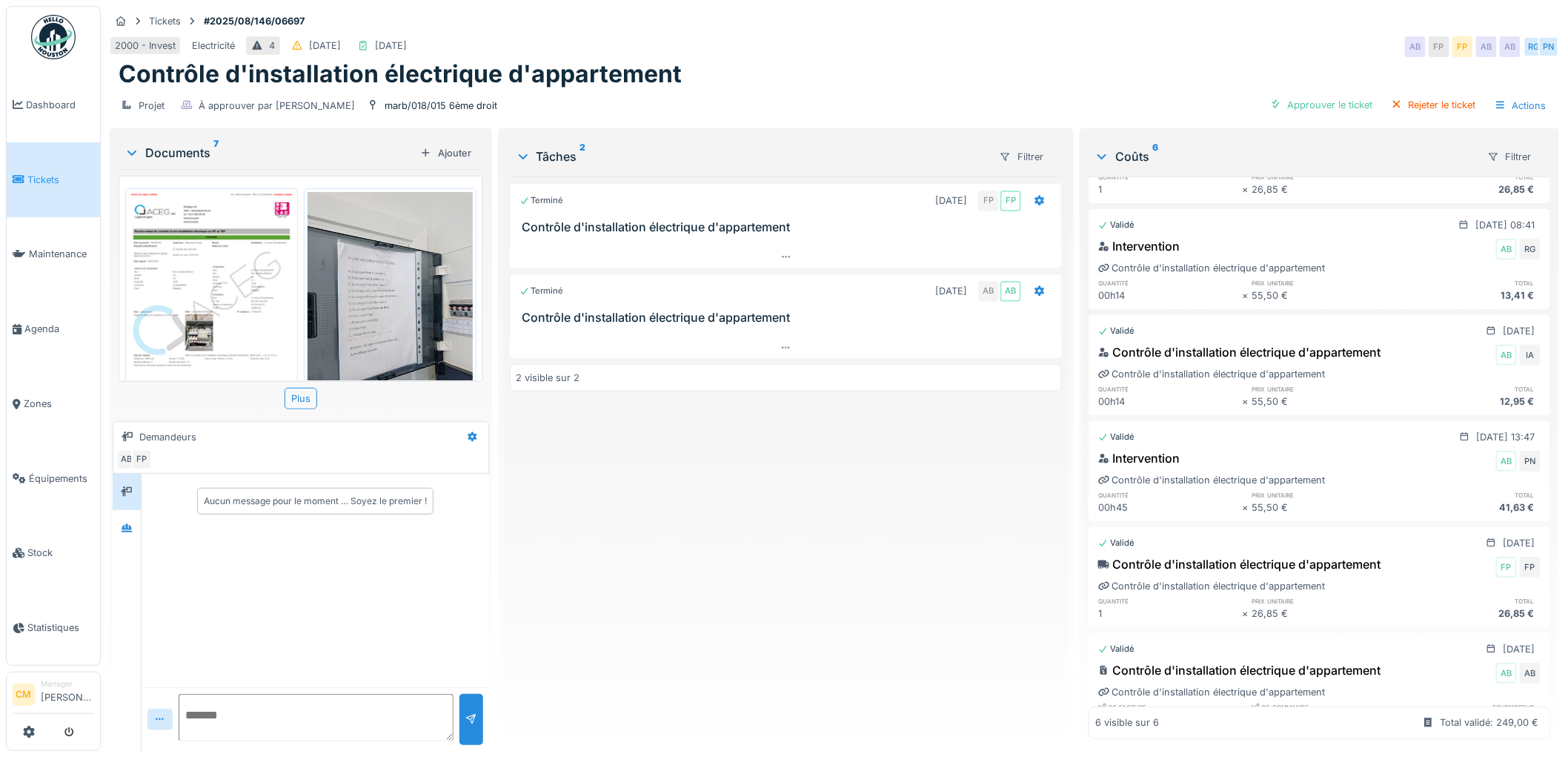
scroll to position [150, 0]
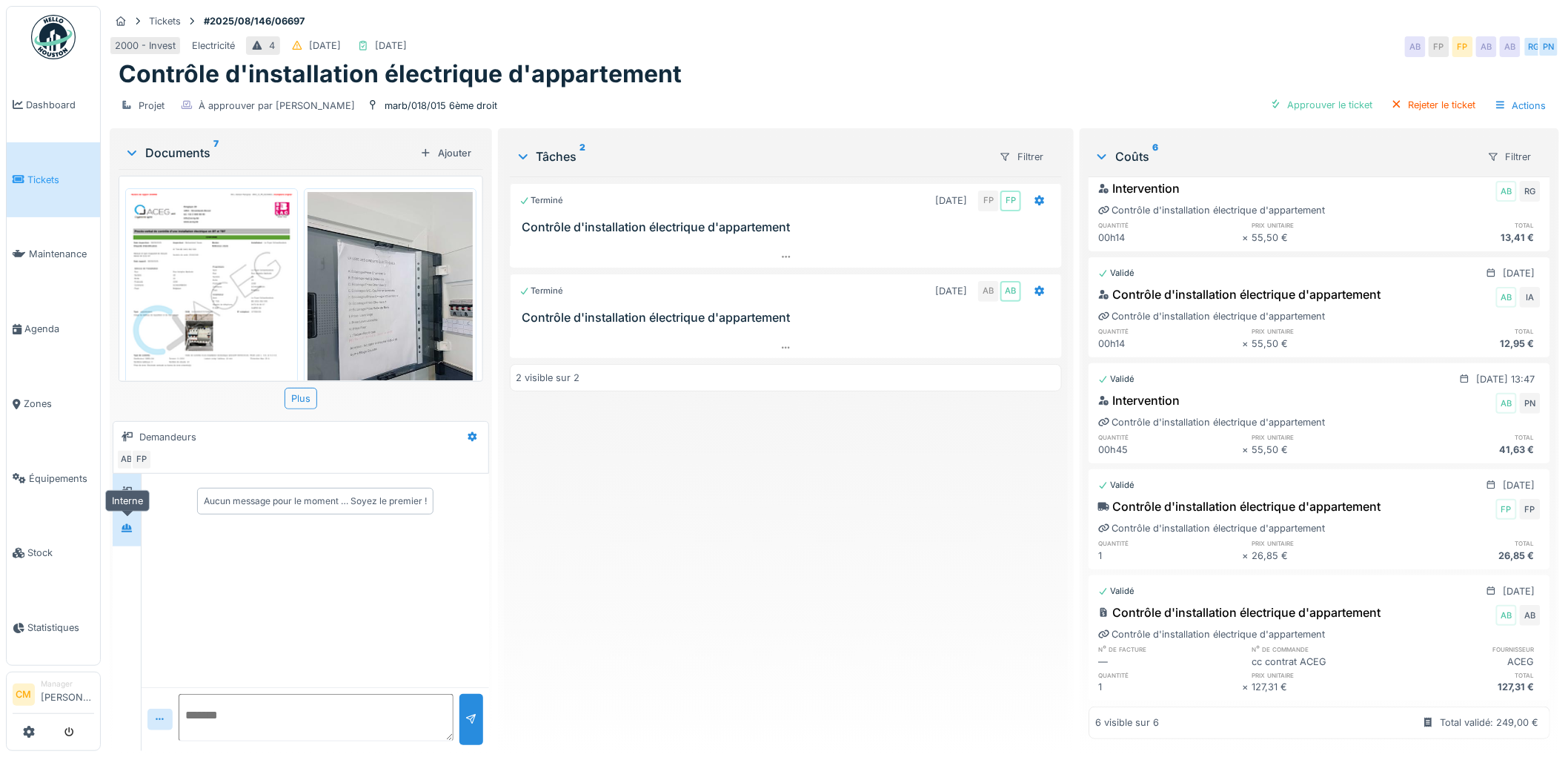
click at [130, 532] on div at bounding box center [126, 528] width 11 height 14
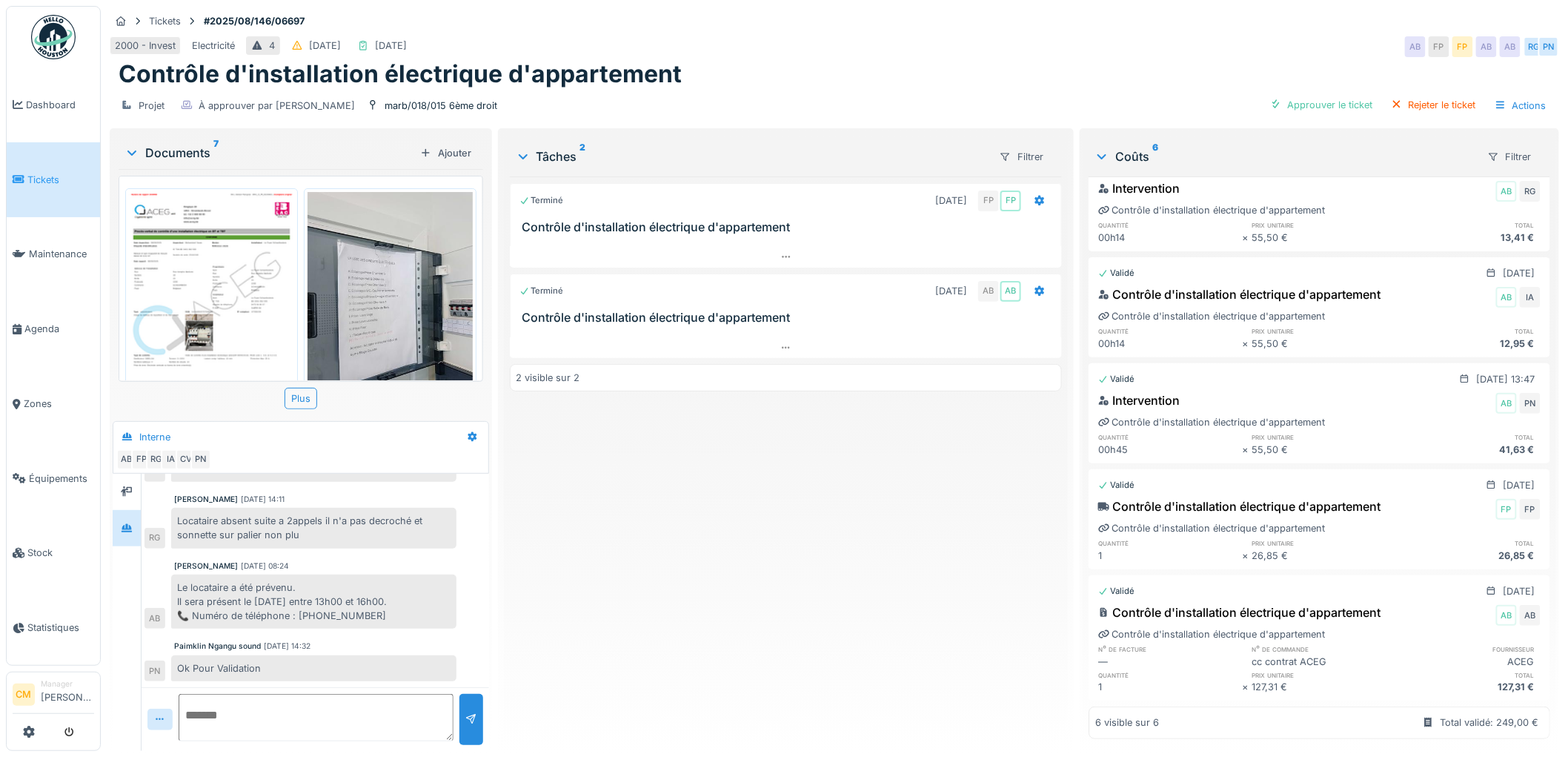
scroll to position [106, 0]
click at [1322, 99] on div "Approuver le ticket" at bounding box center [1321, 104] width 115 height 20
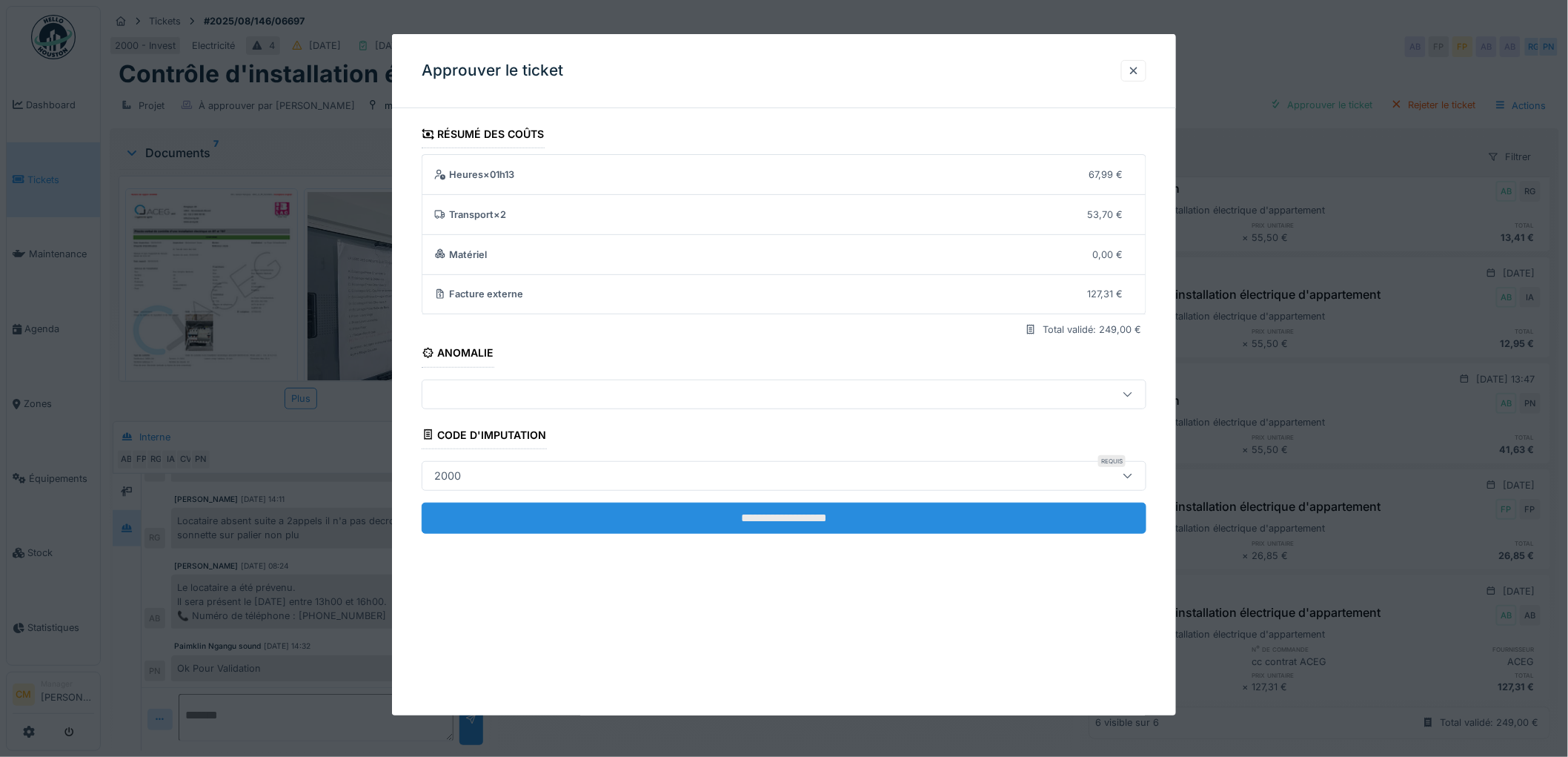
click at [749, 509] on input "**********" at bounding box center [784, 518] width 724 height 32
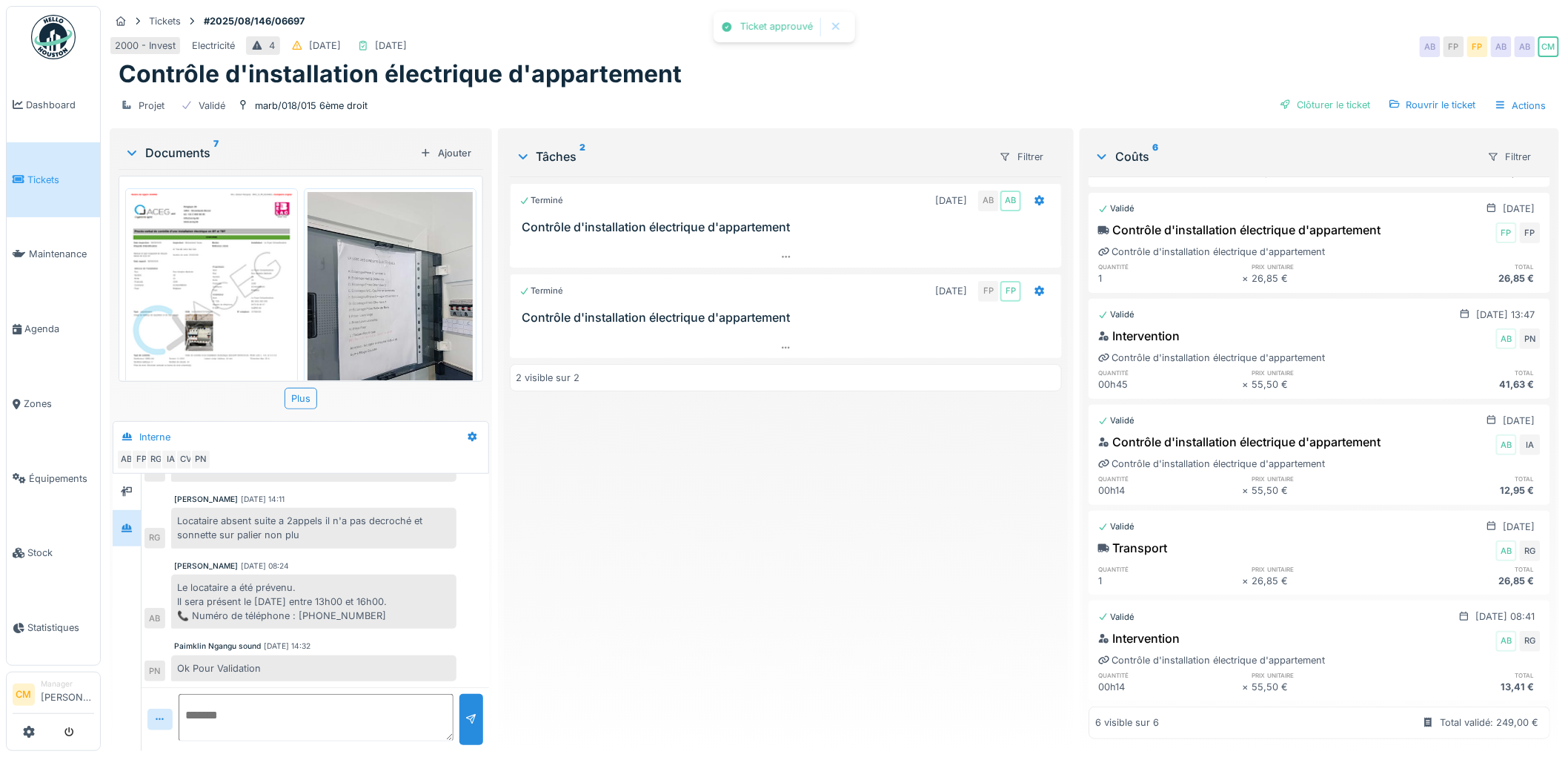
scroll to position [0, 0]
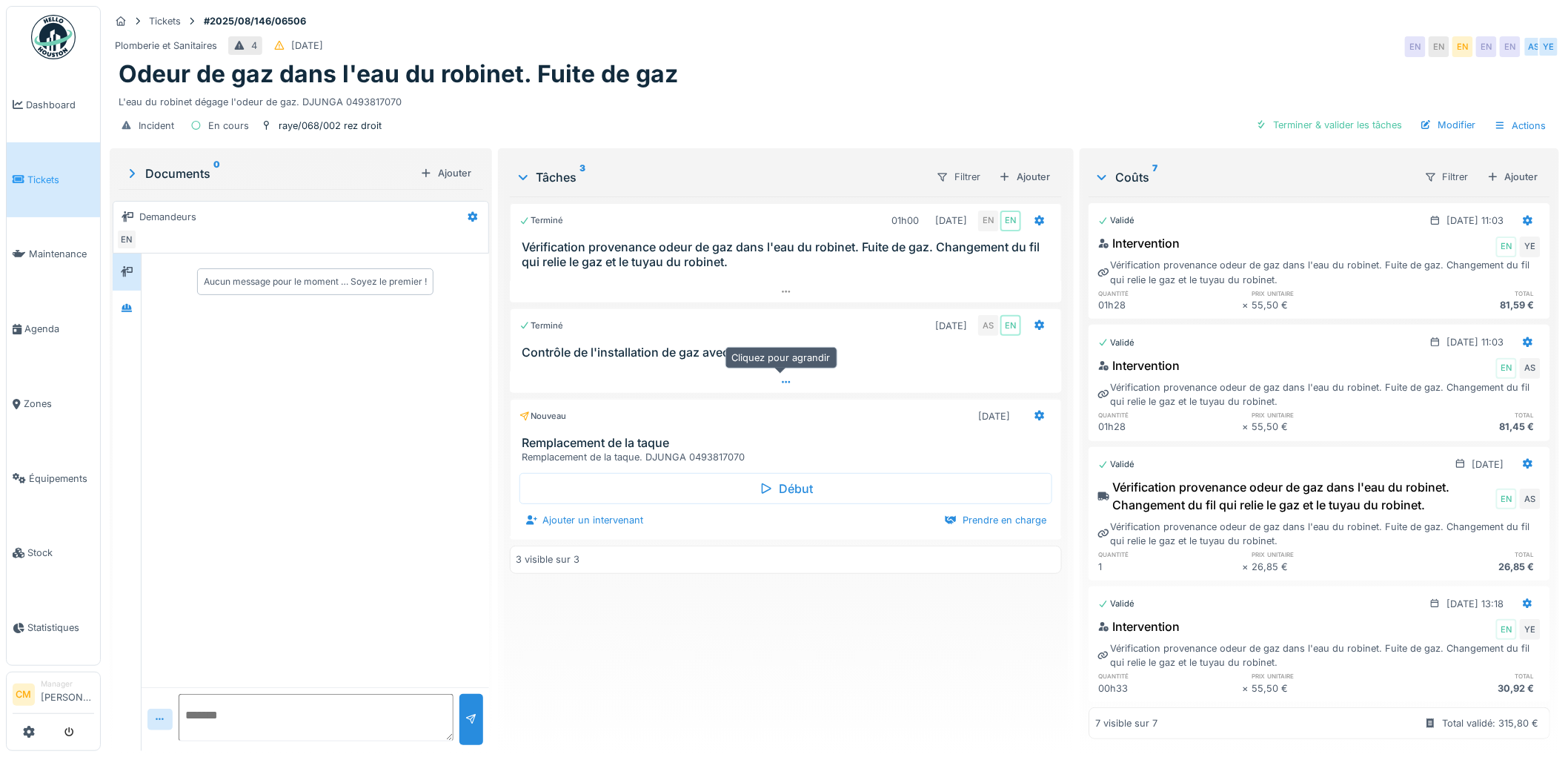
click at [781, 382] on icon at bounding box center [786, 382] width 11 height 10
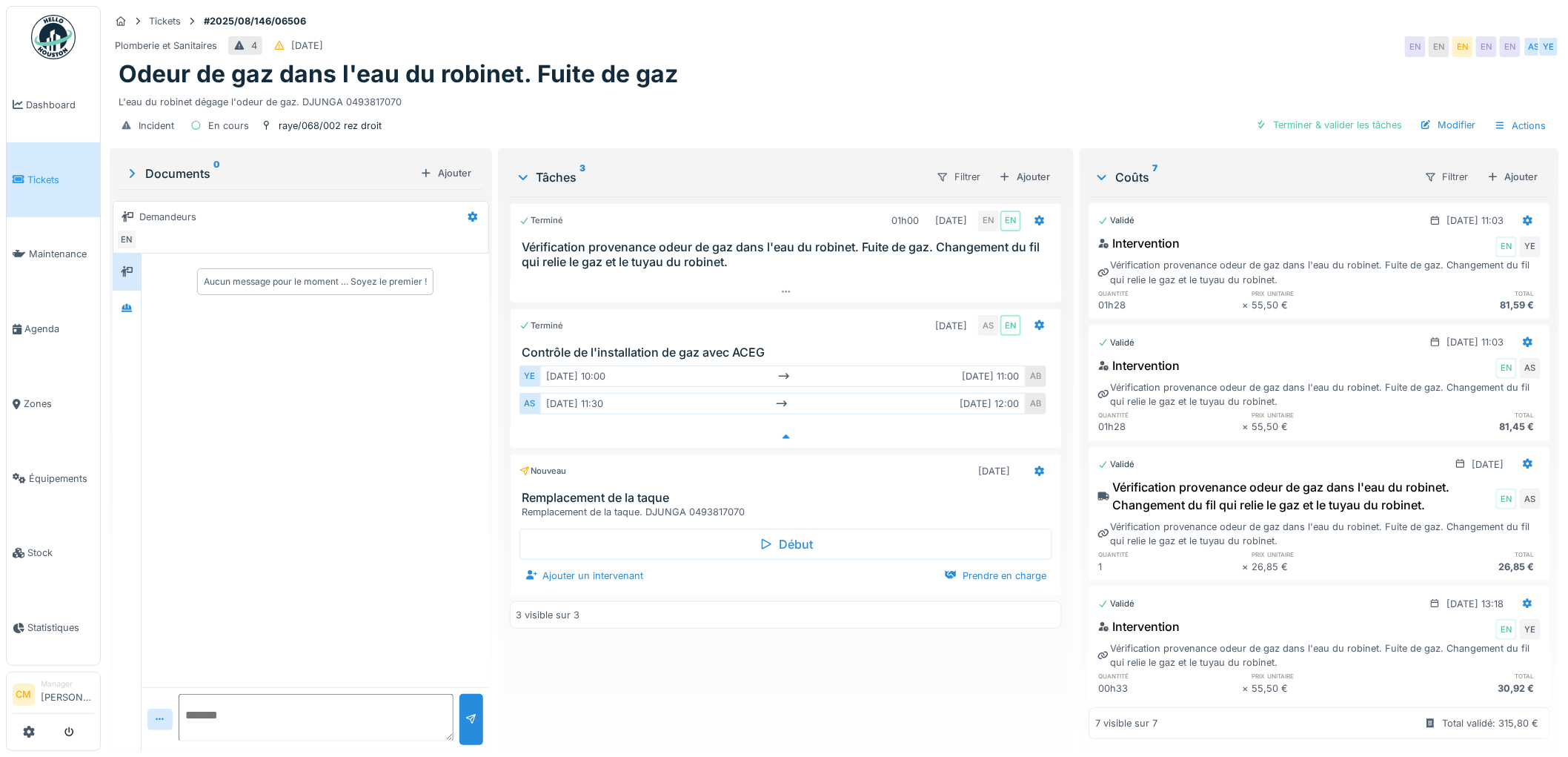
scroll to position [11, 0]
click at [132, 303] on icon at bounding box center [126, 308] width 11 height 10
